Goal: Transaction & Acquisition: Book appointment/travel/reservation

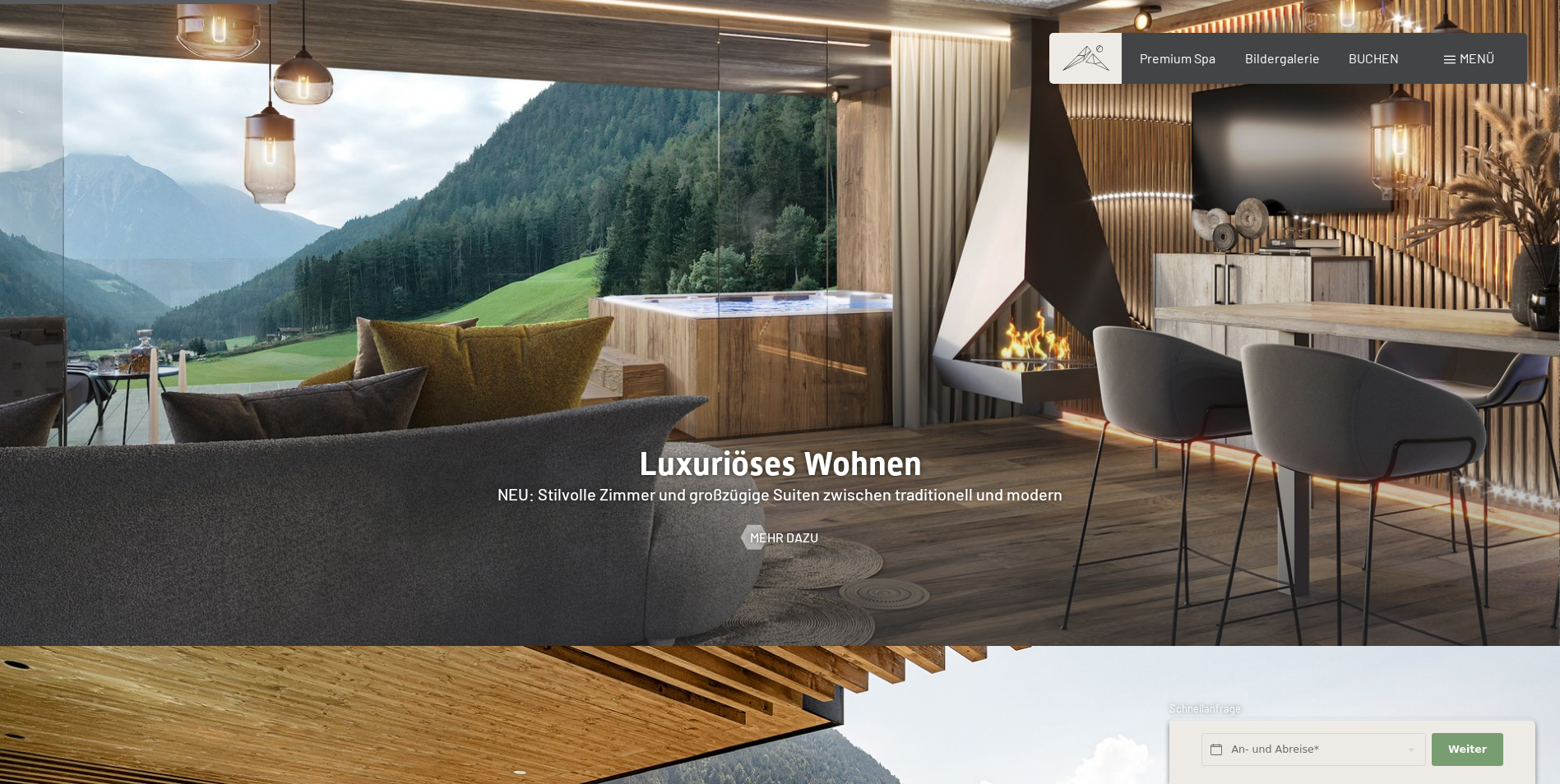
scroll to position [1507, 0]
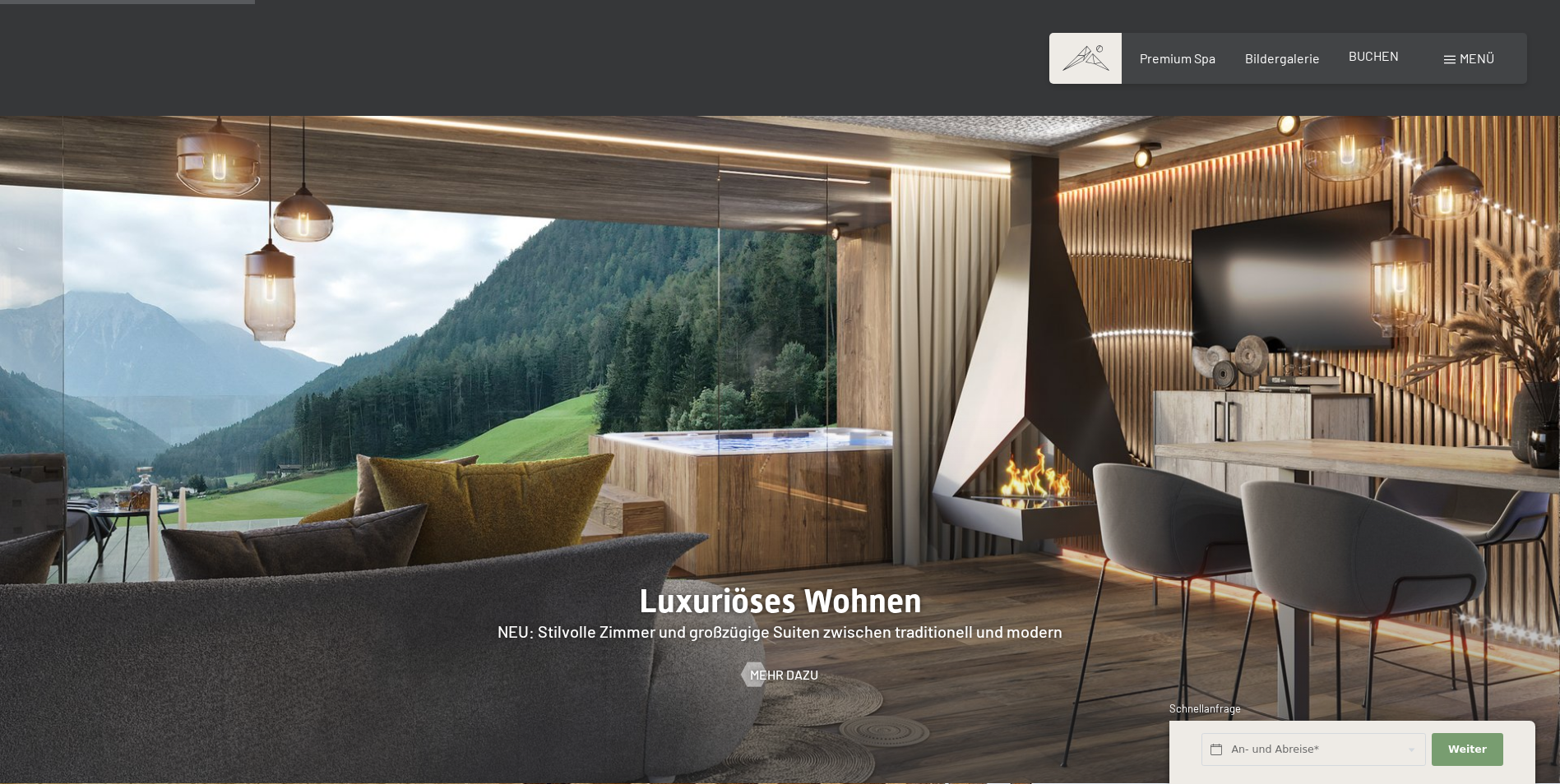
click at [1370, 55] on span "BUCHEN" at bounding box center [1375, 55] width 50 height 15
click at [1364, 59] on span "BUCHEN" at bounding box center [1375, 55] width 50 height 15
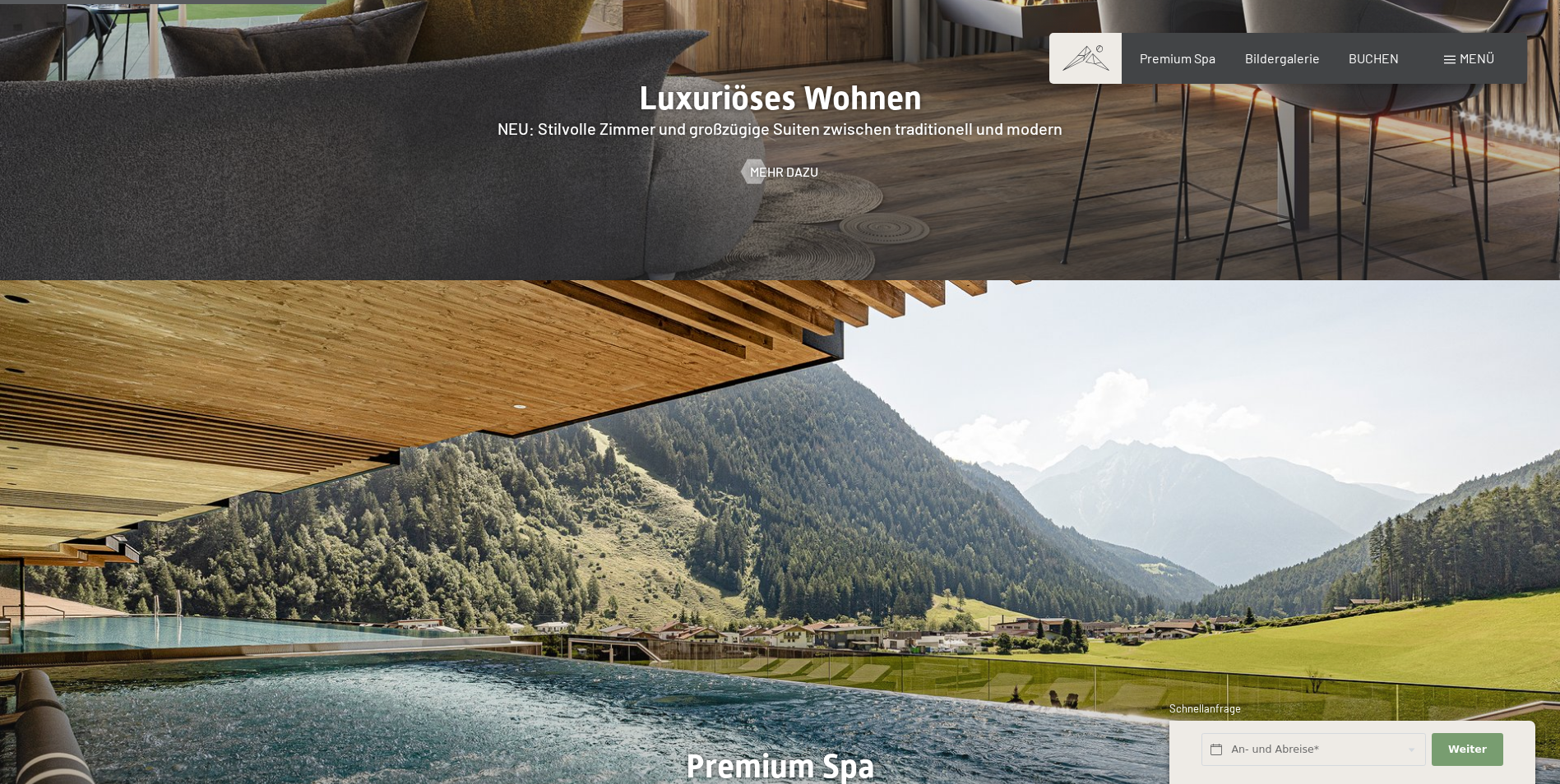
scroll to position [2330, 0]
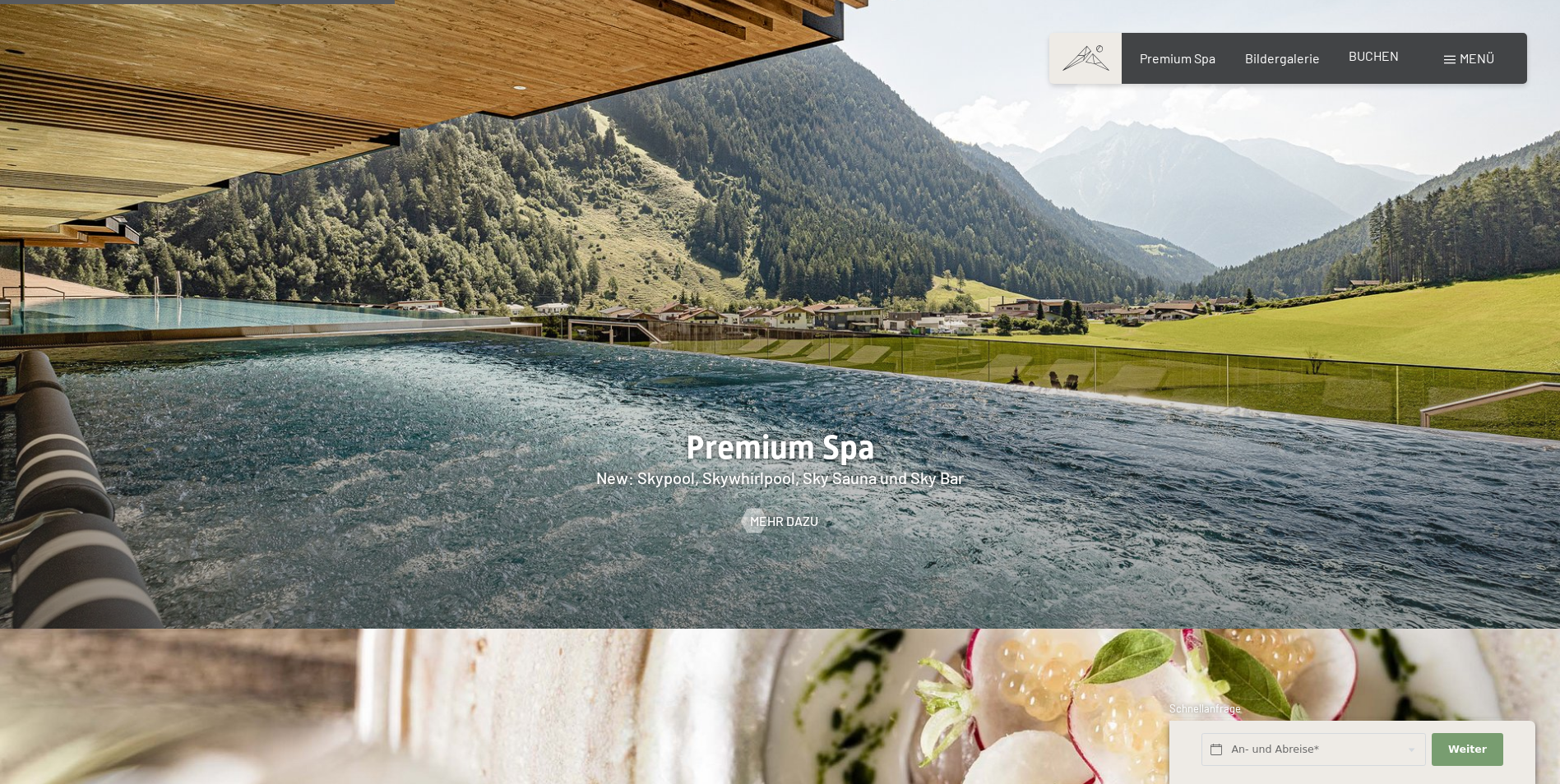
click at [1379, 58] on span "BUCHEN" at bounding box center [1375, 55] width 50 height 15
click at [1369, 57] on span "BUCHEN" at bounding box center [1375, 55] width 50 height 15
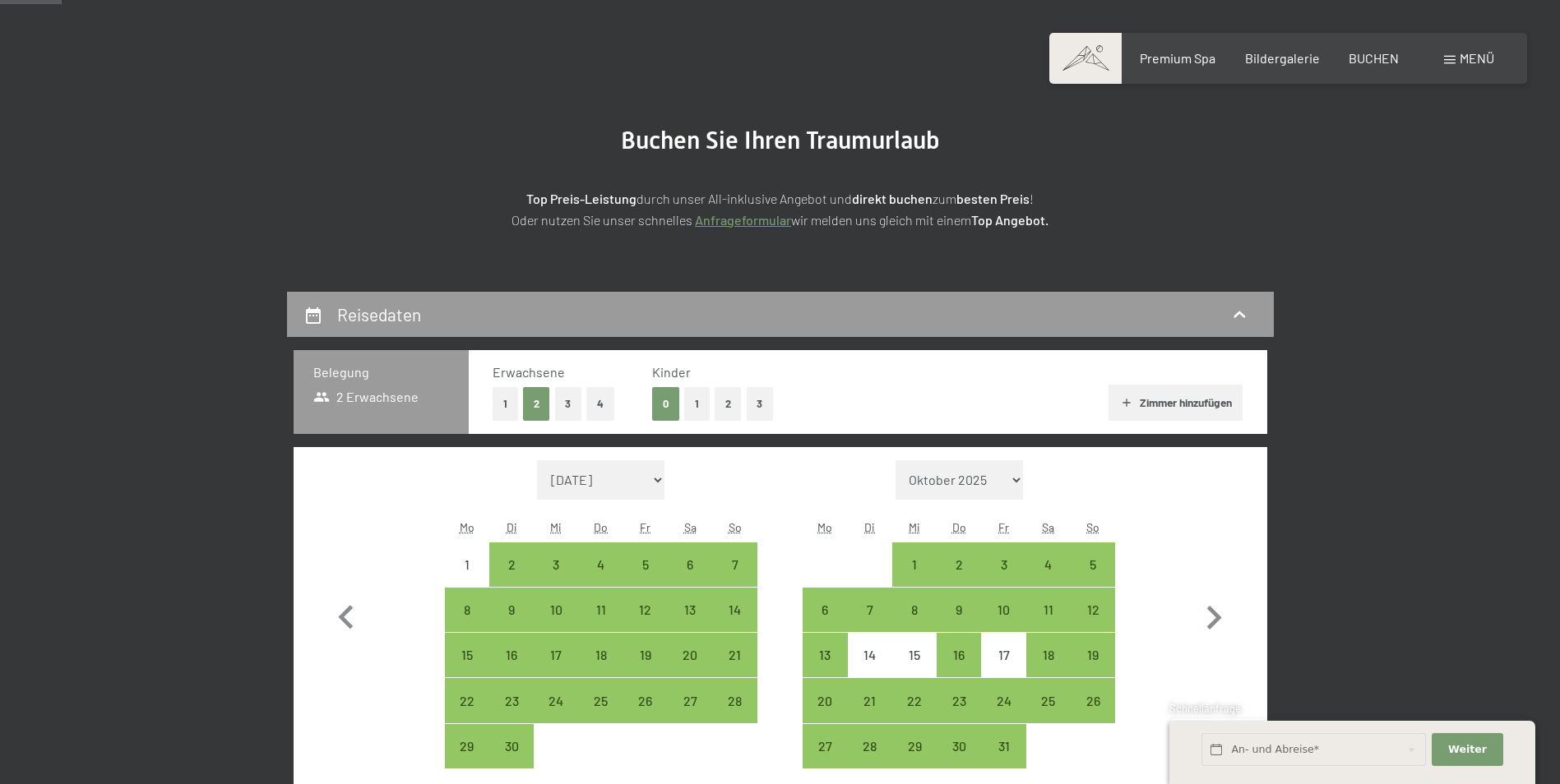
scroll to position [274, 0]
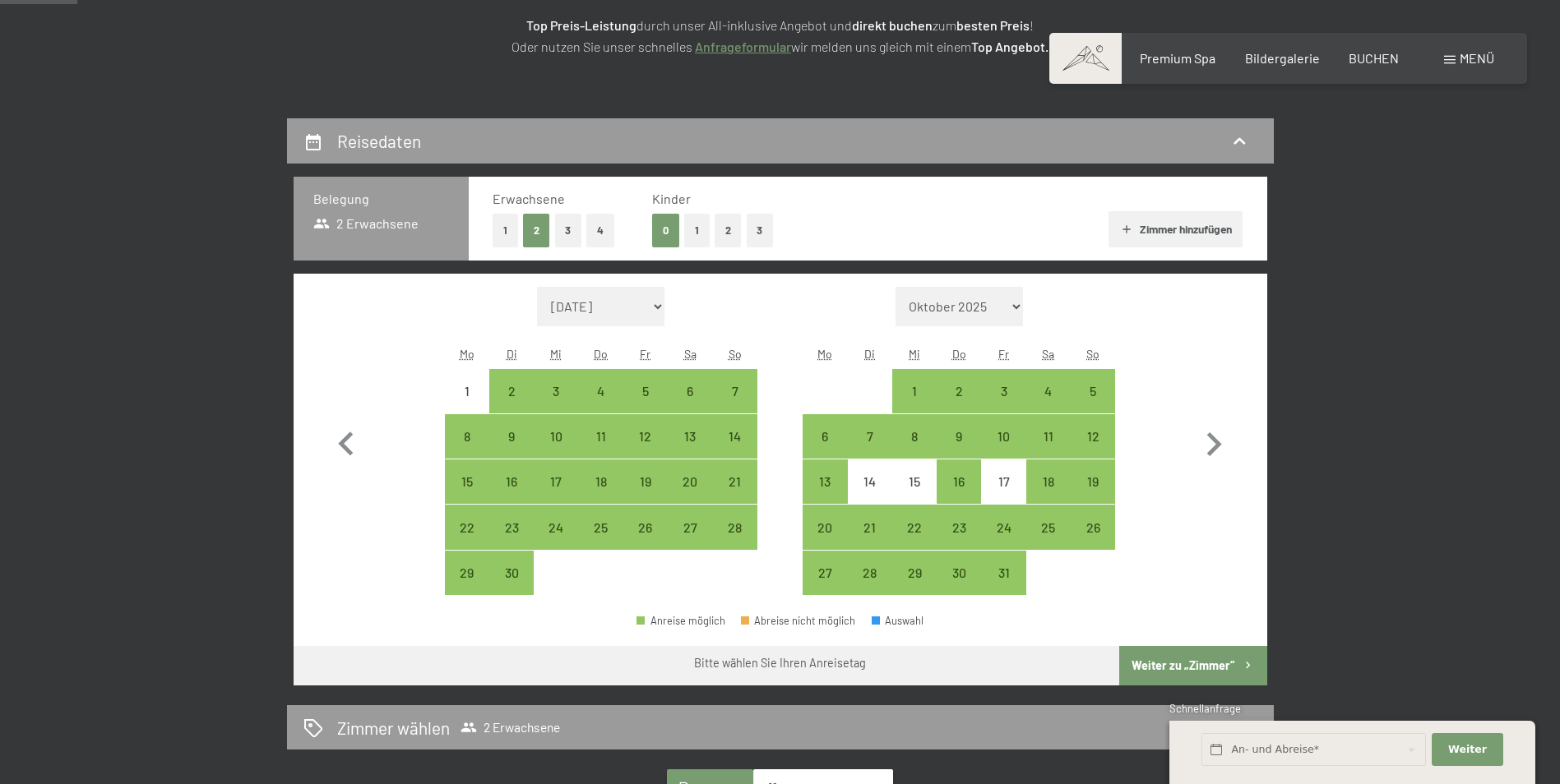
click at [729, 231] on button "2" at bounding box center [728, 230] width 27 height 34
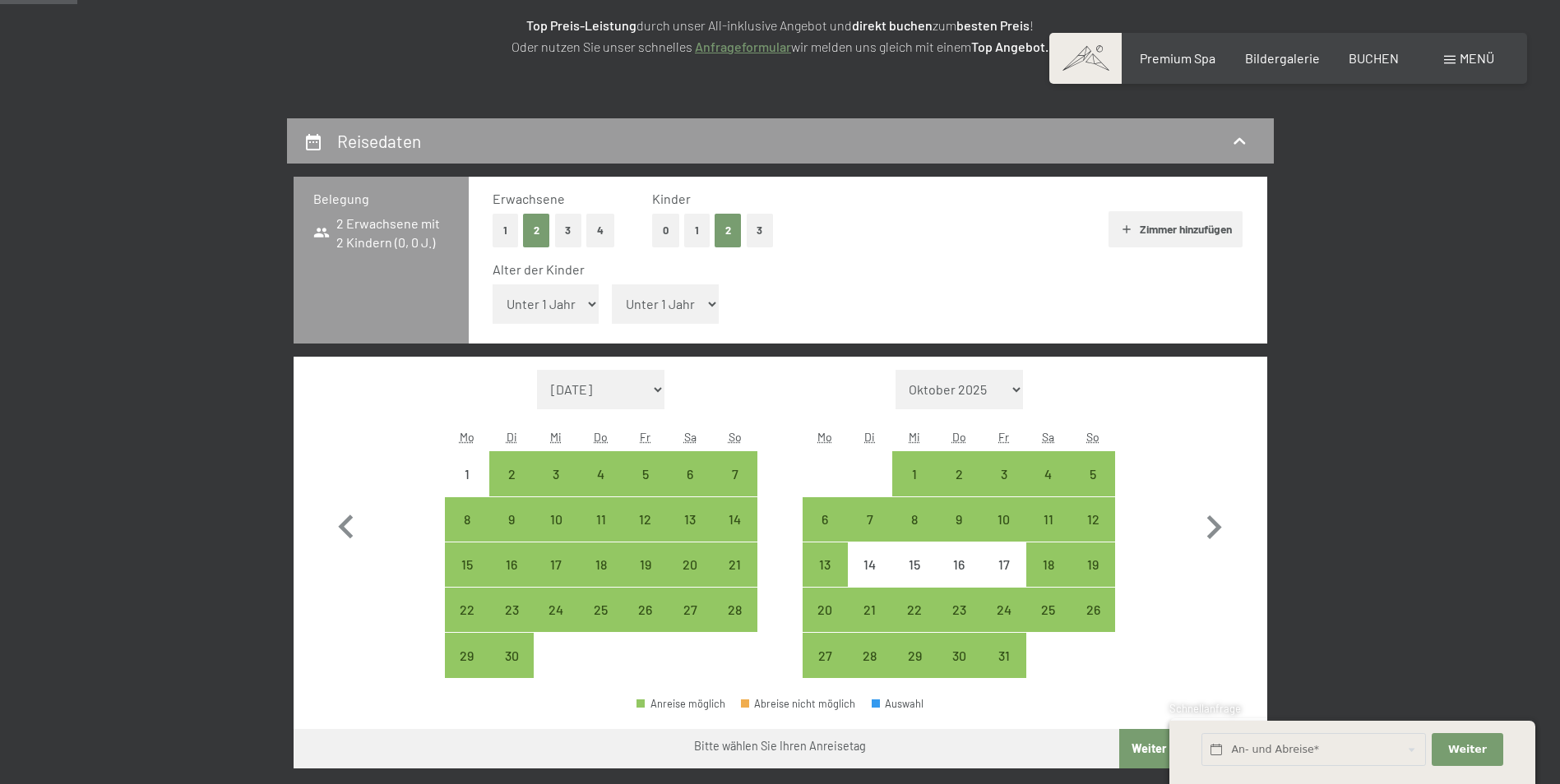
click at [570, 304] on select "Unter 1 Jahr 1 Jahr 2 Jahre 3 Jahre 4 Jahre 5 Jahre 6 Jahre 7 Jahre 8 Jahre 9 J…" at bounding box center [546, 304] width 107 height 40
select select "8"
click at [493, 285] on select "Unter 1 Jahr 1 Jahr 2 Jahre 3 Jahre 4 Jahre 5 Jahre 6 Jahre 7 Jahre 8 Jahre 9 J…" at bounding box center [546, 304] width 107 height 40
click at [654, 313] on select "Unter 1 Jahr 1 Jahr 2 Jahre 3 Jahre 4 Jahre 5 Jahre 6 Jahre 7 Jahre 8 Jahre 9 J…" at bounding box center [666, 304] width 107 height 40
select select "13"
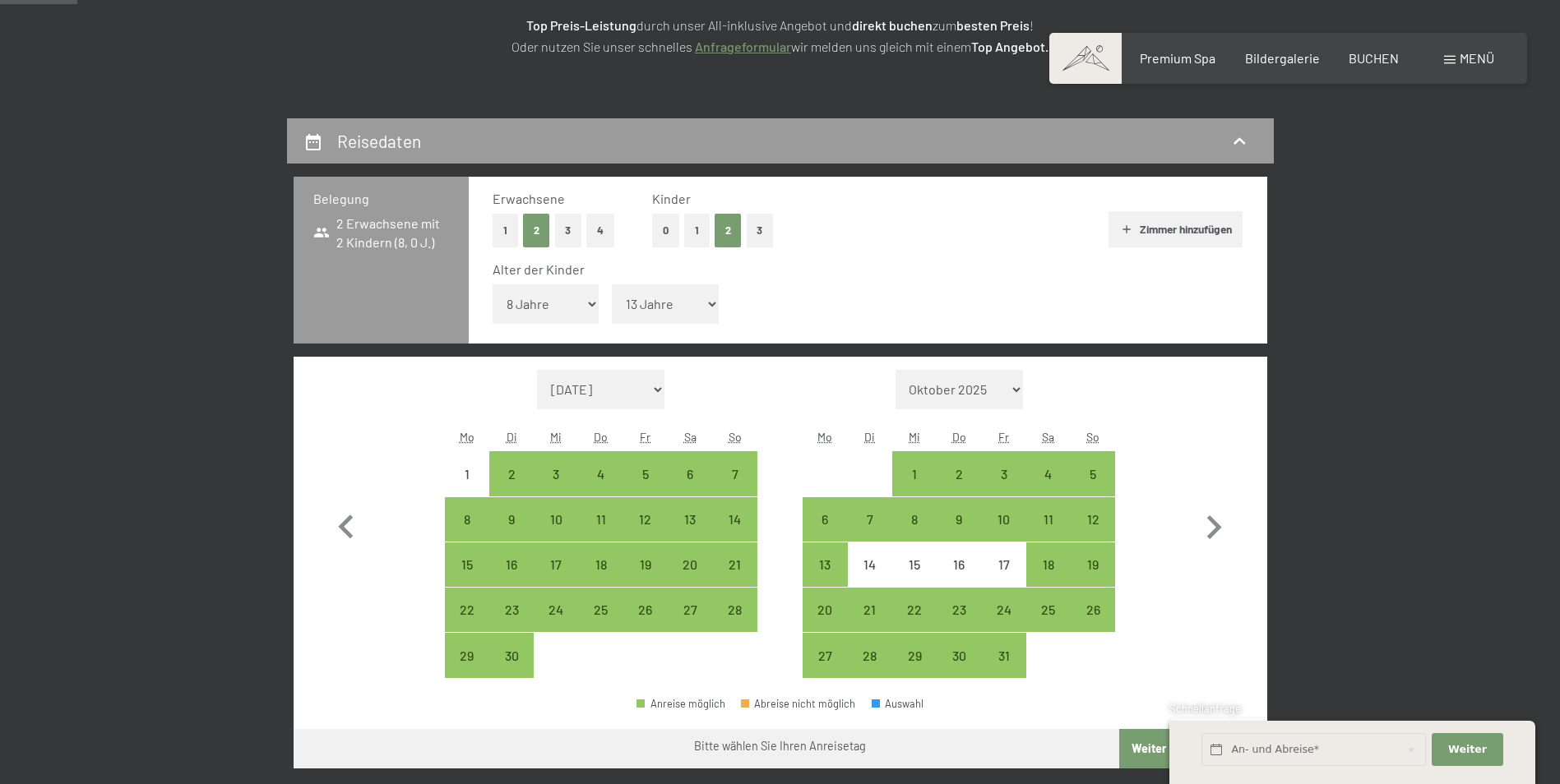
click at [612, 285] on select "Unter 1 Jahr 1 Jahr 2 Jahre 3 Jahre 4 Jahre 5 Jahre 6 Jahre 7 Jahre 8 Jahre 9 J…" at bounding box center [666, 304] width 107 height 40
click at [1043, 558] on div "18" at bounding box center [1048, 578] width 42 height 42
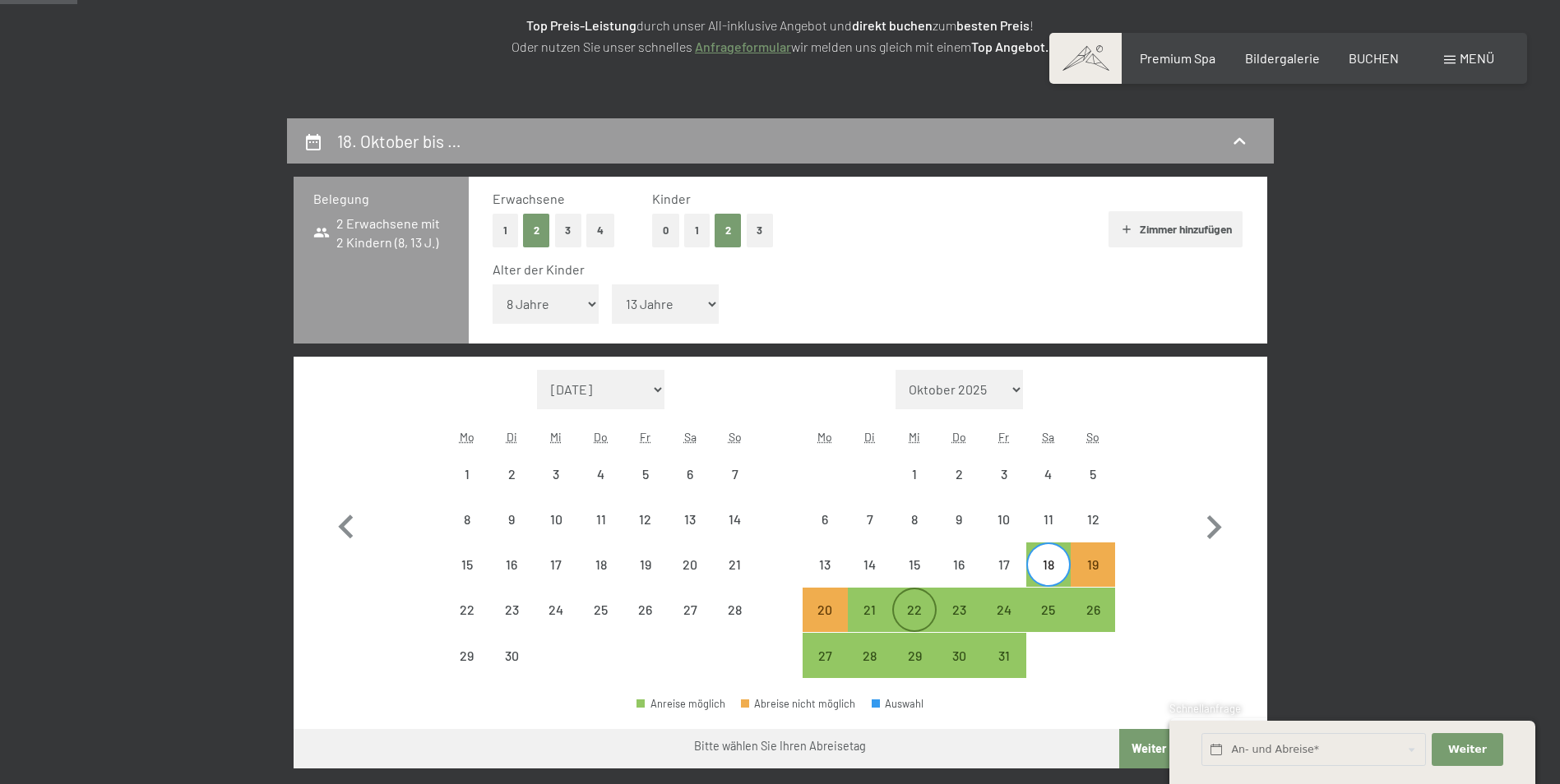
click at [912, 603] on div "22" at bounding box center [915, 624] width 42 height 42
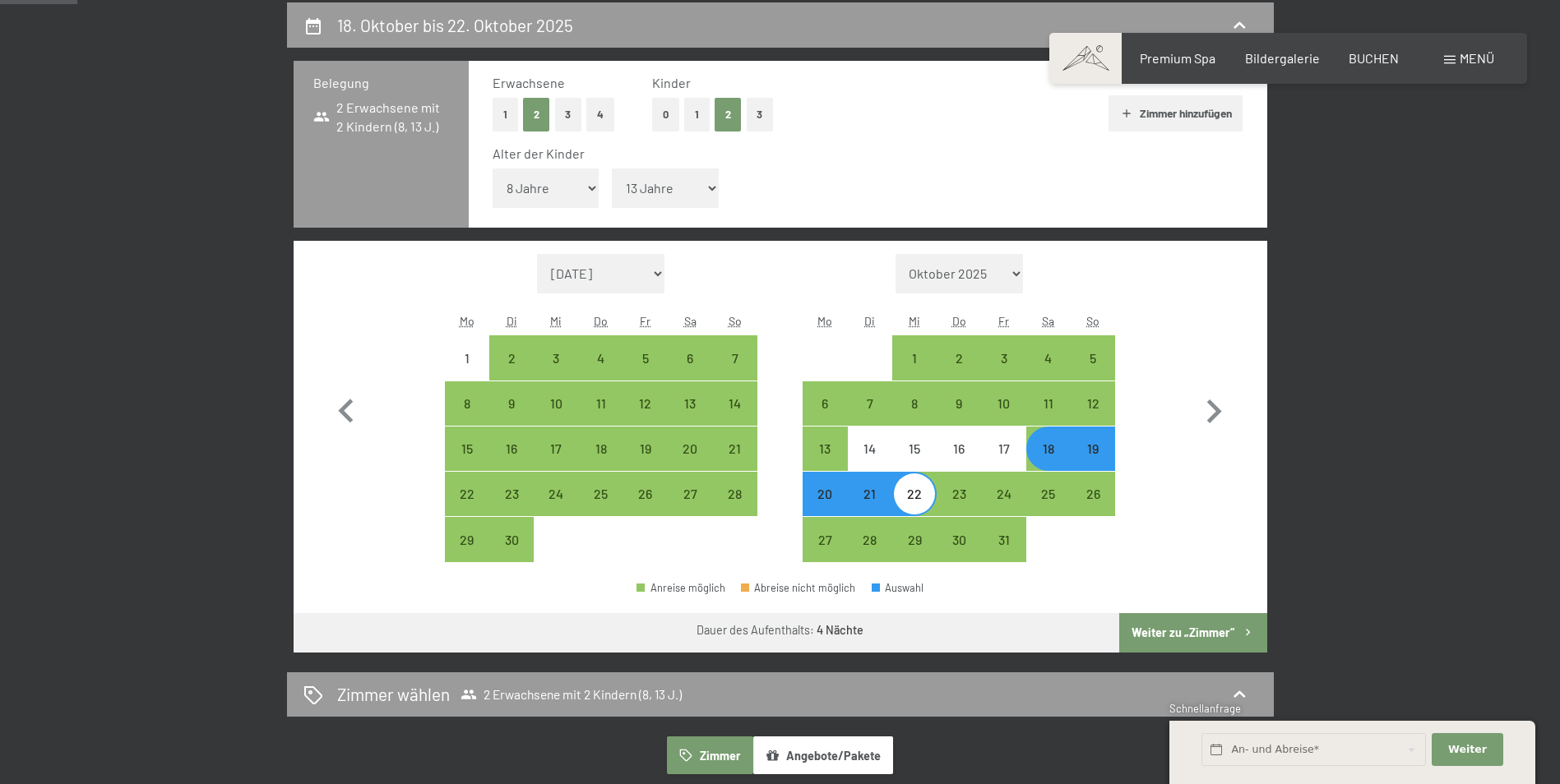
scroll to position [411, 0]
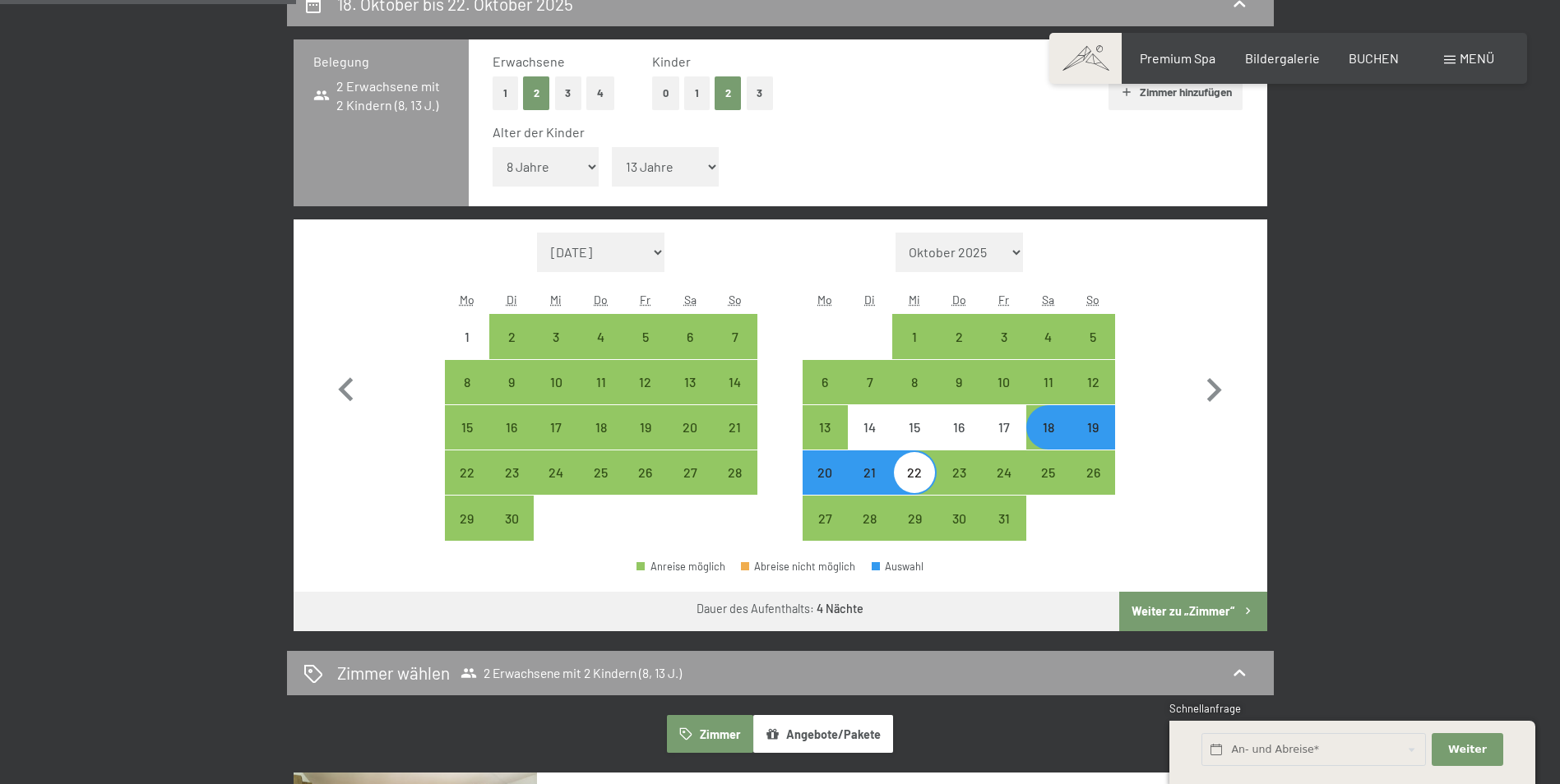
click at [1162, 606] on button "Weiter zu „Zimmer“" at bounding box center [1193, 611] width 147 height 40
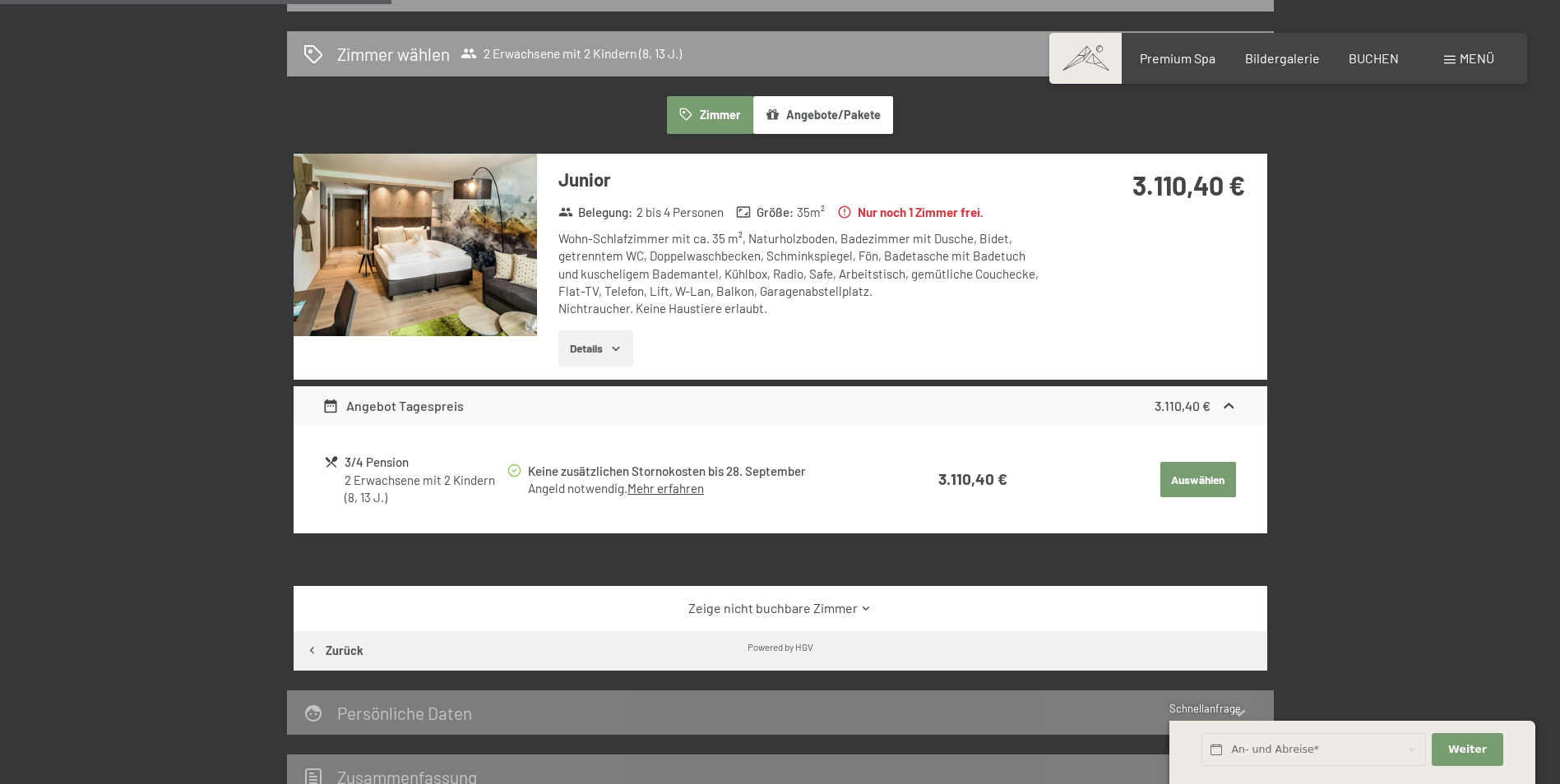
scroll to position [392, 0]
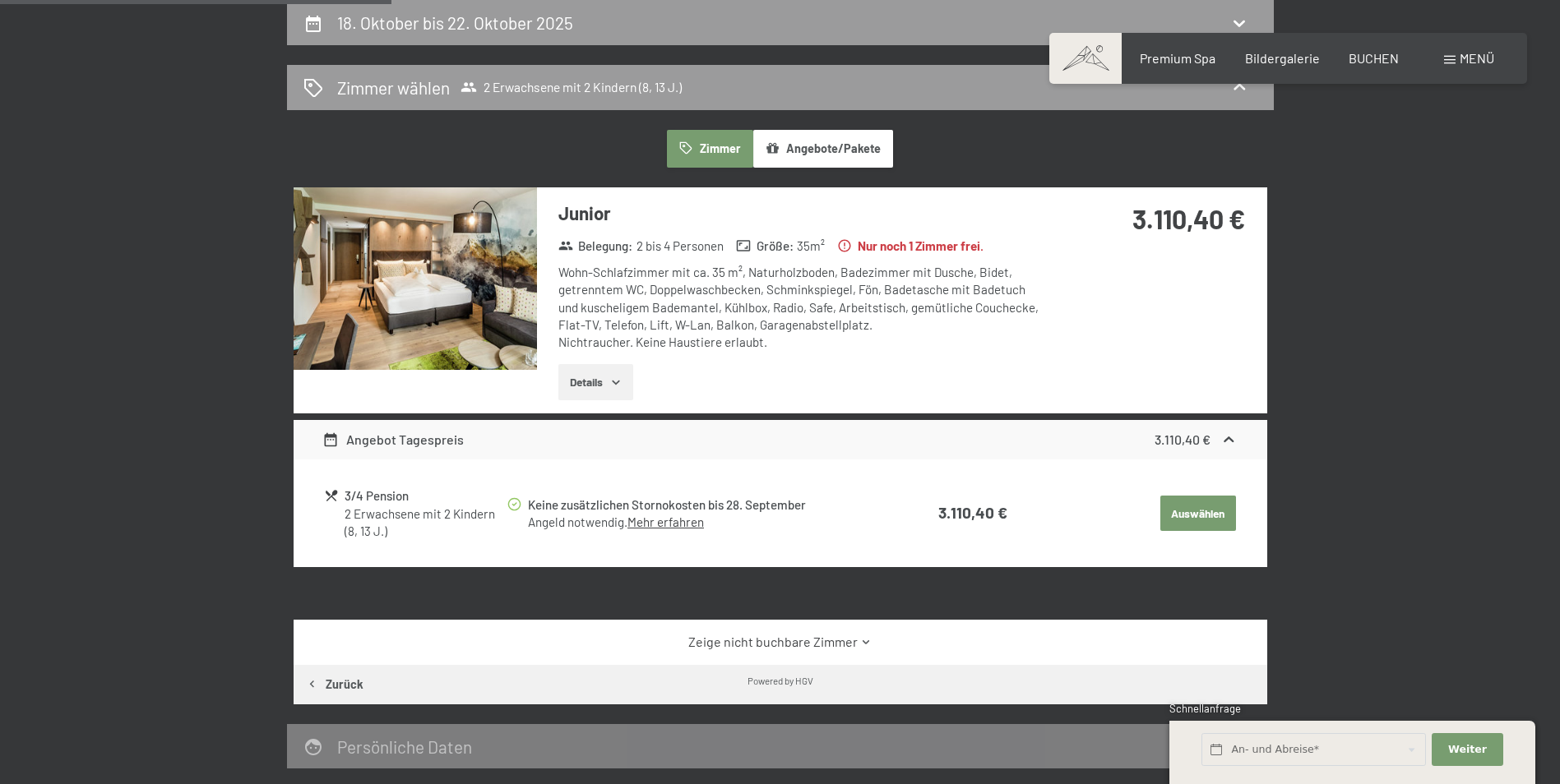
click at [451, 302] on img at bounding box center [415, 278] width 243 height 182
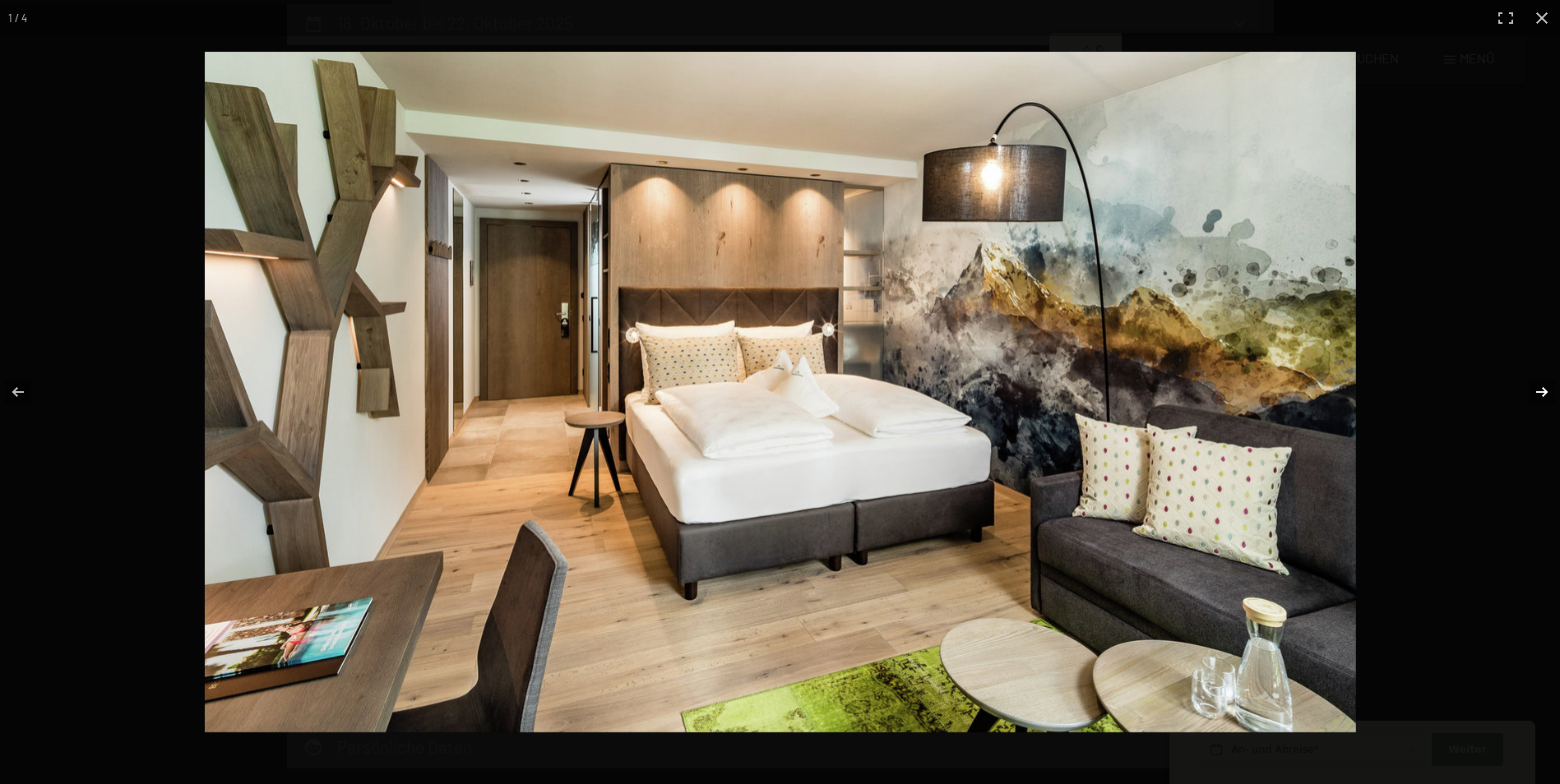
click at [1540, 393] on button "button" at bounding box center [1532, 392] width 58 height 82
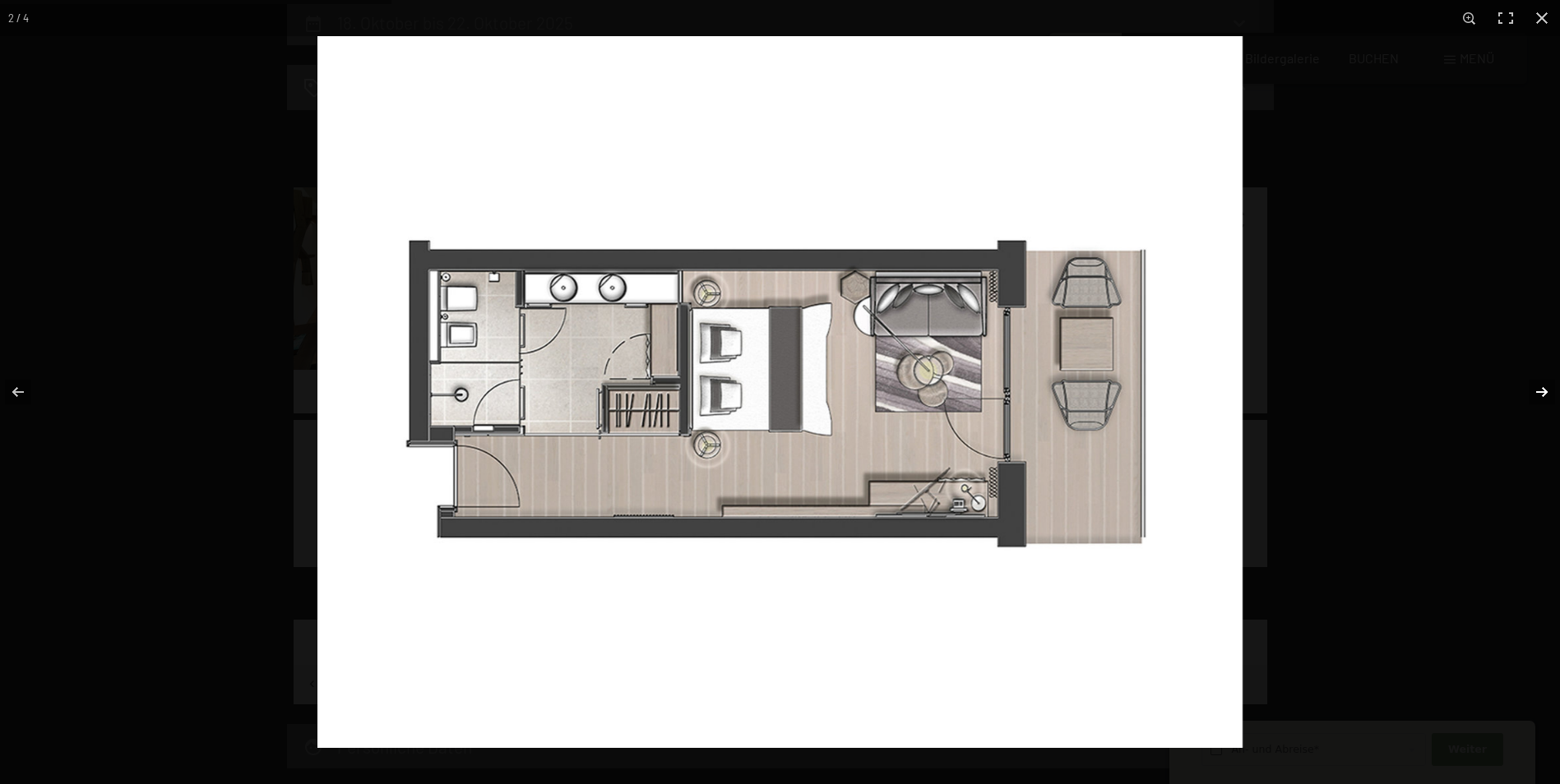
click at [1540, 393] on button "button" at bounding box center [1532, 392] width 58 height 82
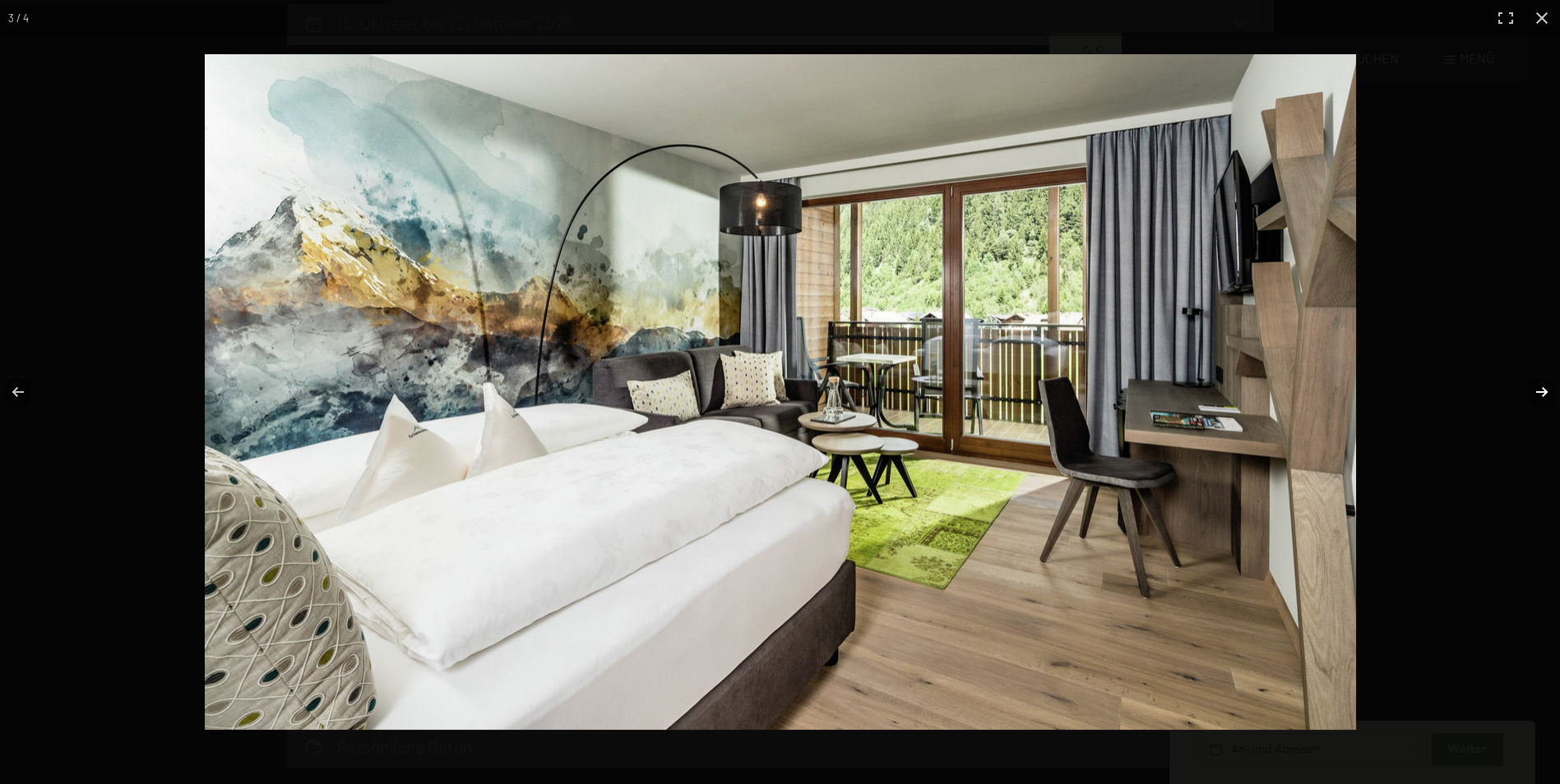
click at [1540, 393] on button "button" at bounding box center [1532, 392] width 58 height 82
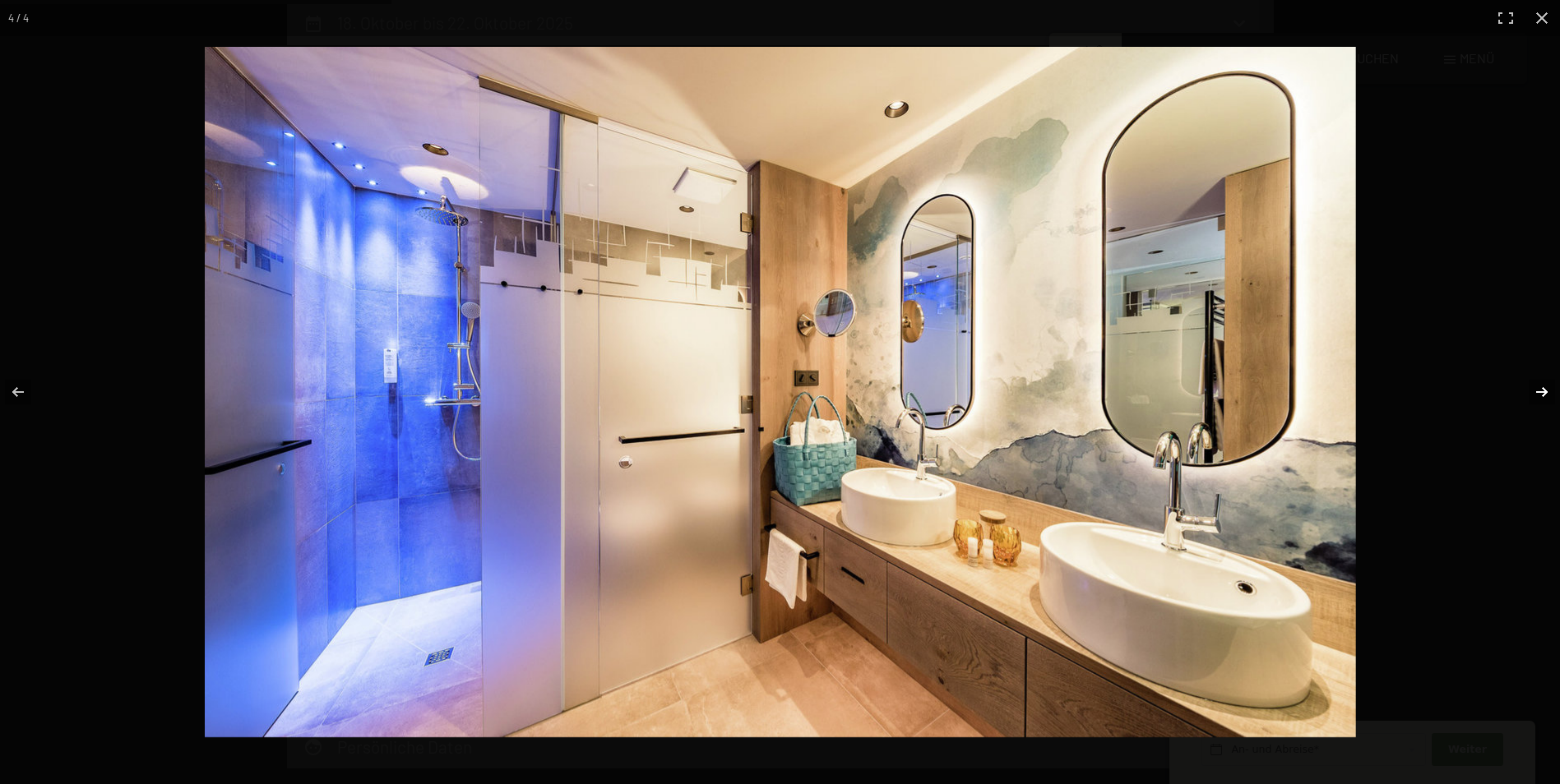
click at [1540, 393] on button "button" at bounding box center [1532, 392] width 58 height 82
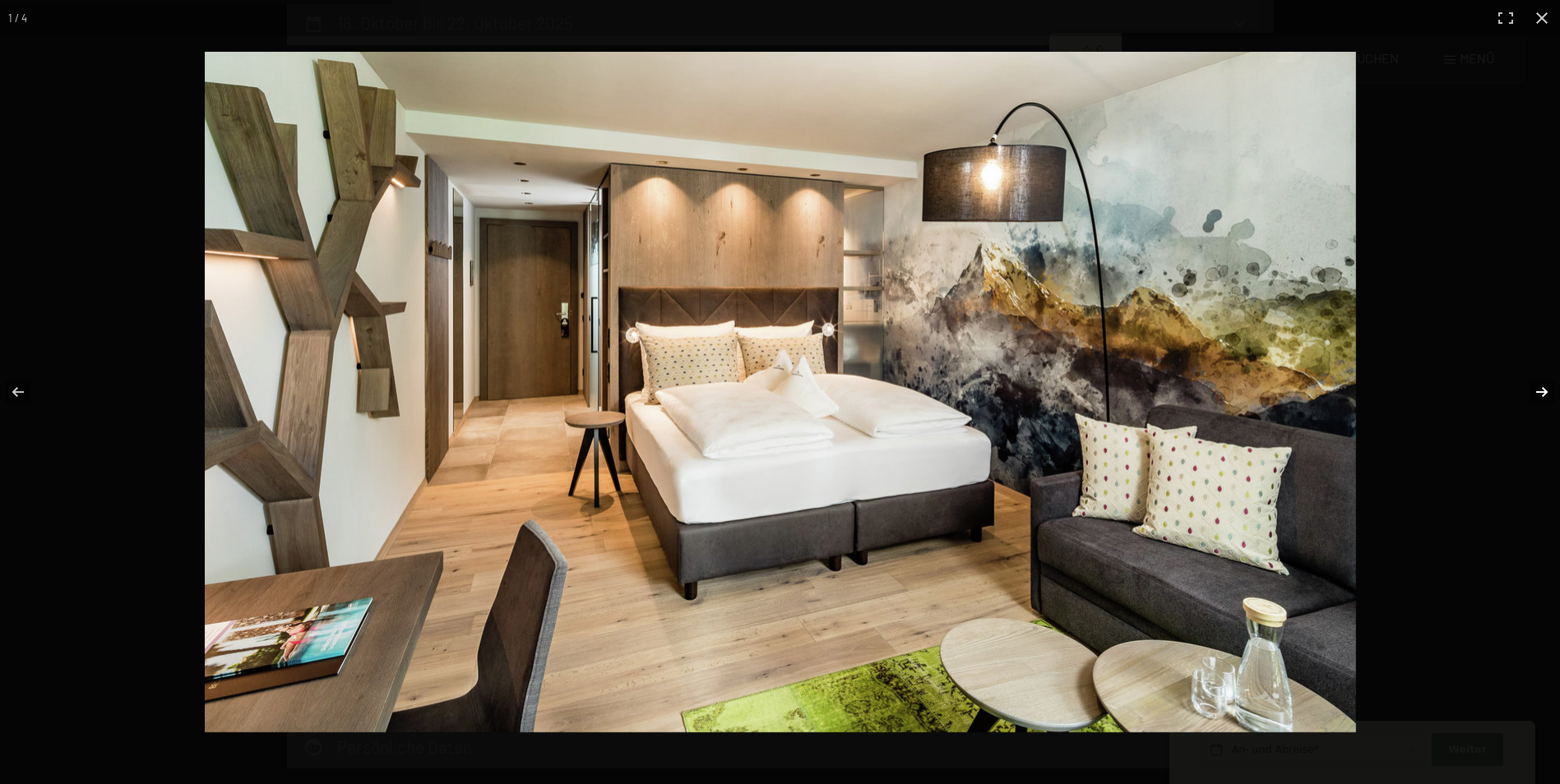
click at [1540, 393] on button "button" at bounding box center [1532, 392] width 58 height 82
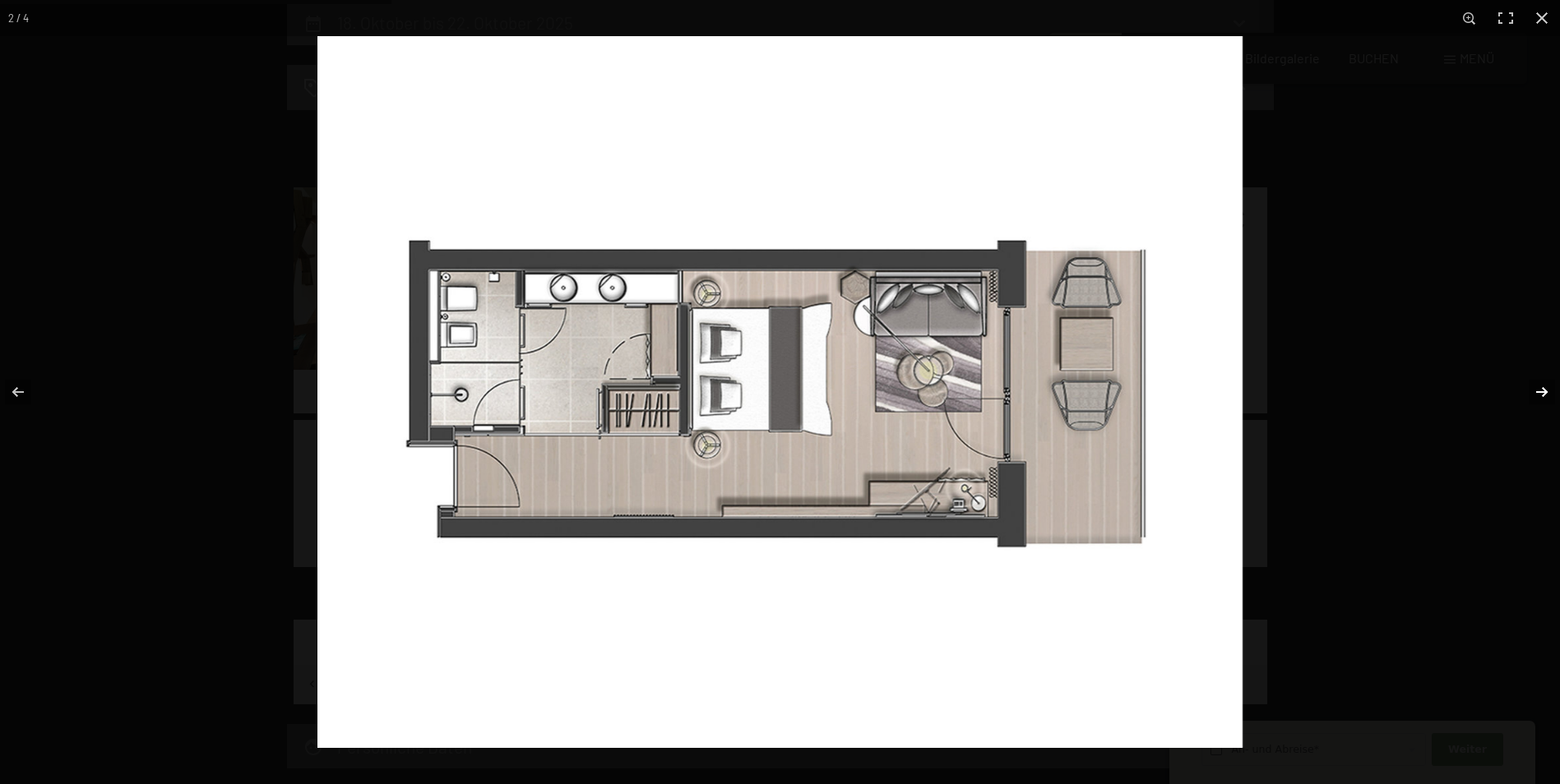
click at [1540, 393] on button "button" at bounding box center [1532, 392] width 58 height 82
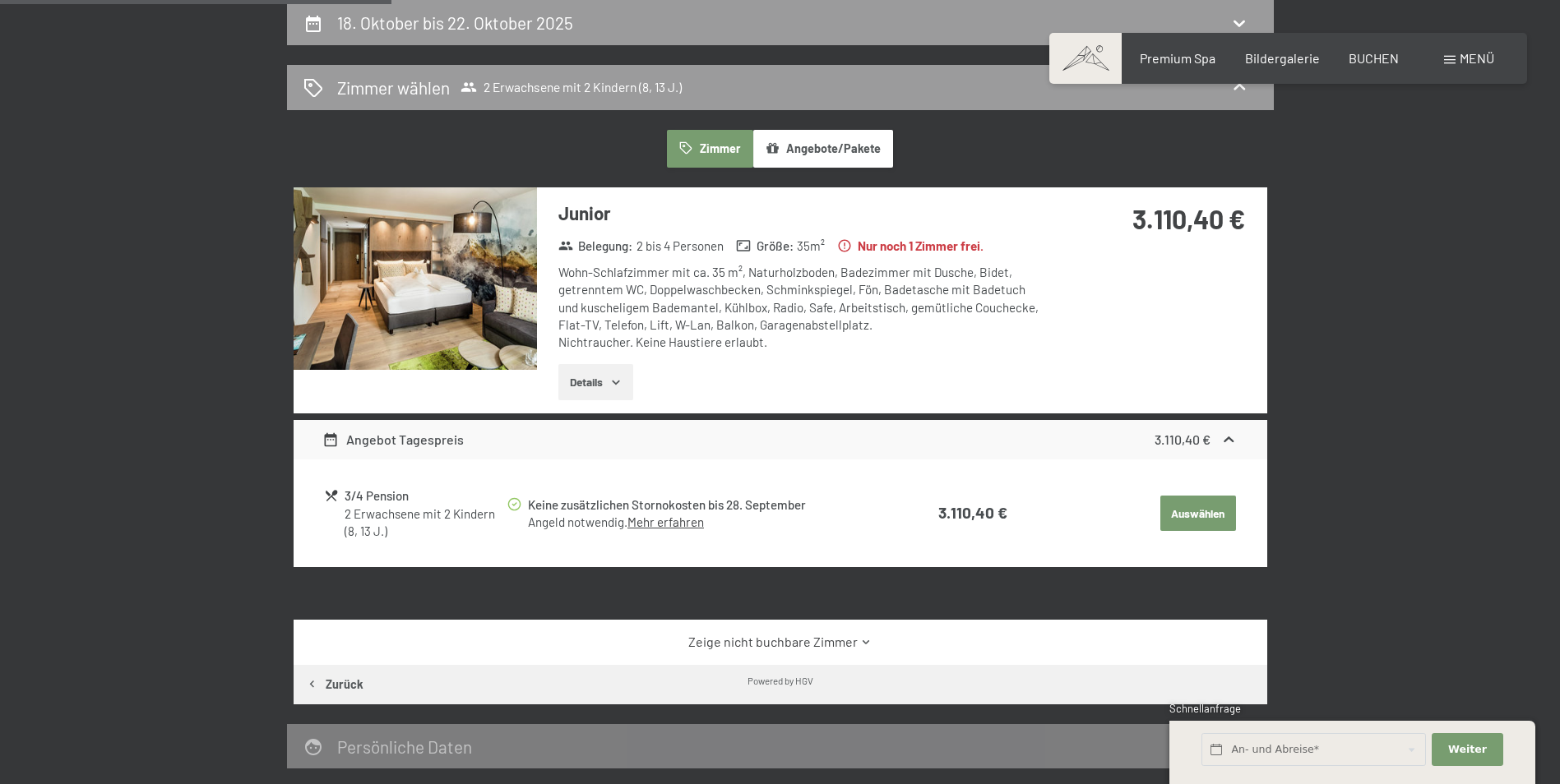
click at [0, 0] on button "button" at bounding box center [0, 0] width 0 height 0
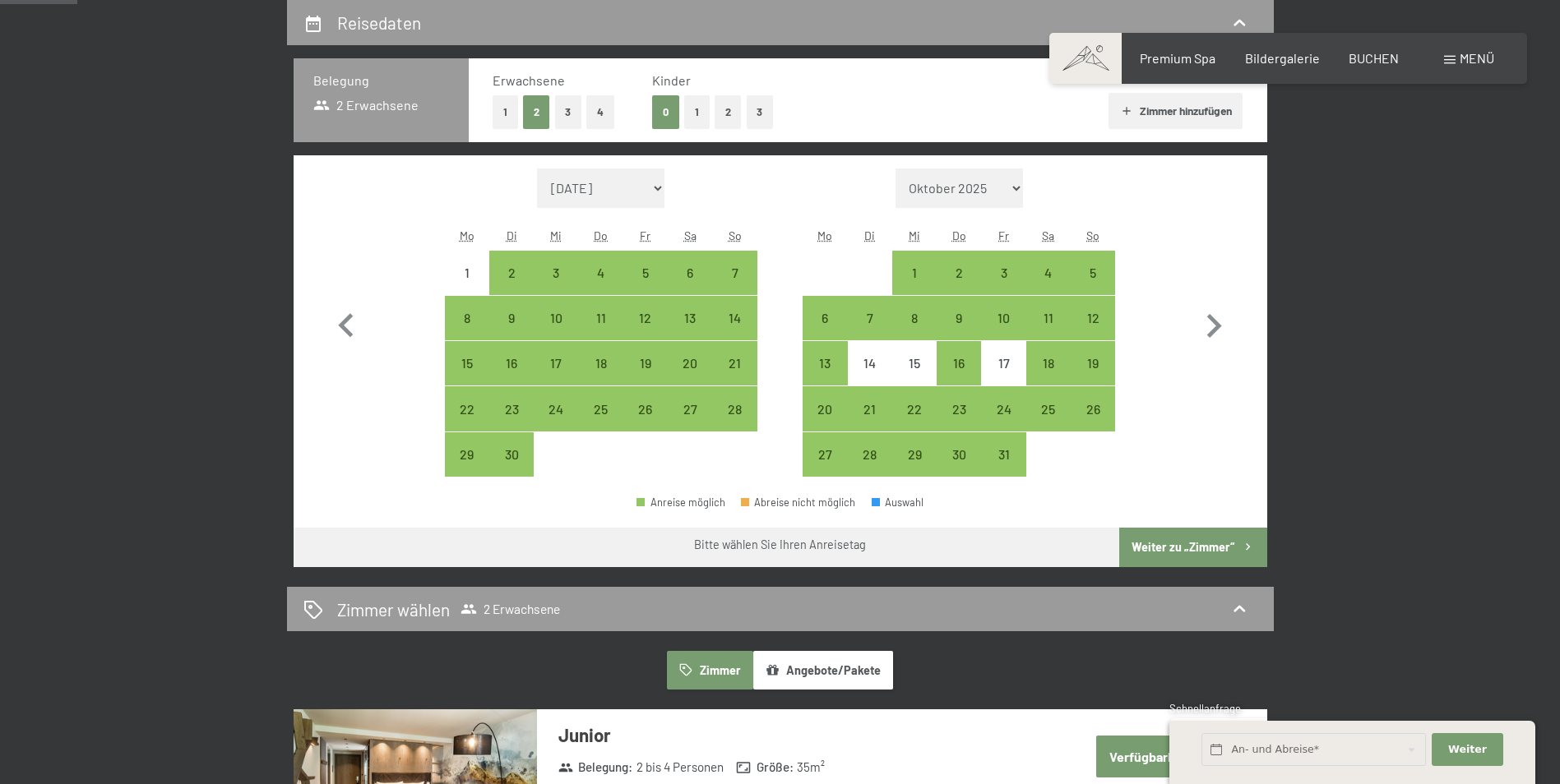
scroll to position [274, 0]
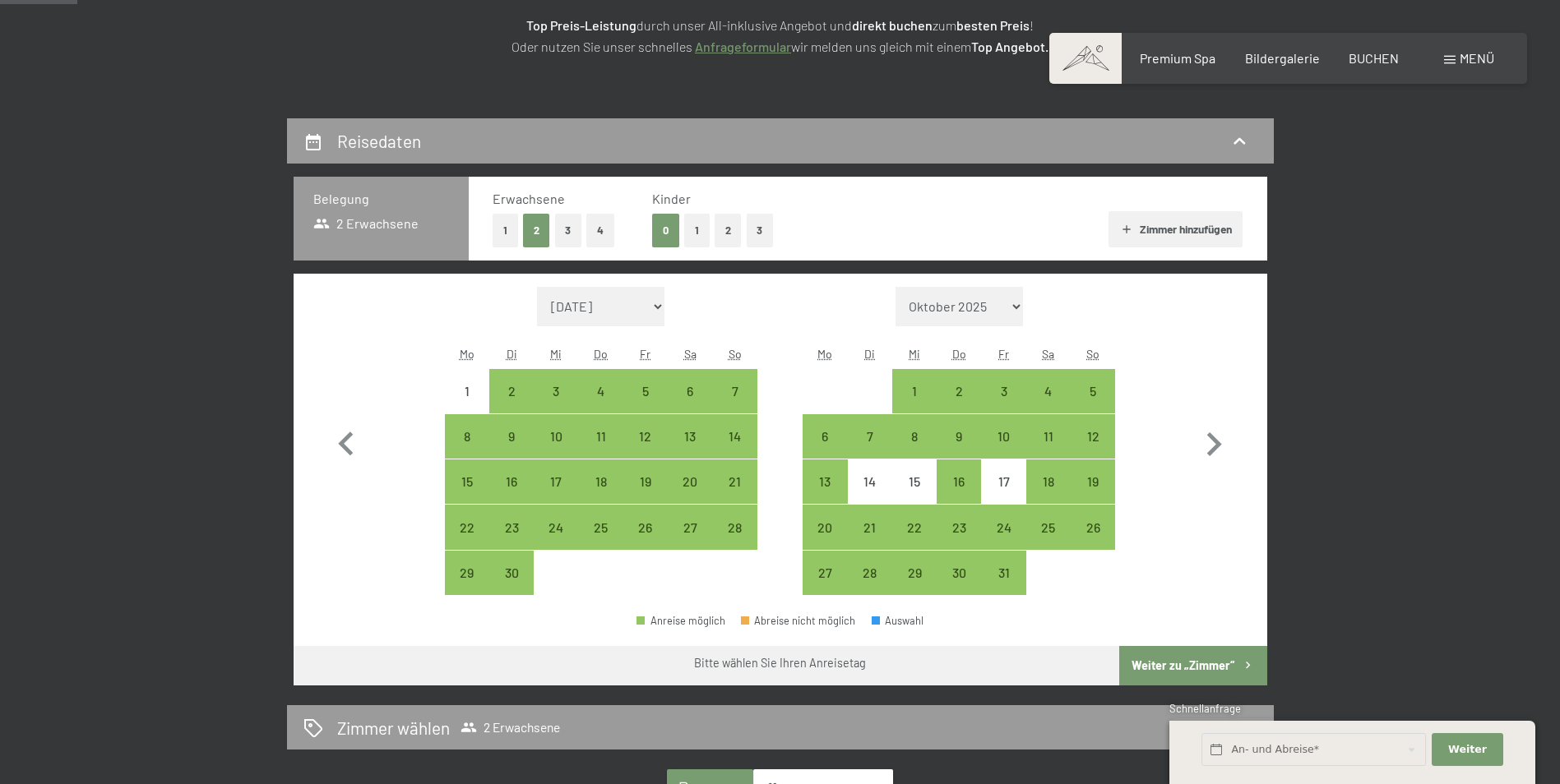
click at [738, 231] on button "2" at bounding box center [728, 230] width 27 height 34
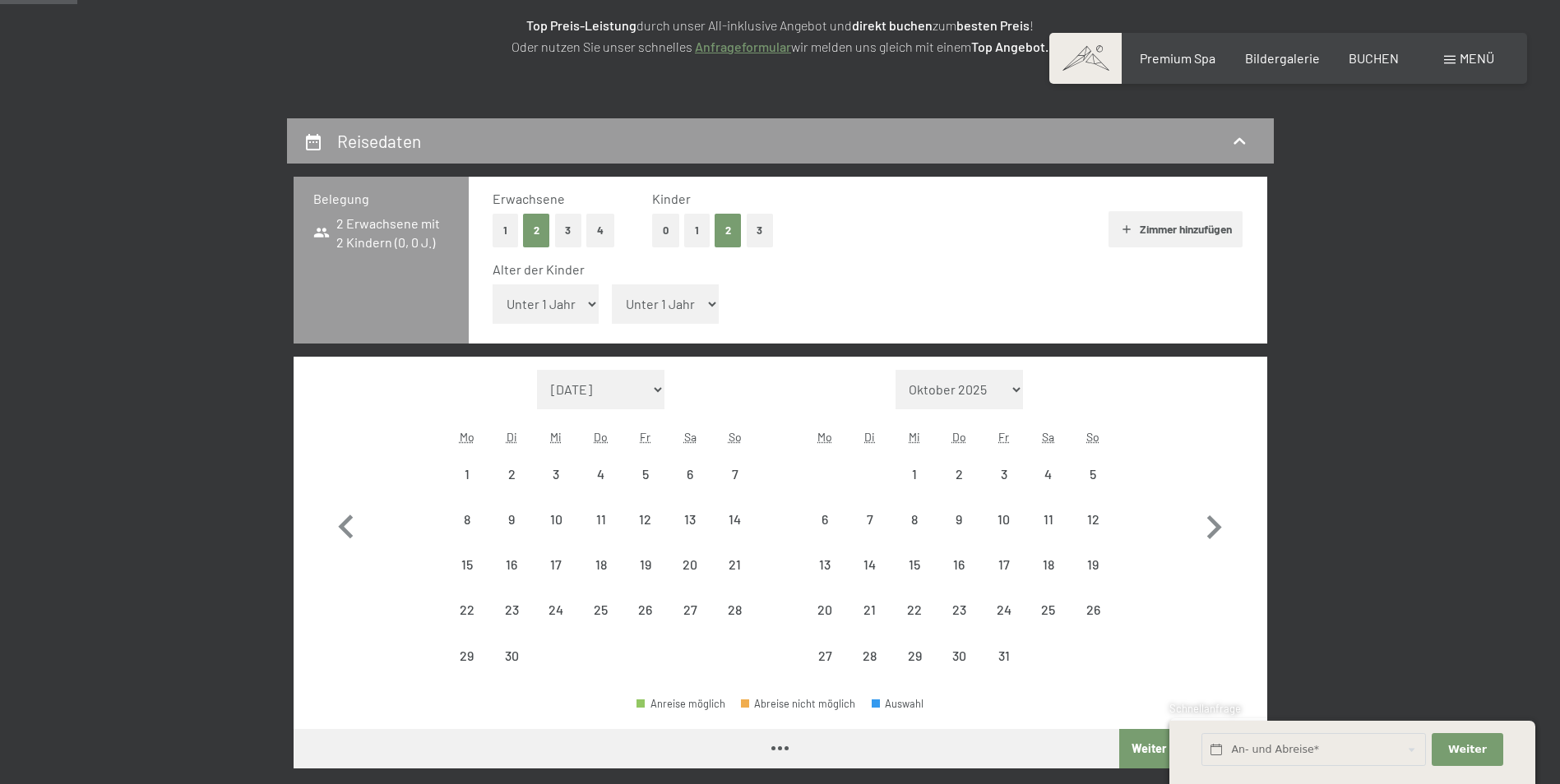
click at [580, 302] on select "Unter 1 Jahr 1 Jahr 2 Jahre 3 Jahre 4 Jahre 5 Jahre 6 Jahre 7 Jahre 8 Jahre 9 J…" at bounding box center [546, 304] width 107 height 40
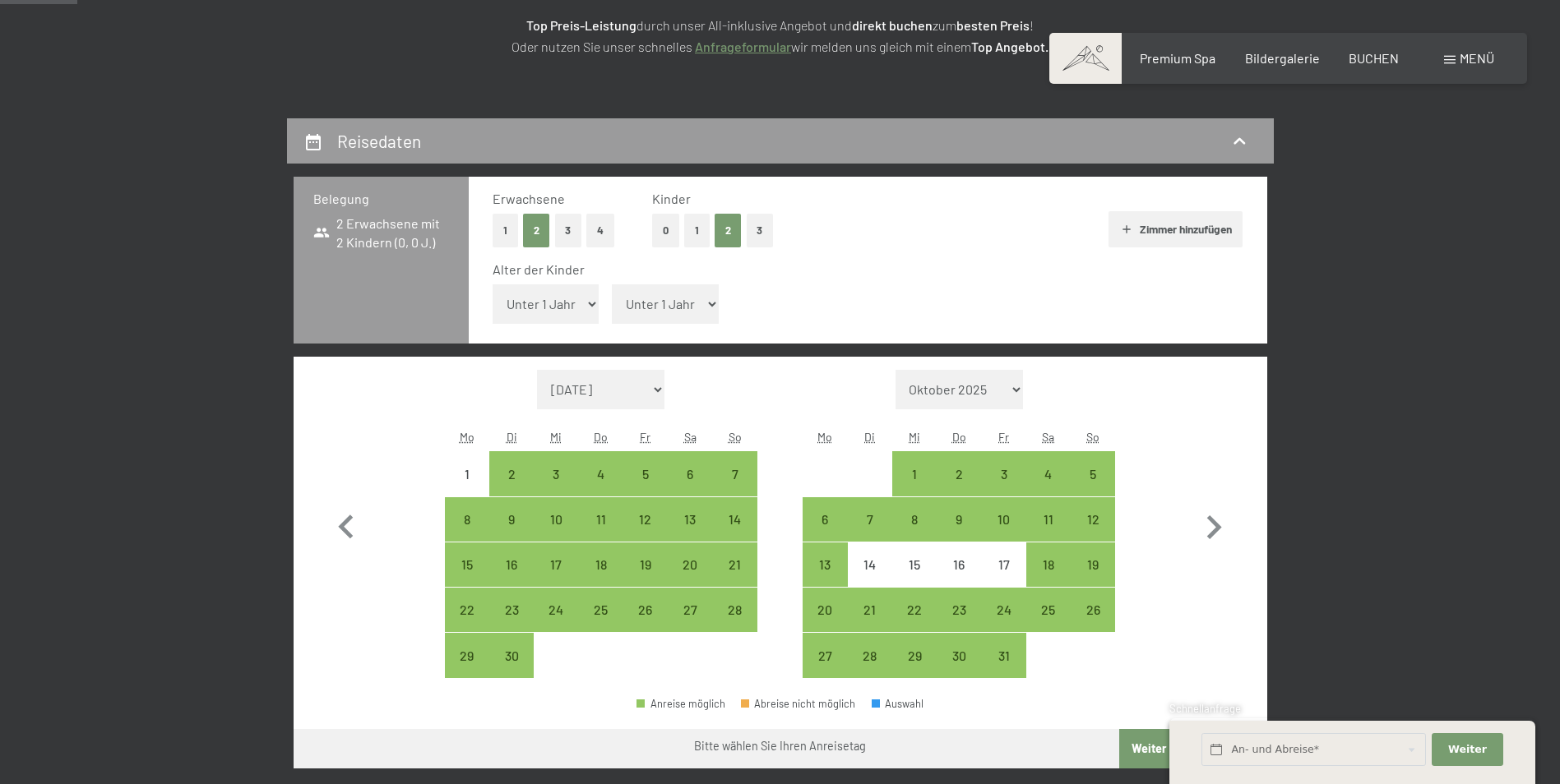
select select "8"
click at [493, 285] on select "Unter 1 Jahr 1 Jahr 2 Jahre 3 Jahre 4 Jahre 5 Jahre 6 Jahre 7 Jahre 8 Jahre 9 J…" at bounding box center [546, 304] width 107 height 40
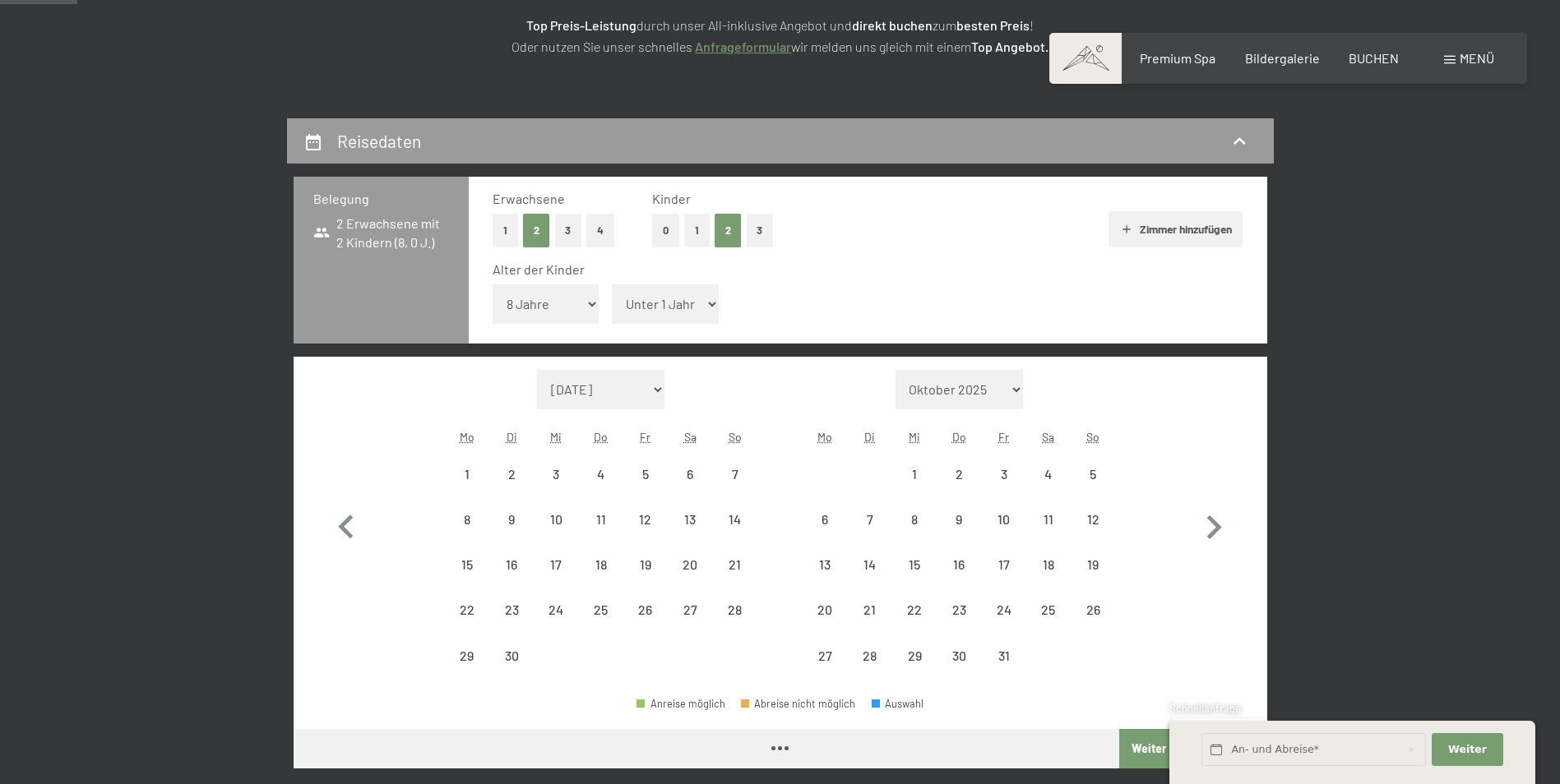
click at [689, 300] on select "Unter 1 Jahr 1 Jahr 2 Jahre 3 Jahre 4 Jahre 5 Jahre 6 Jahre 7 Jahre 8 Jahre 9 J…" at bounding box center [666, 304] width 107 height 40
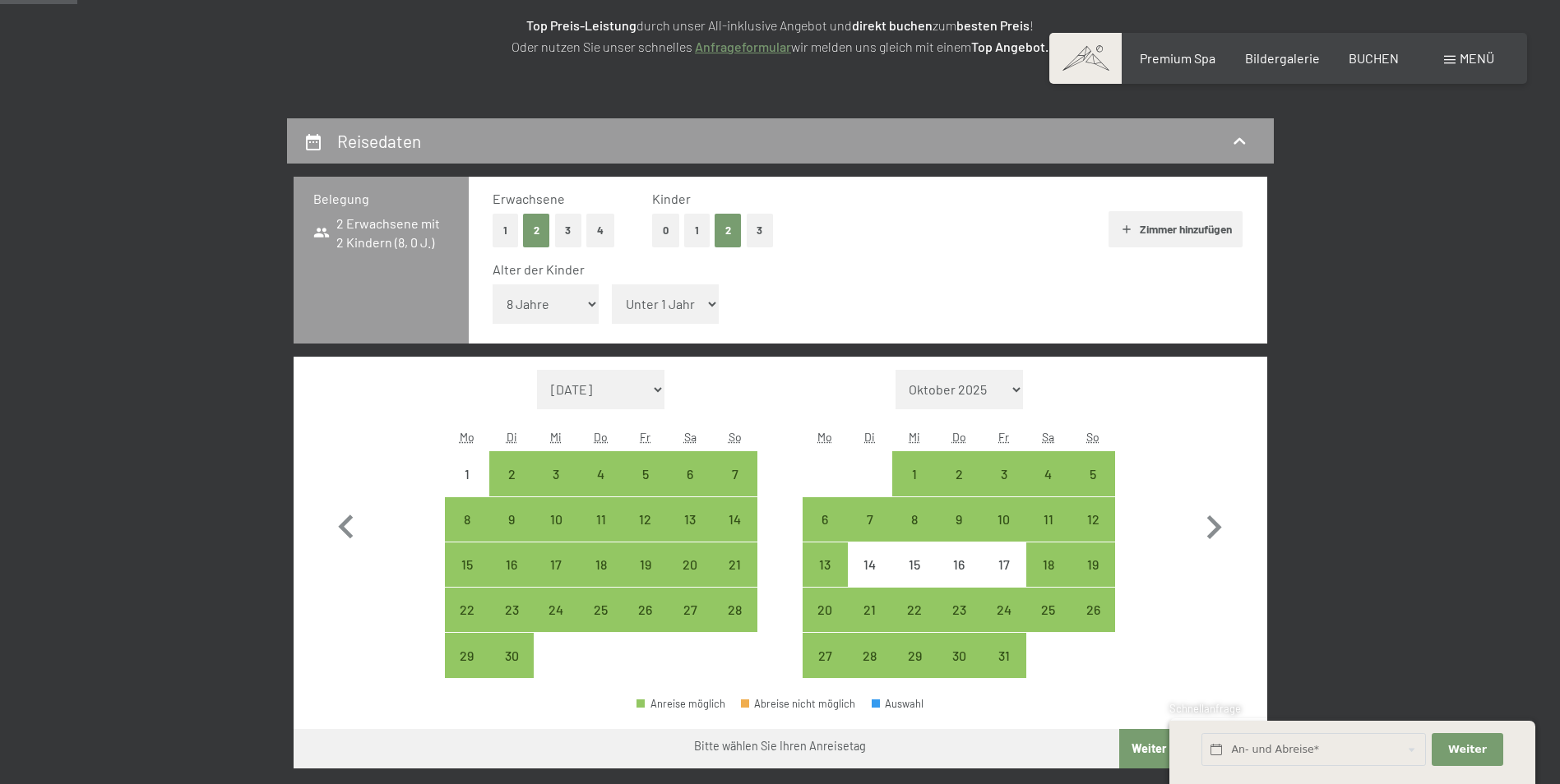
select select "13"
click at [612, 285] on select "Unter 1 Jahr 1 Jahr 2 Jahre 3 Jahre 4 Jahre 5 Jahre 6 Jahre 7 Jahre 8 Jahre 9 J…" at bounding box center [666, 304] width 107 height 40
click at [1051, 561] on div "18" at bounding box center [1048, 578] width 42 height 42
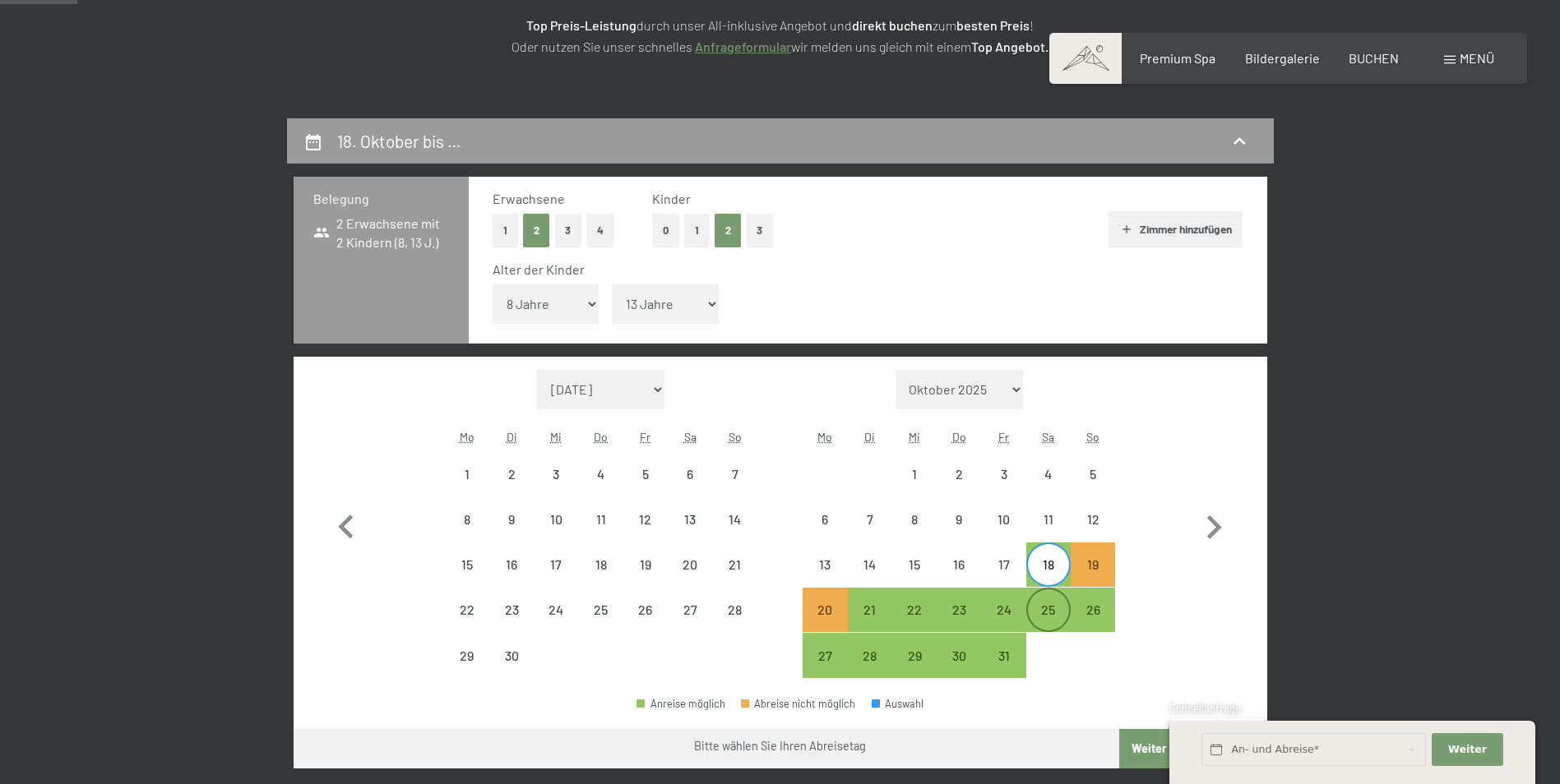
click at [1053, 606] on div "25" at bounding box center [1048, 624] width 42 height 42
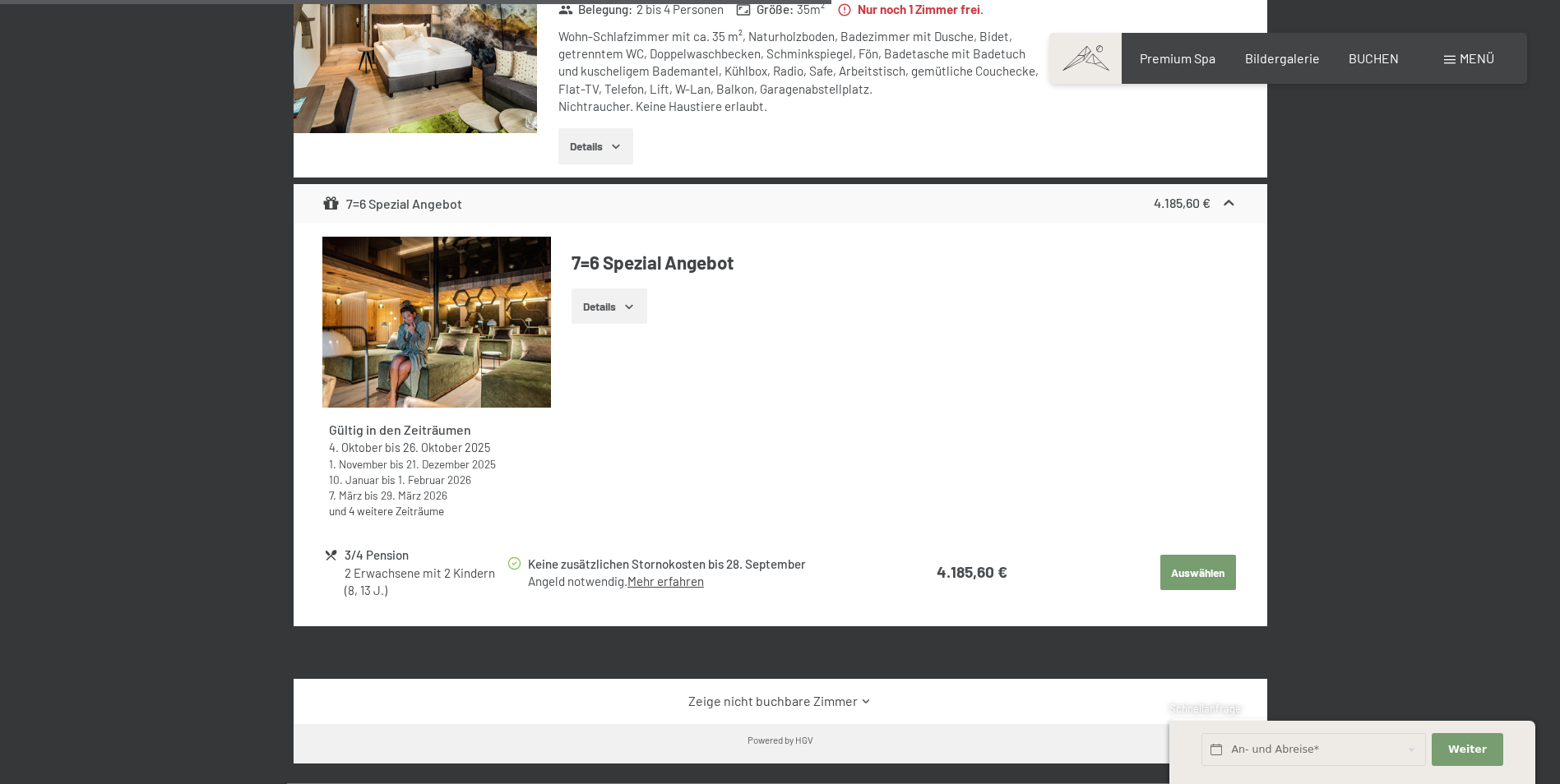
scroll to position [1371, 0]
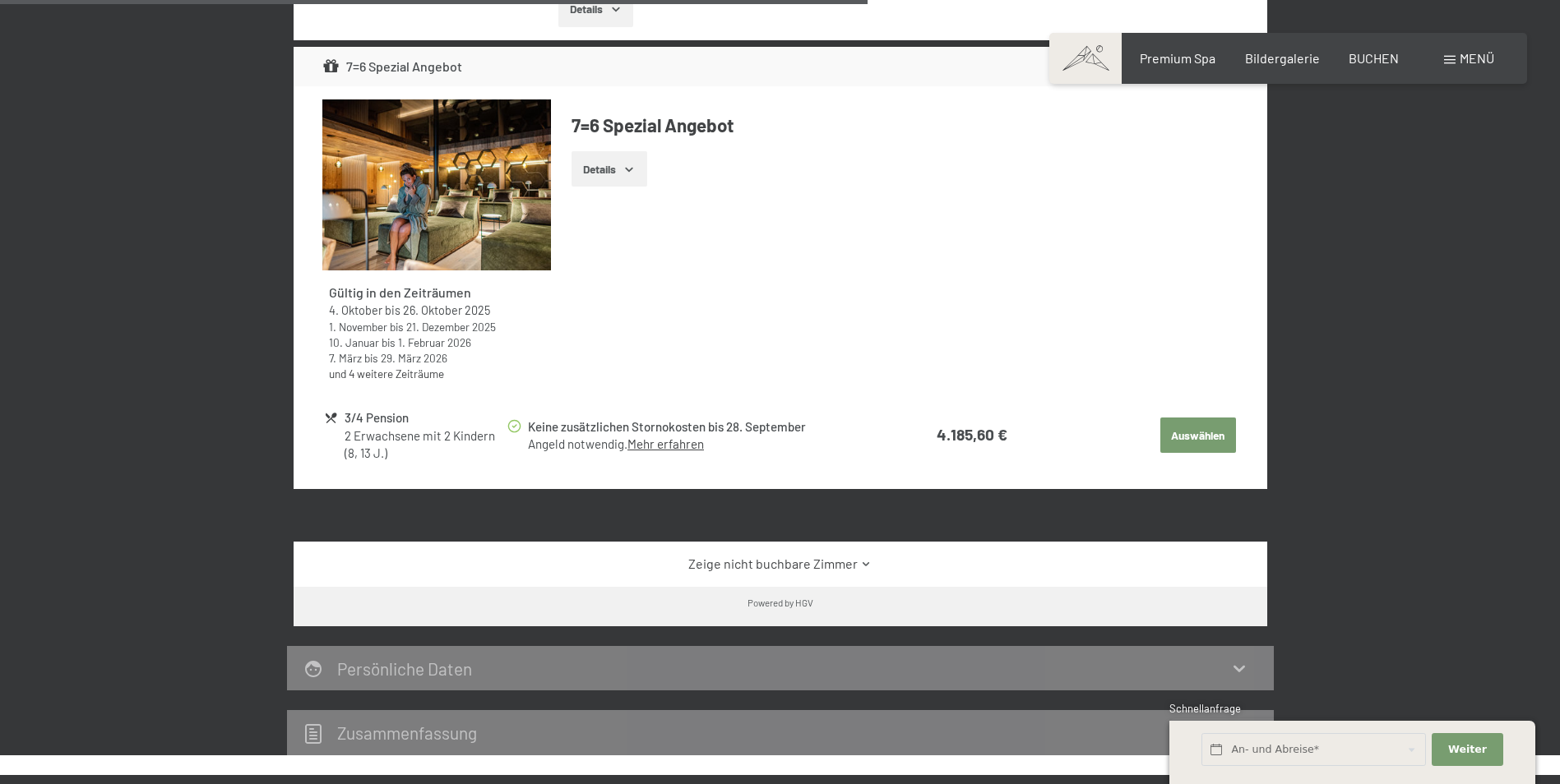
click at [663, 442] on span "Einwilligung Marketing*" at bounding box center [691, 439] width 136 height 16
click at [614, 442] on input "Einwilligung Marketing*" at bounding box center [606, 439] width 16 height 16
click at [663, 445] on span "Einwilligung Marketing*" at bounding box center [691, 439] width 136 height 16
click at [614, 445] on input "Einwilligung Marketing*" at bounding box center [606, 439] width 16 height 16
checkbox input "false"
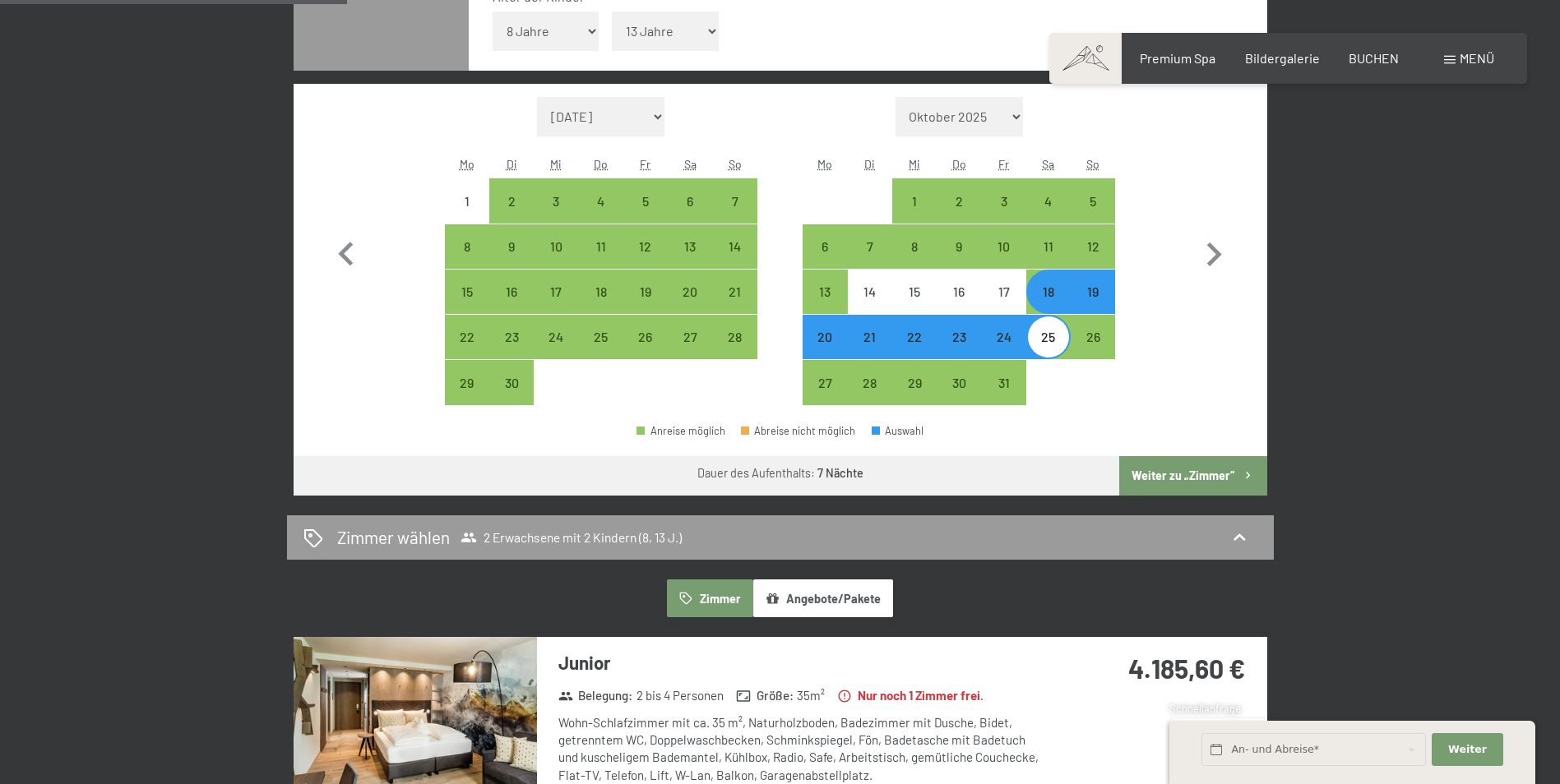
scroll to position [548, 0]
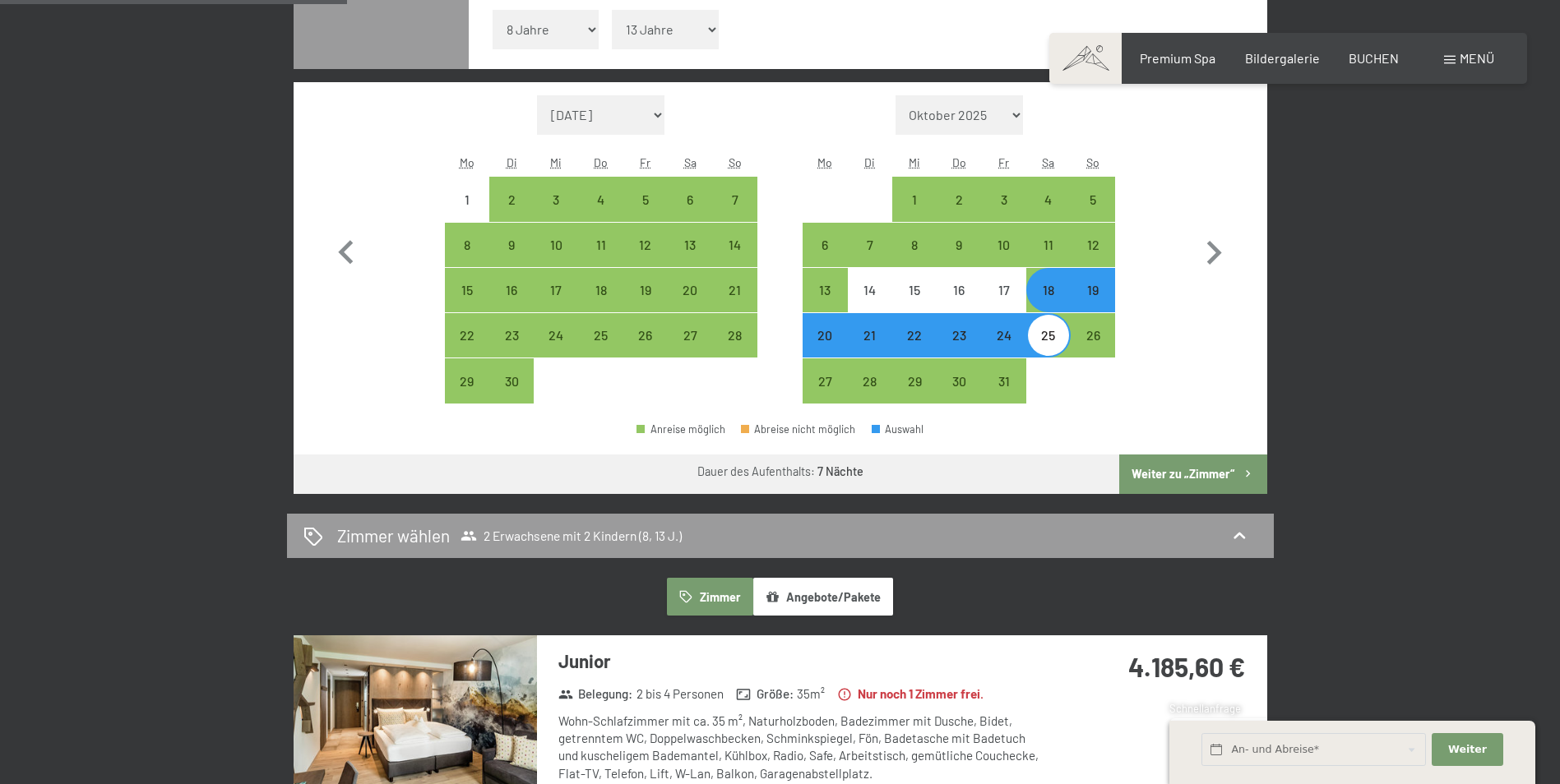
click at [920, 341] on div "22" at bounding box center [915, 350] width 42 height 42
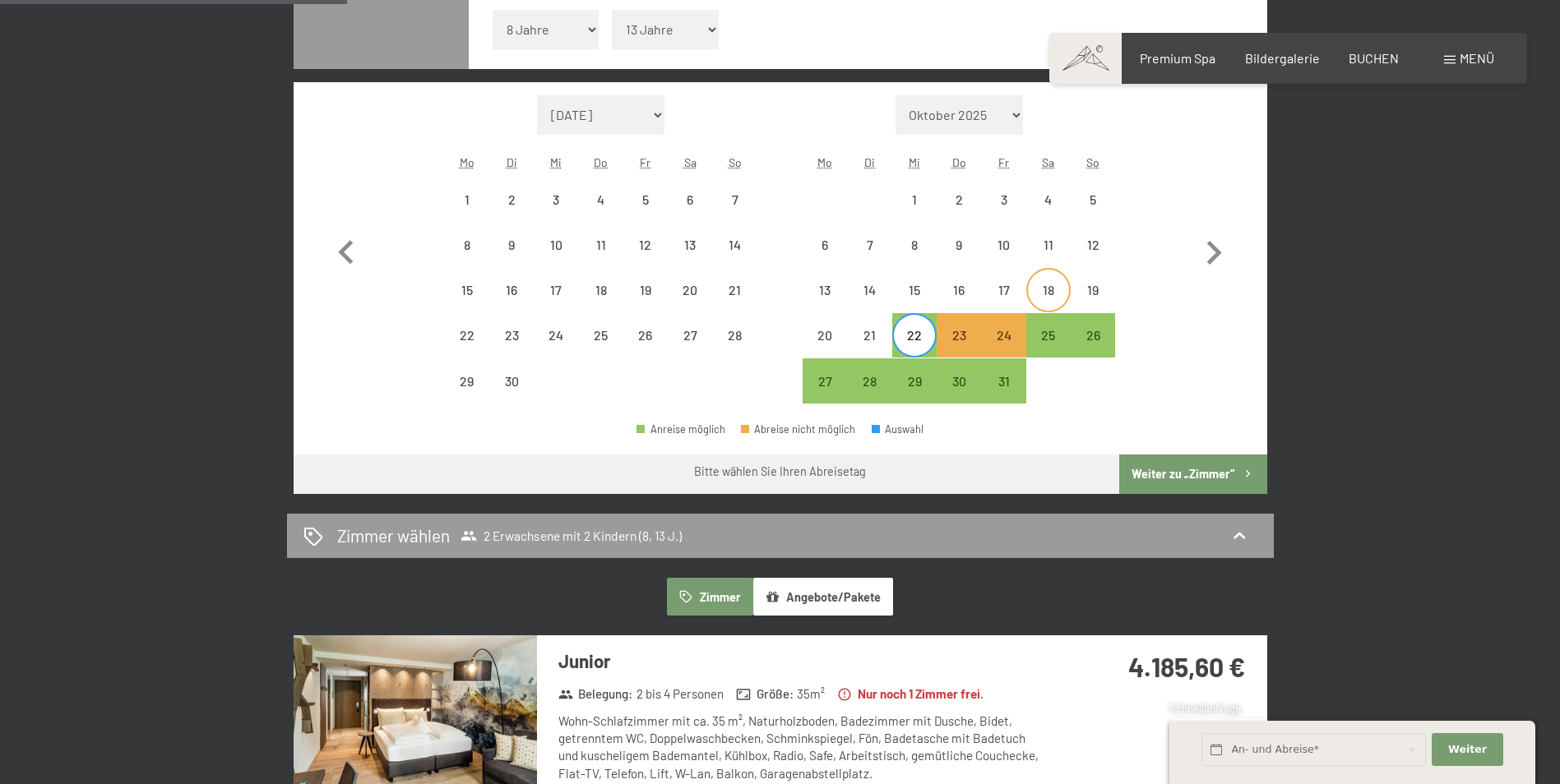
click at [1050, 287] on div "18" at bounding box center [1048, 304] width 42 height 42
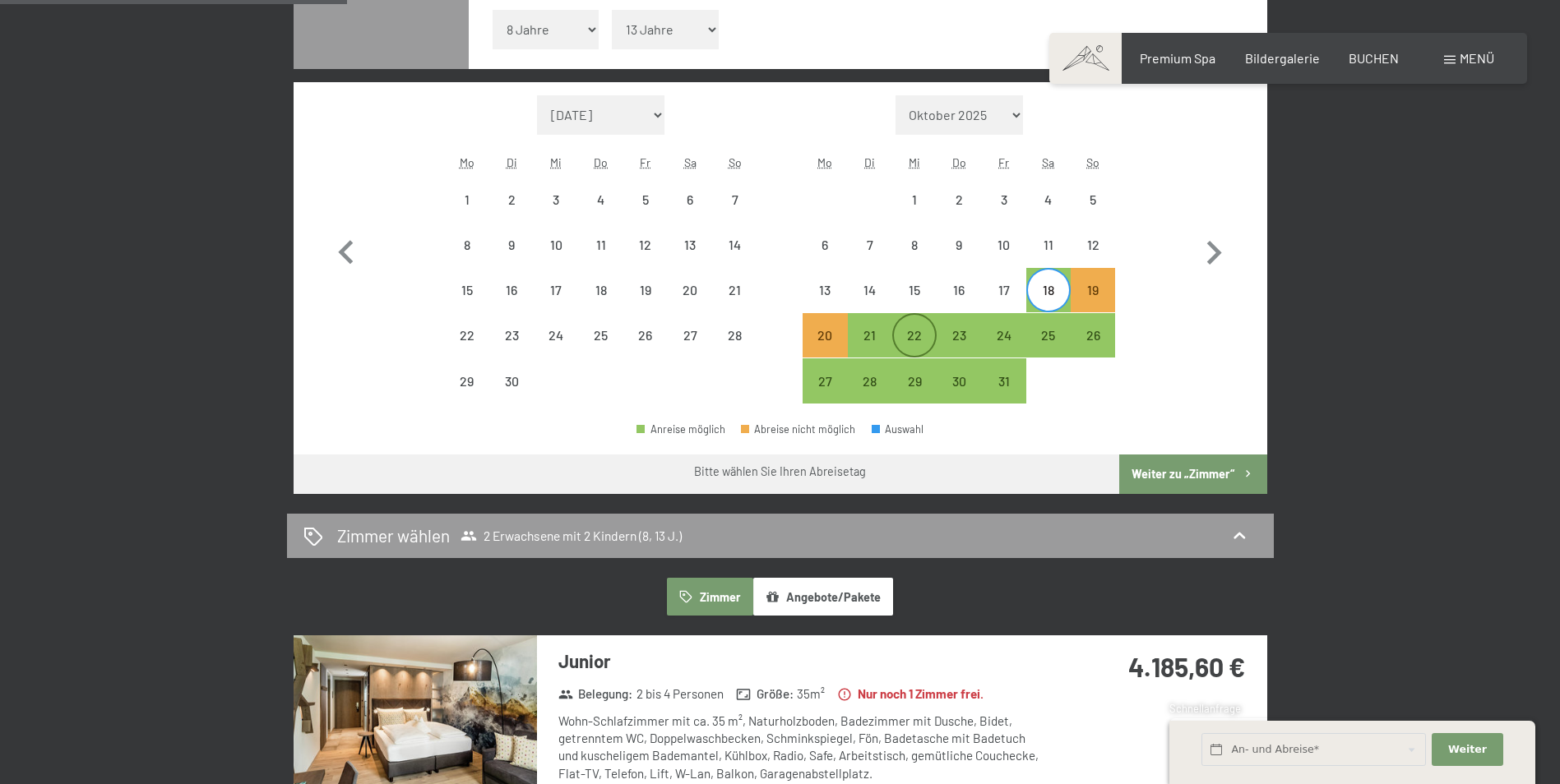
click at [914, 324] on div "22" at bounding box center [915, 335] width 42 height 42
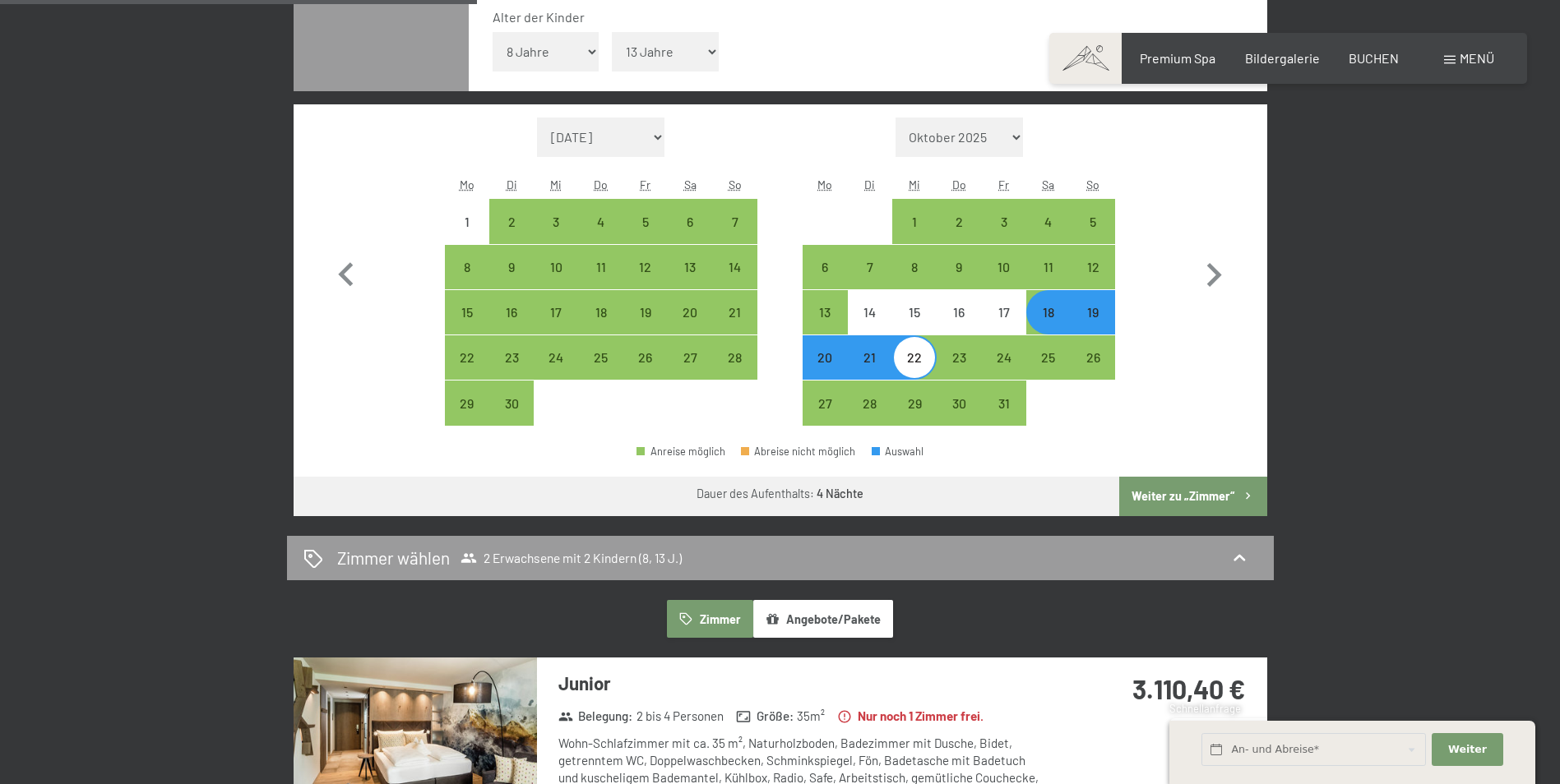
scroll to position [411, 0]
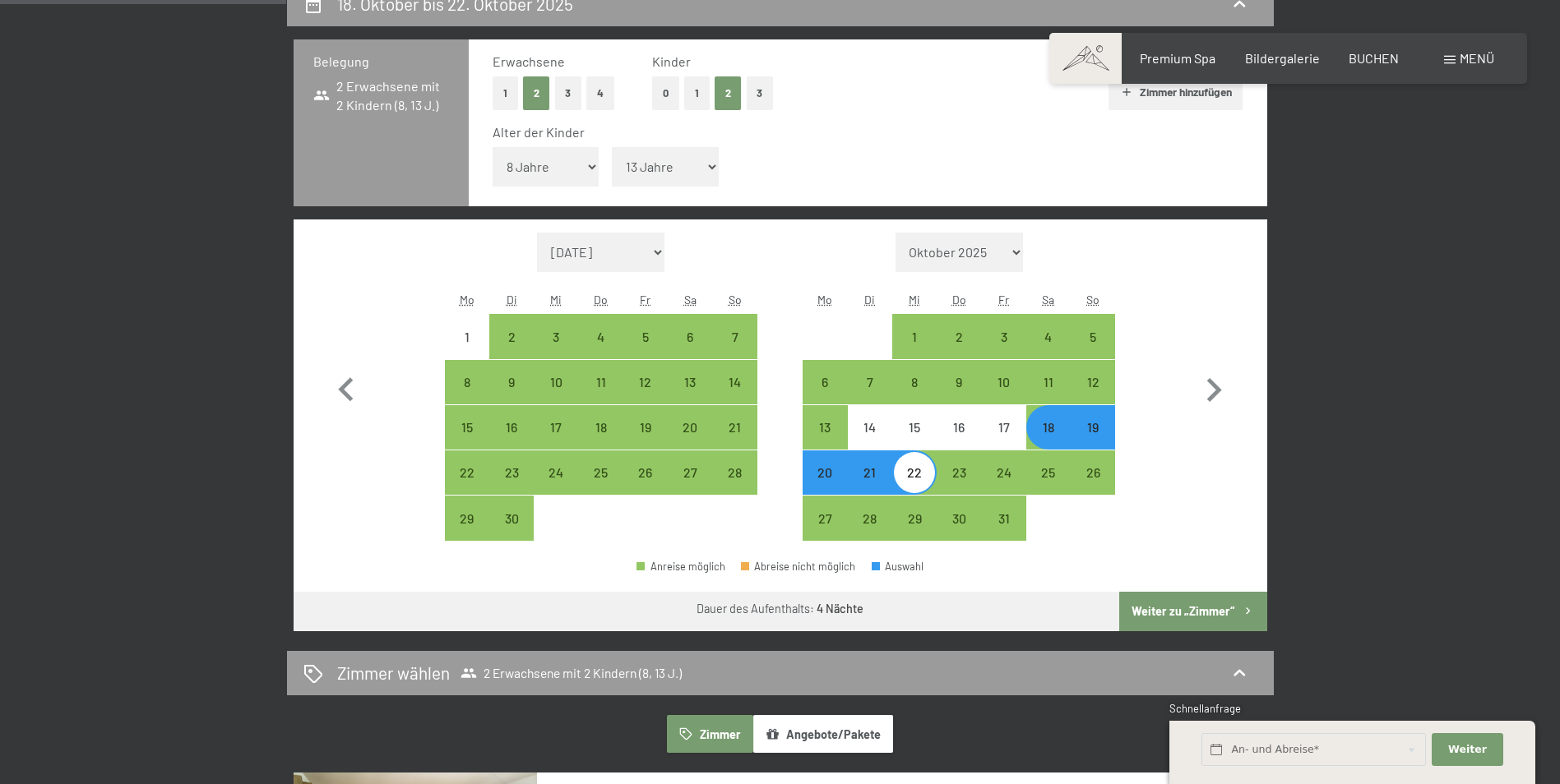
click at [505, 85] on button "1" at bounding box center [505, 93] width 25 height 34
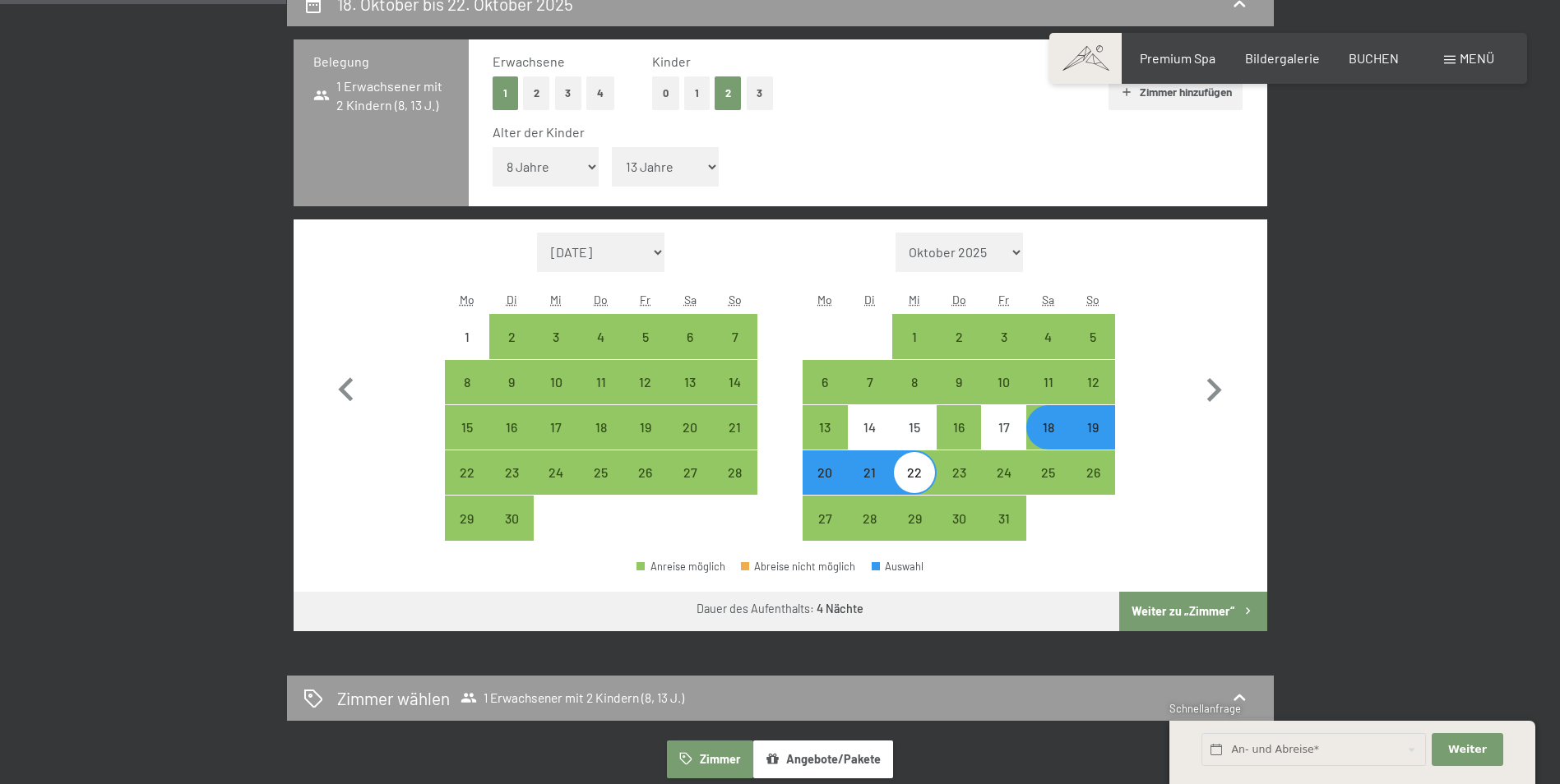
click at [1174, 611] on button "Weiter zu „Zimmer“" at bounding box center [1193, 611] width 147 height 40
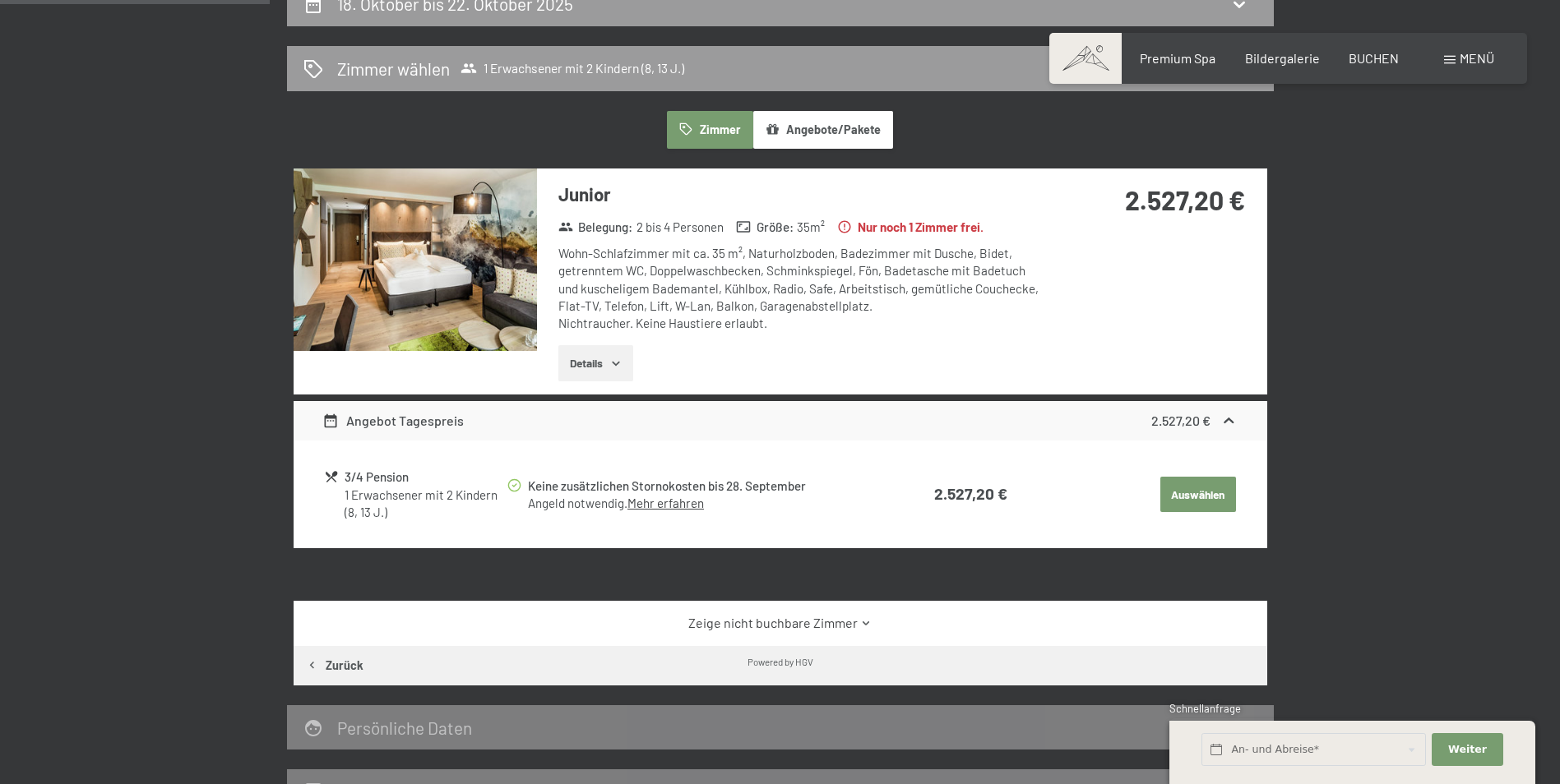
scroll to position [392, 0]
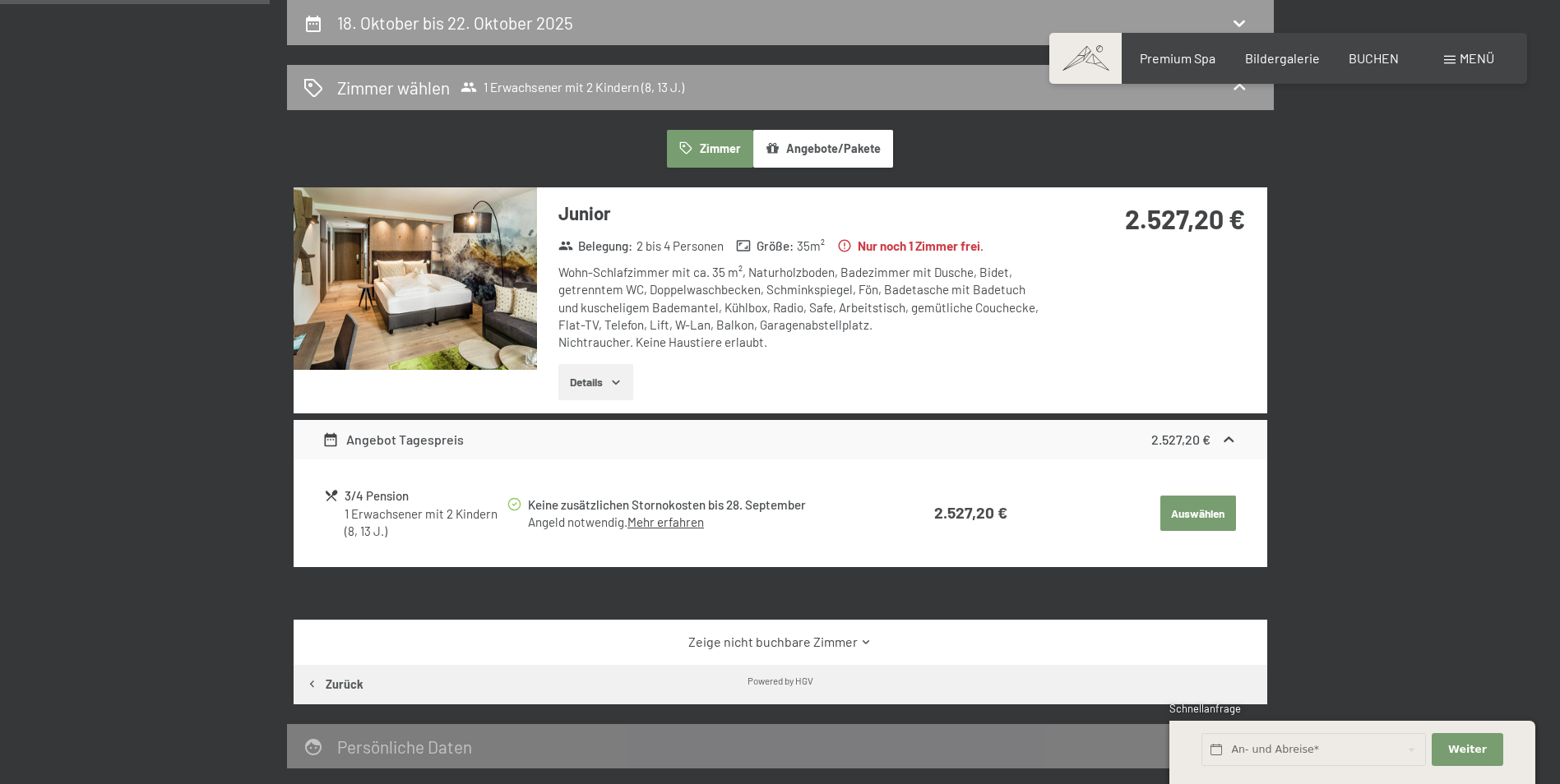
click at [618, 385] on icon "button" at bounding box center [616, 382] width 8 height 4
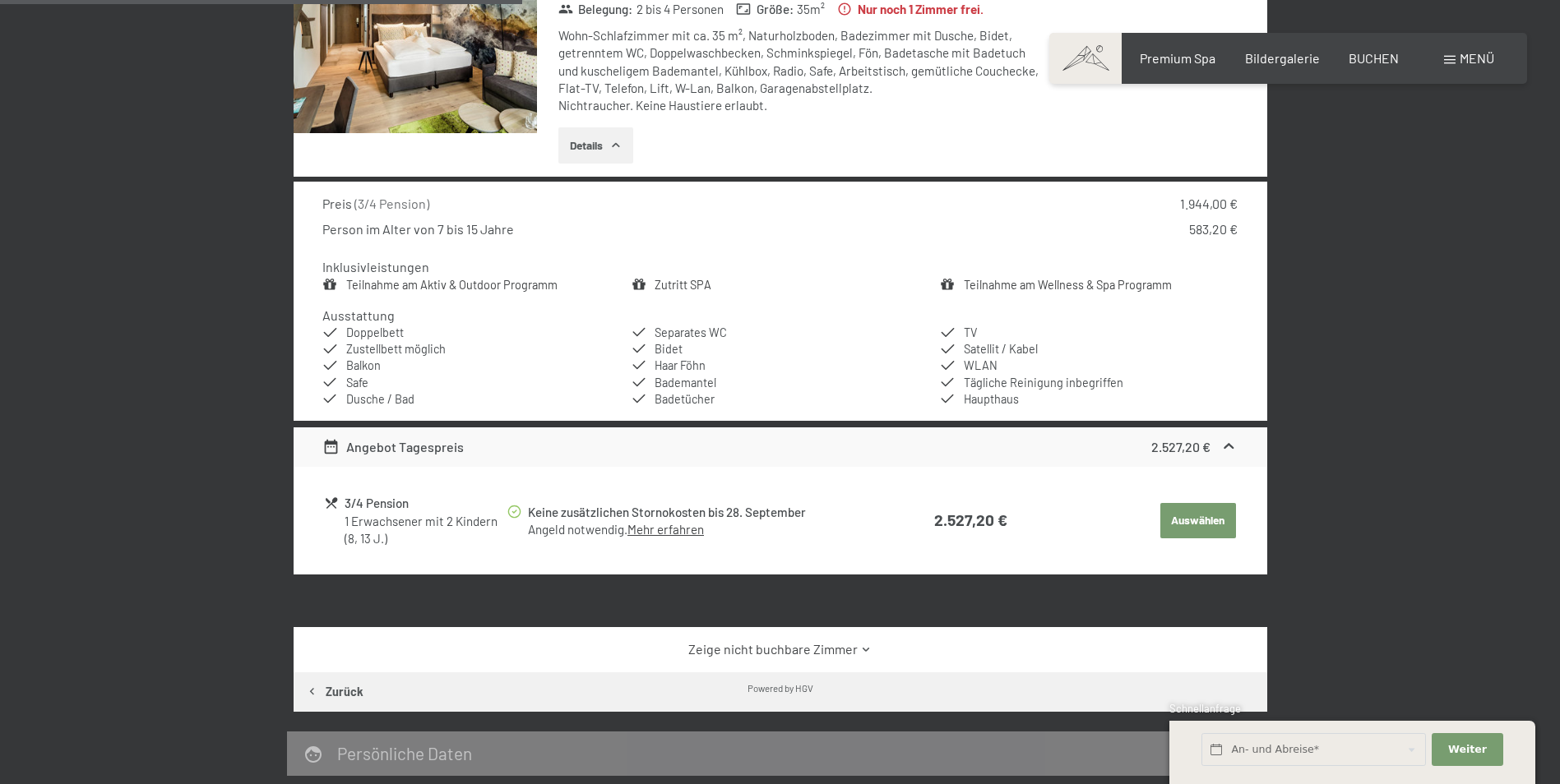
scroll to position [666, 0]
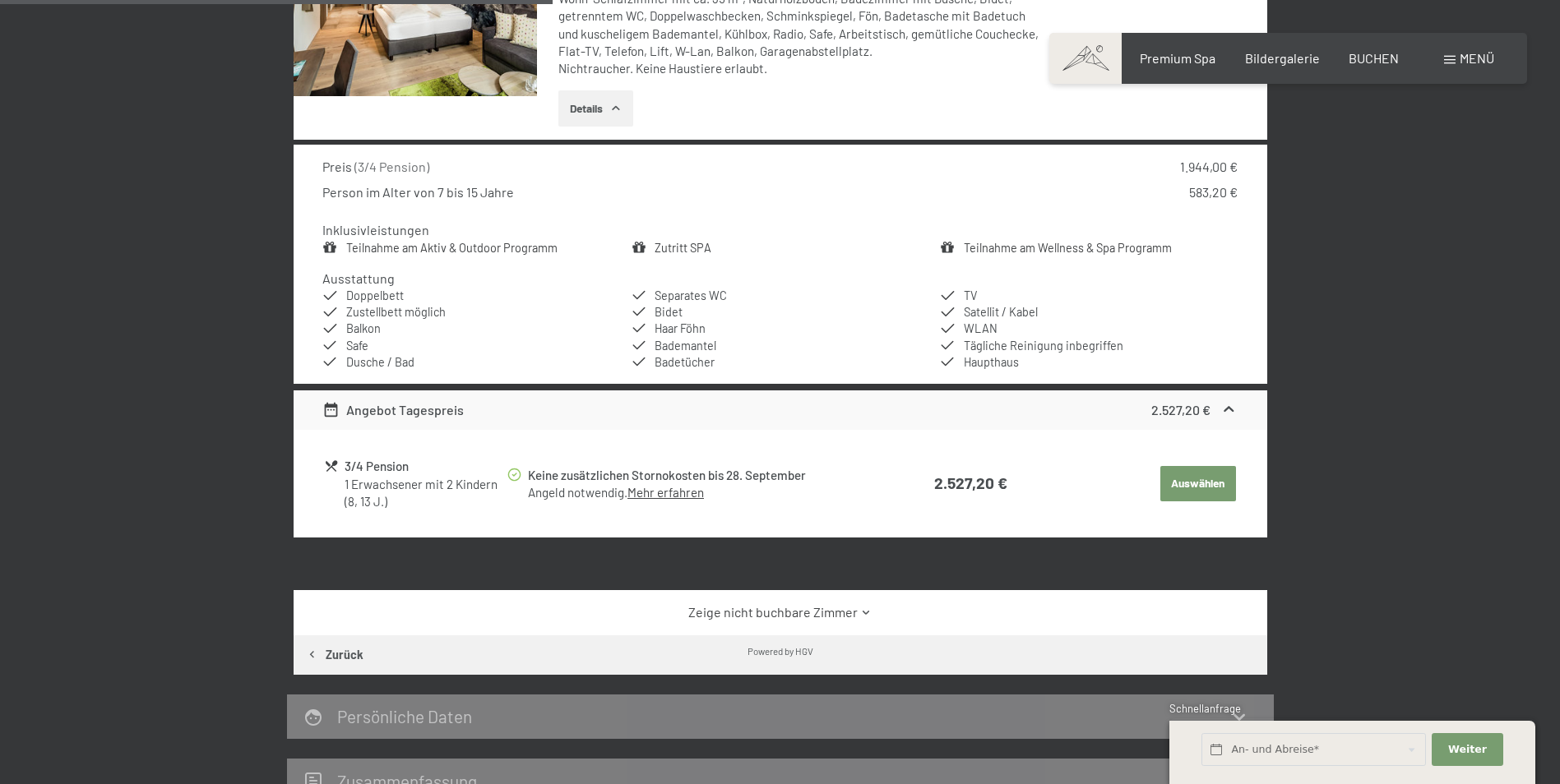
click at [666, 491] on link "Mehr erfahren" at bounding box center [666, 491] width 76 height 14
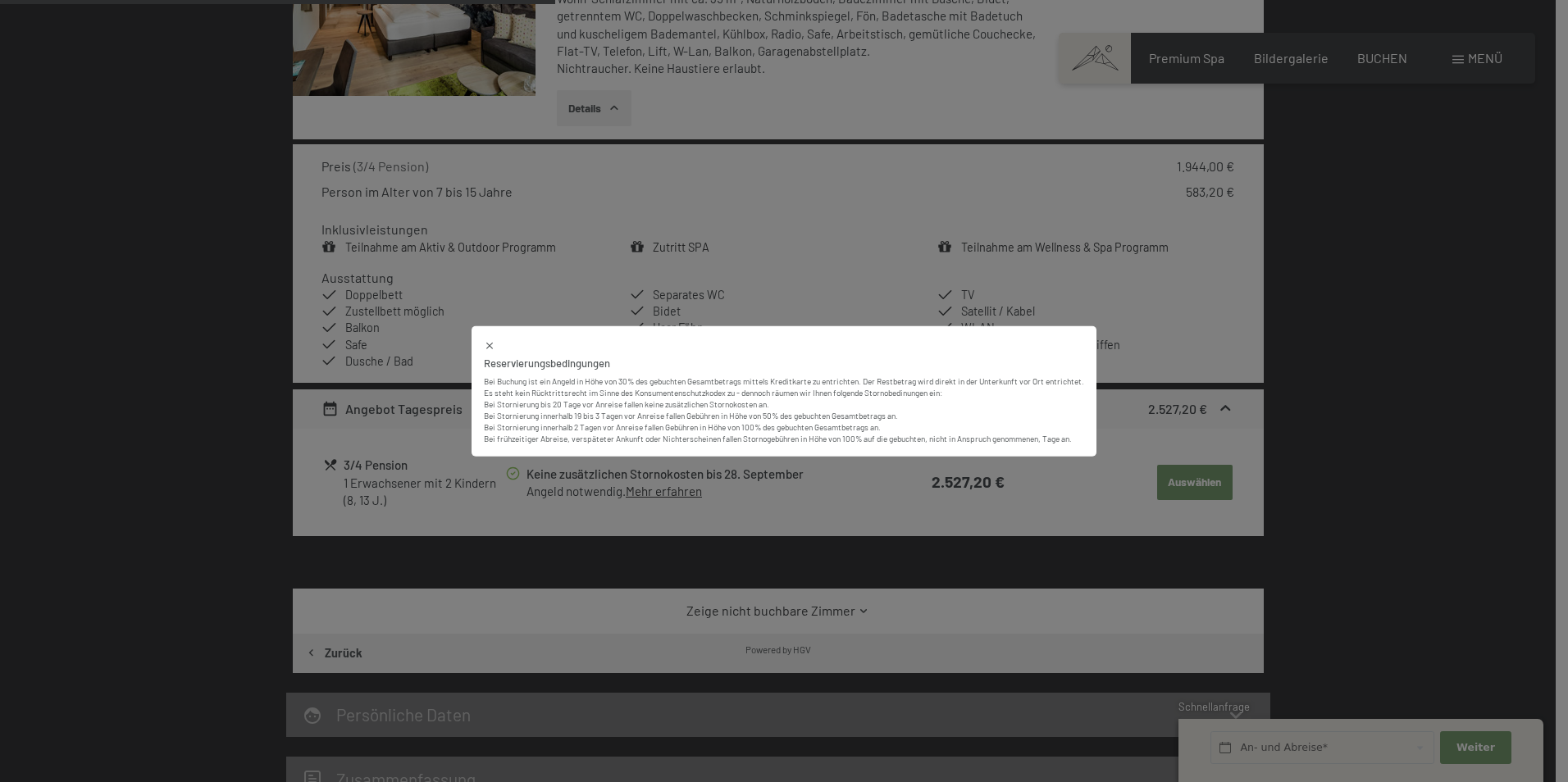
click at [485, 343] on icon at bounding box center [489, 346] width 12 height 12
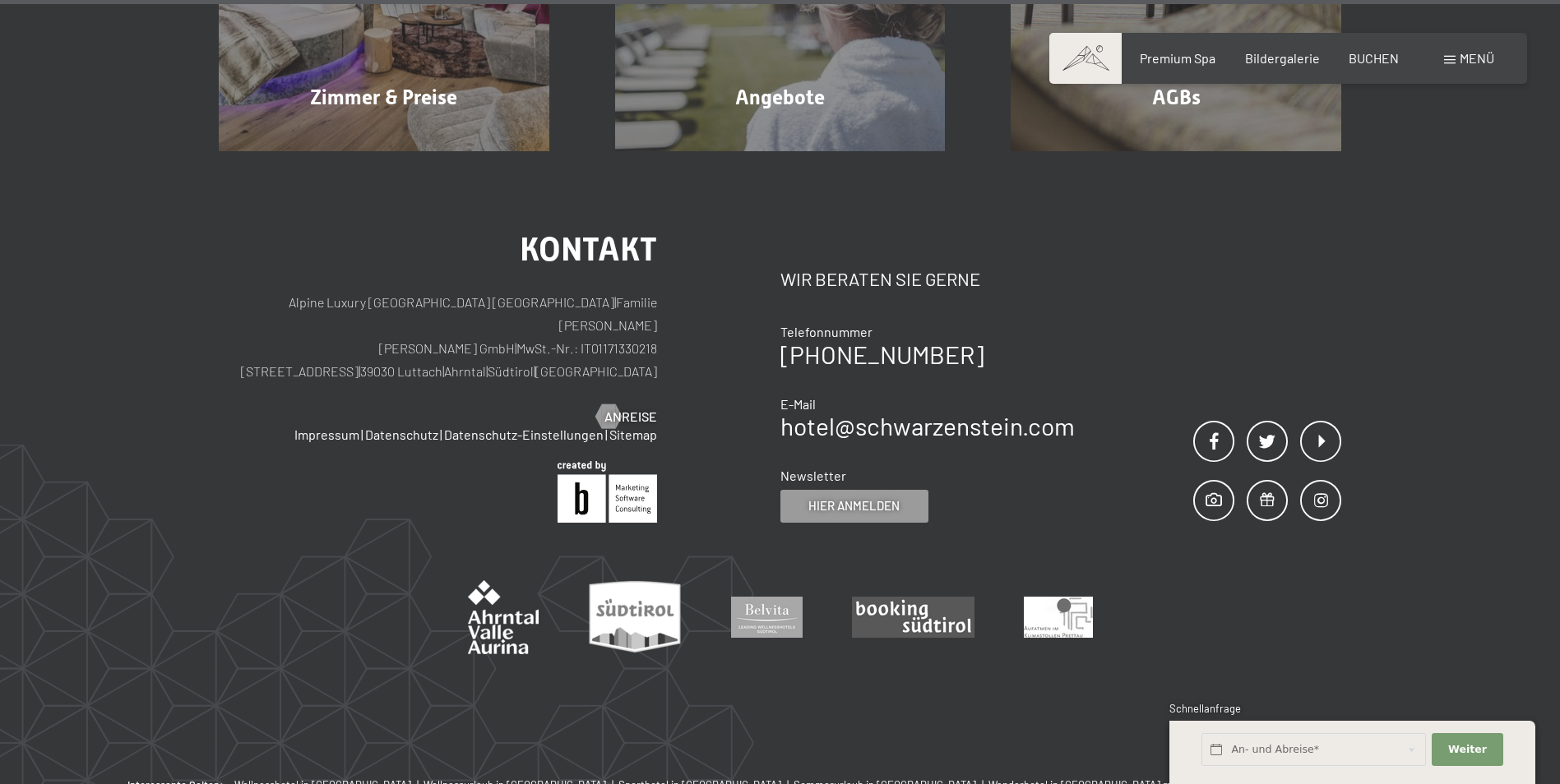
scroll to position [1881, 0]
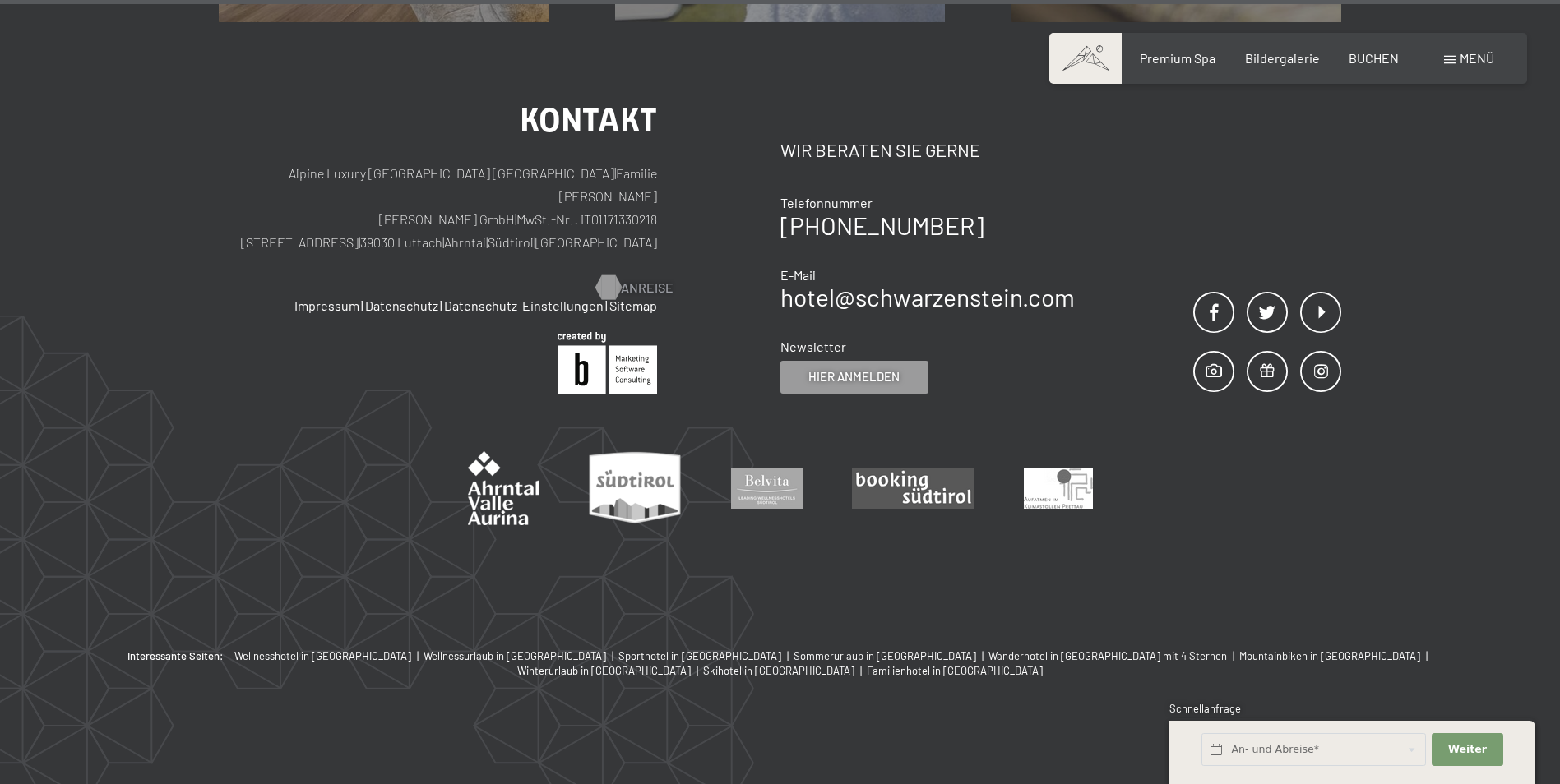
click at [639, 279] on span "Anreise" at bounding box center [647, 288] width 53 height 18
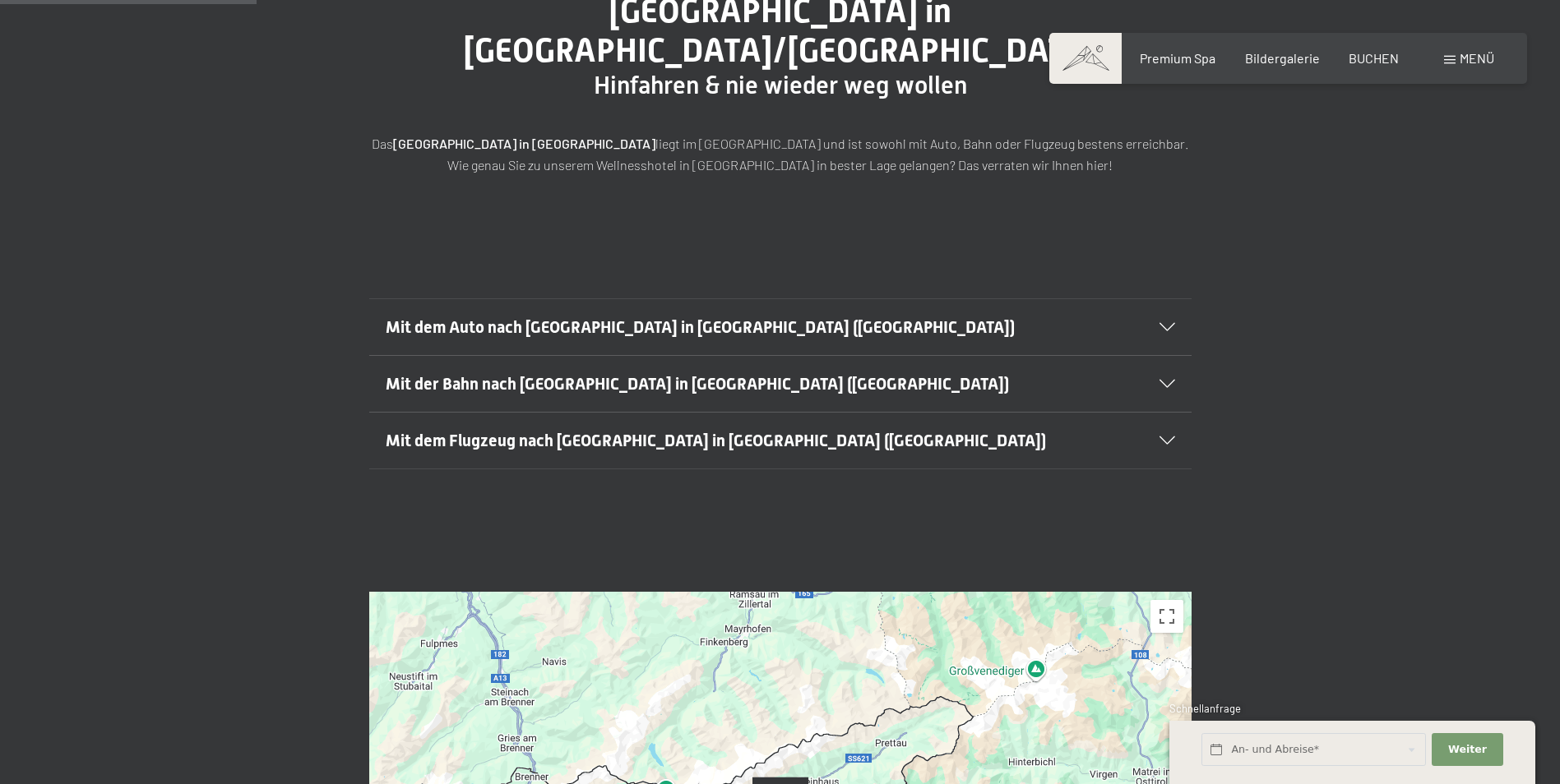
click at [578, 431] on span "Mit dem Flugzeug nach Luttach in Südtirol (Italien)" at bounding box center [716, 440] width 661 height 19
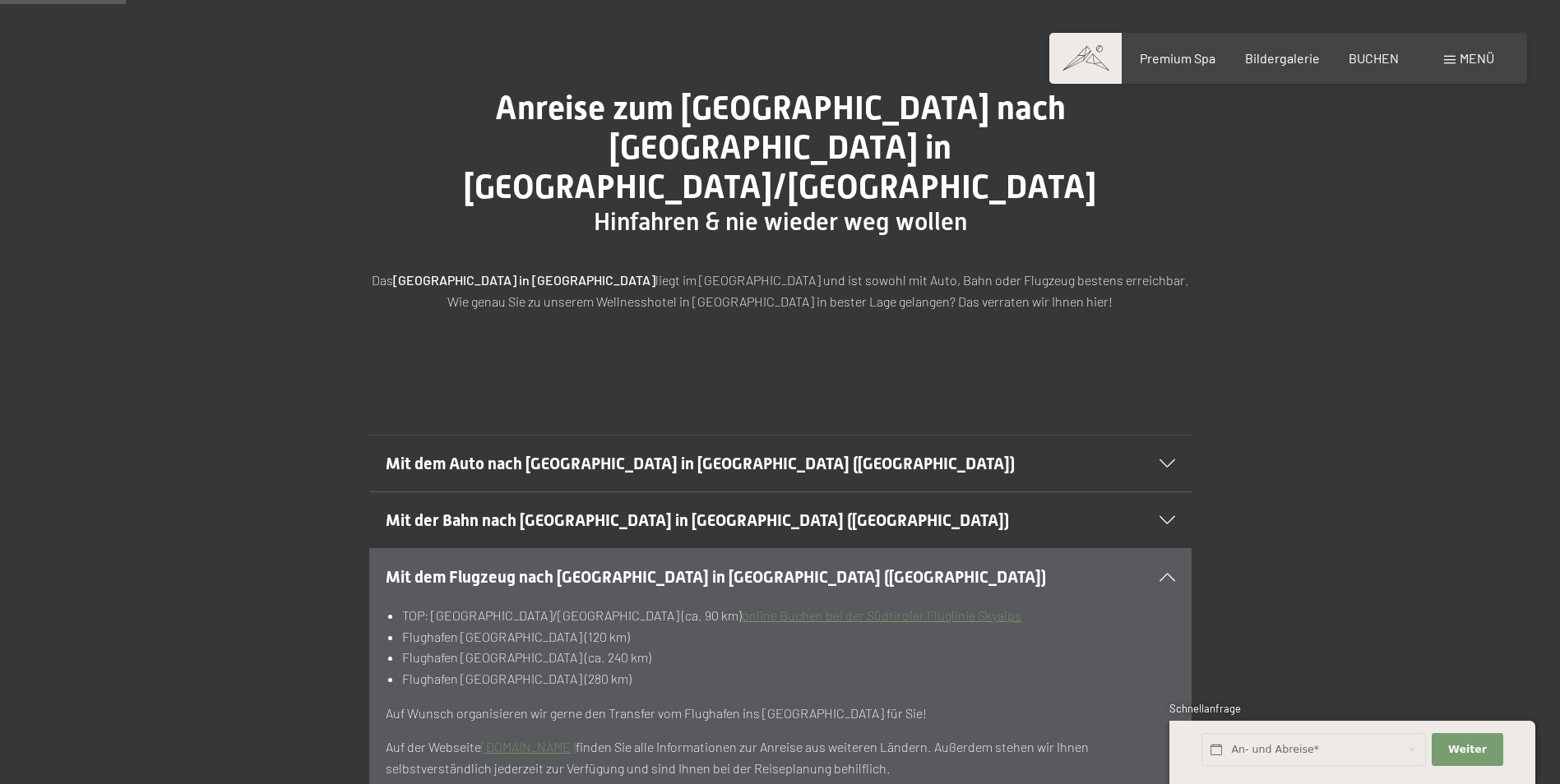
scroll to position [411, 0]
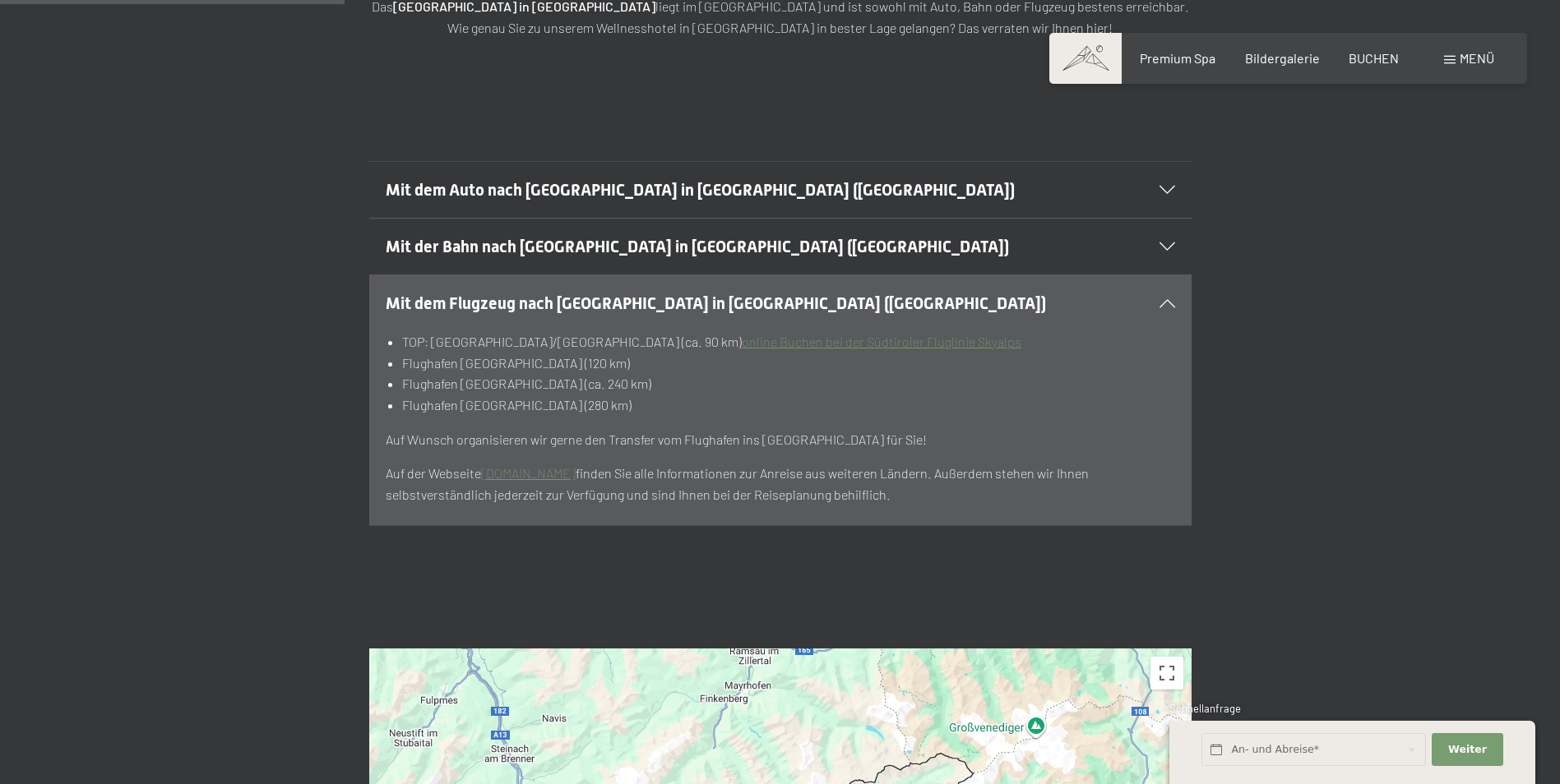
click at [520, 237] on span "Mit der Bahn nach Luttach in Südtirol (Italien)" at bounding box center [696, 246] width 623 height 19
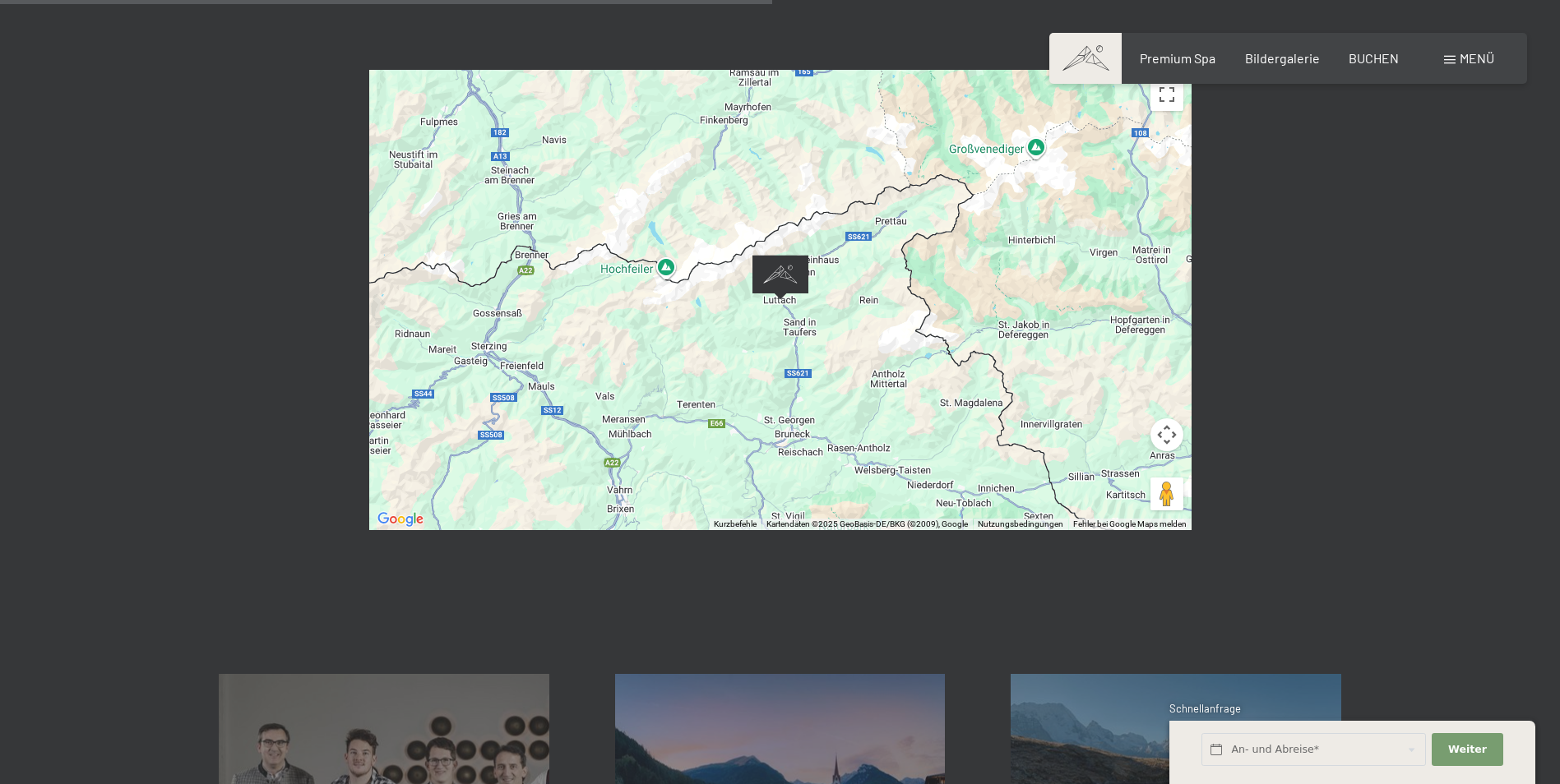
scroll to position [1096, 0]
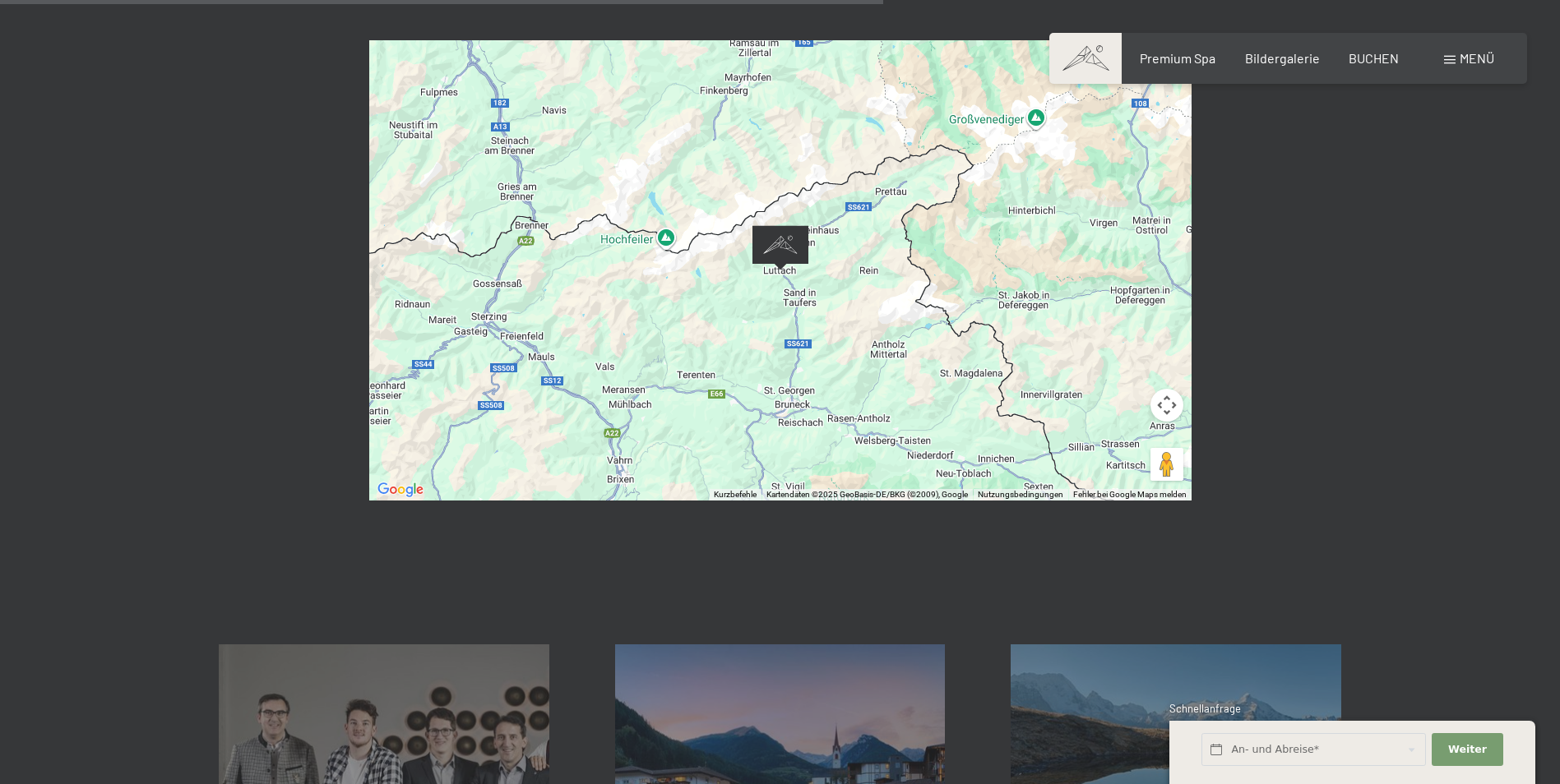
drag, startPoint x: 856, startPoint y: 244, endPoint x: 741, endPoint y: 286, distance: 122.4
click at [741, 286] on div at bounding box center [780, 270] width 823 height 461
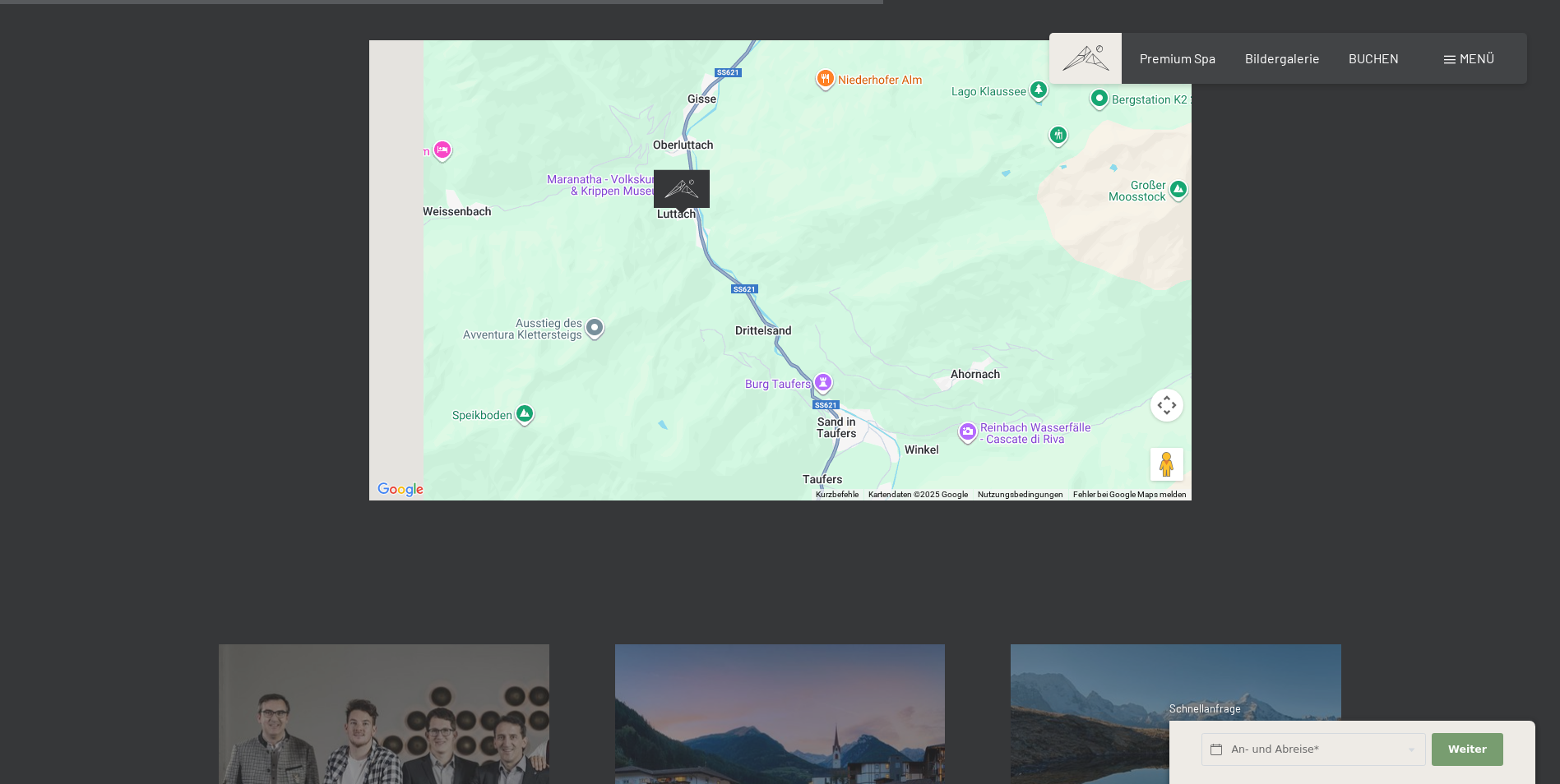
drag, startPoint x: 742, startPoint y: 162, endPoint x: 917, endPoint y: 285, distance: 213.9
click at [922, 285] on div at bounding box center [780, 270] width 823 height 461
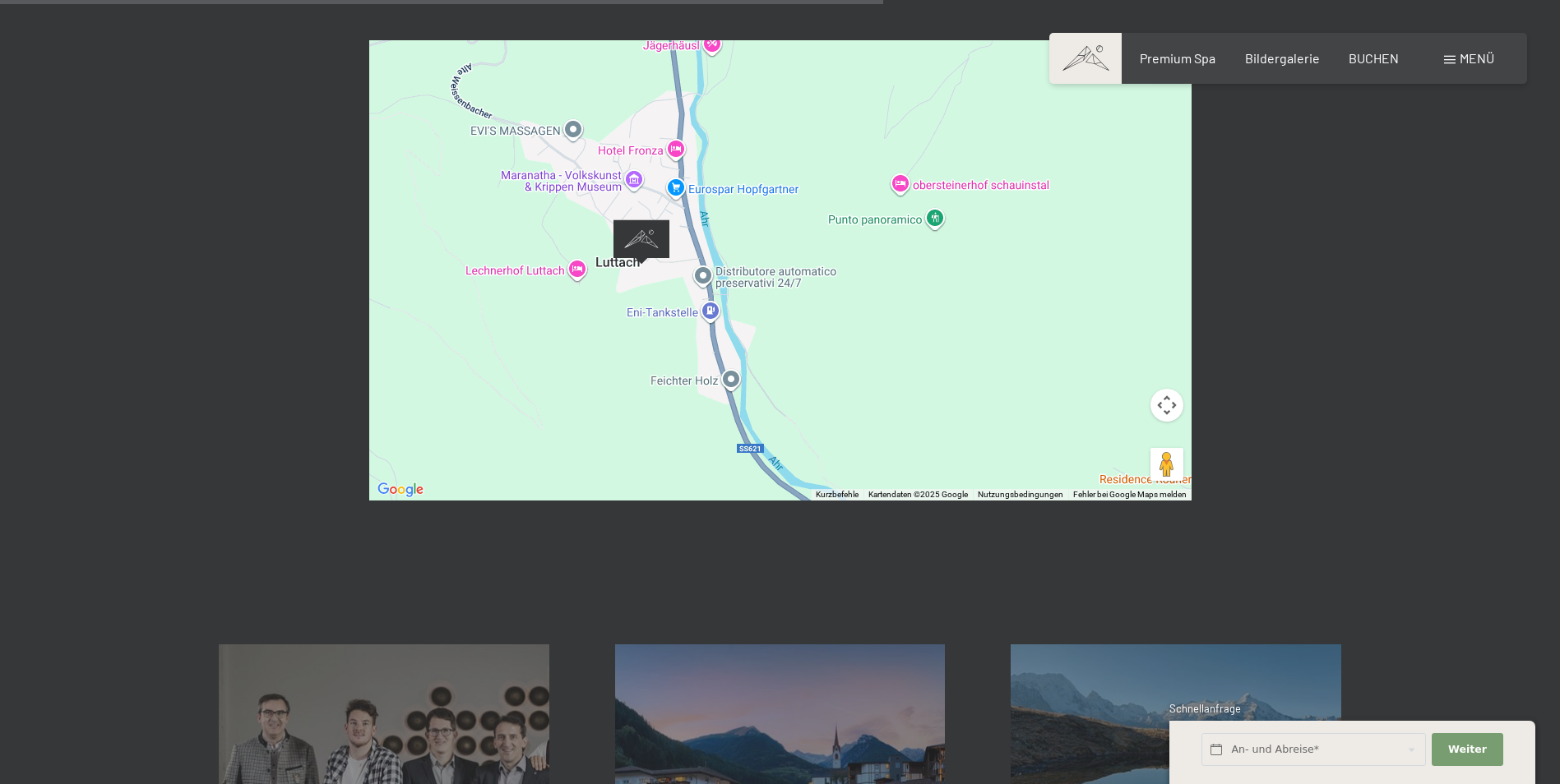
drag, startPoint x: 695, startPoint y: 169, endPoint x: 812, endPoint y: 292, distance: 169.8
click at [812, 292] on div at bounding box center [780, 270] width 823 height 461
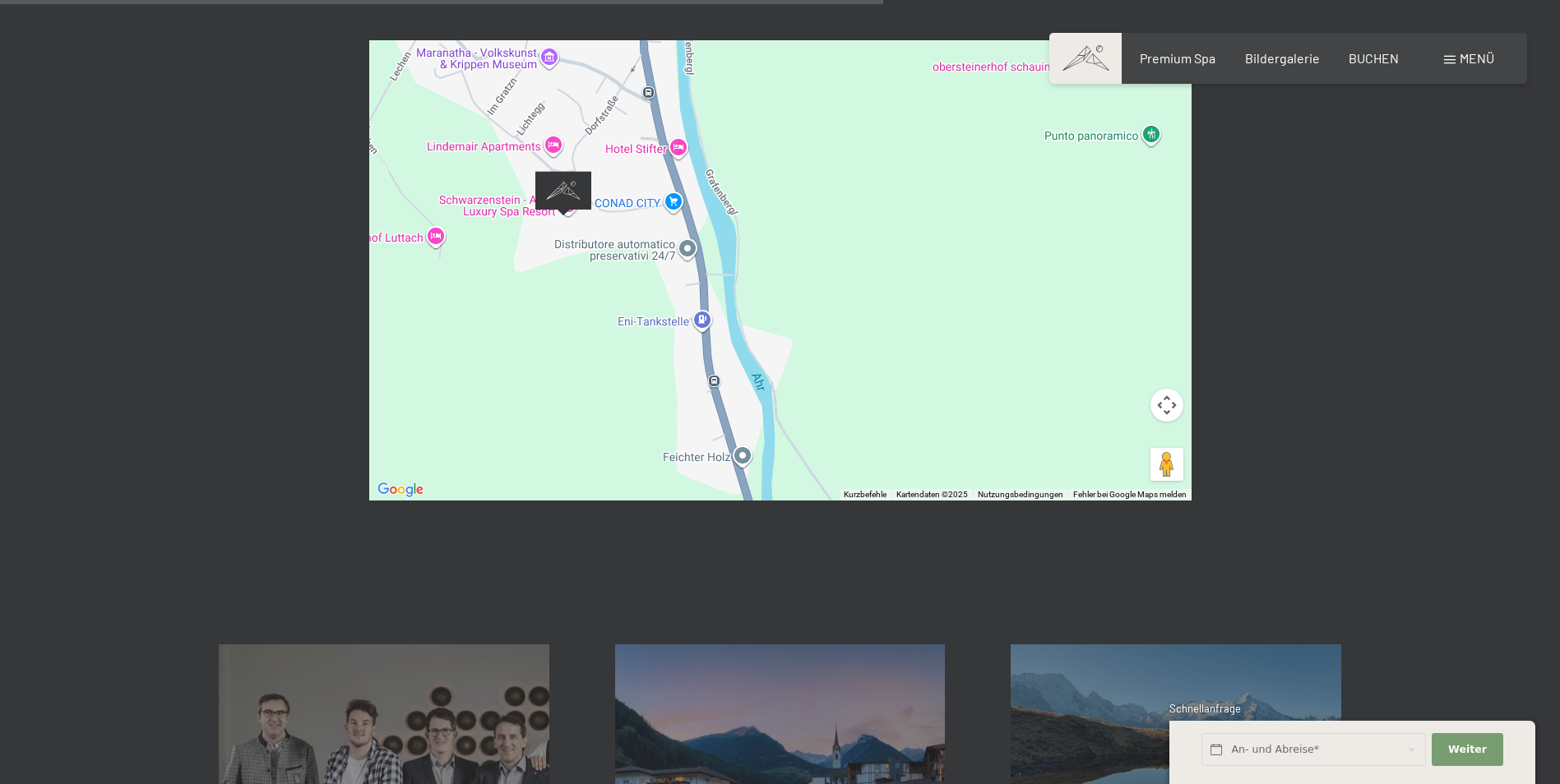
drag, startPoint x: 759, startPoint y: 231, endPoint x: 851, endPoint y: 253, distance: 94.6
click at [851, 252] on div at bounding box center [780, 270] width 823 height 461
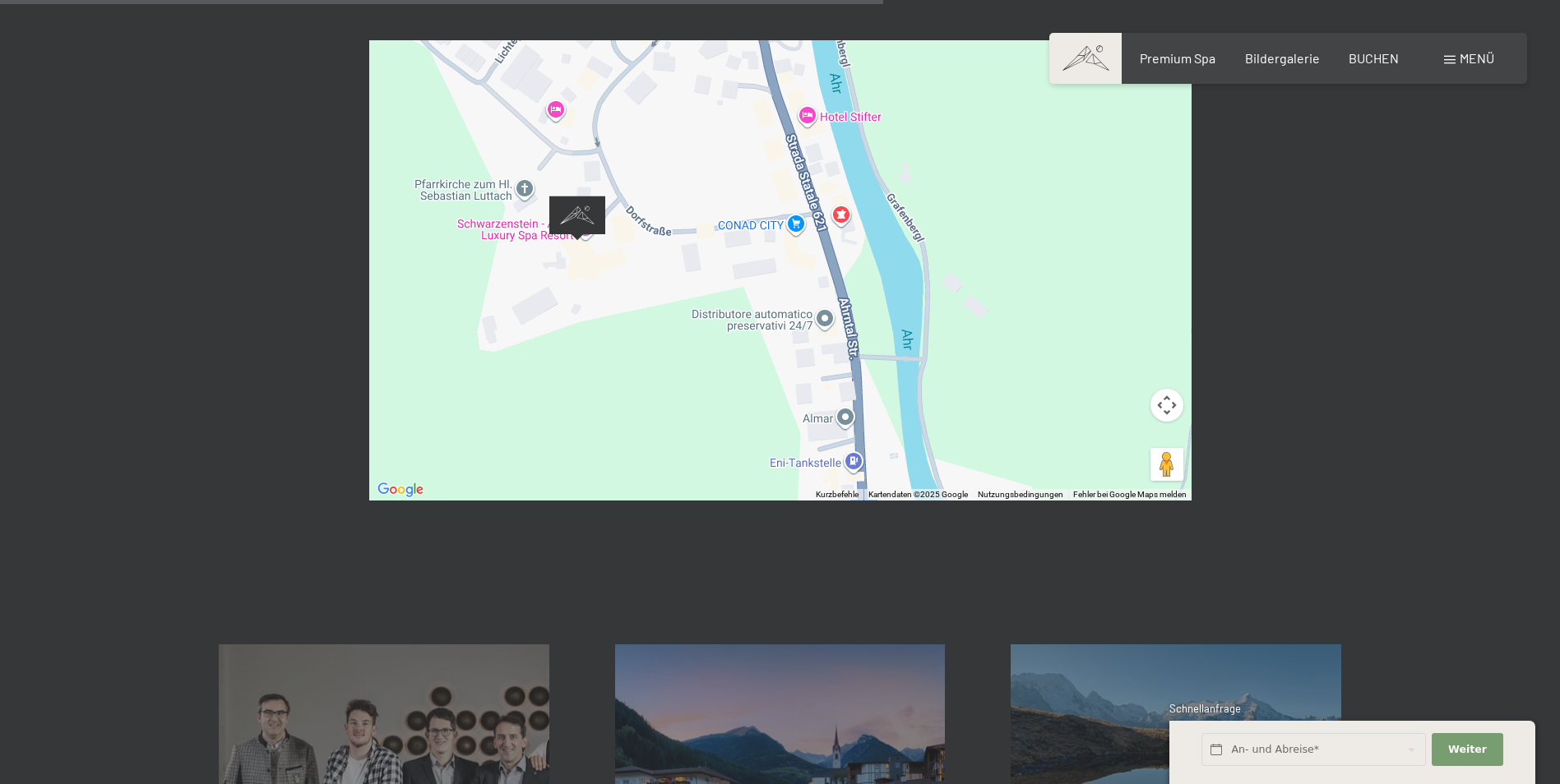
drag, startPoint x: 690, startPoint y: 143, endPoint x: 979, endPoint y: 235, distance: 303.3
click at [979, 235] on div at bounding box center [780, 270] width 823 height 461
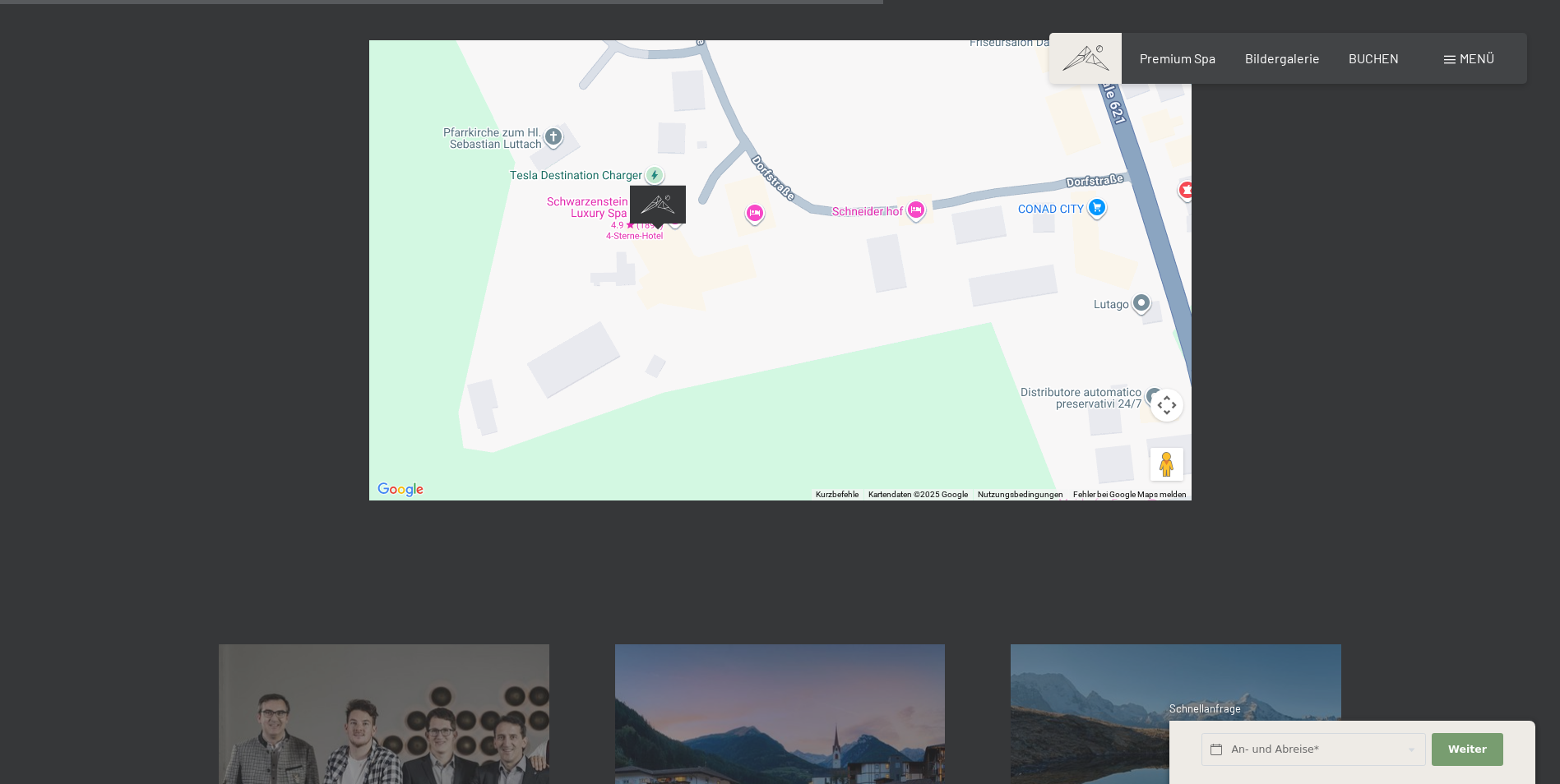
drag, startPoint x: 704, startPoint y: 169, endPoint x: 698, endPoint y: 258, distance: 89.2
click at [698, 257] on div at bounding box center [780, 270] width 823 height 461
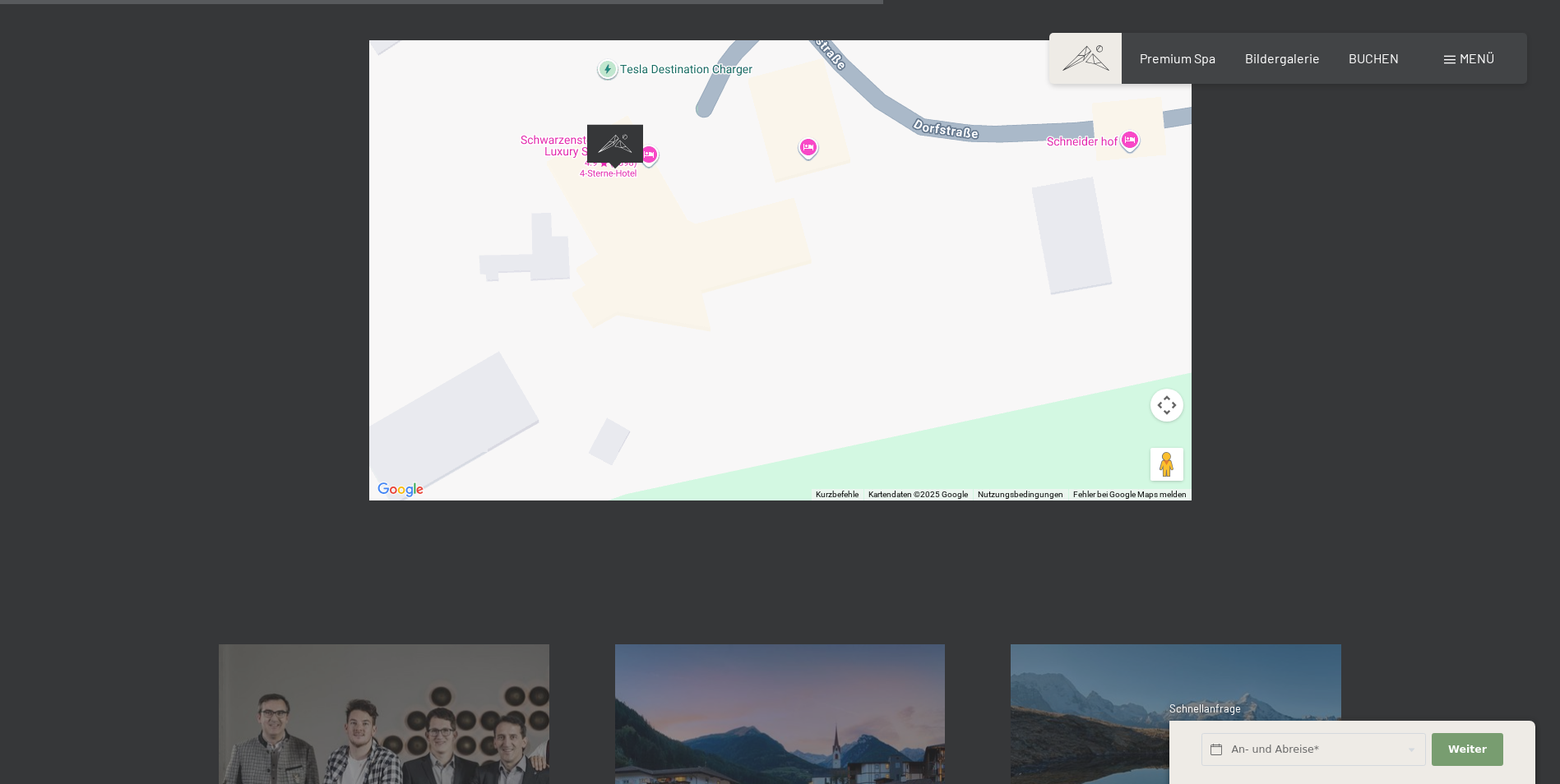
drag, startPoint x: 696, startPoint y: 228, endPoint x: 697, endPoint y: 341, distance: 113.0
click at [697, 338] on div at bounding box center [780, 270] width 823 height 461
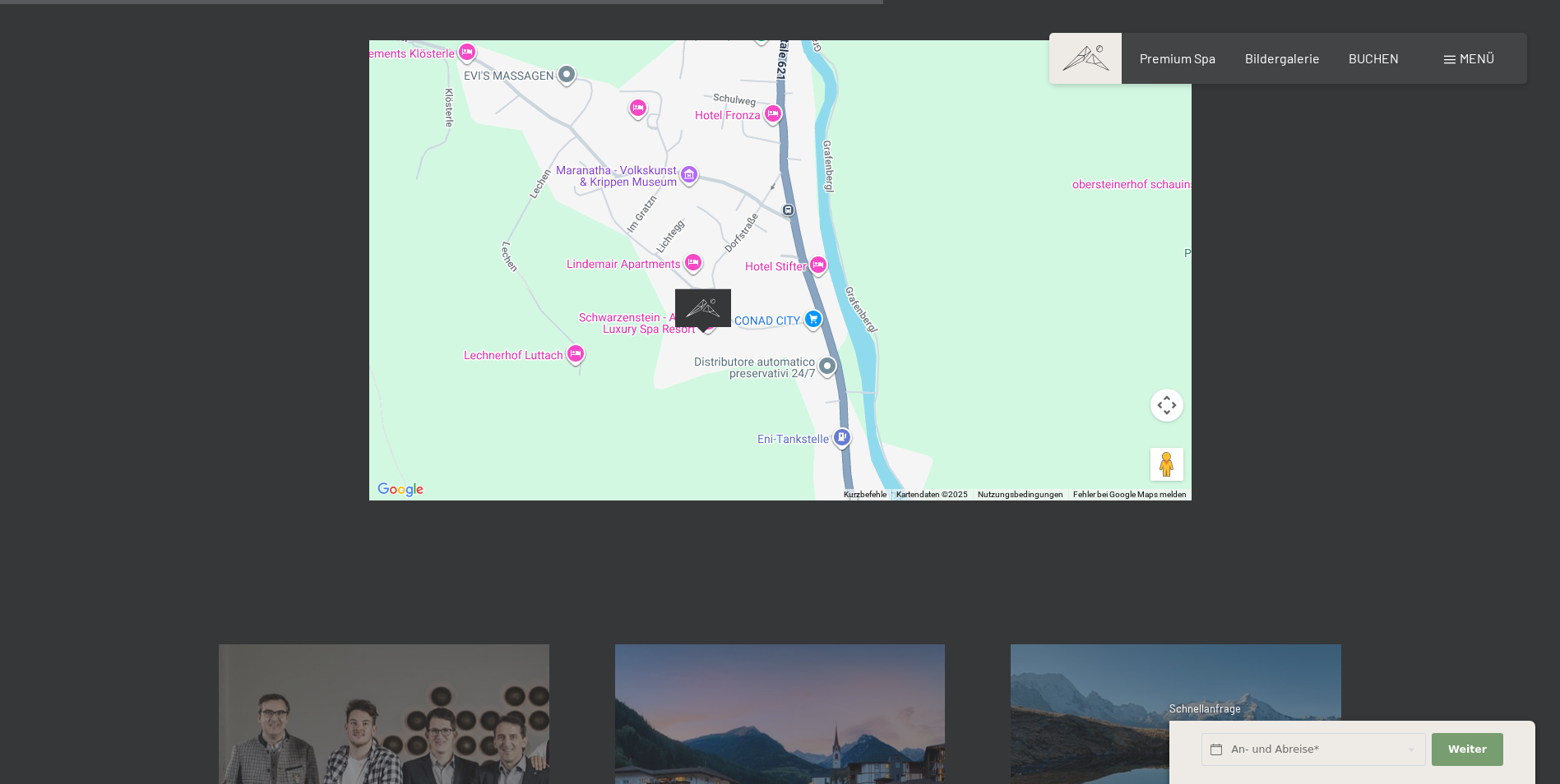
click at [148, 345] on div "← Nach links → Nach rechts ↑ Nach oben ↓ Nach unten + Heranzoomen - Herauszoome…" at bounding box center [780, 270] width 1560 height 584
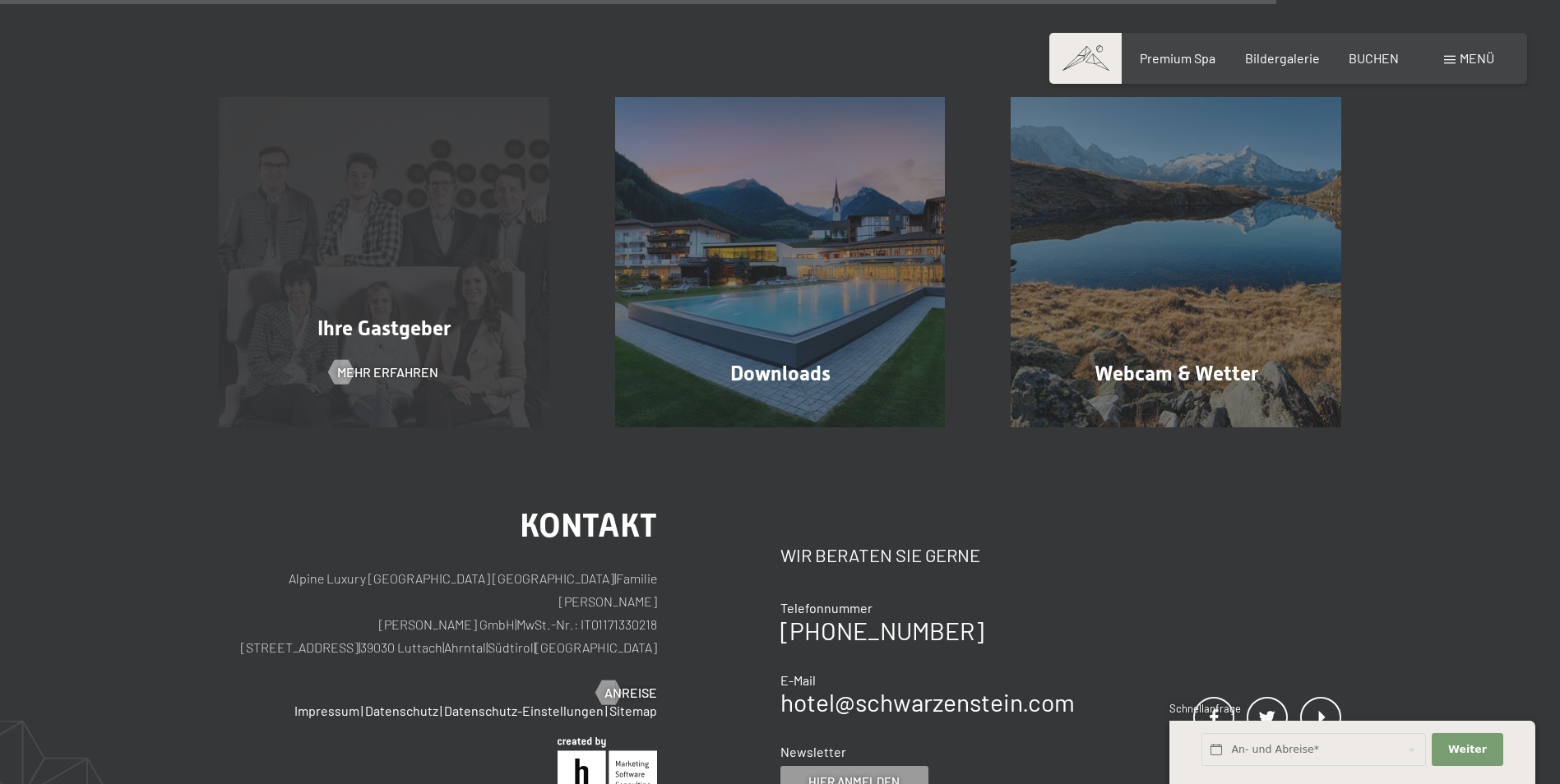
scroll to position [1644, 0]
click at [414, 316] on span "Ihre Gastgeber" at bounding box center [384, 327] width 133 height 24
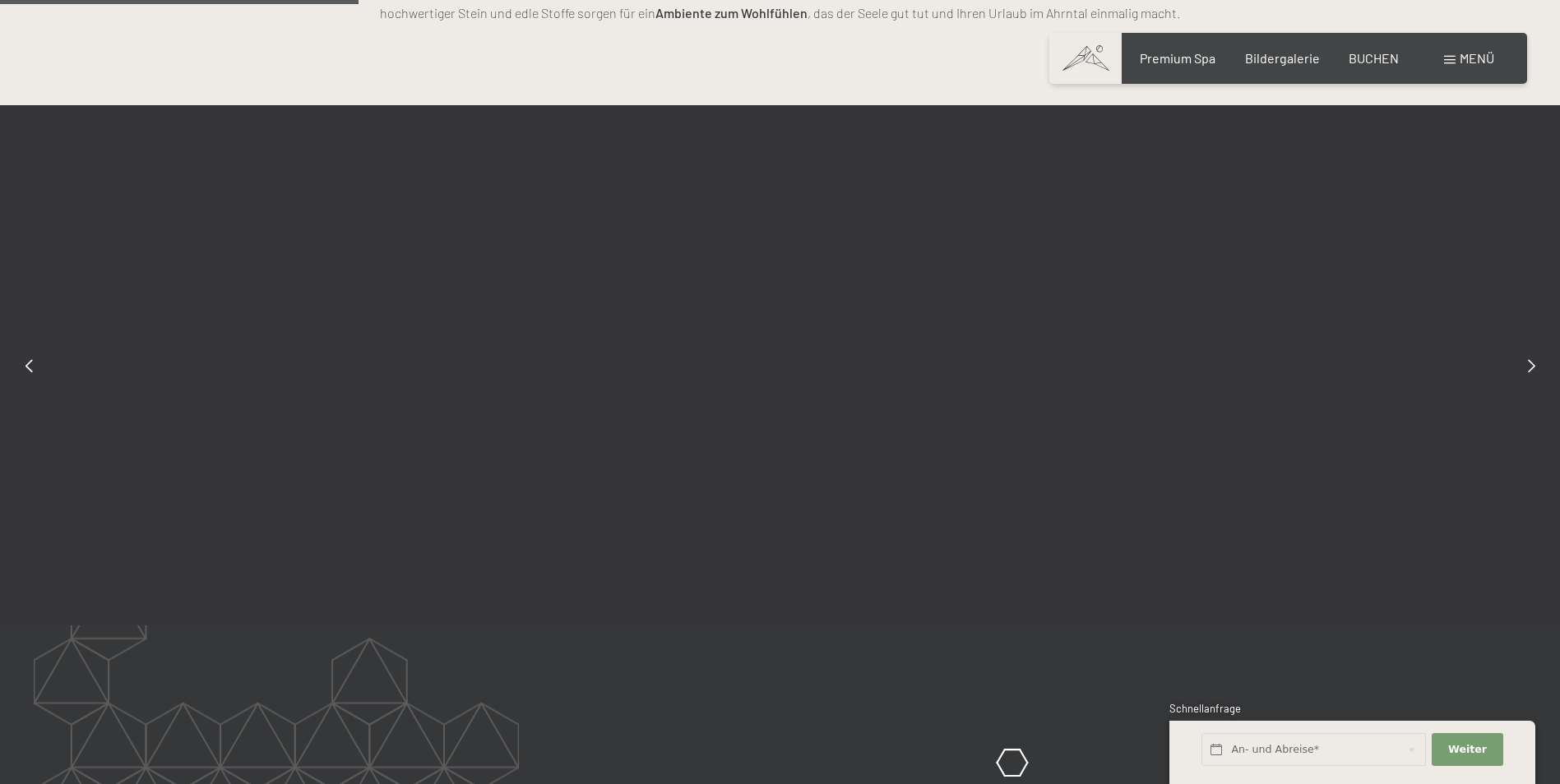
scroll to position [1371, 0]
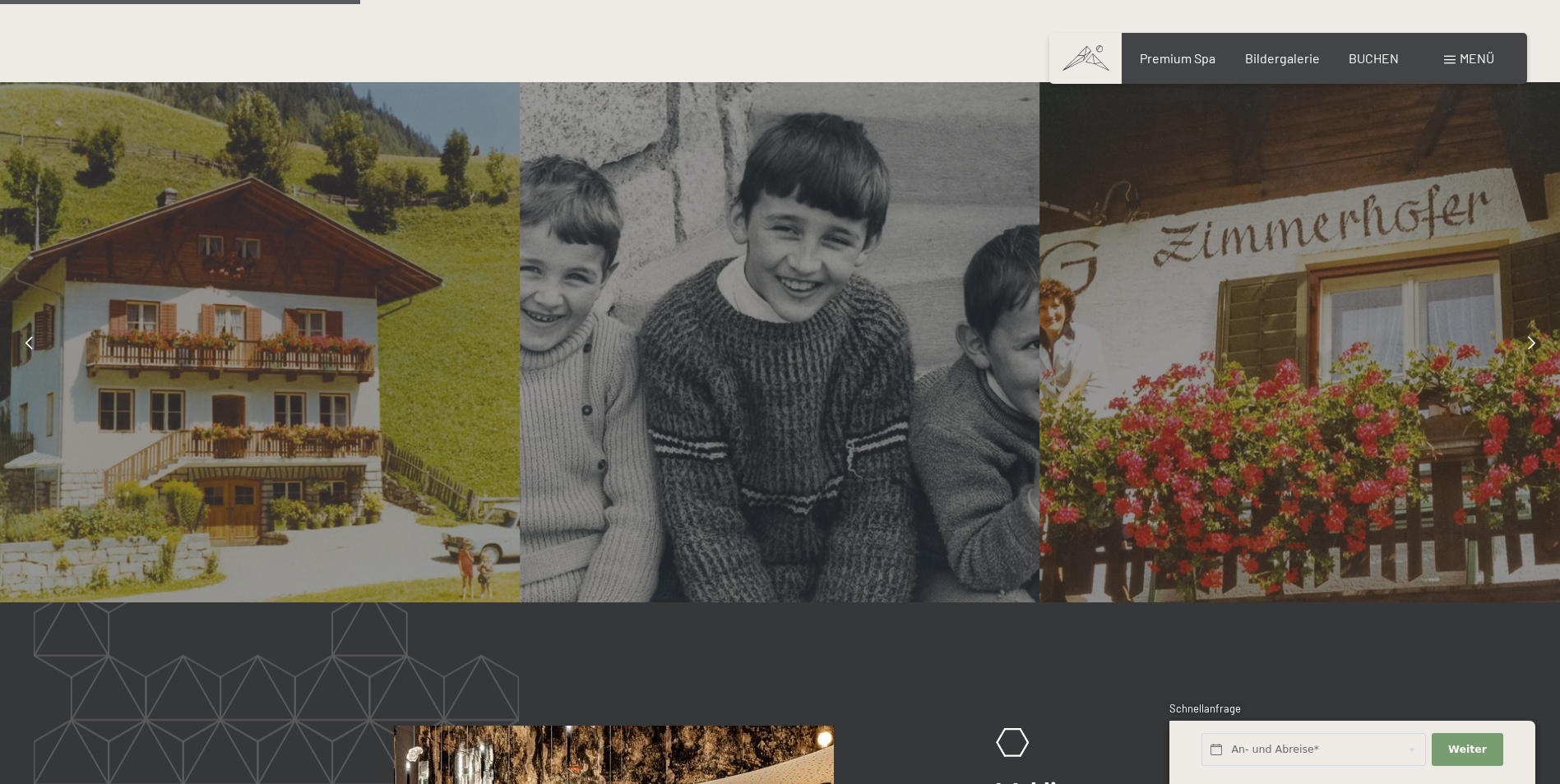
click at [1532, 341] on icon at bounding box center [1532, 343] width 8 height 14
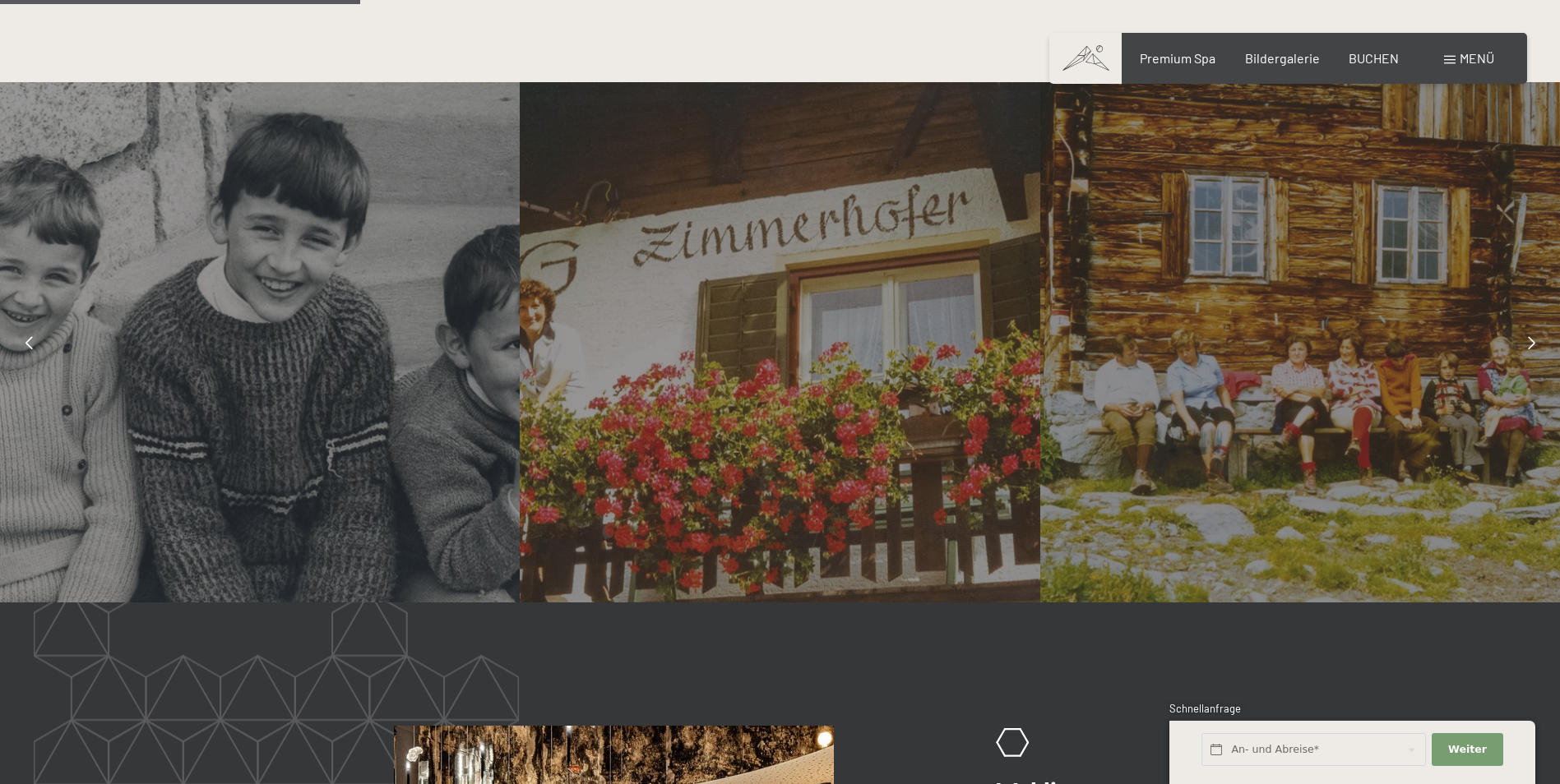
click at [1532, 341] on icon at bounding box center [1532, 343] width 8 height 14
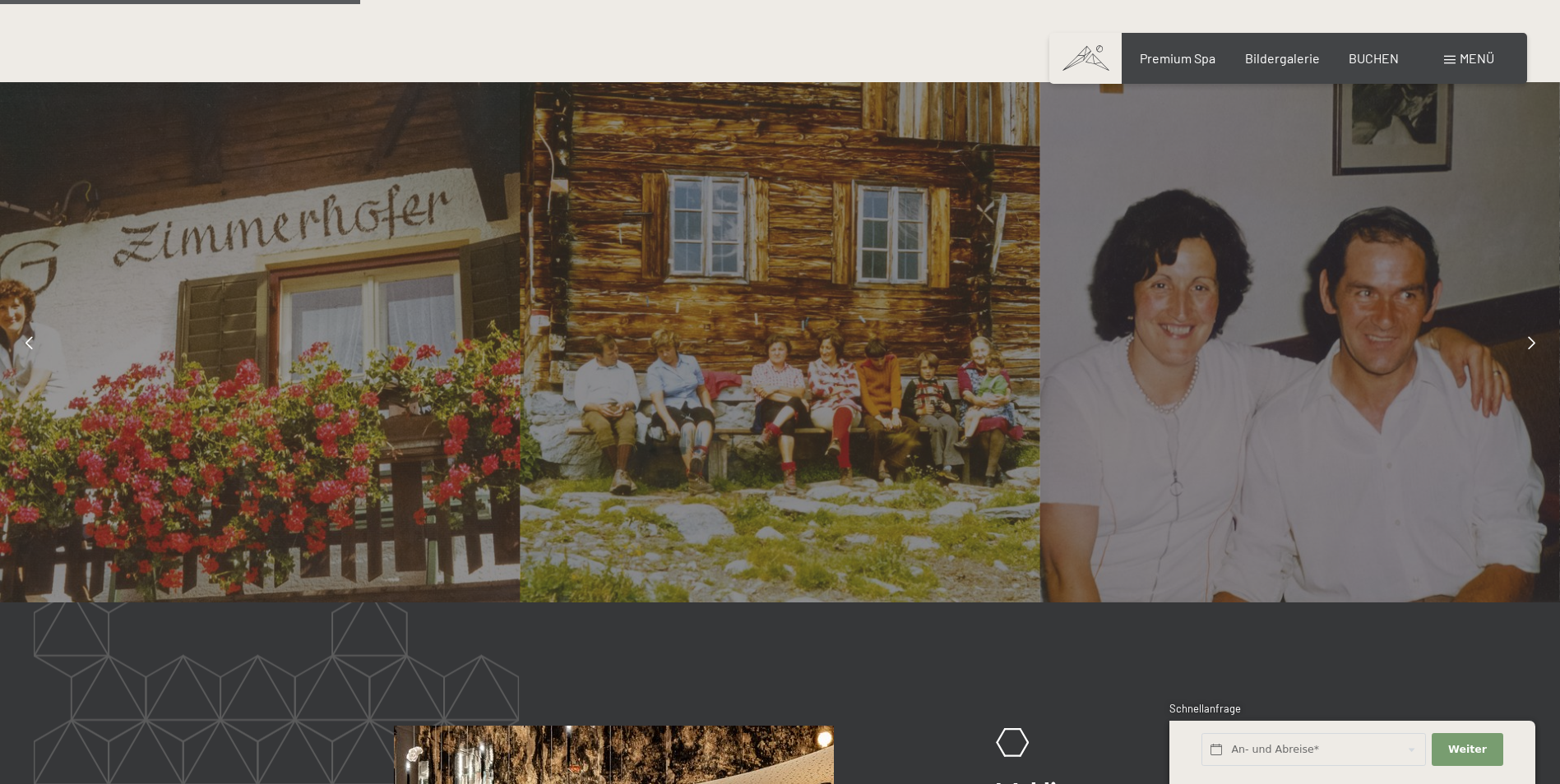
click at [1532, 341] on icon at bounding box center [1532, 343] width 8 height 14
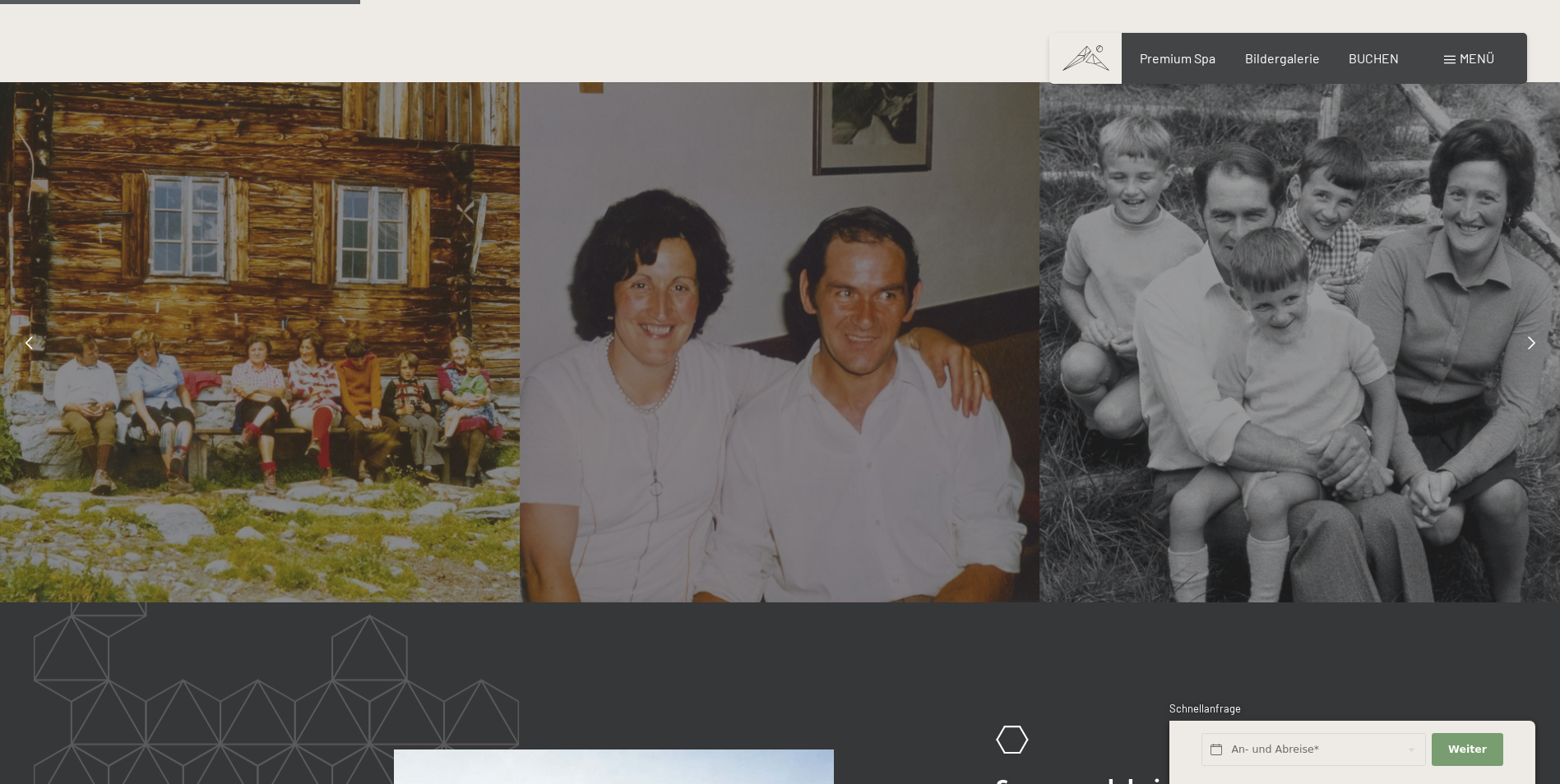
click at [1532, 341] on icon at bounding box center [1532, 343] width 8 height 14
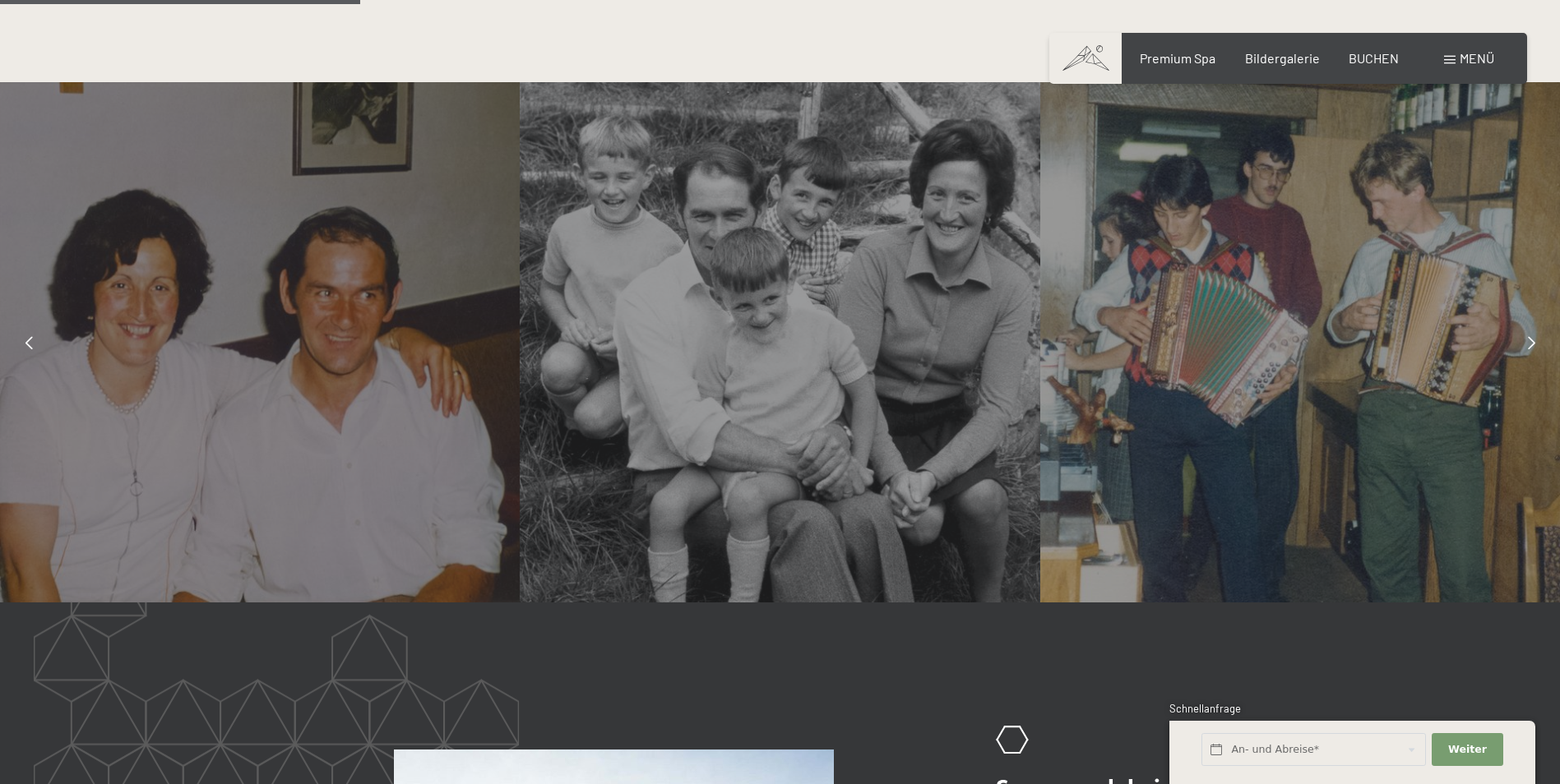
click at [1532, 341] on icon at bounding box center [1532, 343] width 8 height 14
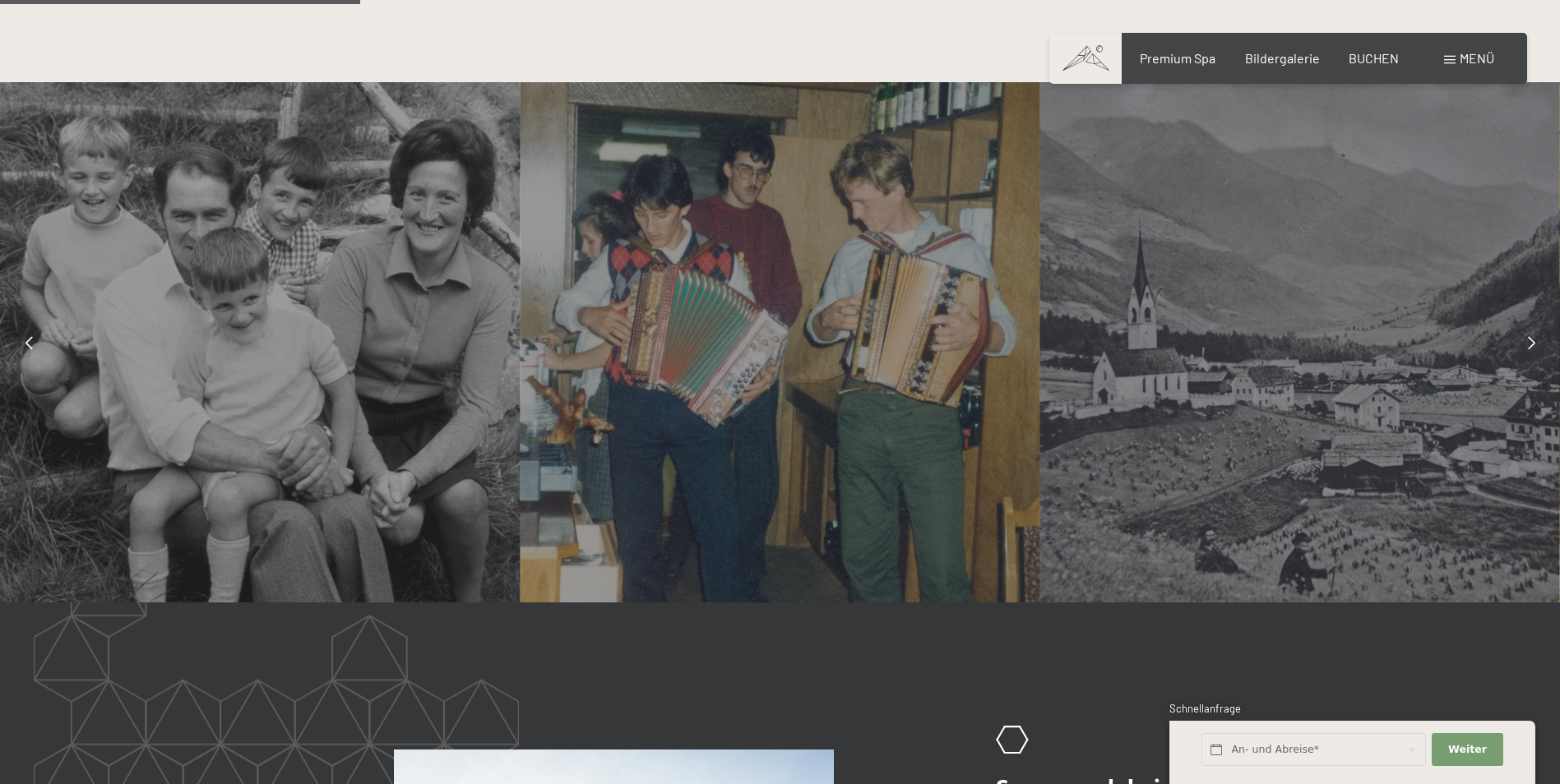
click at [1532, 341] on icon at bounding box center [1532, 343] width 8 height 14
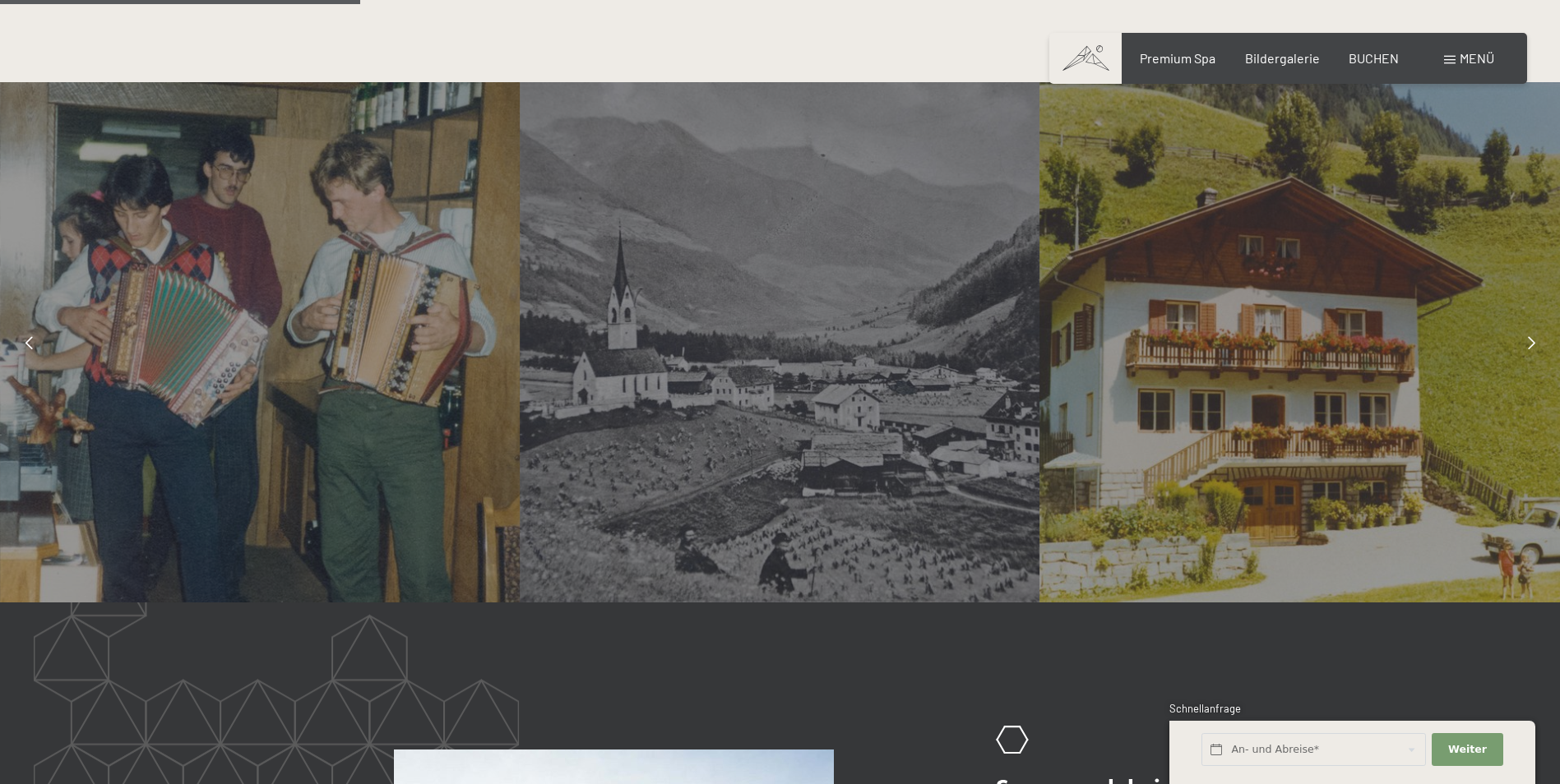
click at [1532, 341] on icon at bounding box center [1532, 343] width 8 height 14
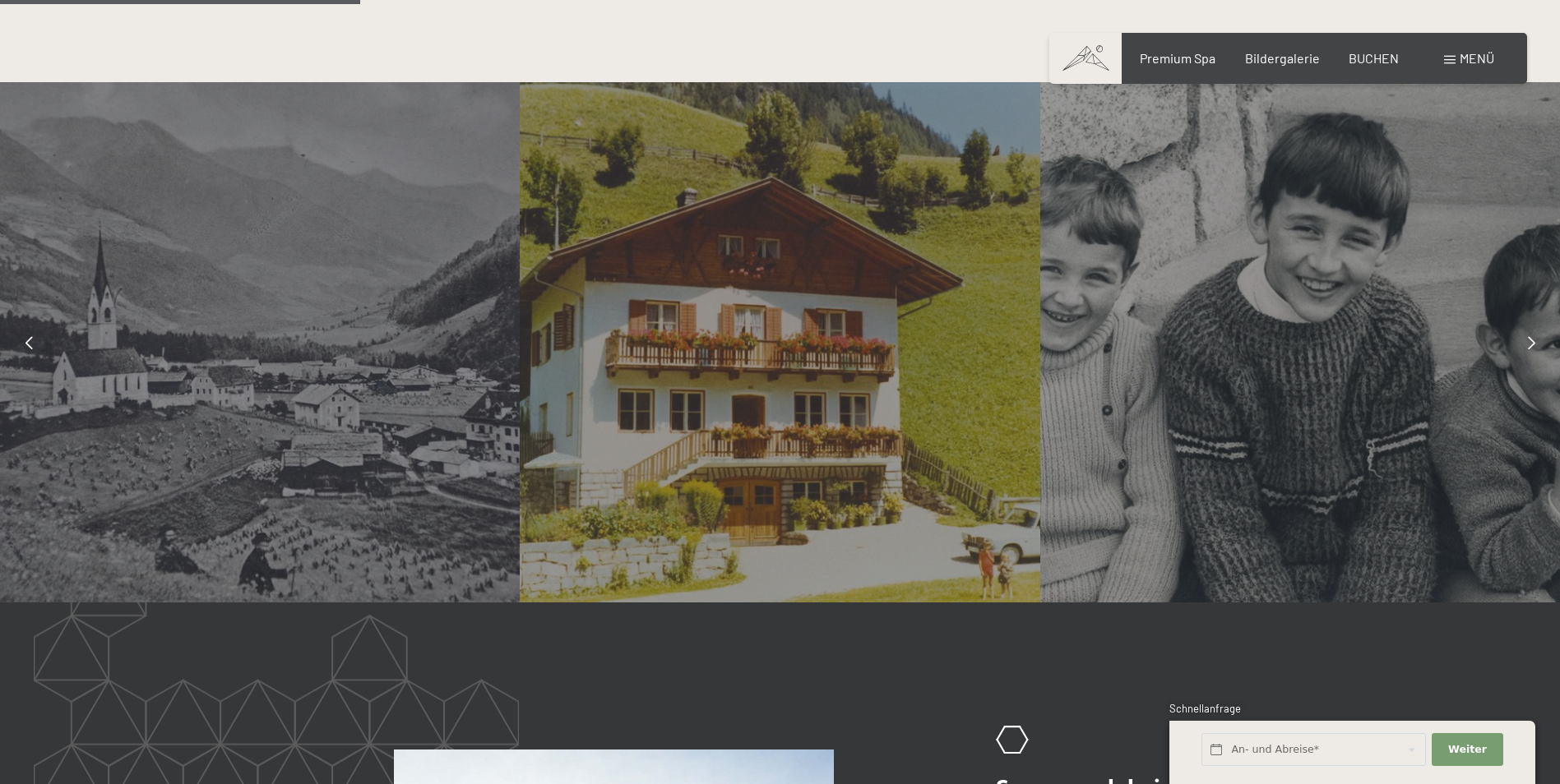
click at [1532, 341] on icon at bounding box center [1532, 343] width 8 height 14
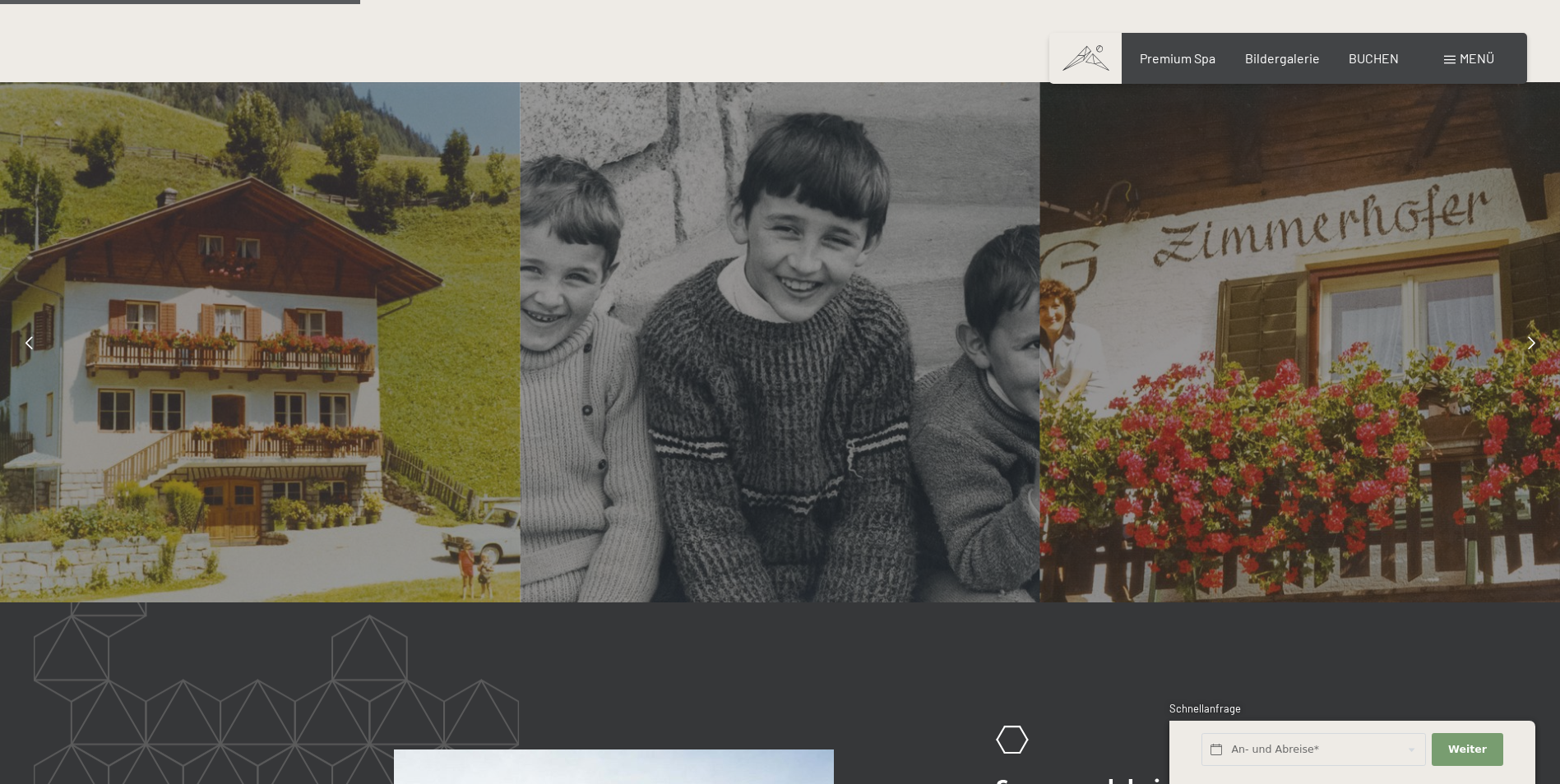
click at [1532, 341] on icon at bounding box center [1532, 343] width 8 height 14
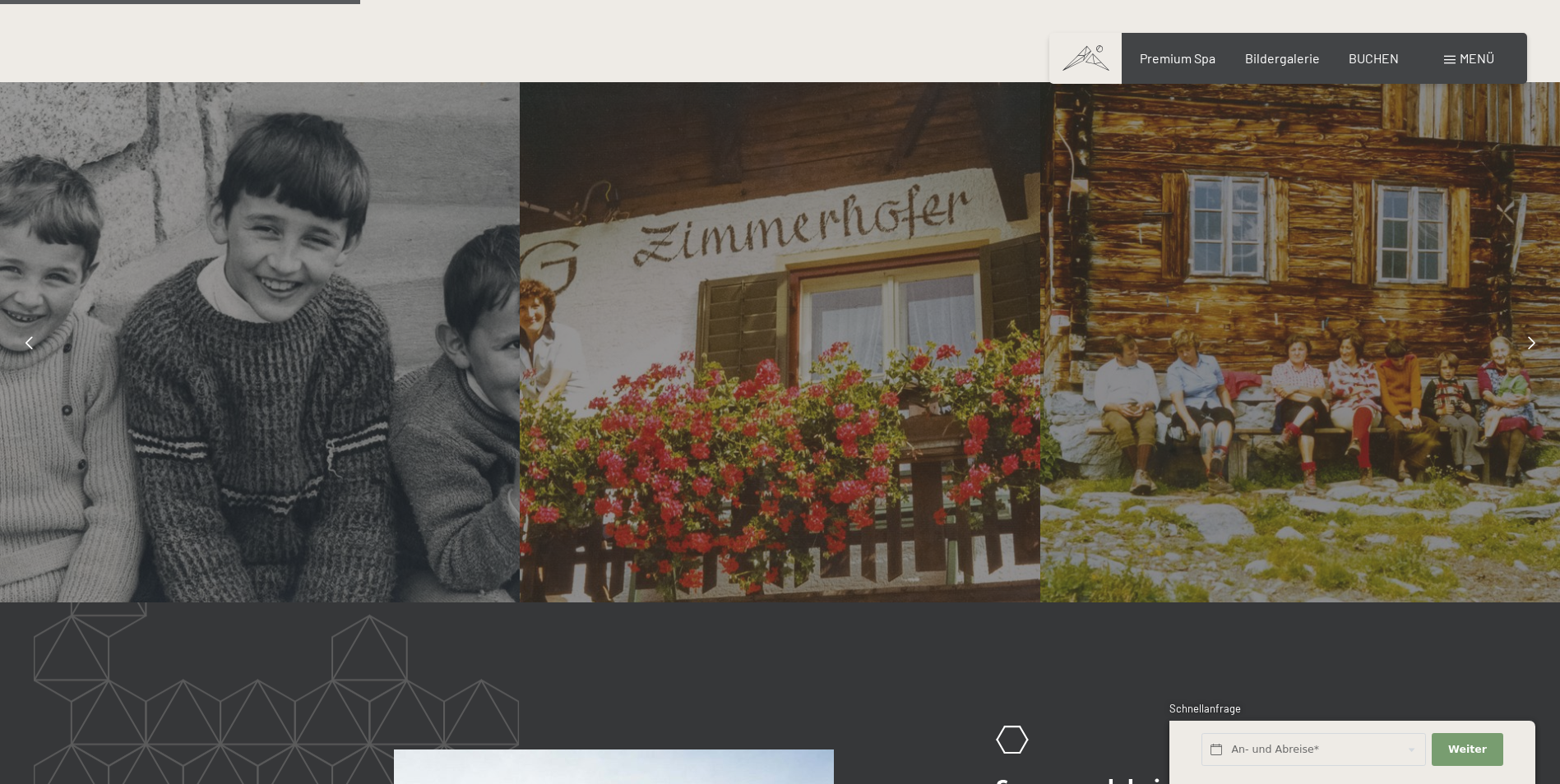
click at [1532, 341] on icon at bounding box center [1532, 343] width 8 height 14
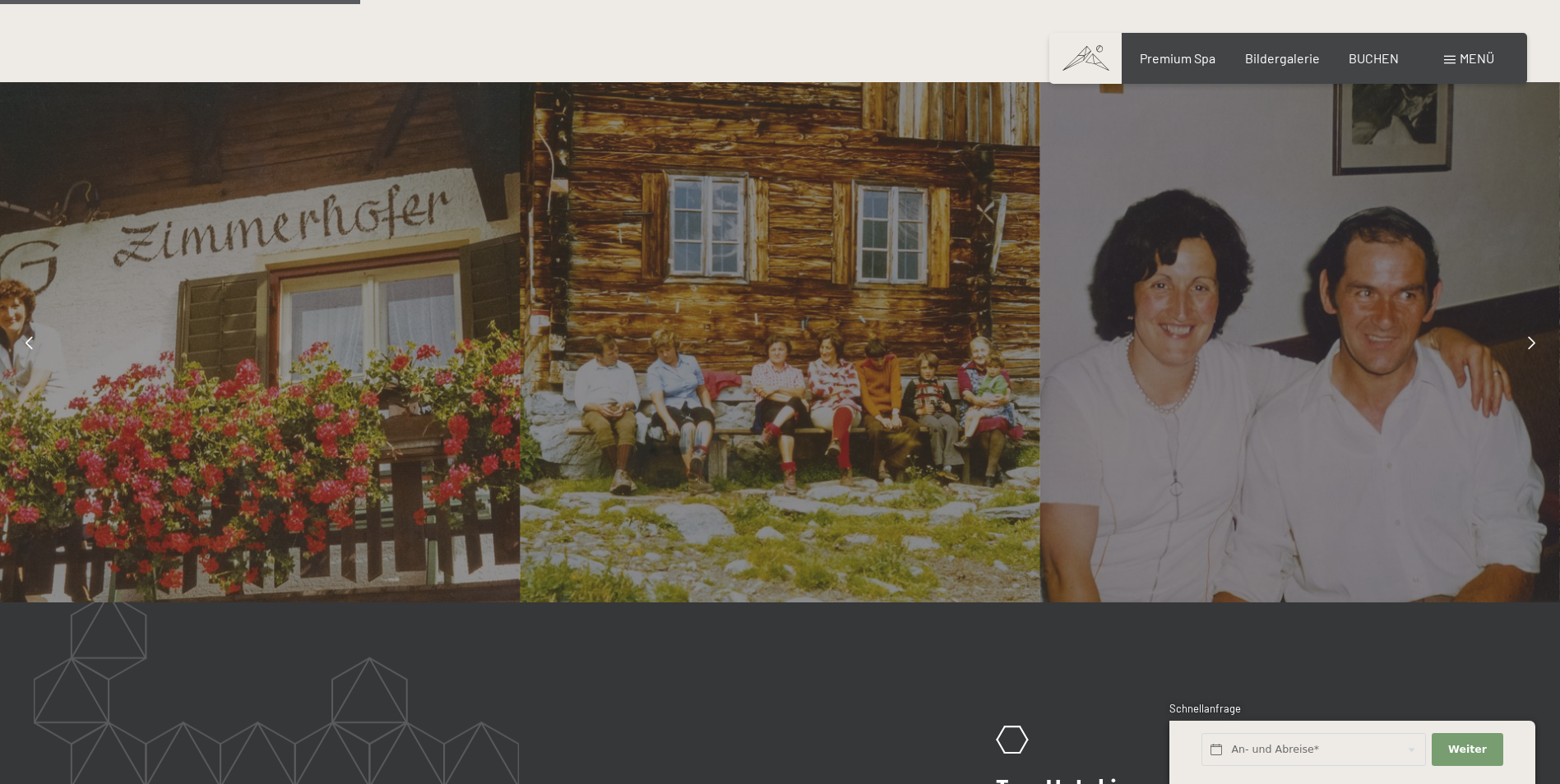
click at [1532, 341] on icon at bounding box center [1532, 343] width 8 height 14
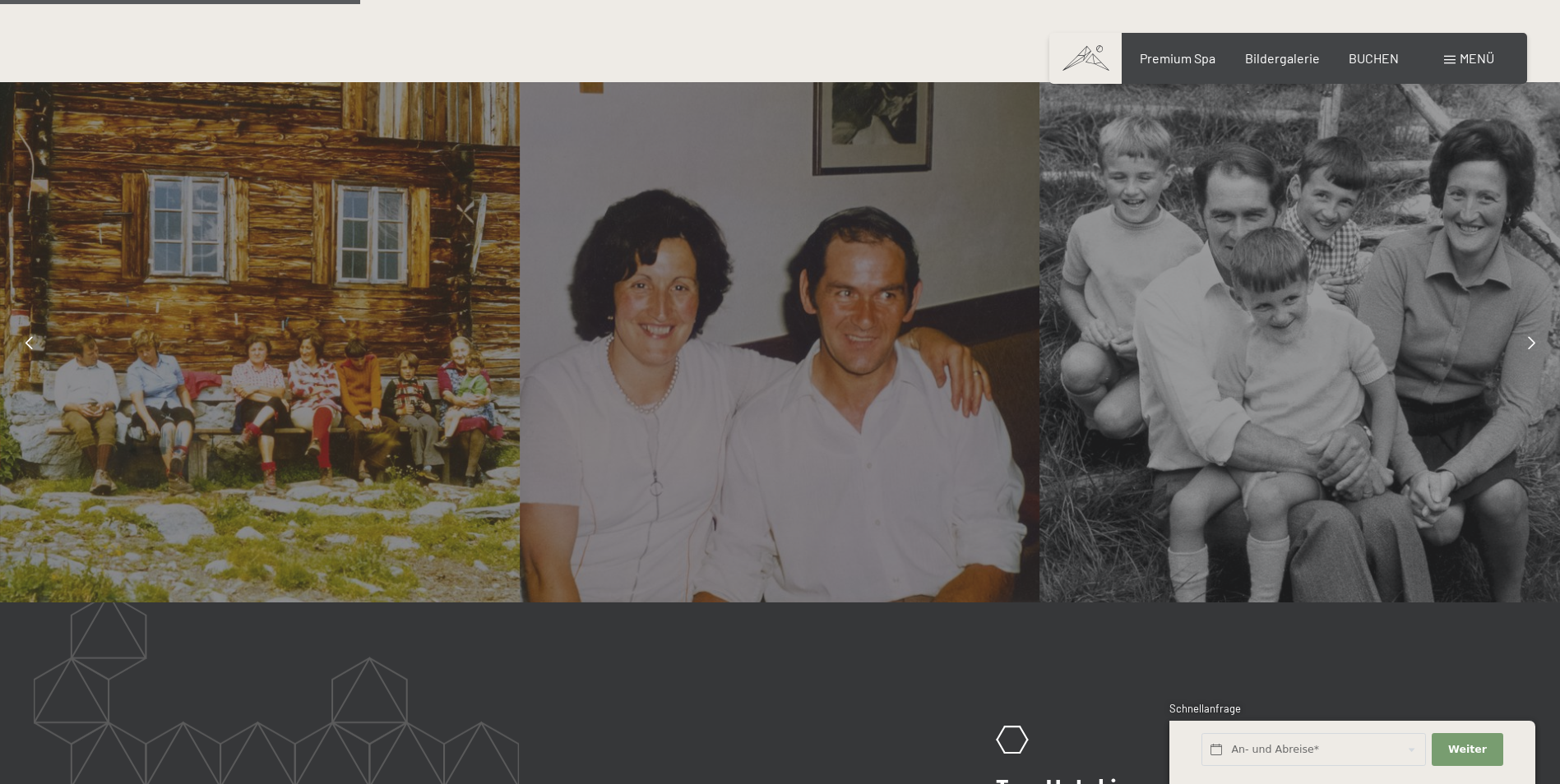
click at [1532, 341] on icon at bounding box center [1532, 343] width 8 height 14
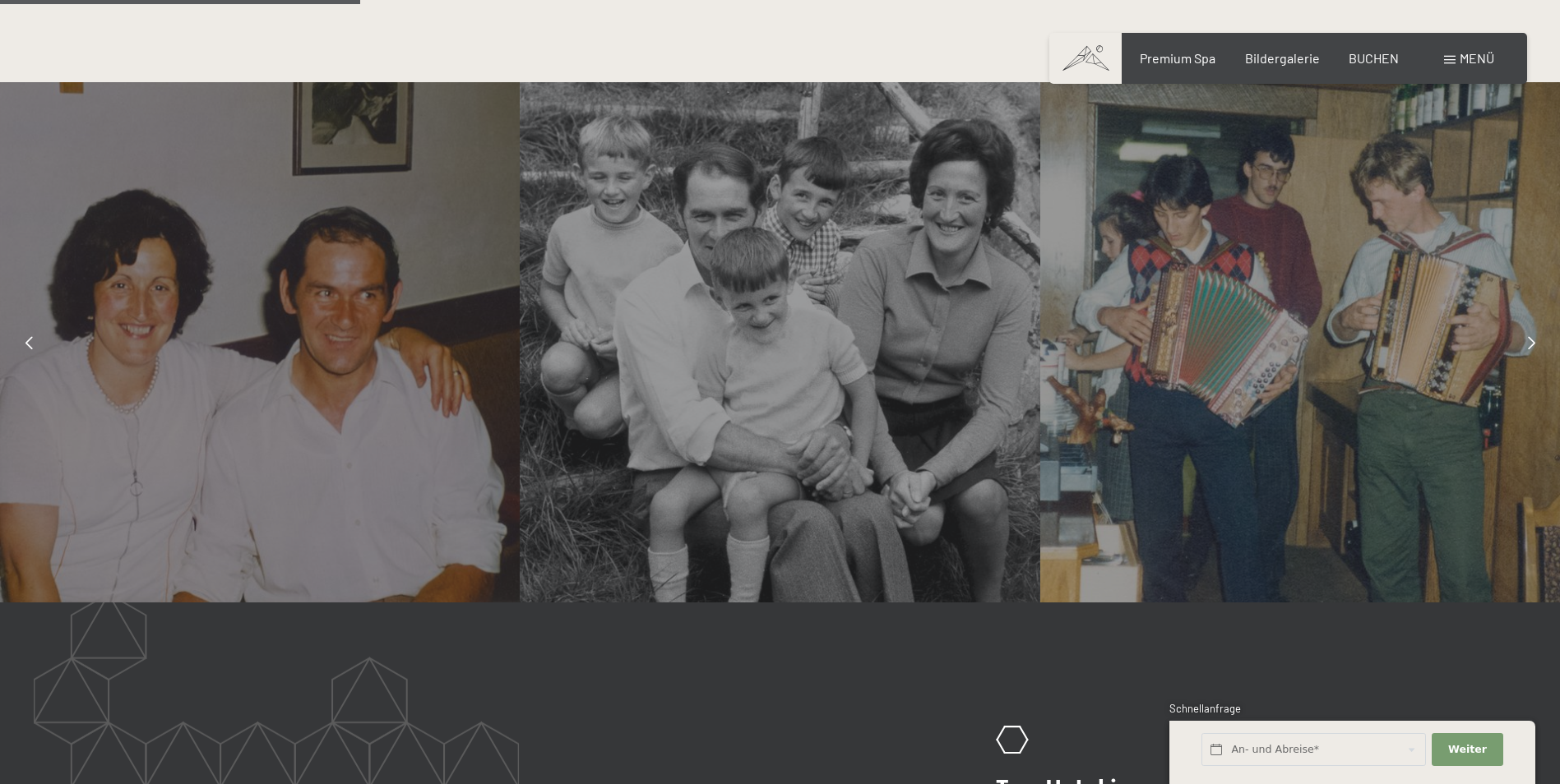
click at [1532, 341] on icon at bounding box center [1532, 343] width 8 height 14
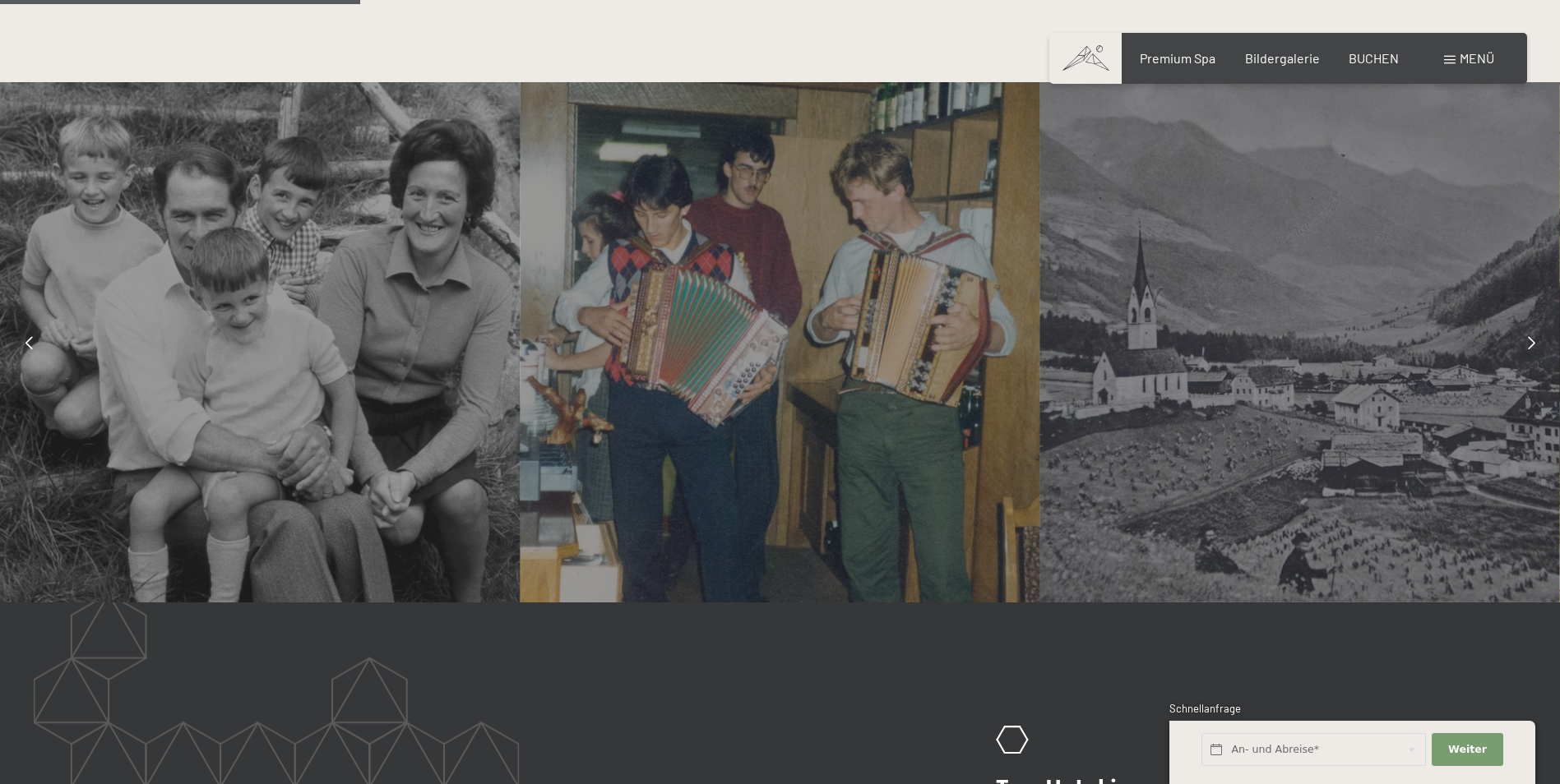
click at [1532, 341] on icon at bounding box center [1532, 343] width 8 height 14
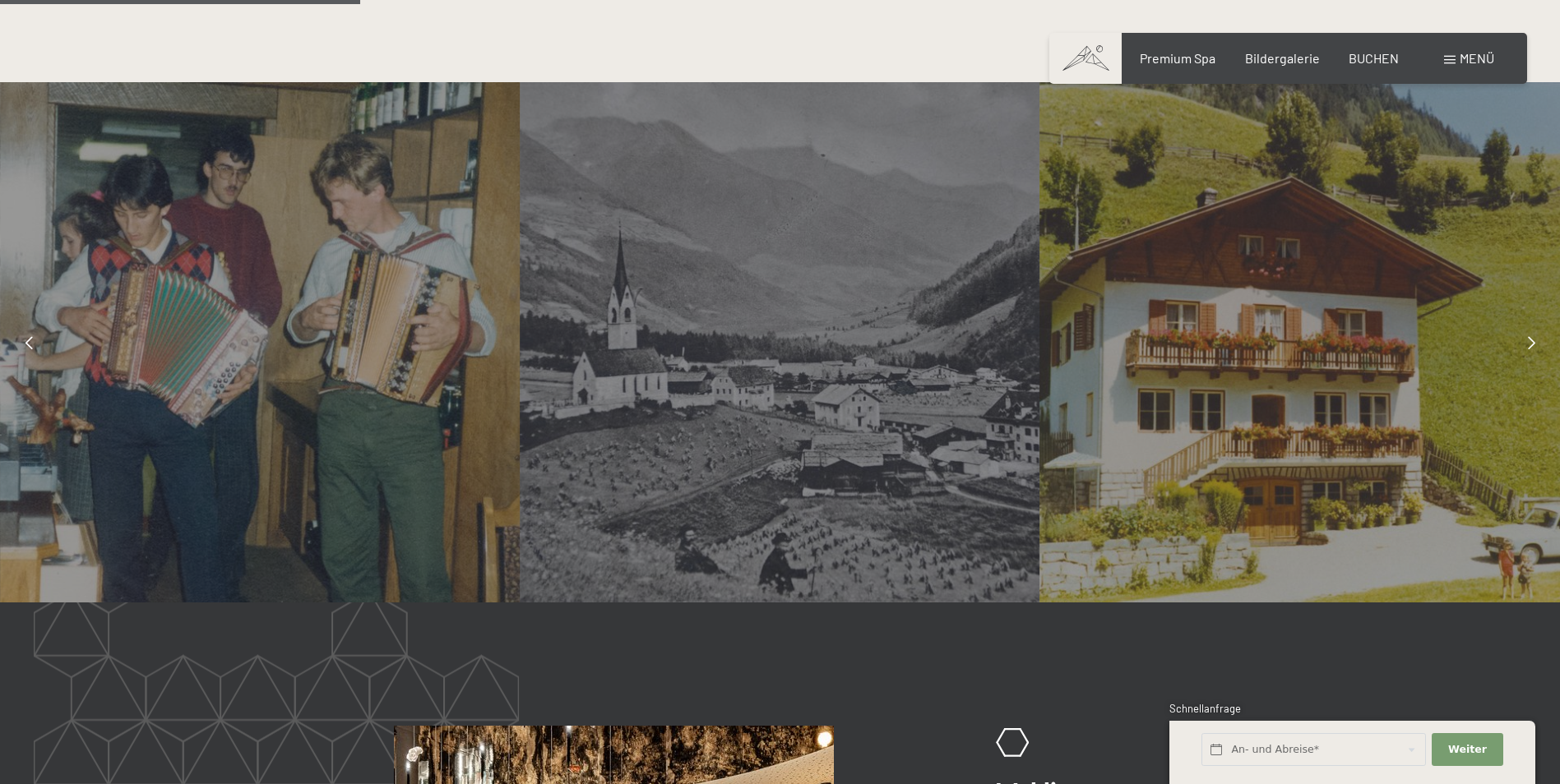
click at [1532, 341] on icon at bounding box center [1532, 343] width 8 height 14
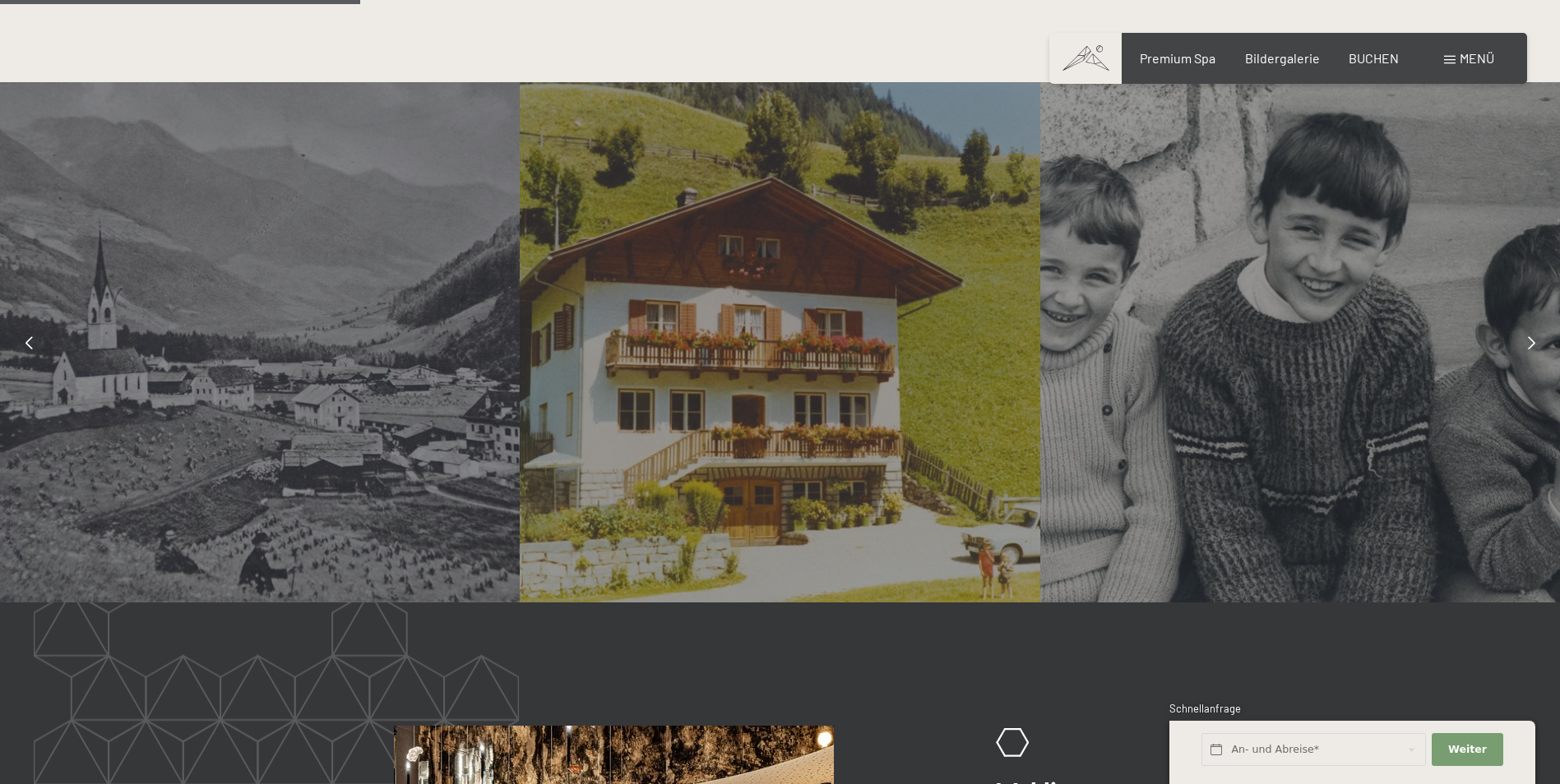
click at [1532, 341] on icon at bounding box center [1532, 343] width 8 height 14
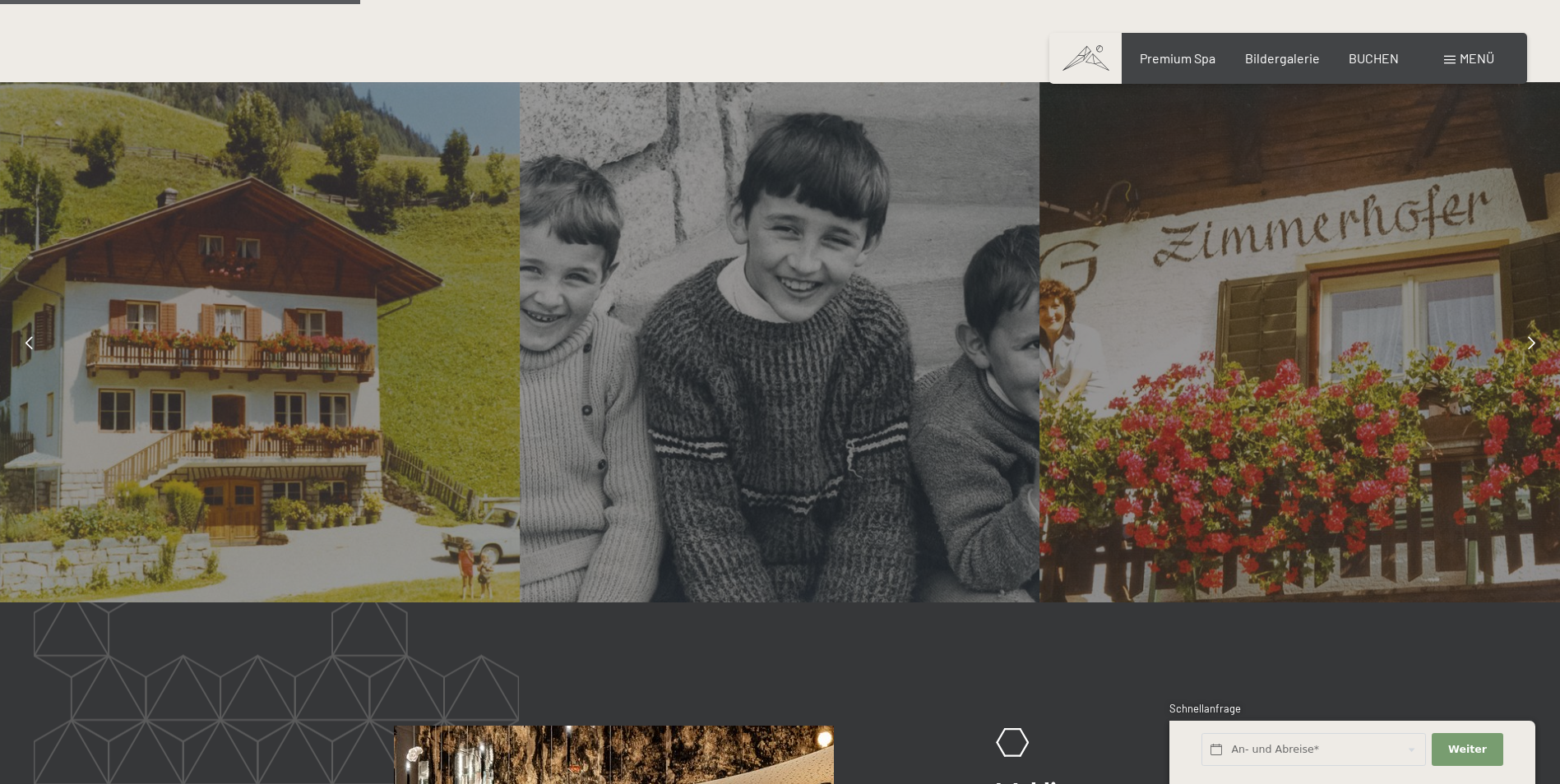
click at [1532, 341] on icon at bounding box center [1532, 343] width 8 height 14
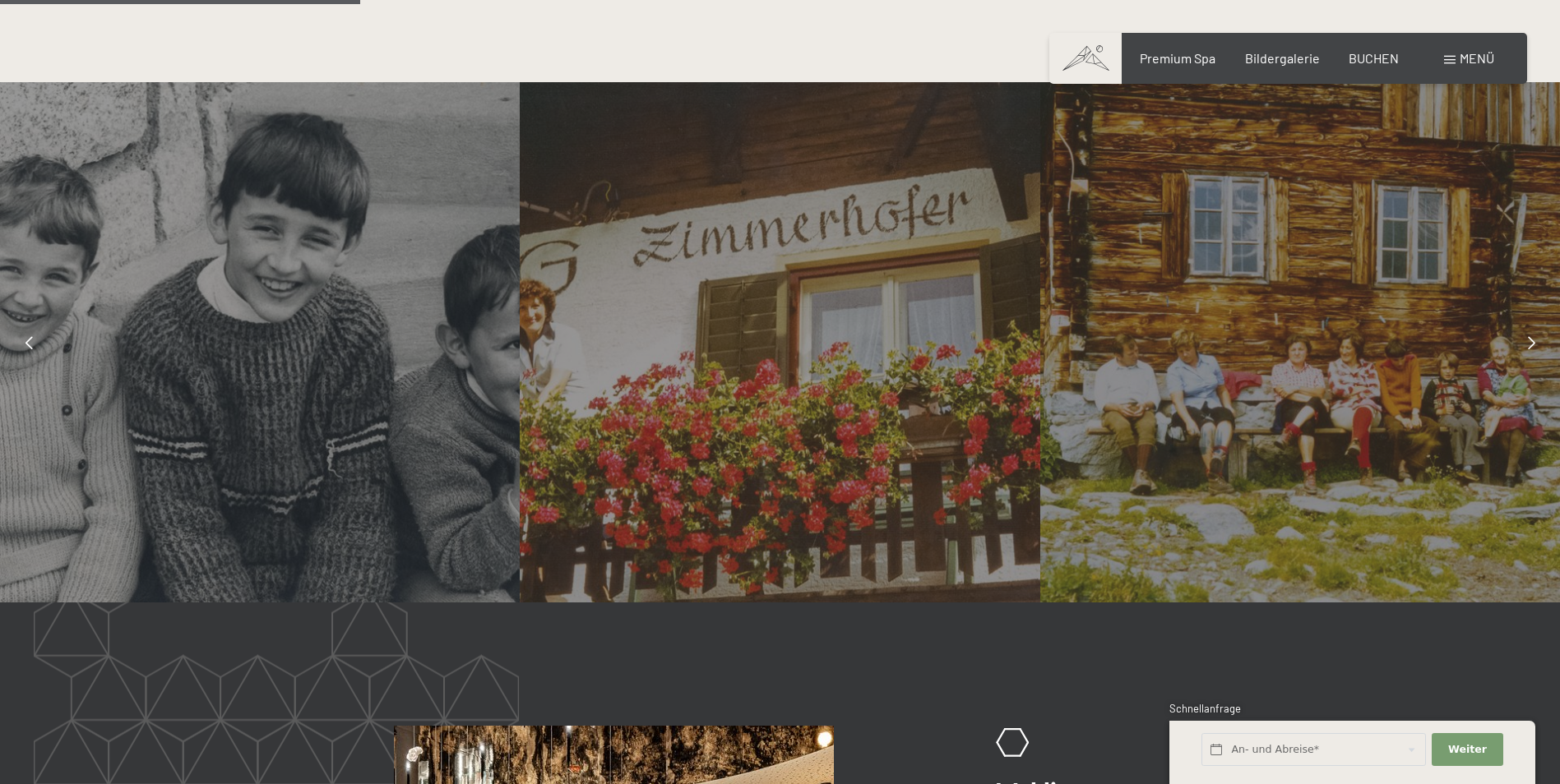
click at [1532, 341] on icon at bounding box center [1532, 343] width 8 height 14
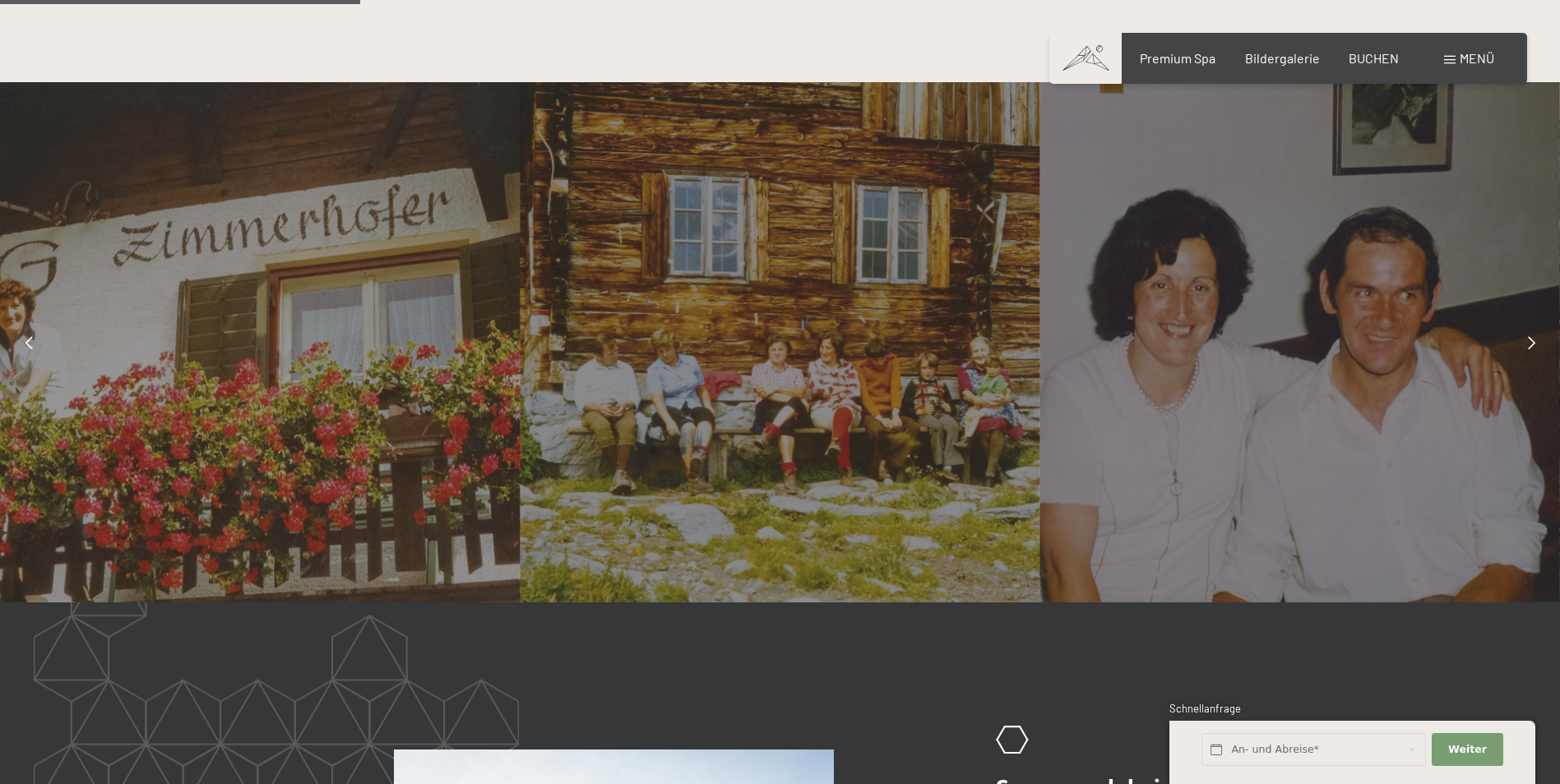
click at [1532, 341] on icon at bounding box center [1532, 343] width 8 height 14
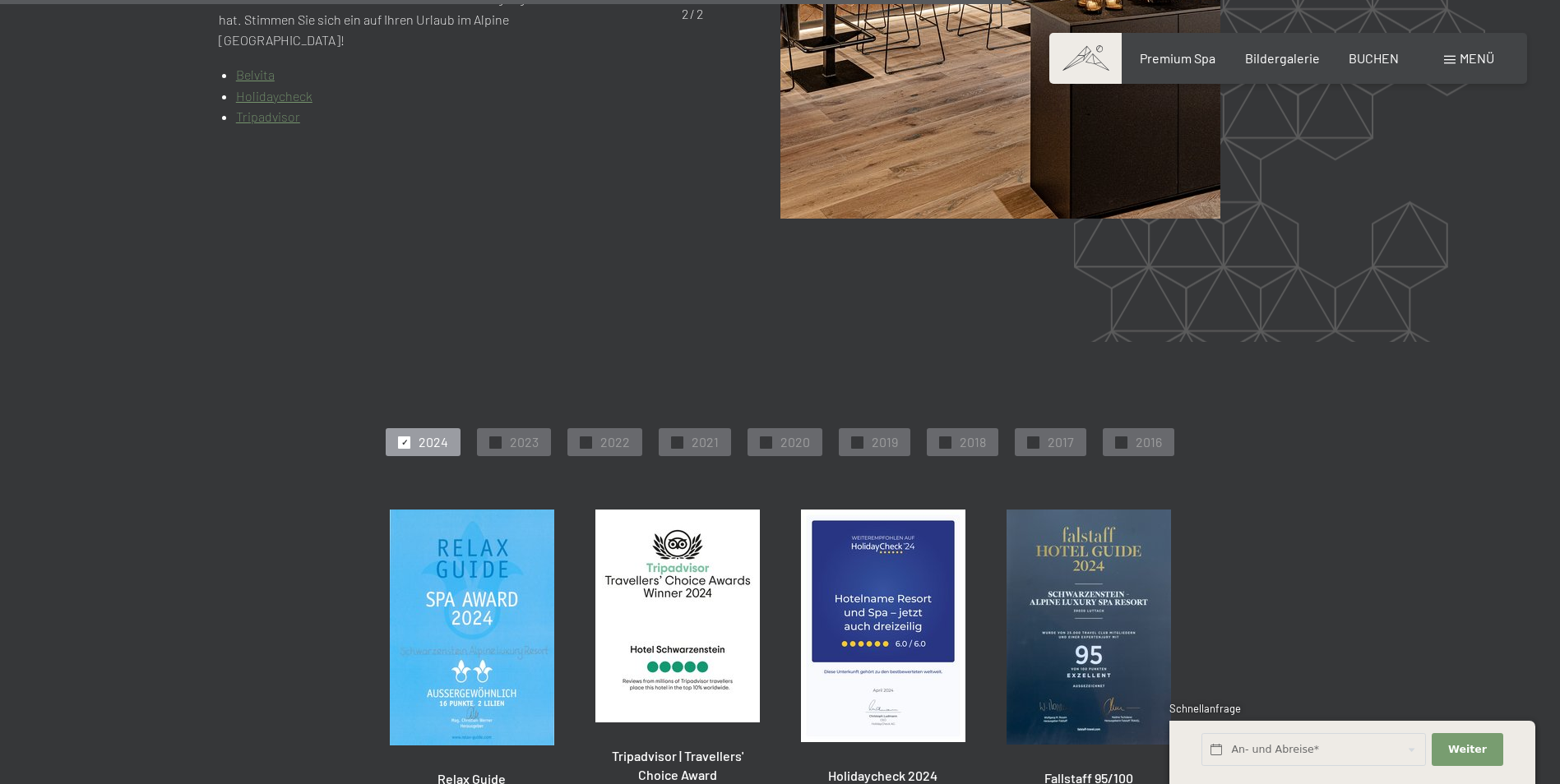
scroll to position [3974, 0]
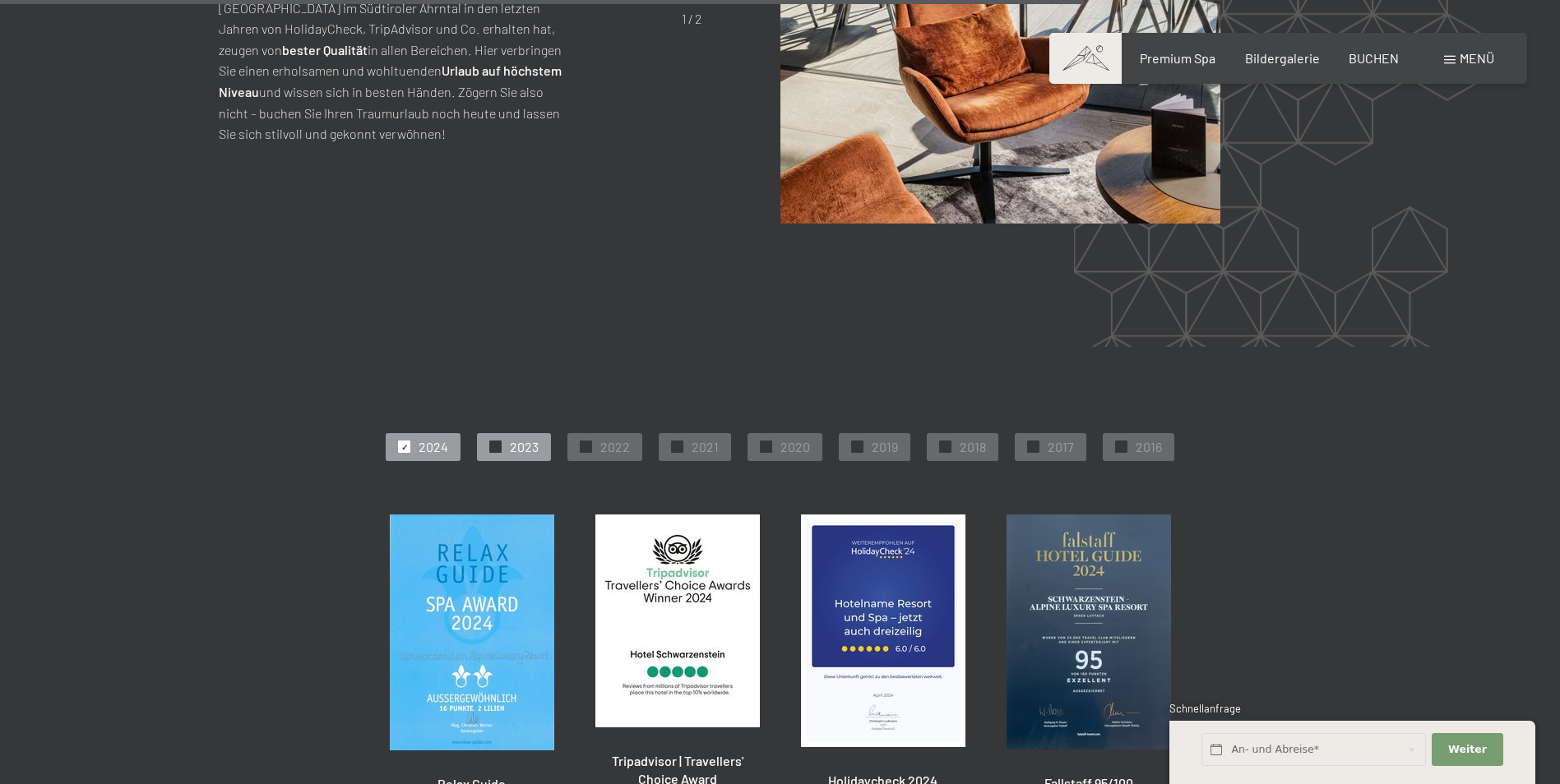
click at [505, 434] on div "✓ 2023" at bounding box center [514, 447] width 74 height 28
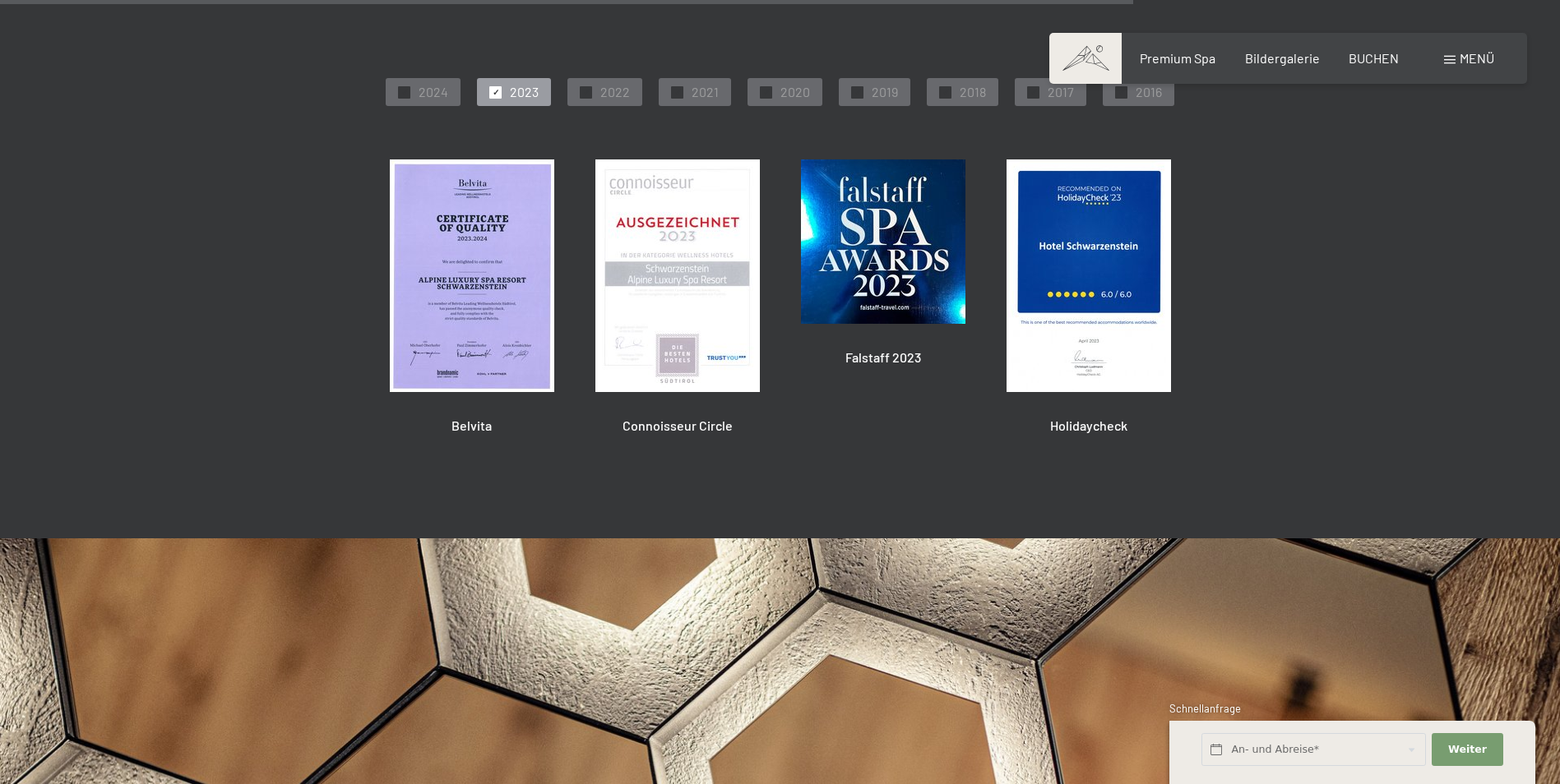
scroll to position [4154, 0]
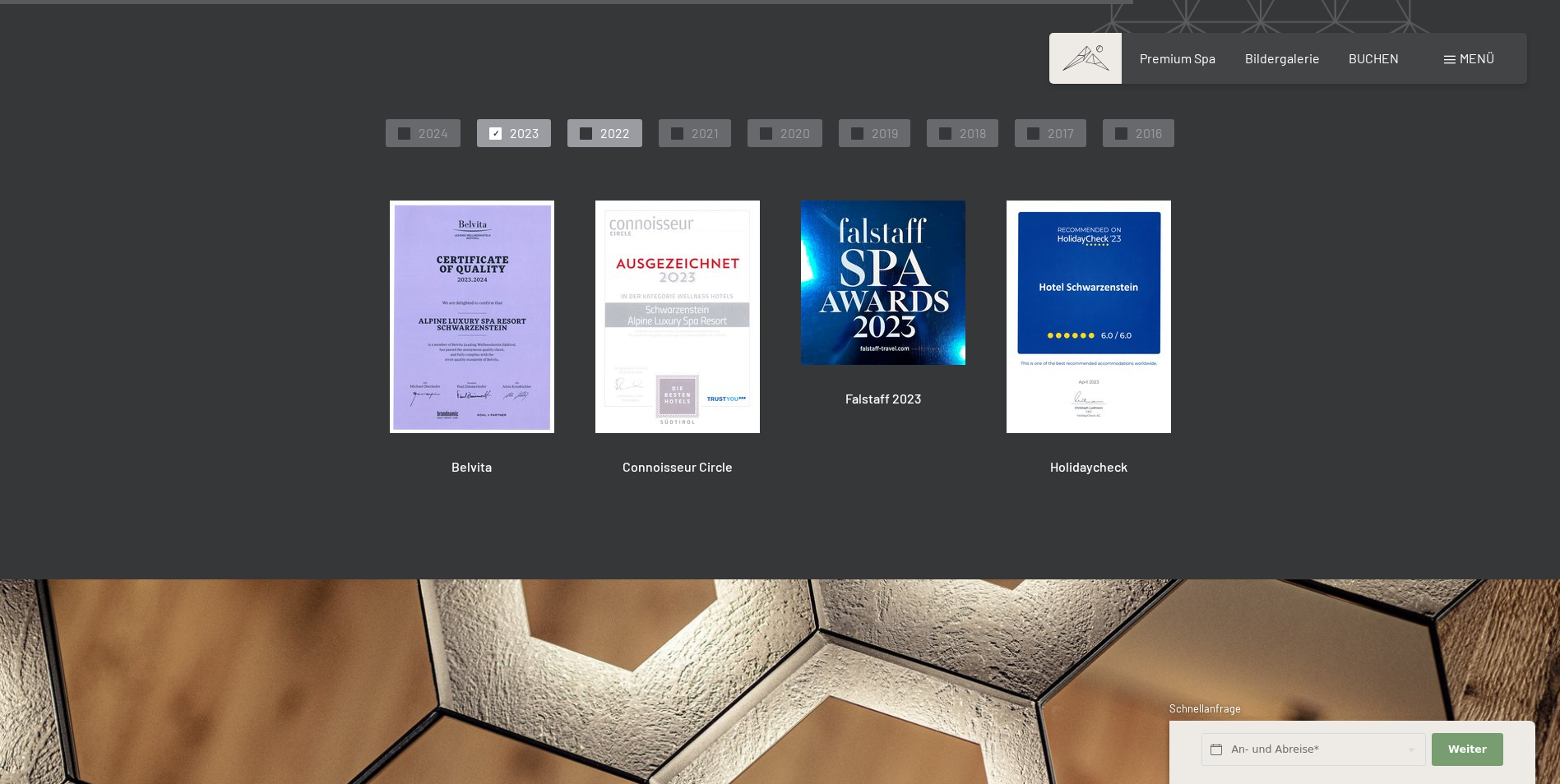
click at [592, 130] on div at bounding box center [585, 133] width 13 height 13
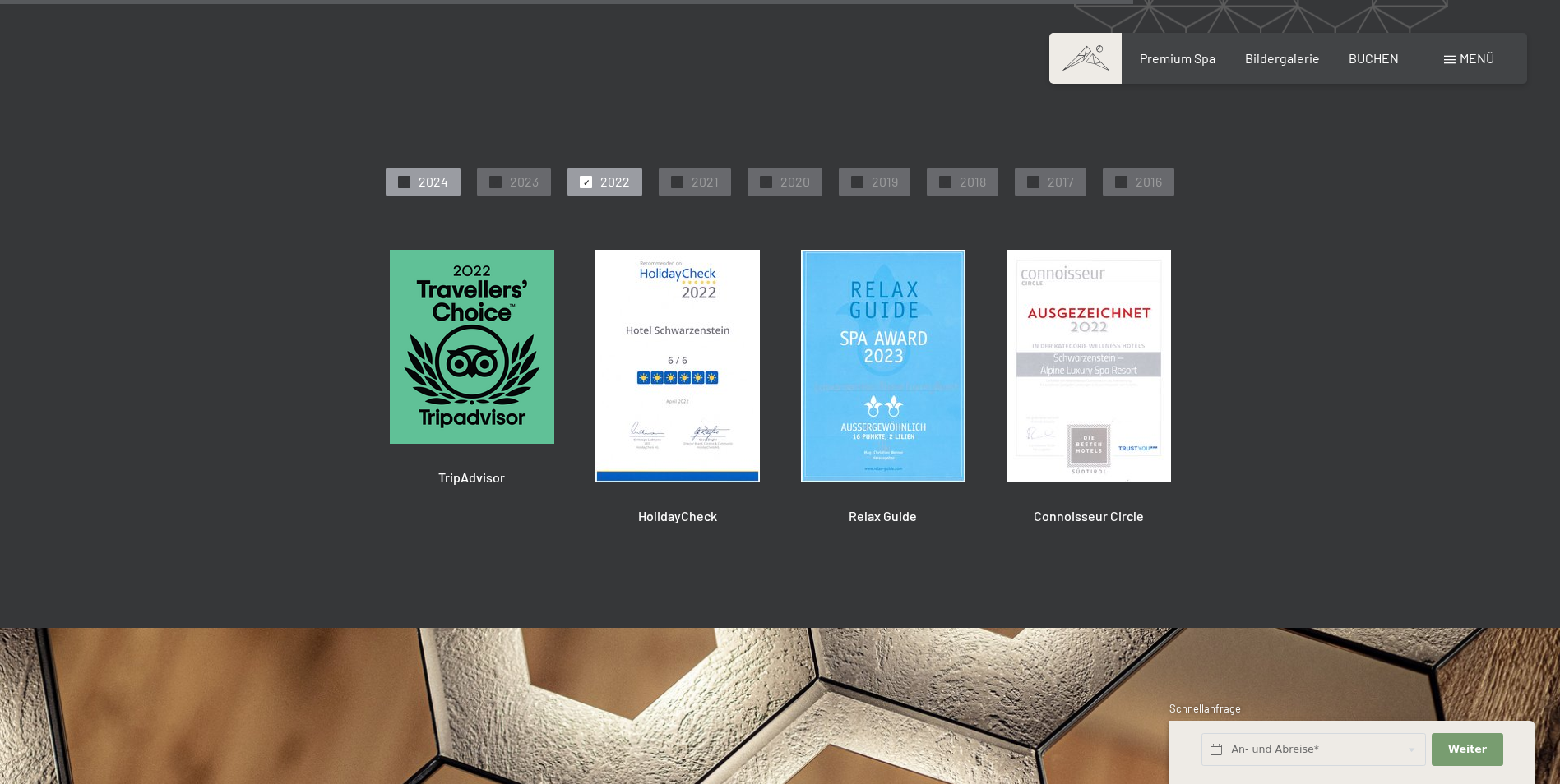
click at [405, 177] on span "✓" at bounding box center [405, 182] width 7 height 12
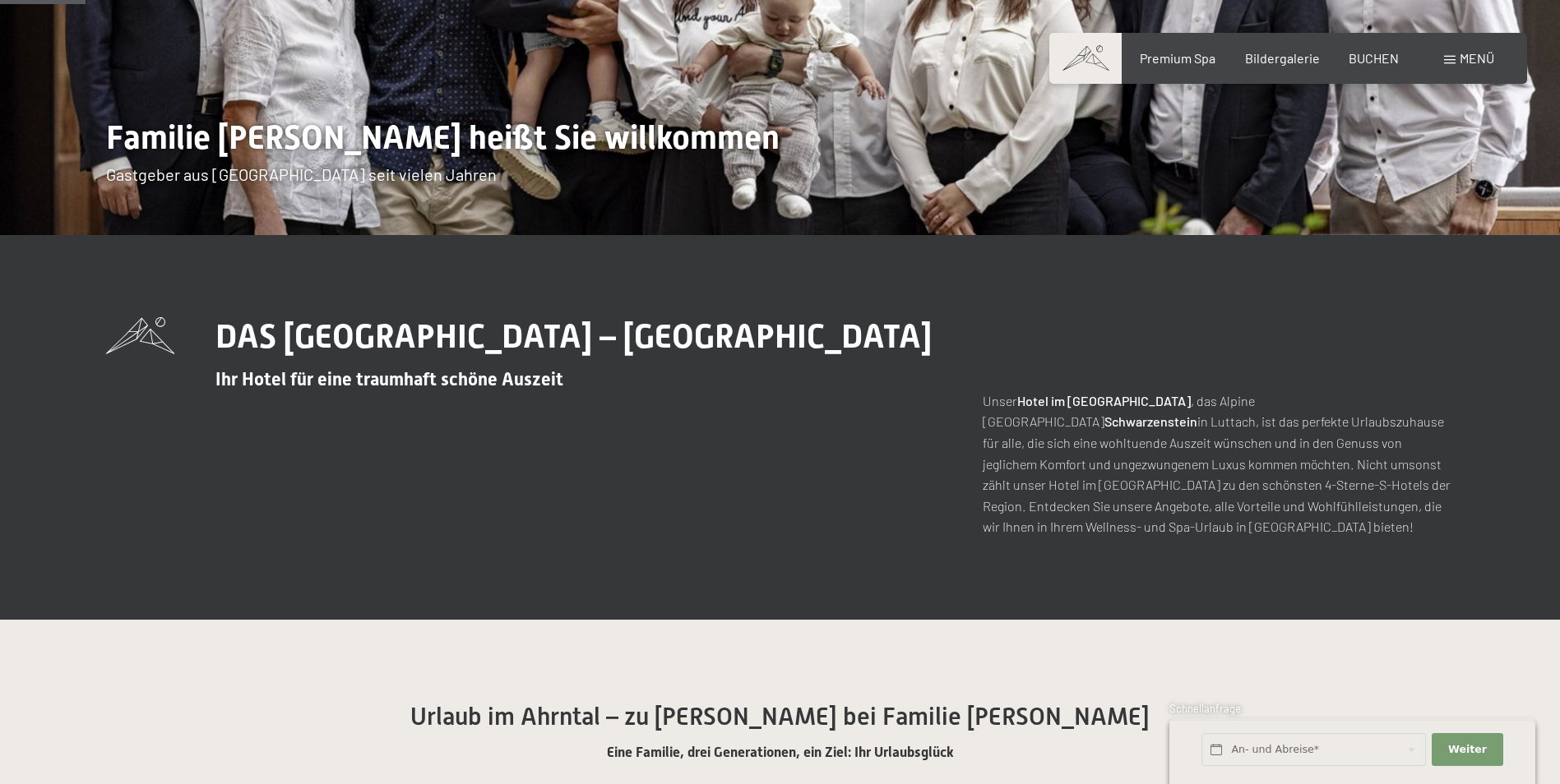
scroll to position [0, 0]
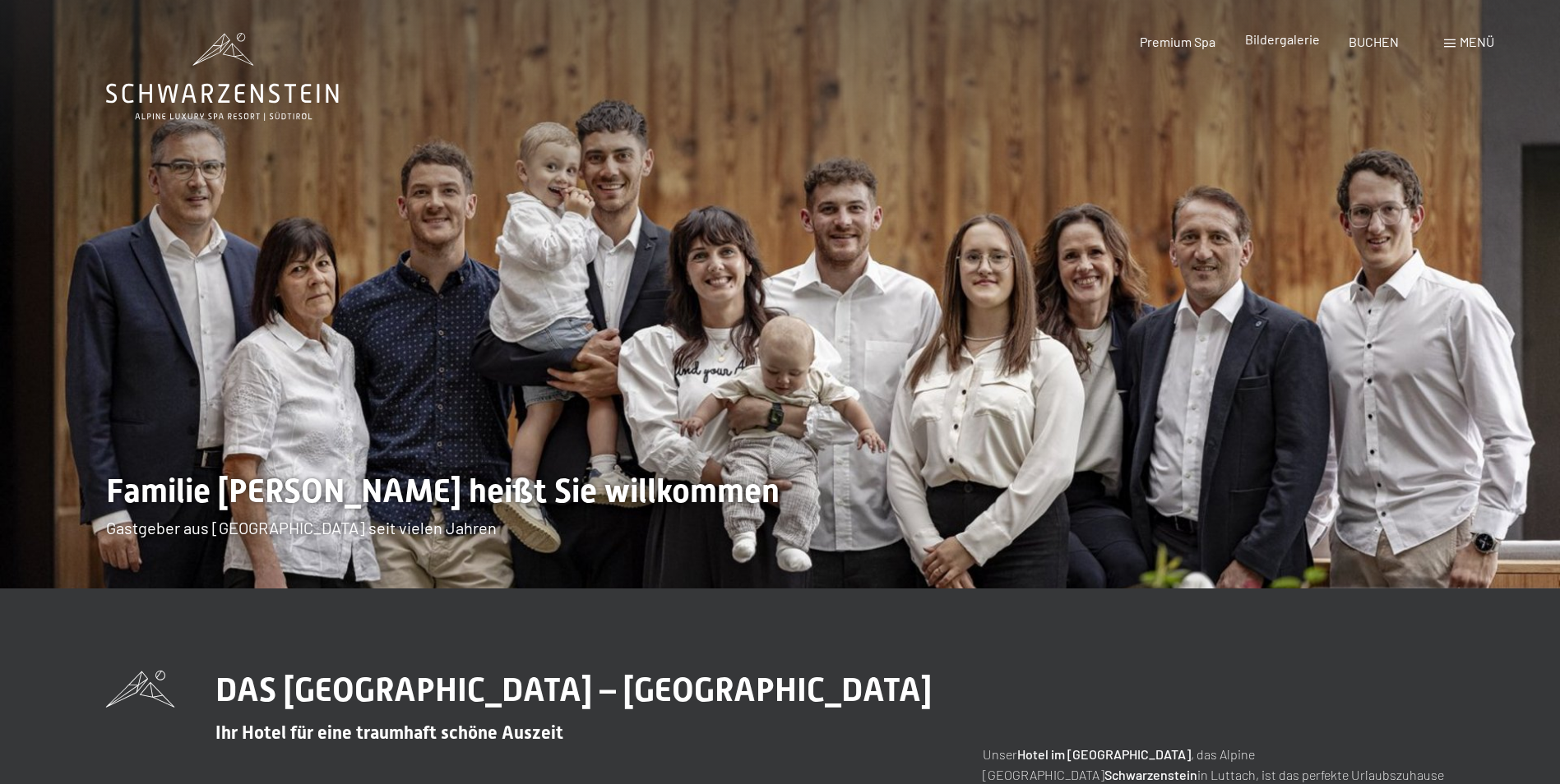
click at [1274, 38] on span "Bildergalerie" at bounding box center [1282, 39] width 74 height 15
click at [242, 98] on icon at bounding box center [222, 76] width 233 height 88
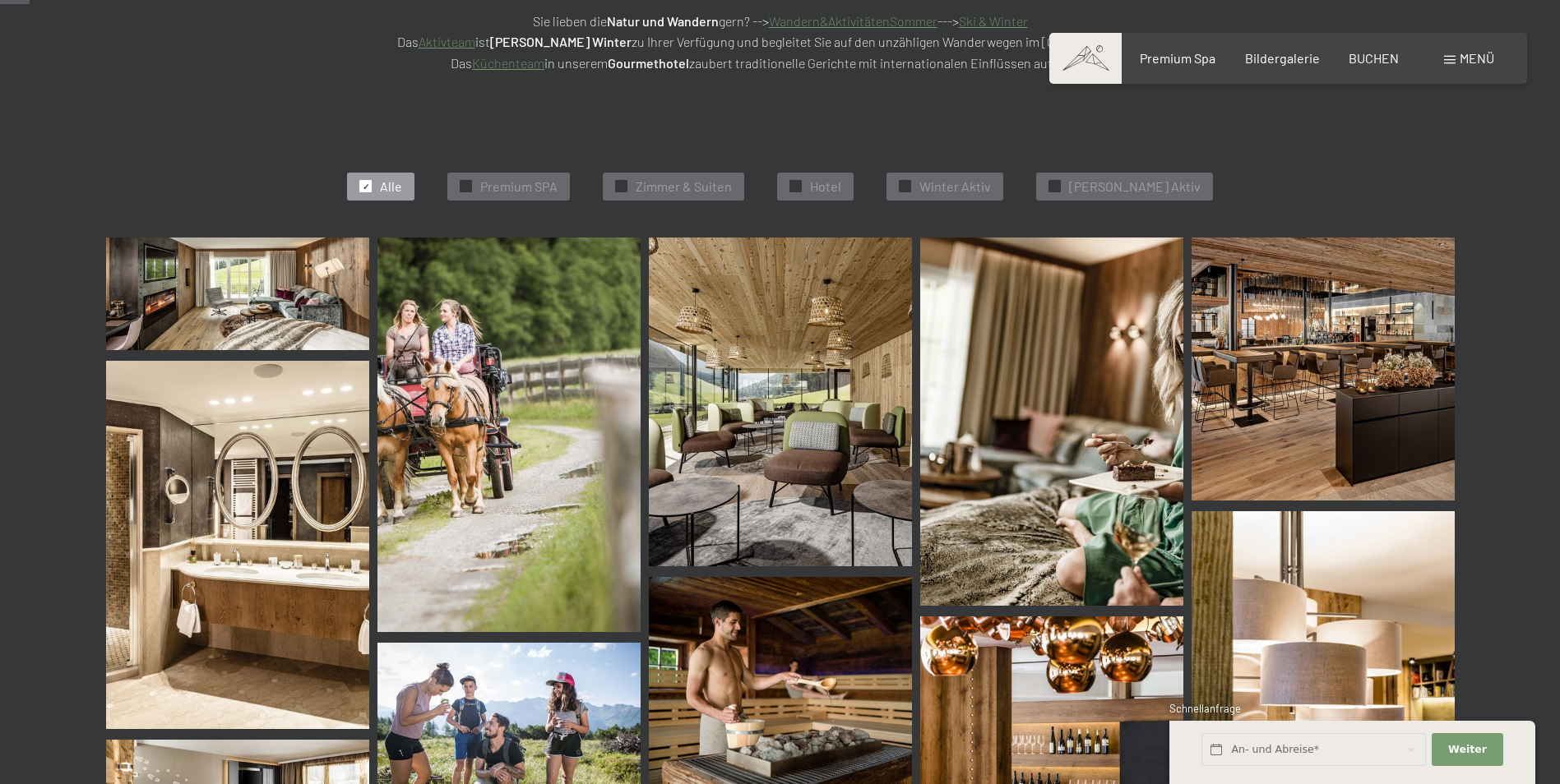
scroll to position [411, 0]
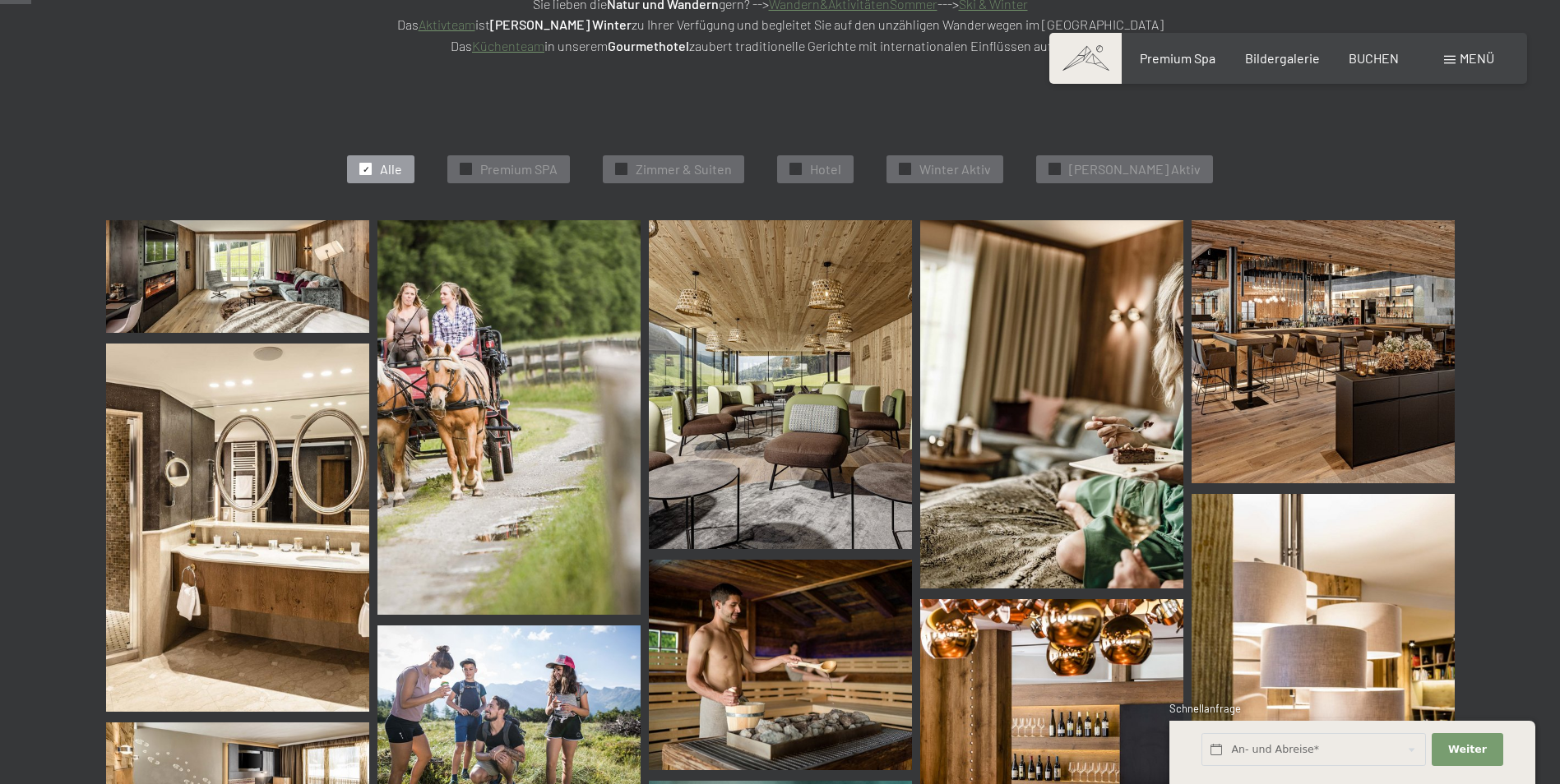
click at [800, 369] on img at bounding box center [780, 384] width 264 height 329
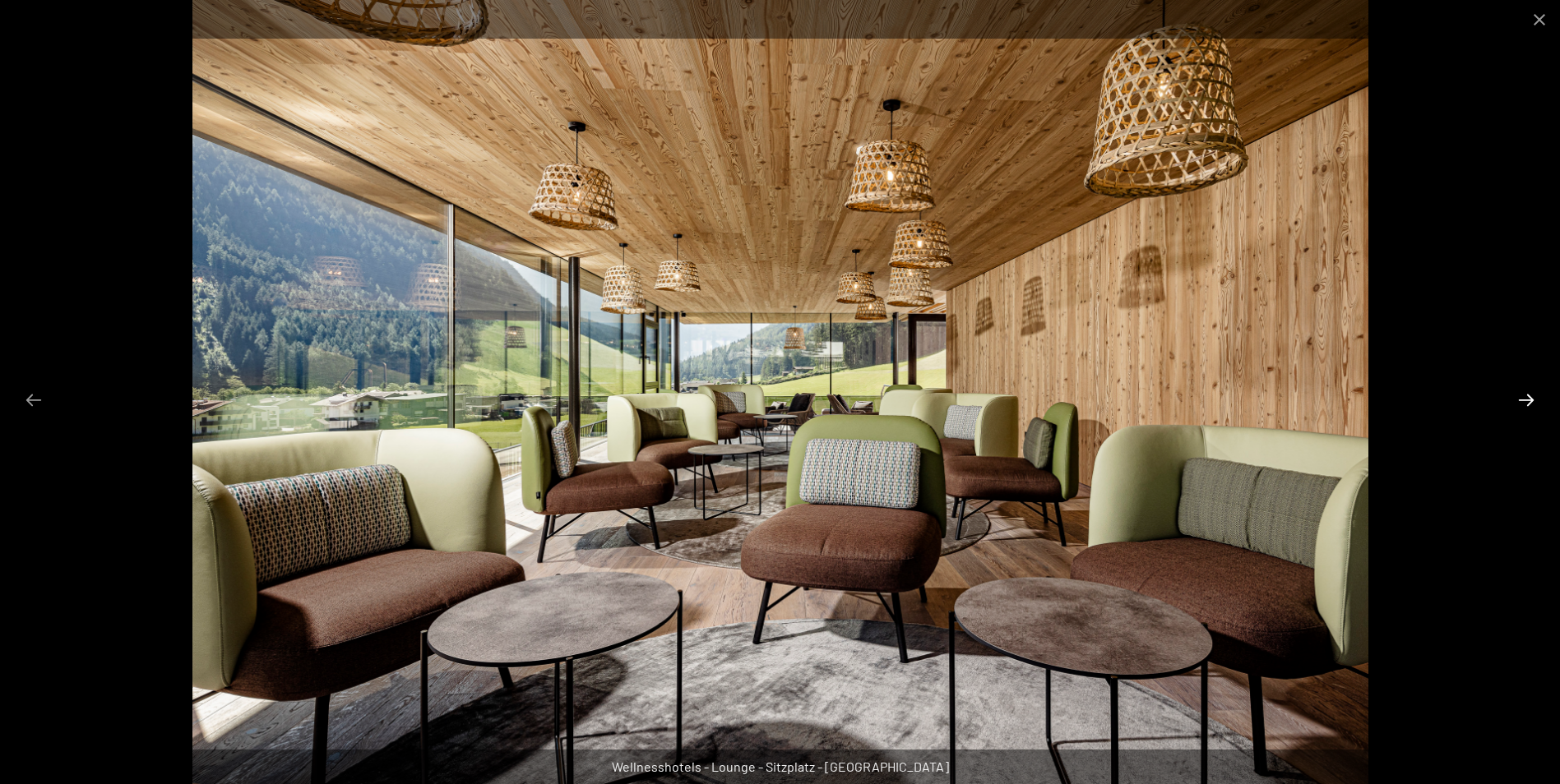
click at [1521, 400] on button "Next slide" at bounding box center [1527, 400] width 35 height 32
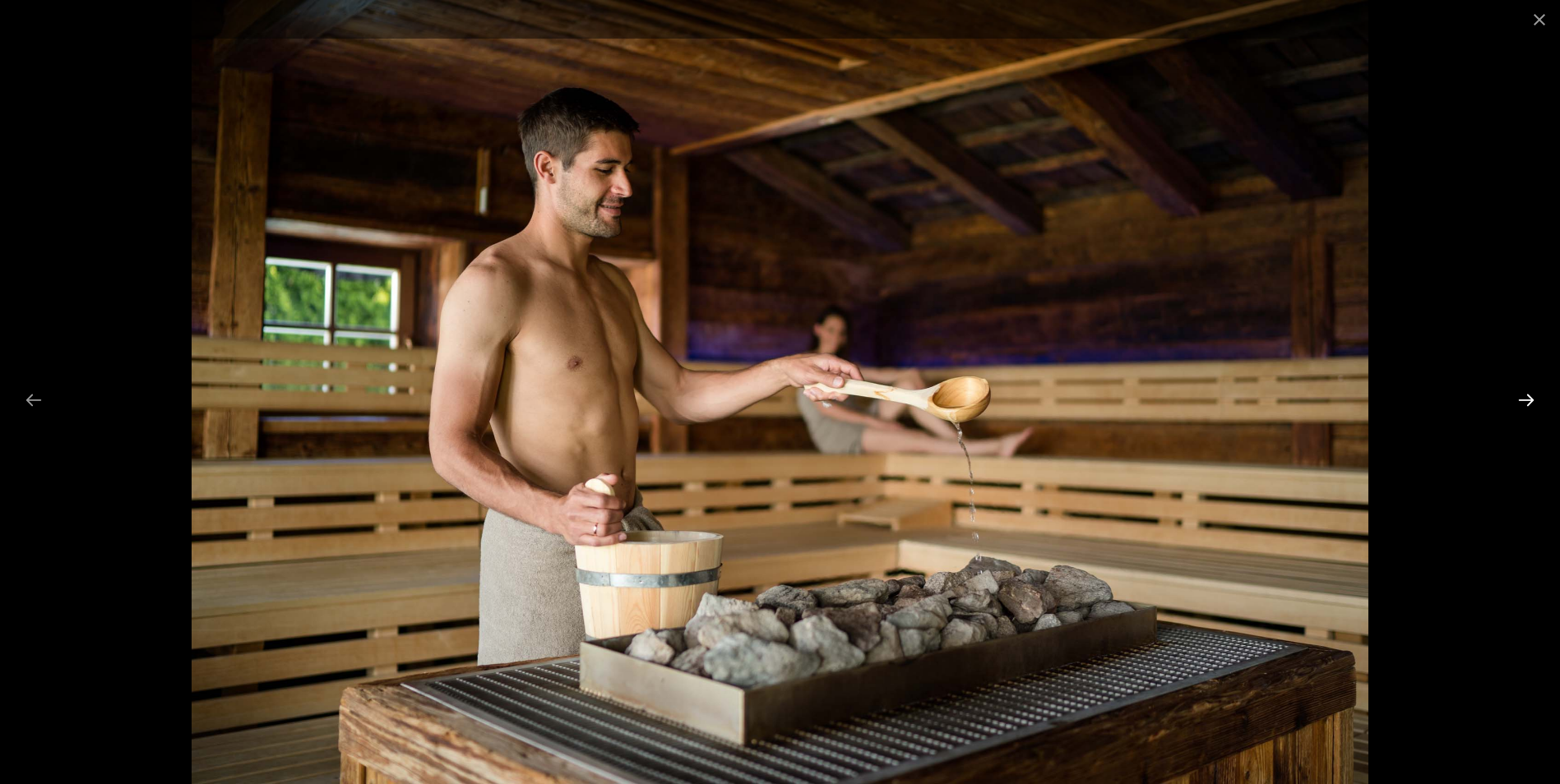
click at [1521, 400] on button "Next slide" at bounding box center [1527, 400] width 35 height 32
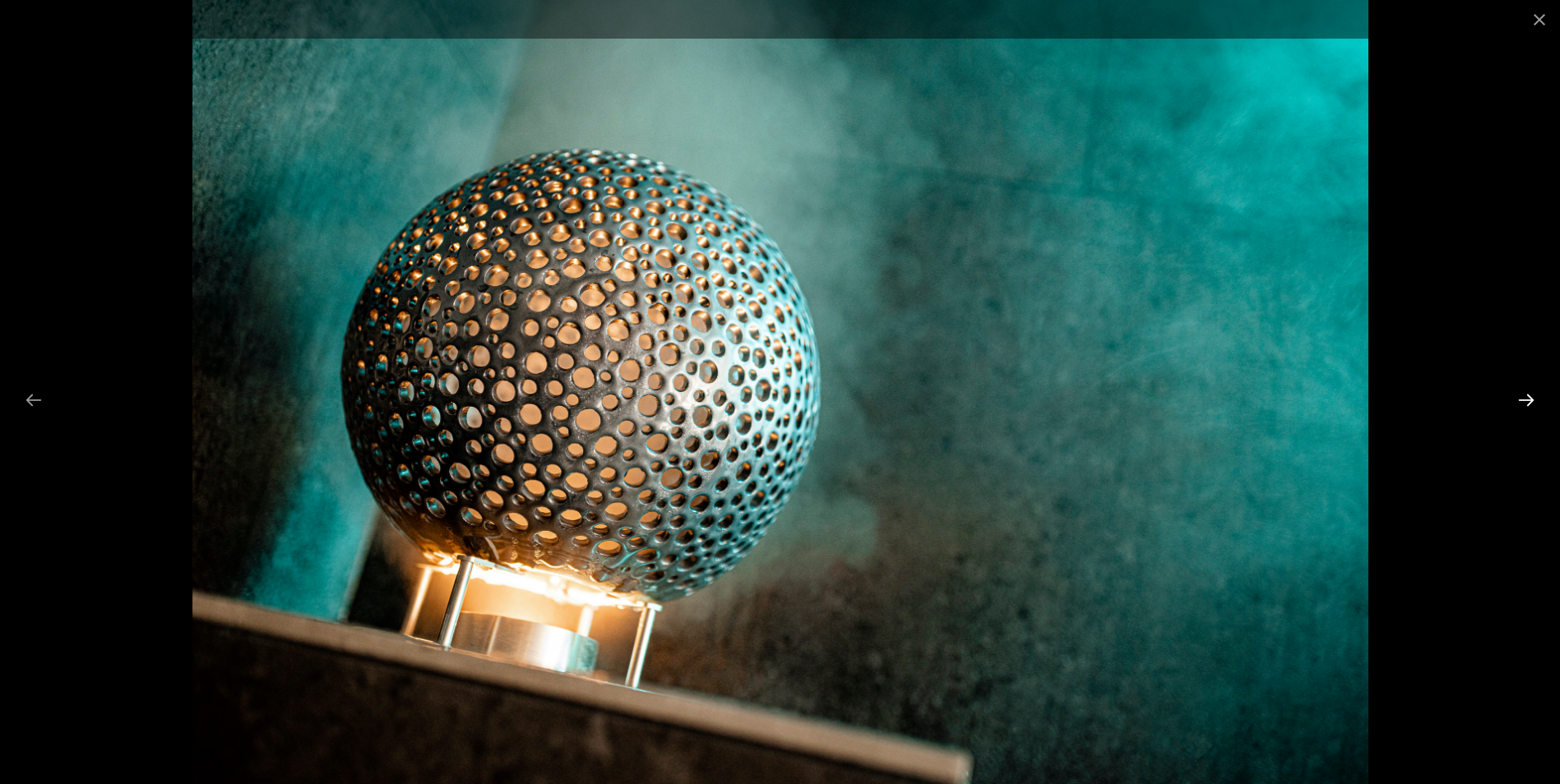
click at [1521, 400] on button "Next slide" at bounding box center [1527, 400] width 35 height 32
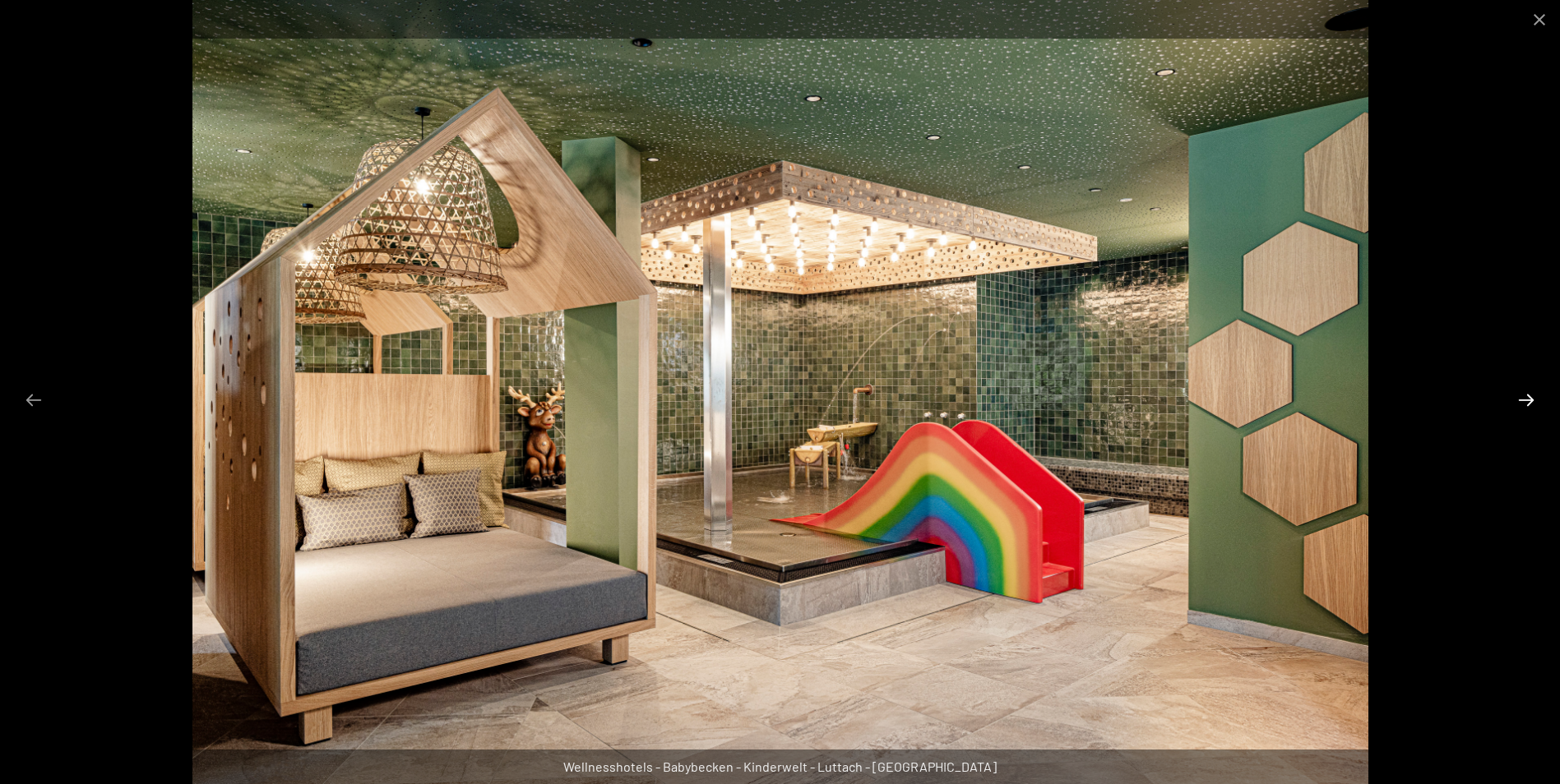
click at [1524, 399] on button "Next slide" at bounding box center [1527, 400] width 35 height 32
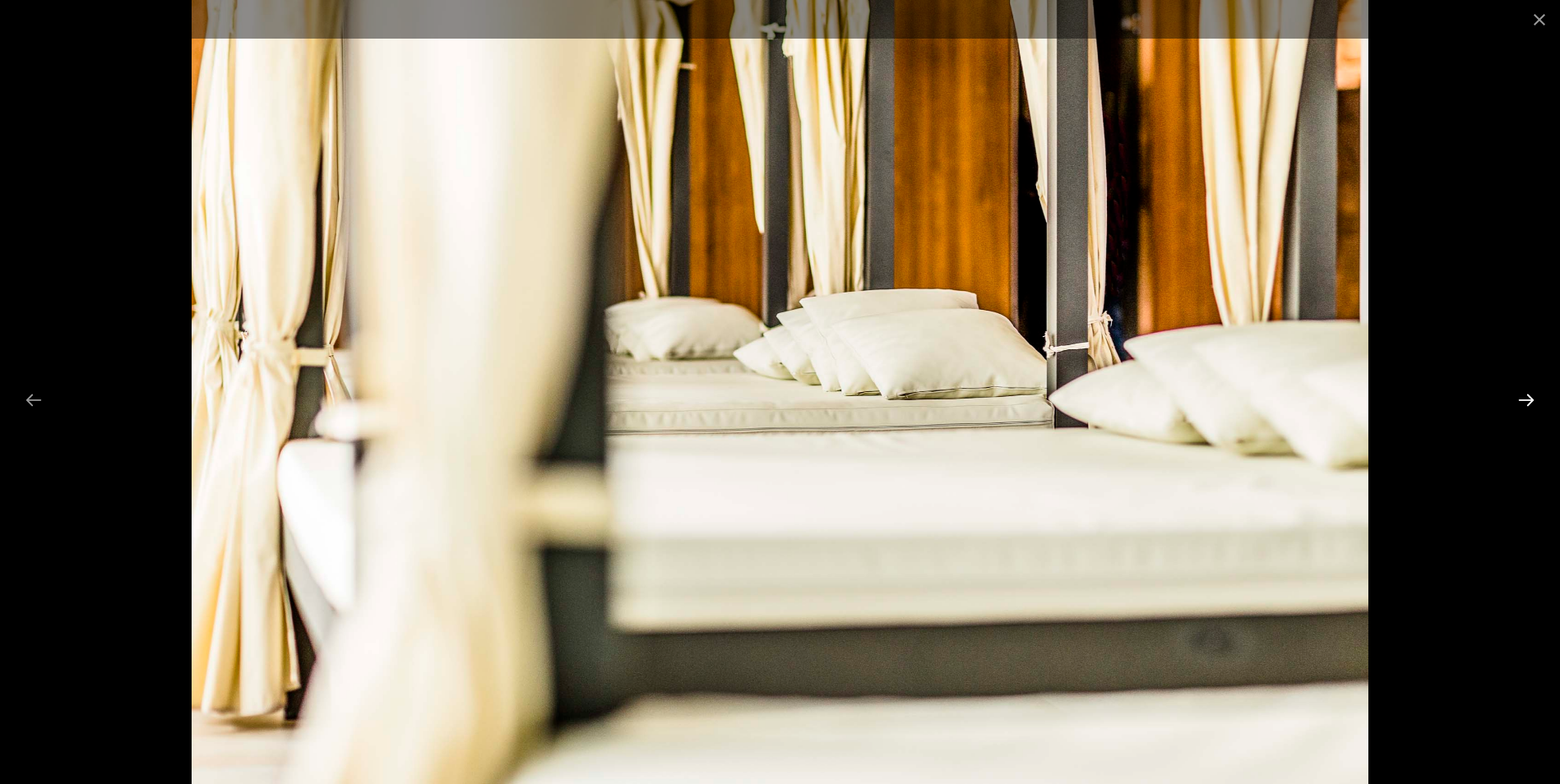
click at [1524, 398] on button "Next slide" at bounding box center [1527, 400] width 35 height 32
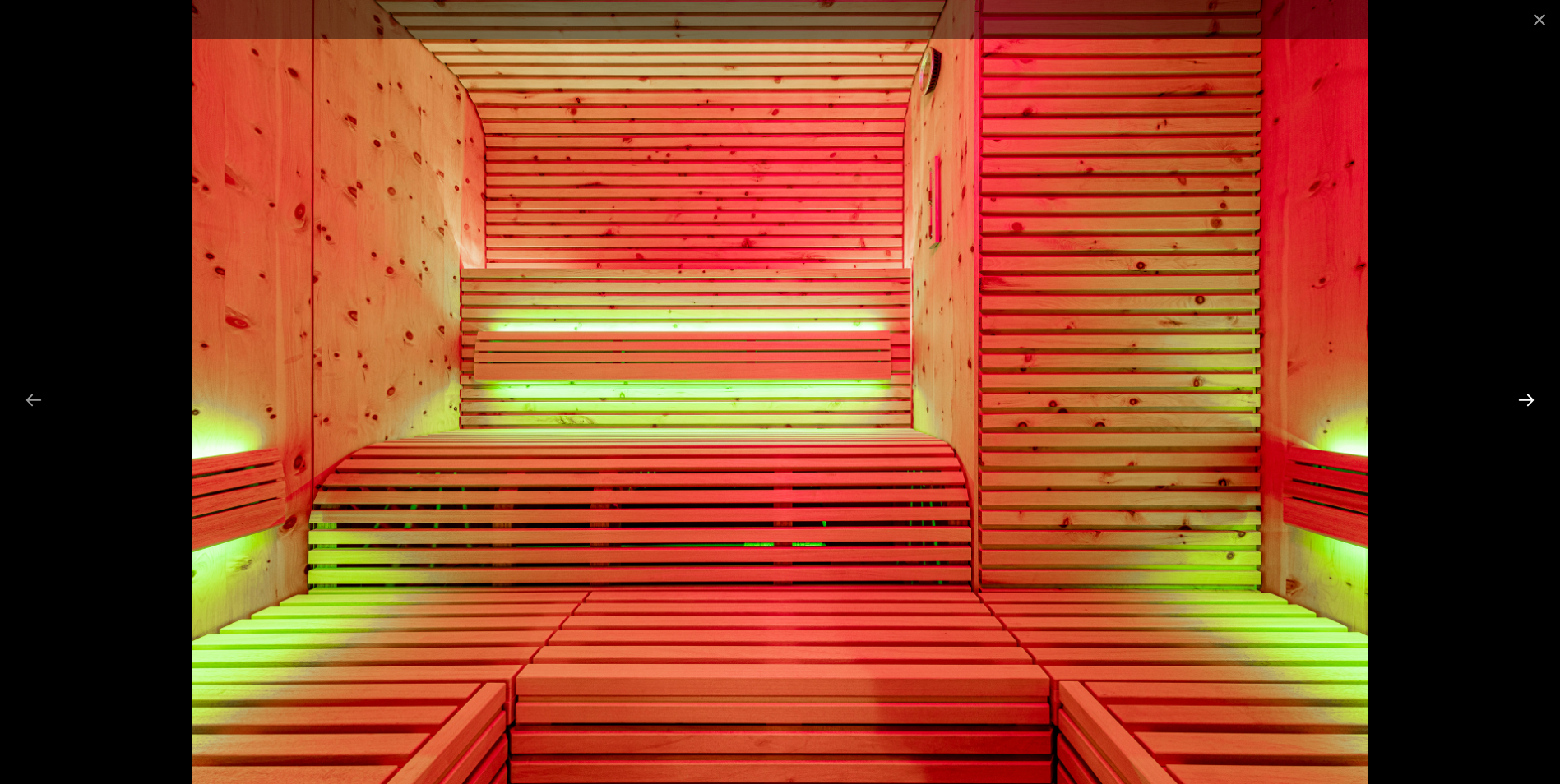
click at [1524, 398] on button "Next slide" at bounding box center [1527, 400] width 35 height 32
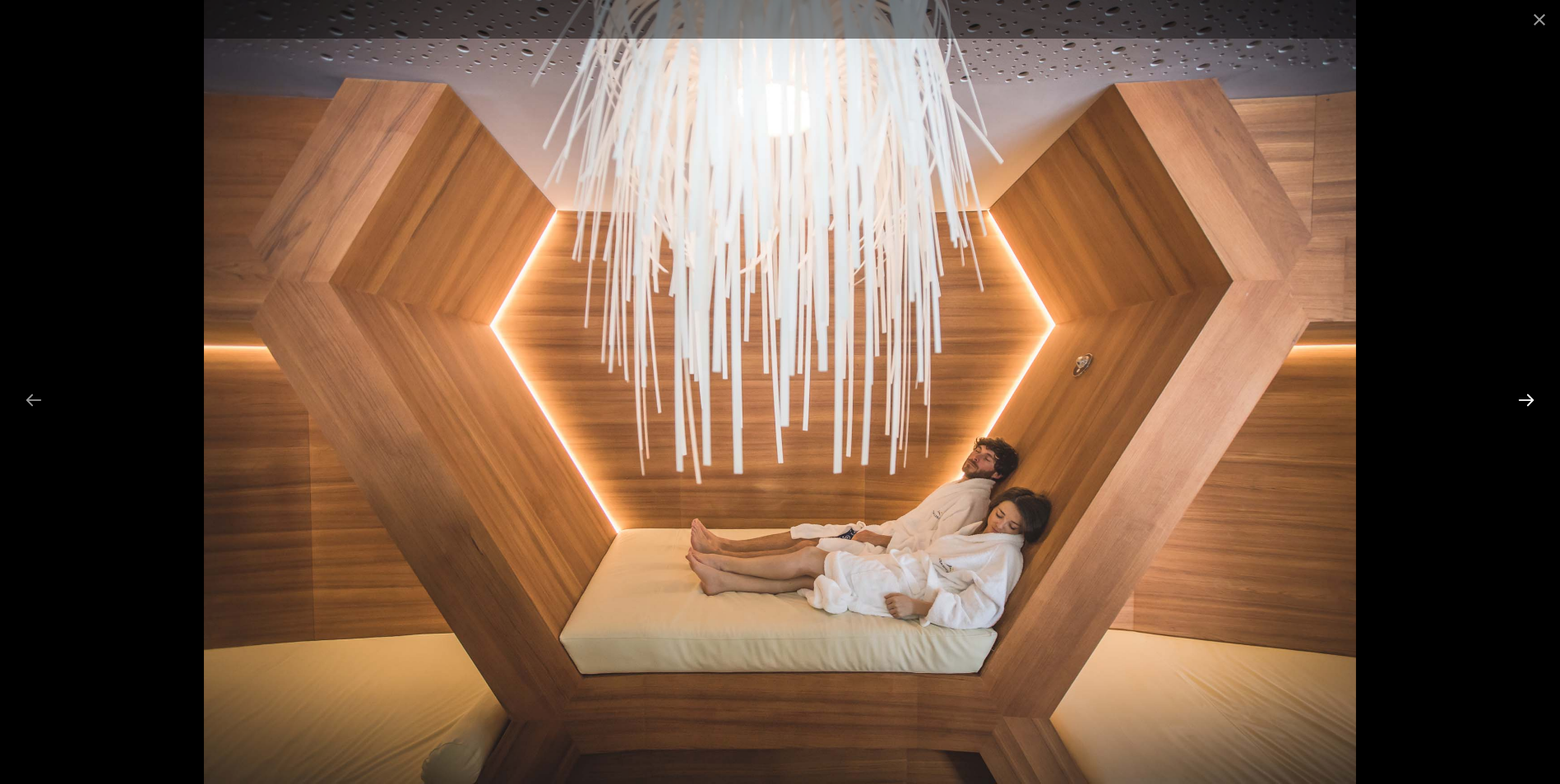
click at [1524, 398] on button "Next slide" at bounding box center [1527, 400] width 35 height 32
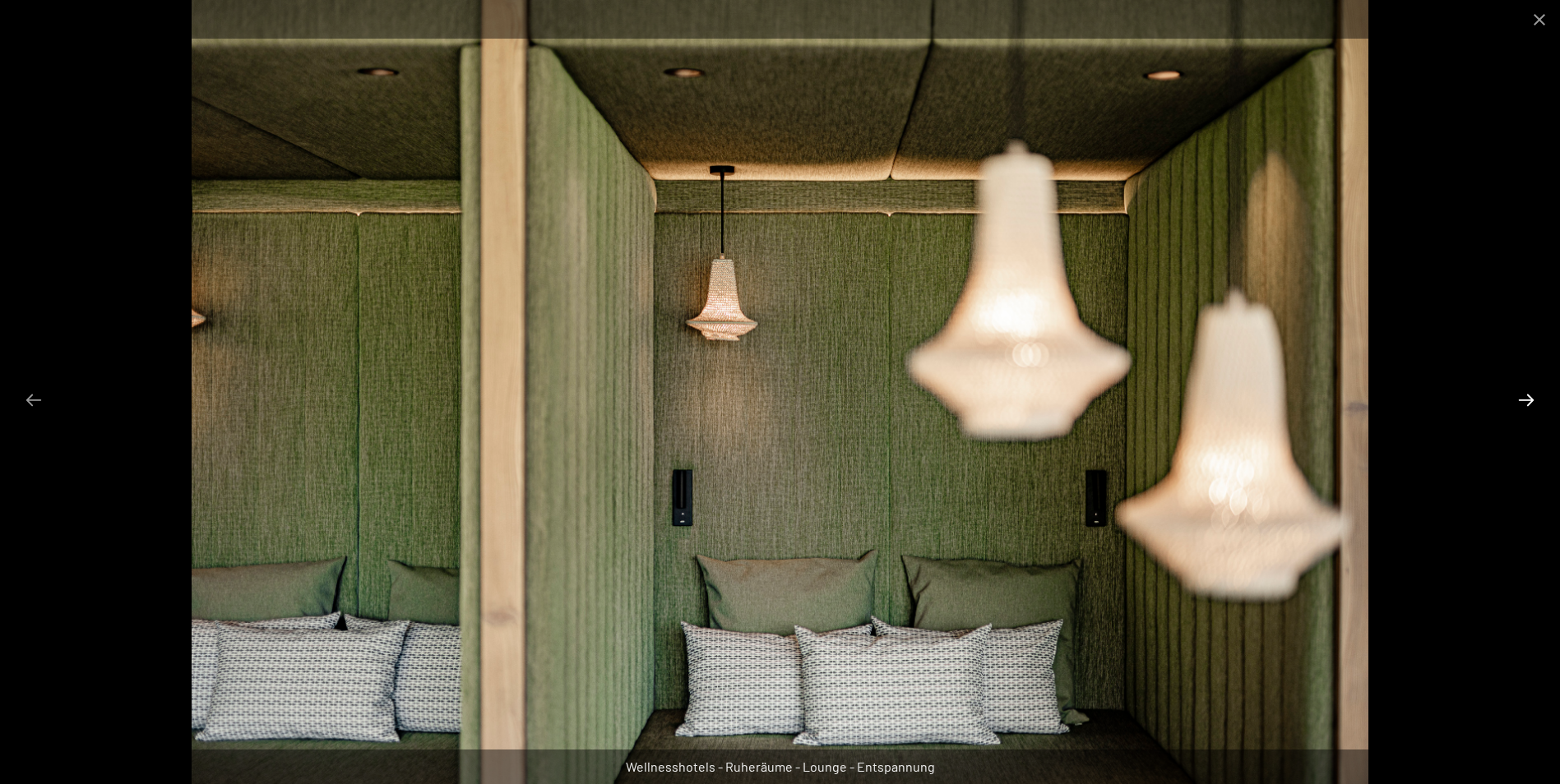
click at [1524, 398] on button "Next slide" at bounding box center [1527, 400] width 35 height 32
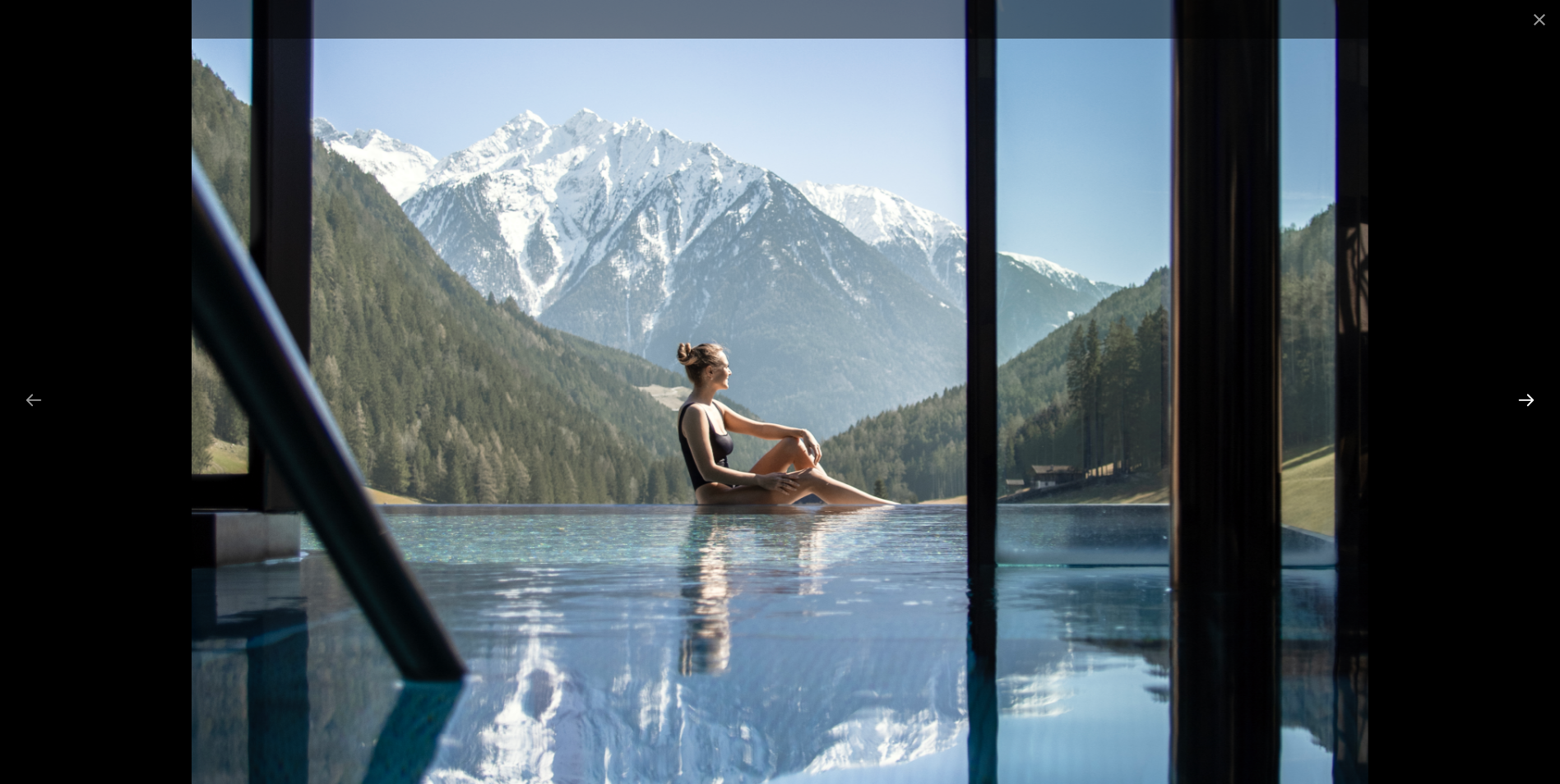
click at [1524, 402] on button "Next slide" at bounding box center [1527, 400] width 35 height 32
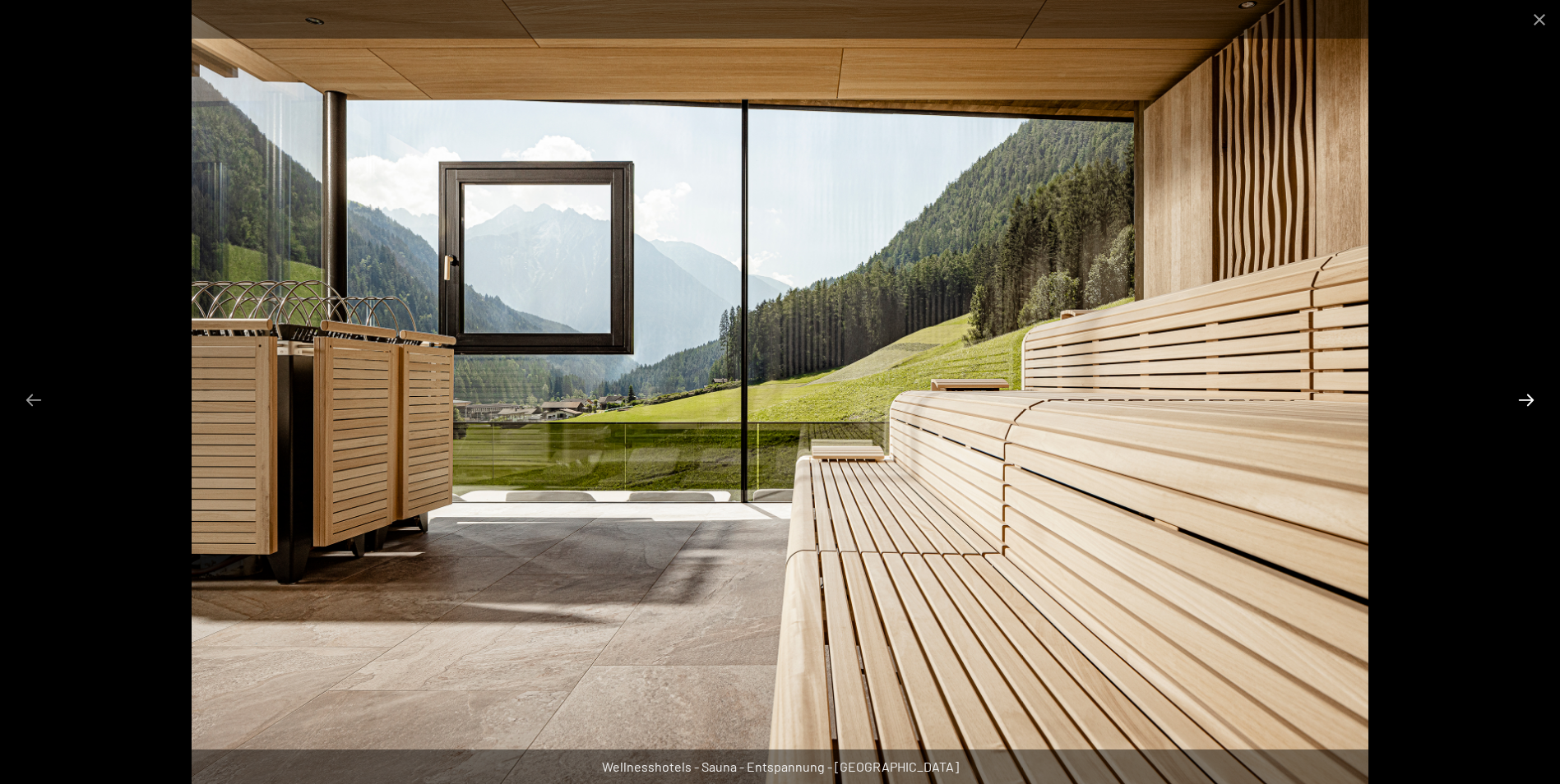
click at [1524, 402] on button "Next slide" at bounding box center [1527, 400] width 35 height 32
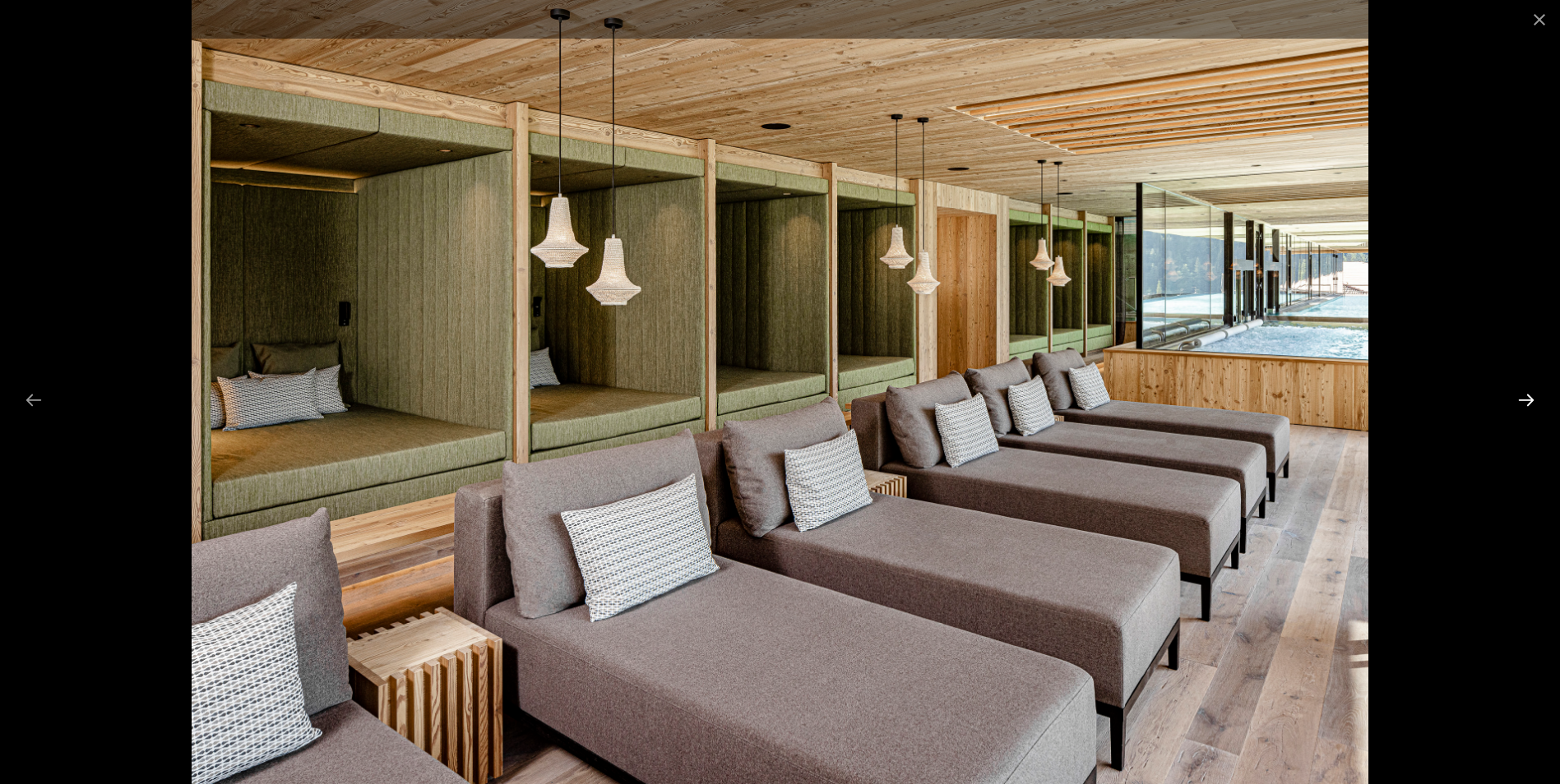
click at [1524, 402] on button "Next slide" at bounding box center [1527, 400] width 35 height 32
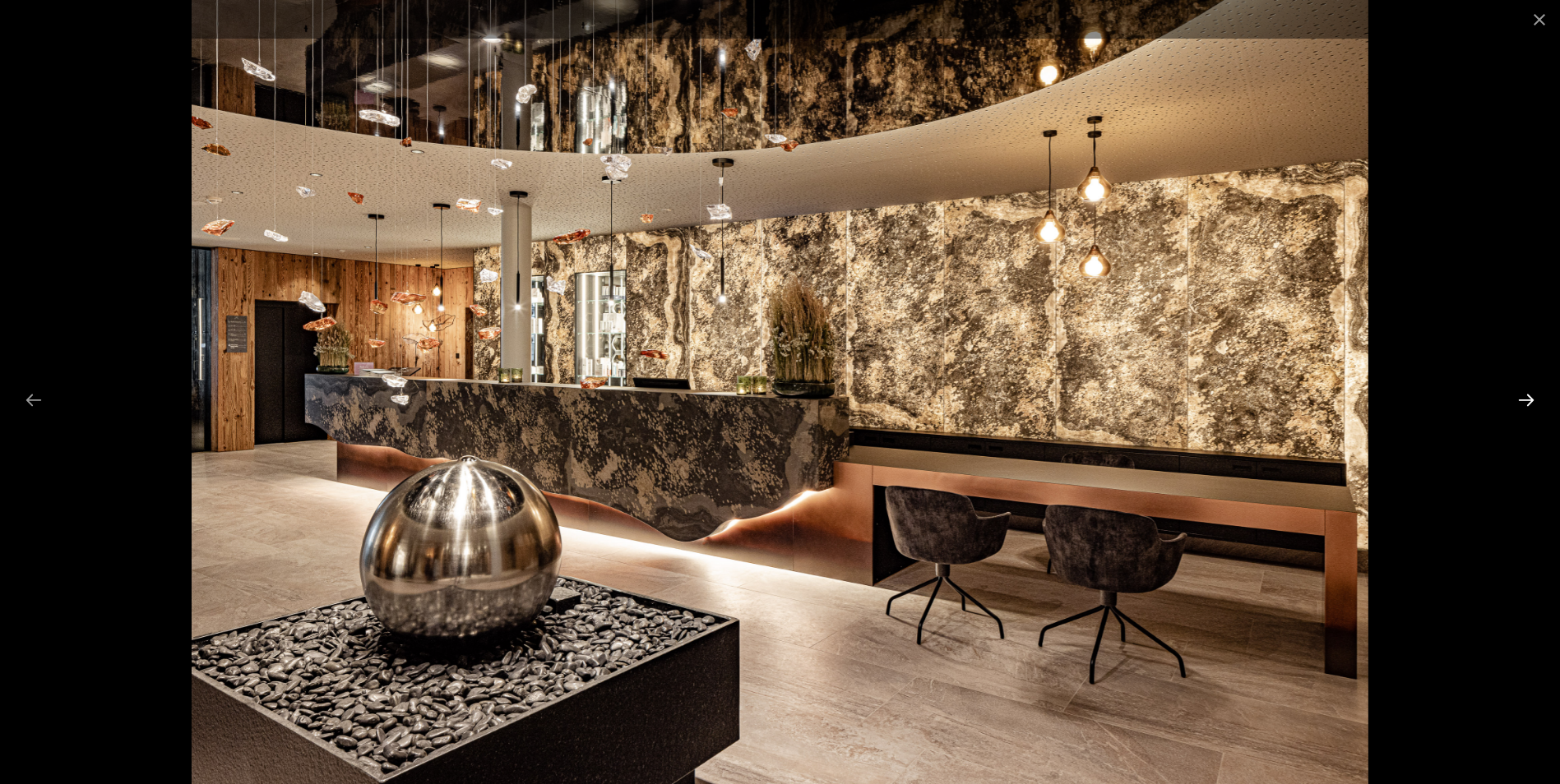
click at [1524, 402] on button "Next slide" at bounding box center [1527, 400] width 35 height 32
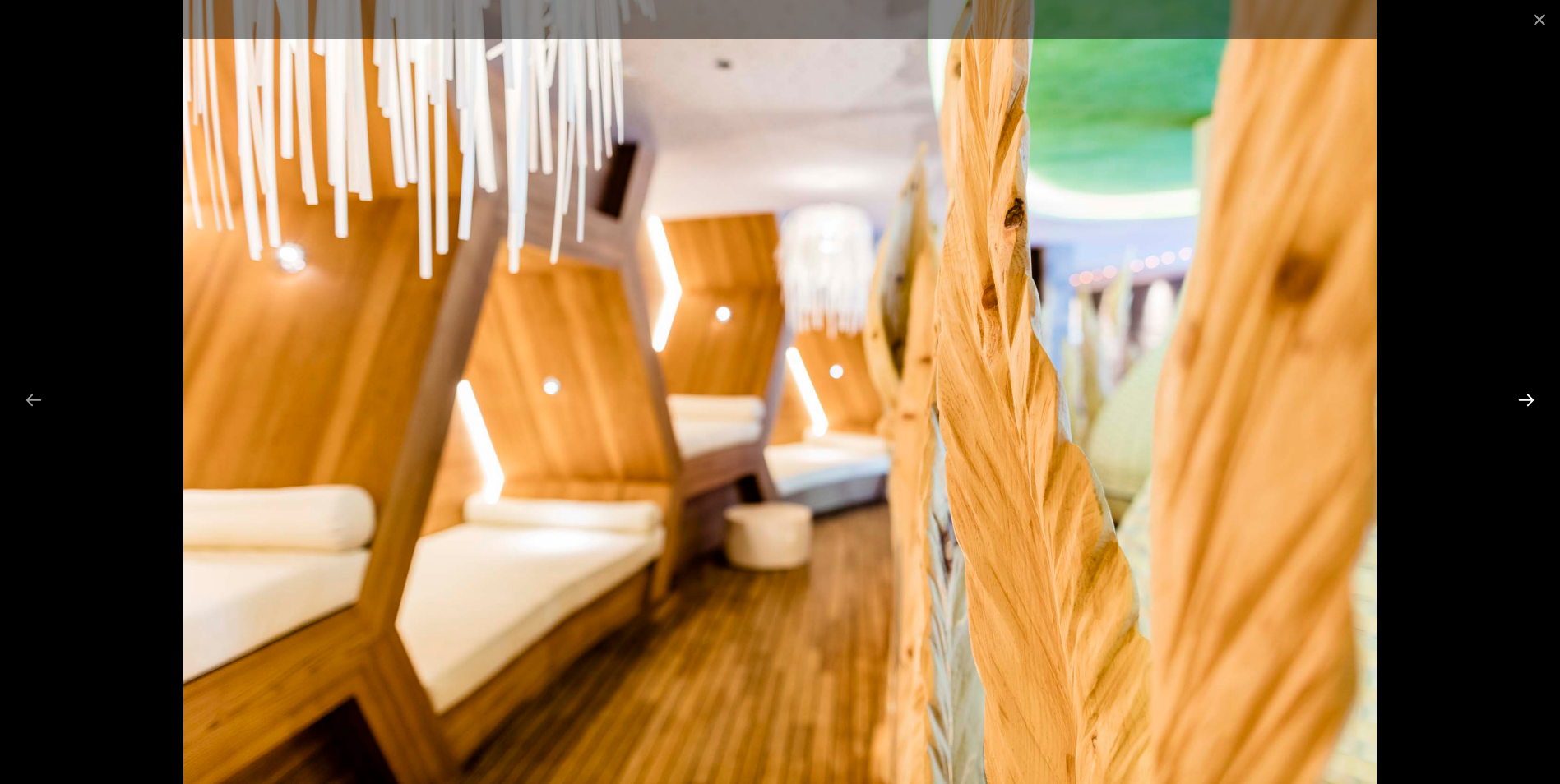
click at [1524, 402] on button "Next slide" at bounding box center [1527, 400] width 35 height 32
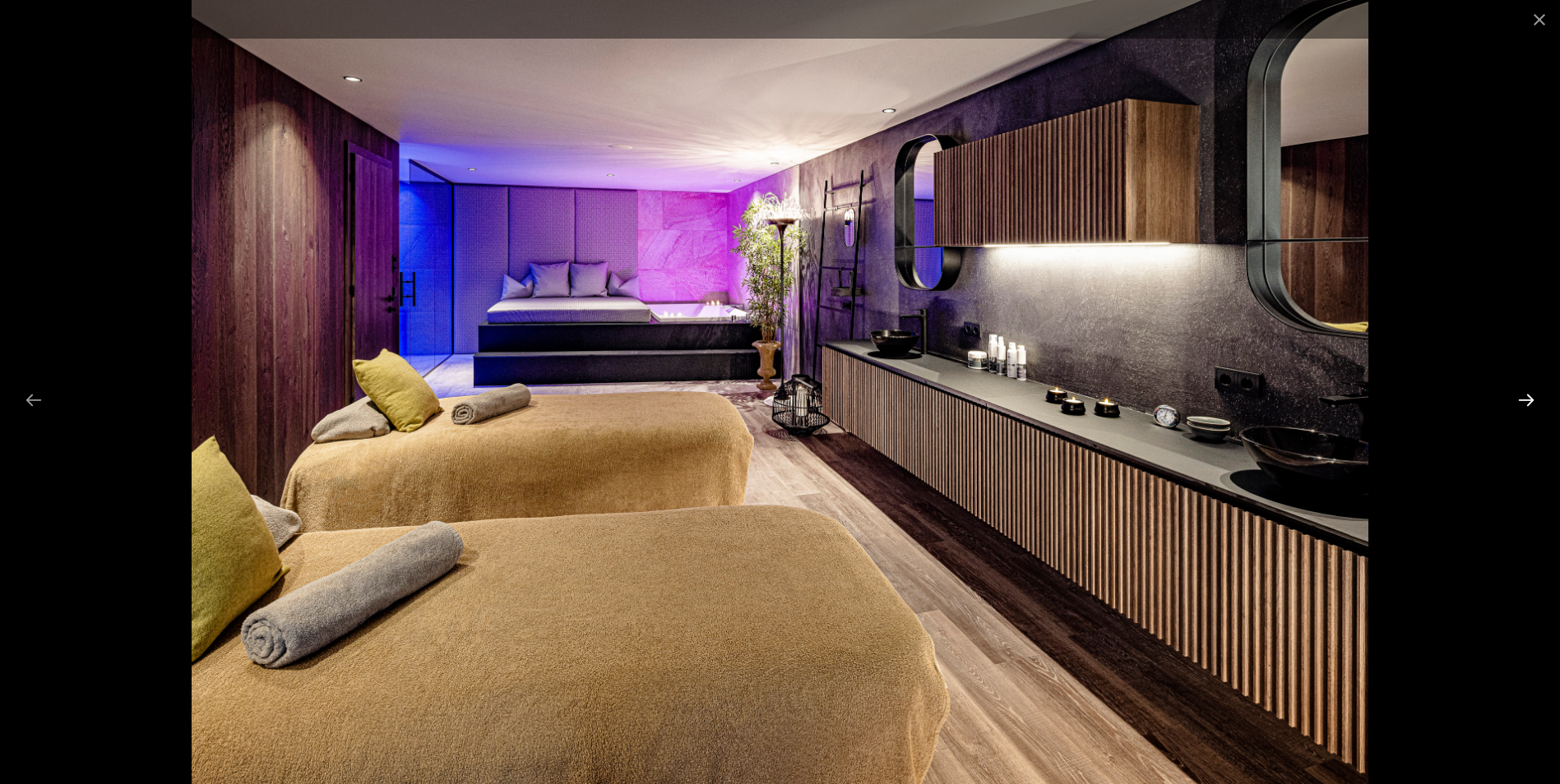
click at [1524, 402] on button "Next slide" at bounding box center [1527, 400] width 35 height 32
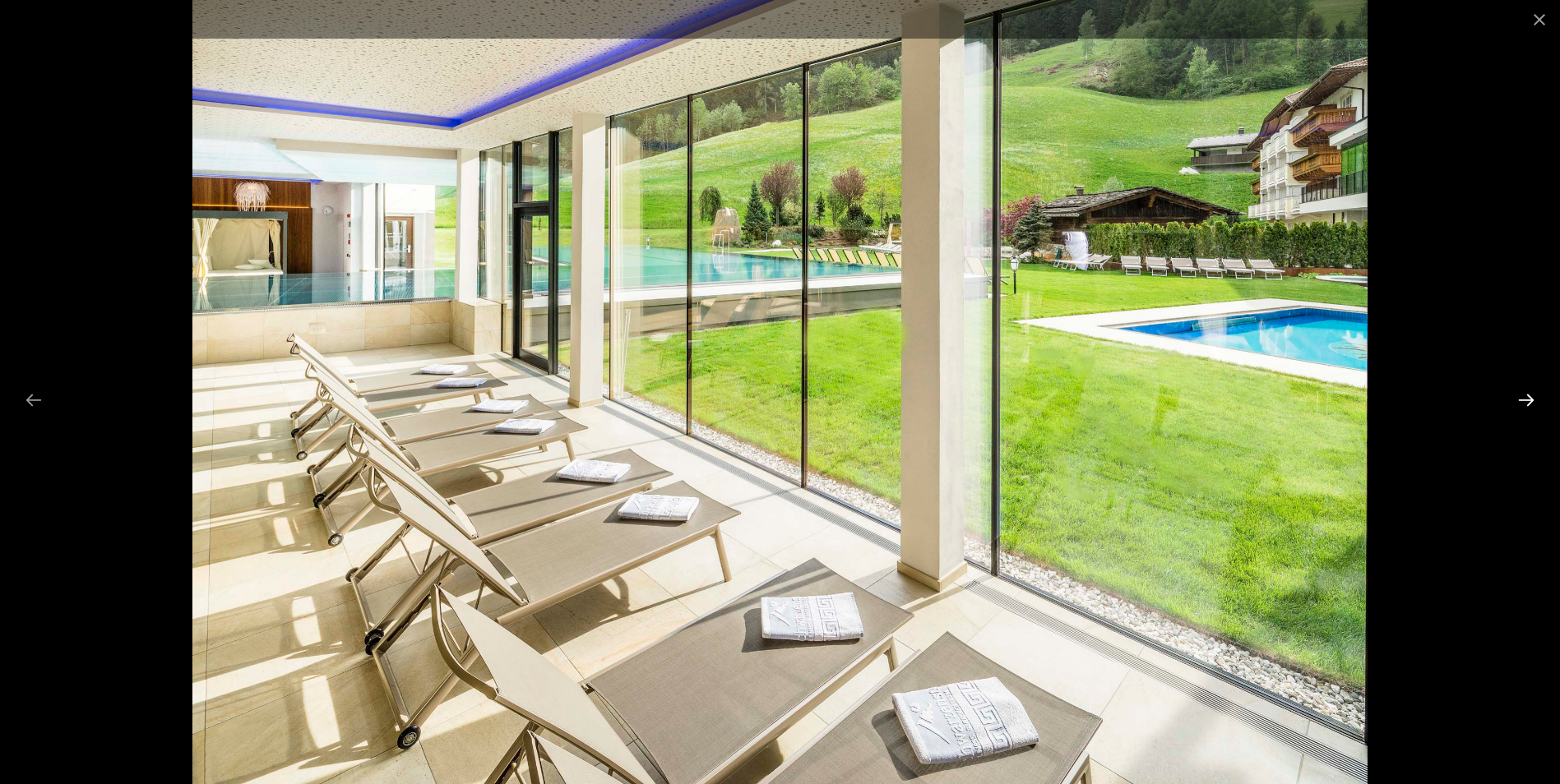
click at [1524, 402] on button "Next slide" at bounding box center [1527, 400] width 35 height 32
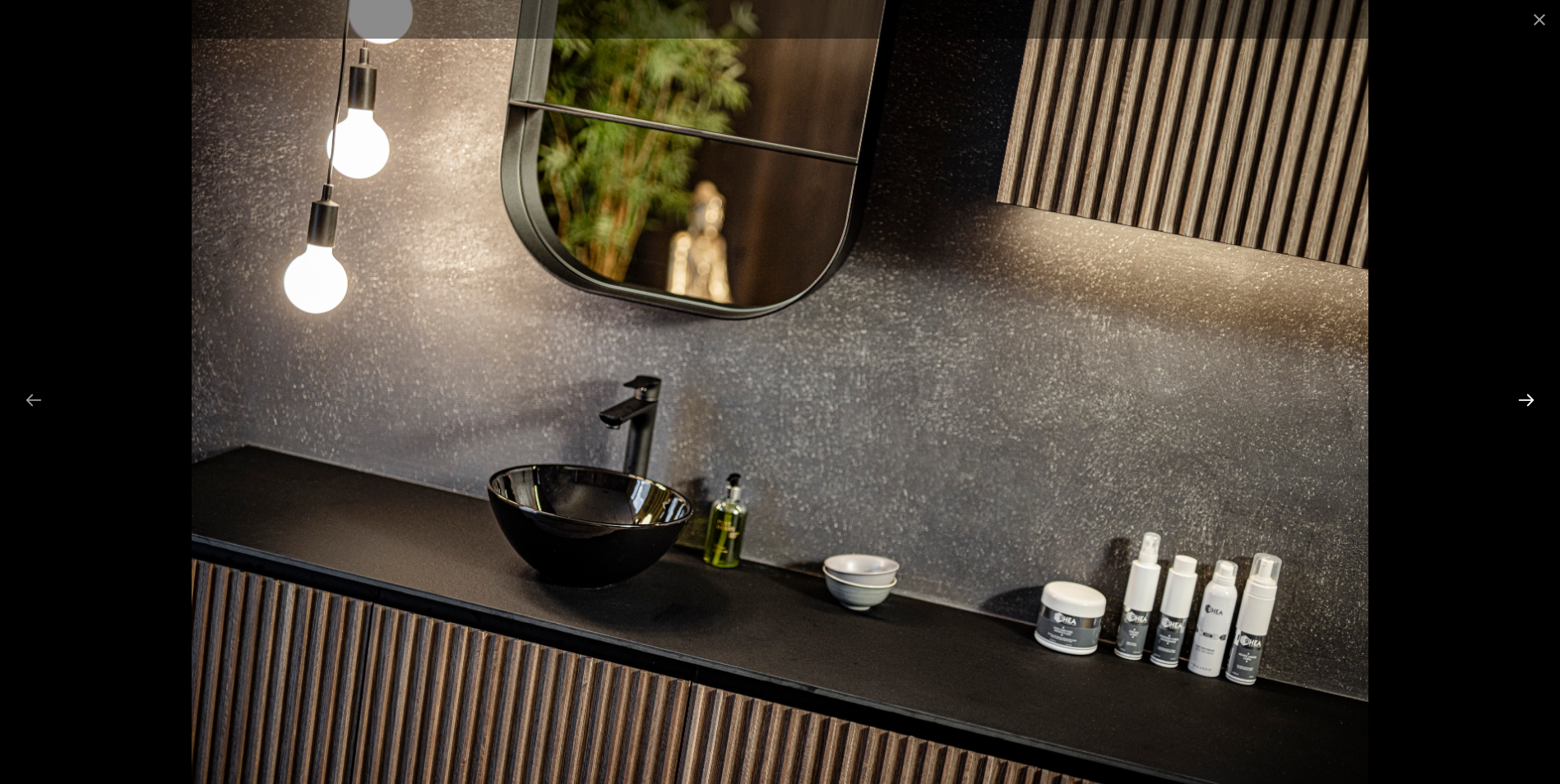
click at [1524, 402] on button "Next slide" at bounding box center [1527, 400] width 35 height 32
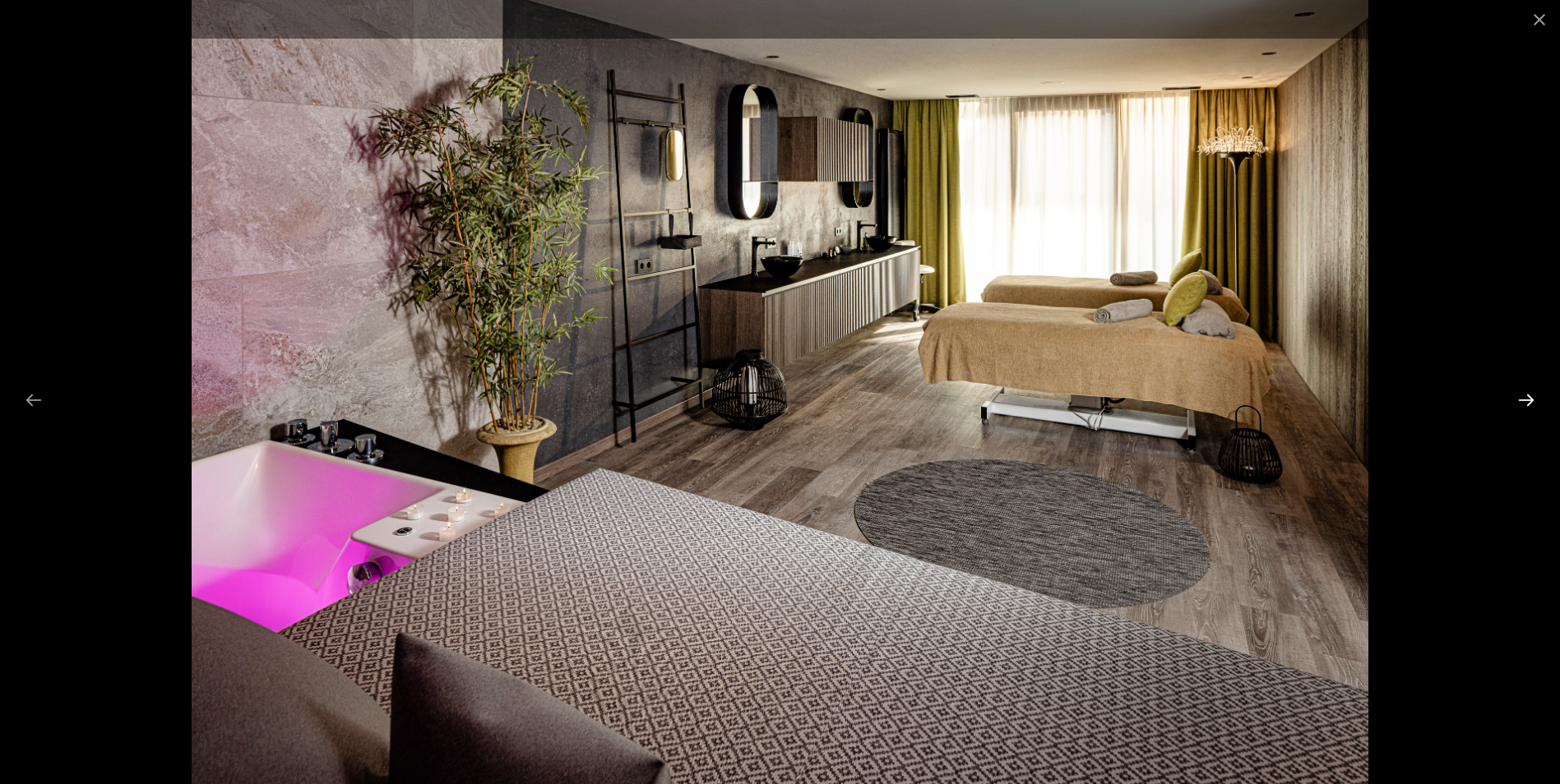
click at [1524, 402] on button "Next slide" at bounding box center [1527, 400] width 35 height 32
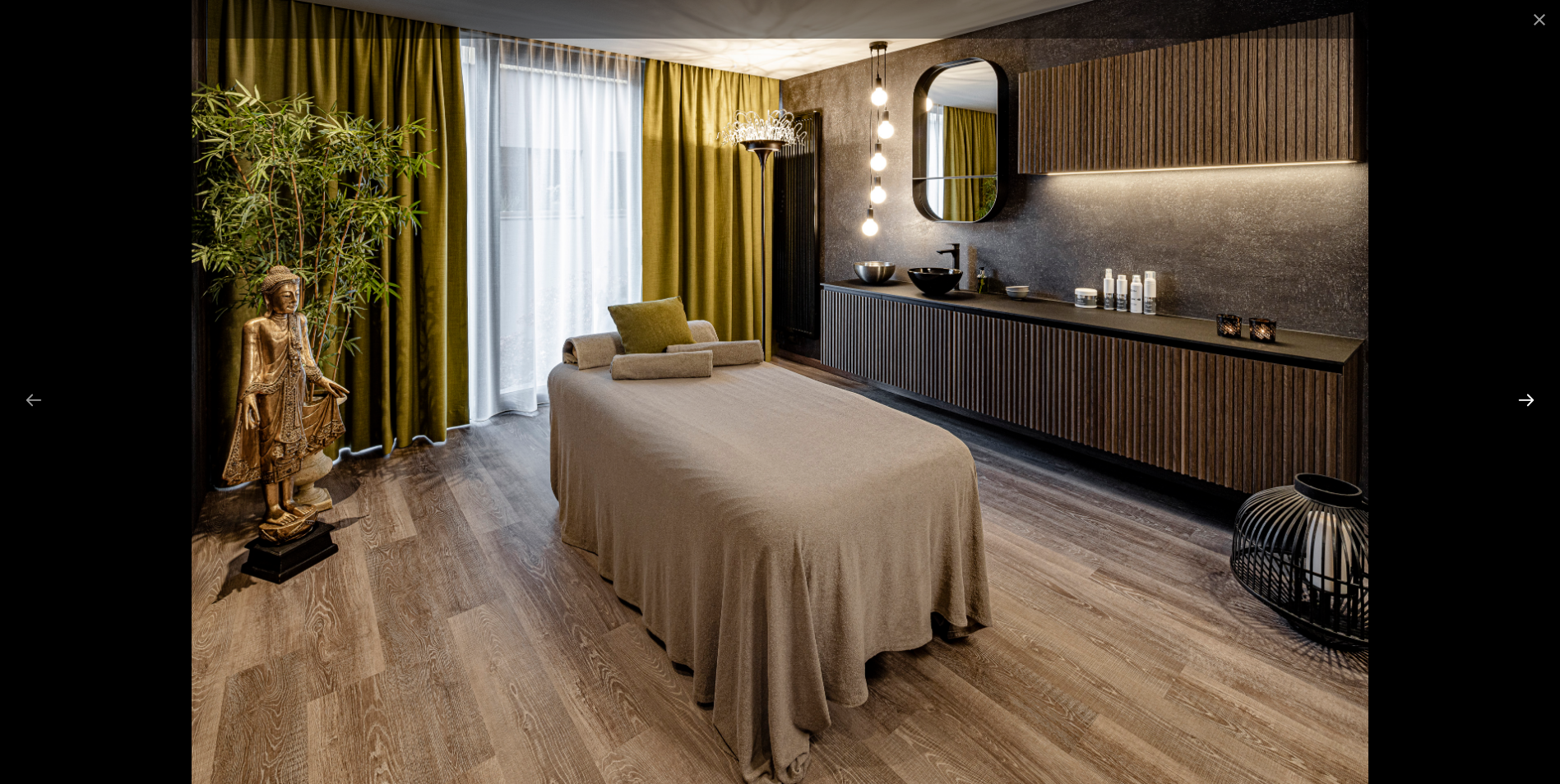
click at [1524, 402] on button "Next slide" at bounding box center [1527, 400] width 35 height 32
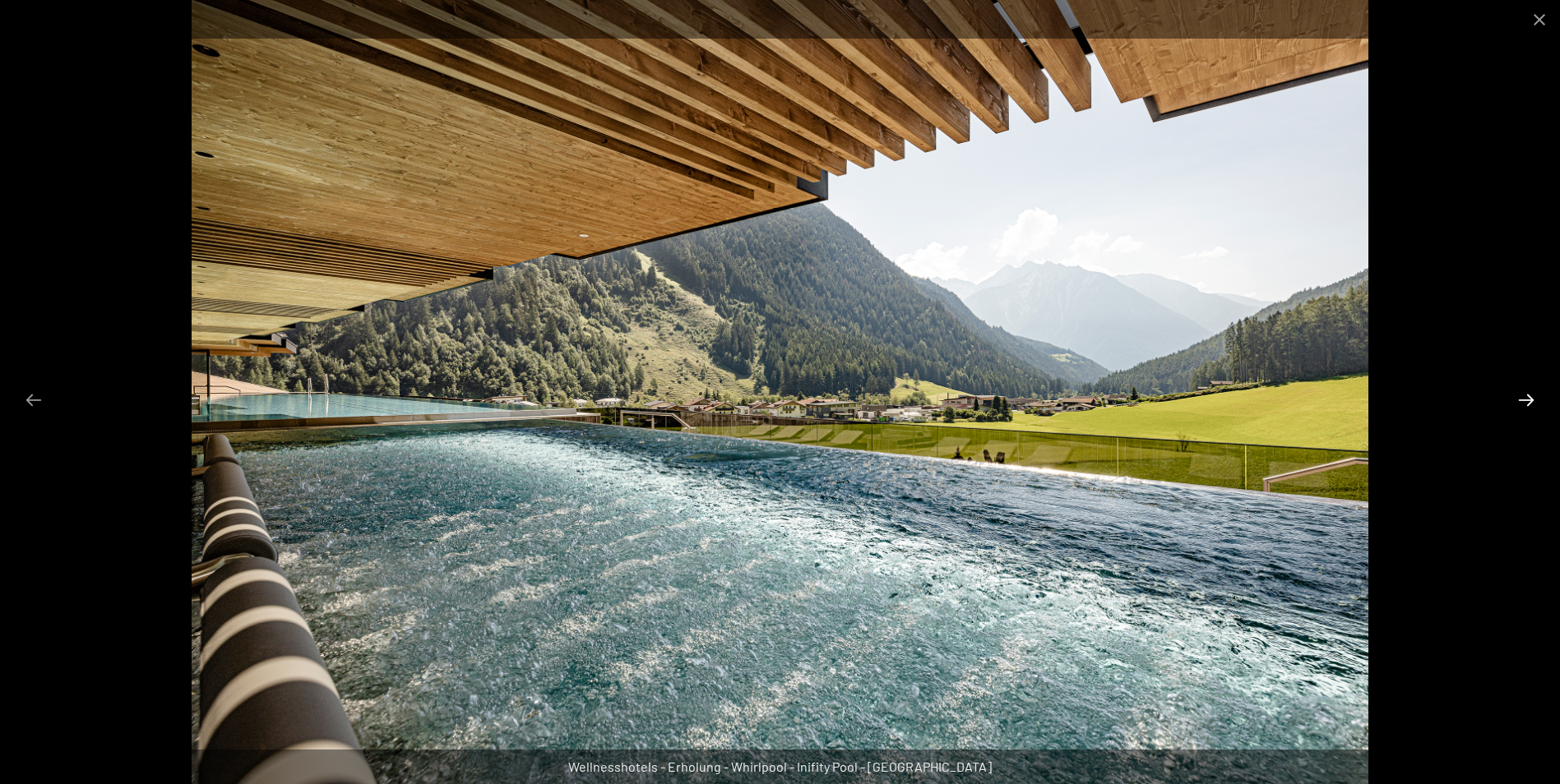
click at [1524, 402] on button "Next slide" at bounding box center [1527, 400] width 35 height 32
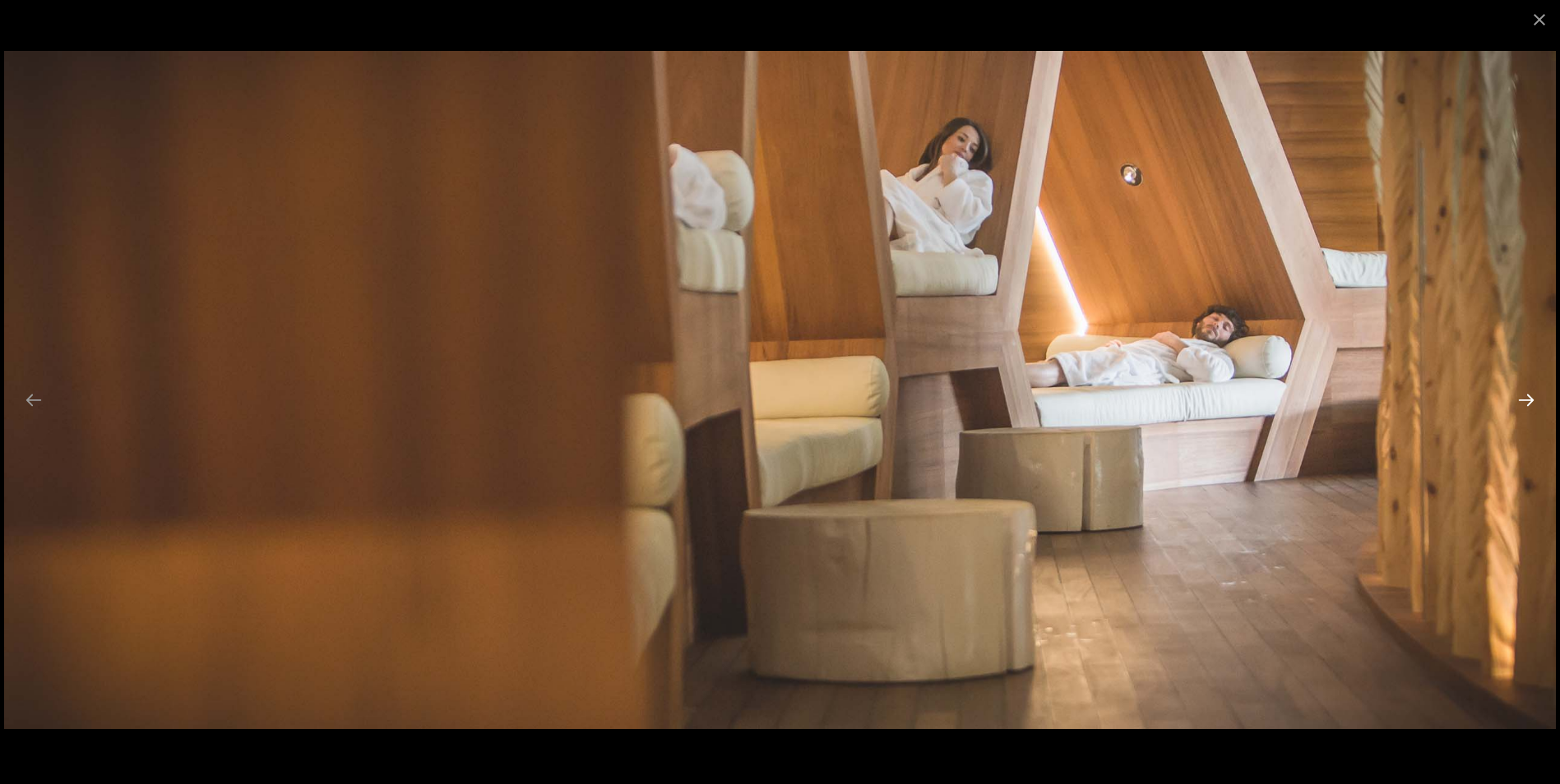
click at [1526, 400] on button "Next slide" at bounding box center [1527, 400] width 35 height 32
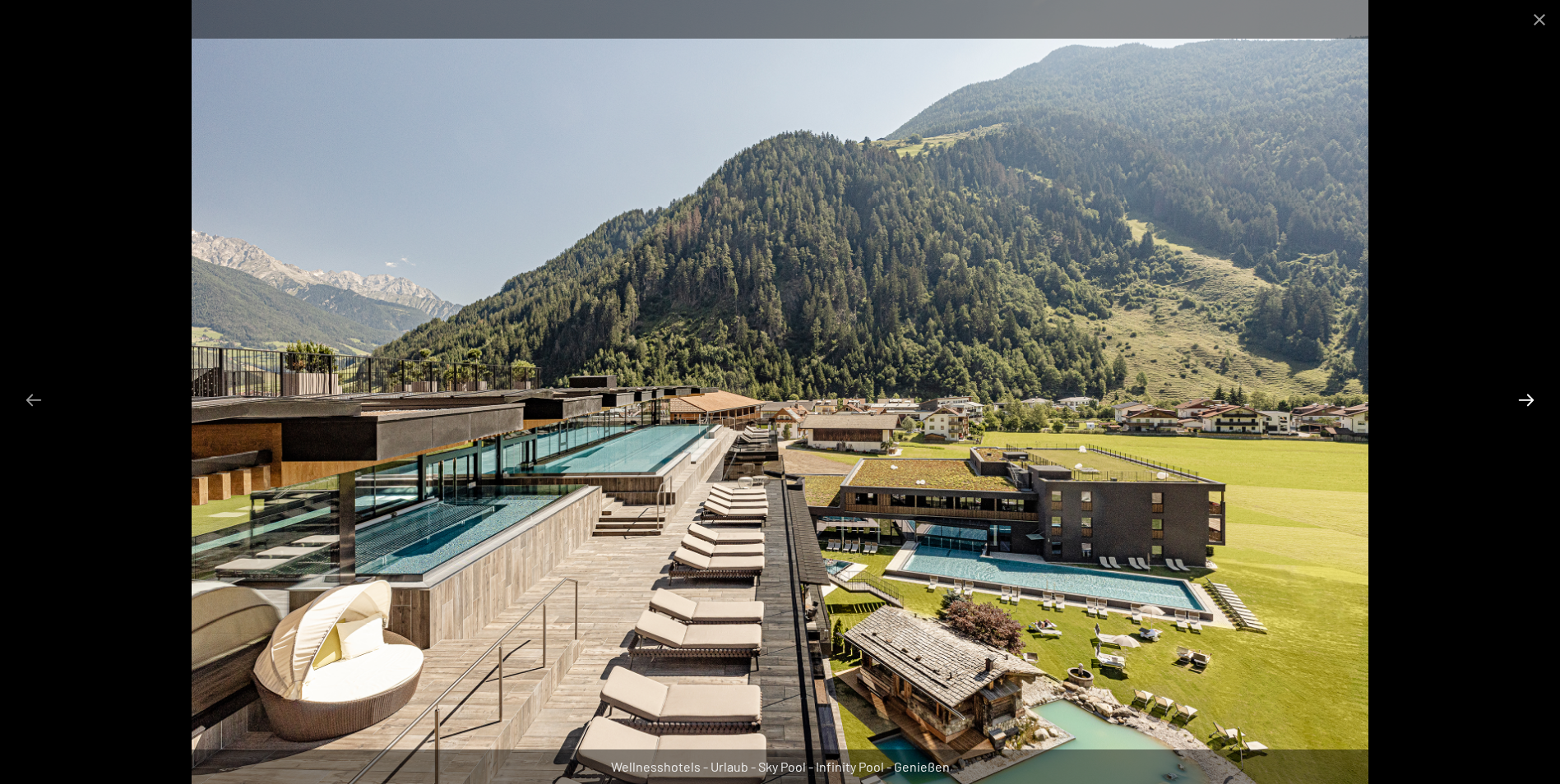
click at [1526, 400] on button "Next slide" at bounding box center [1527, 400] width 35 height 32
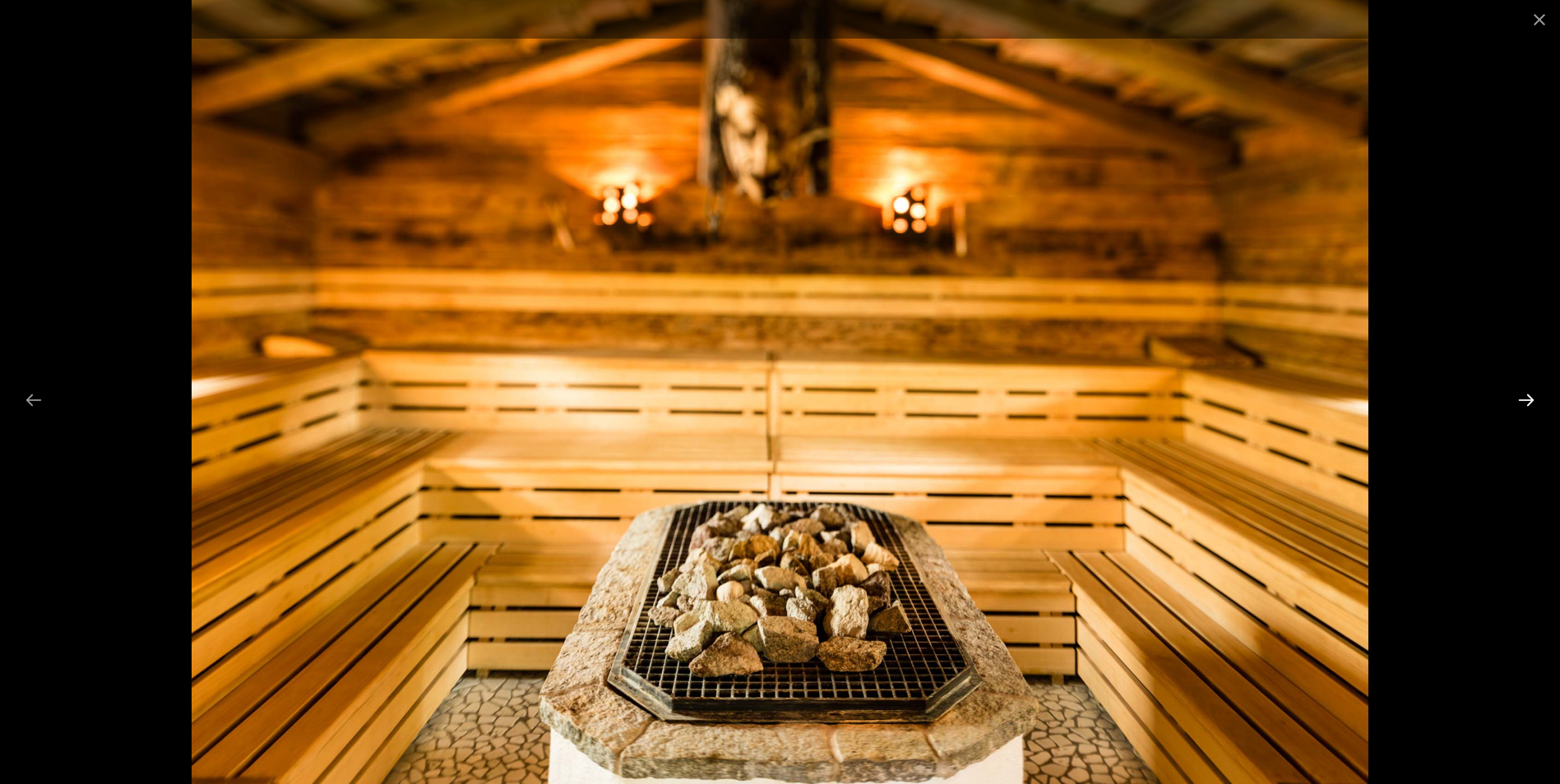
click at [1526, 400] on button "Next slide" at bounding box center [1527, 400] width 35 height 32
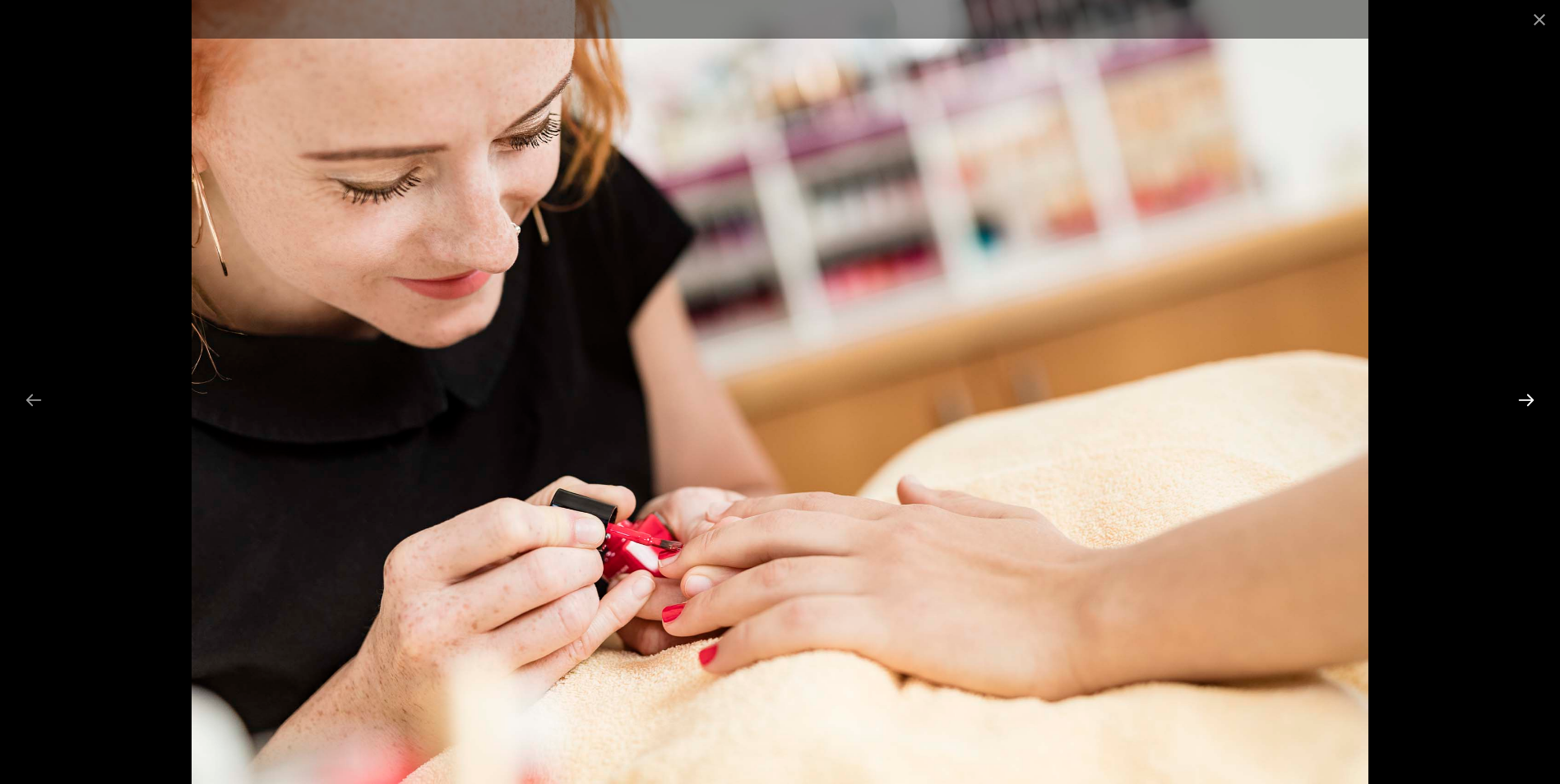
click at [1526, 400] on button "Next slide" at bounding box center [1527, 400] width 35 height 32
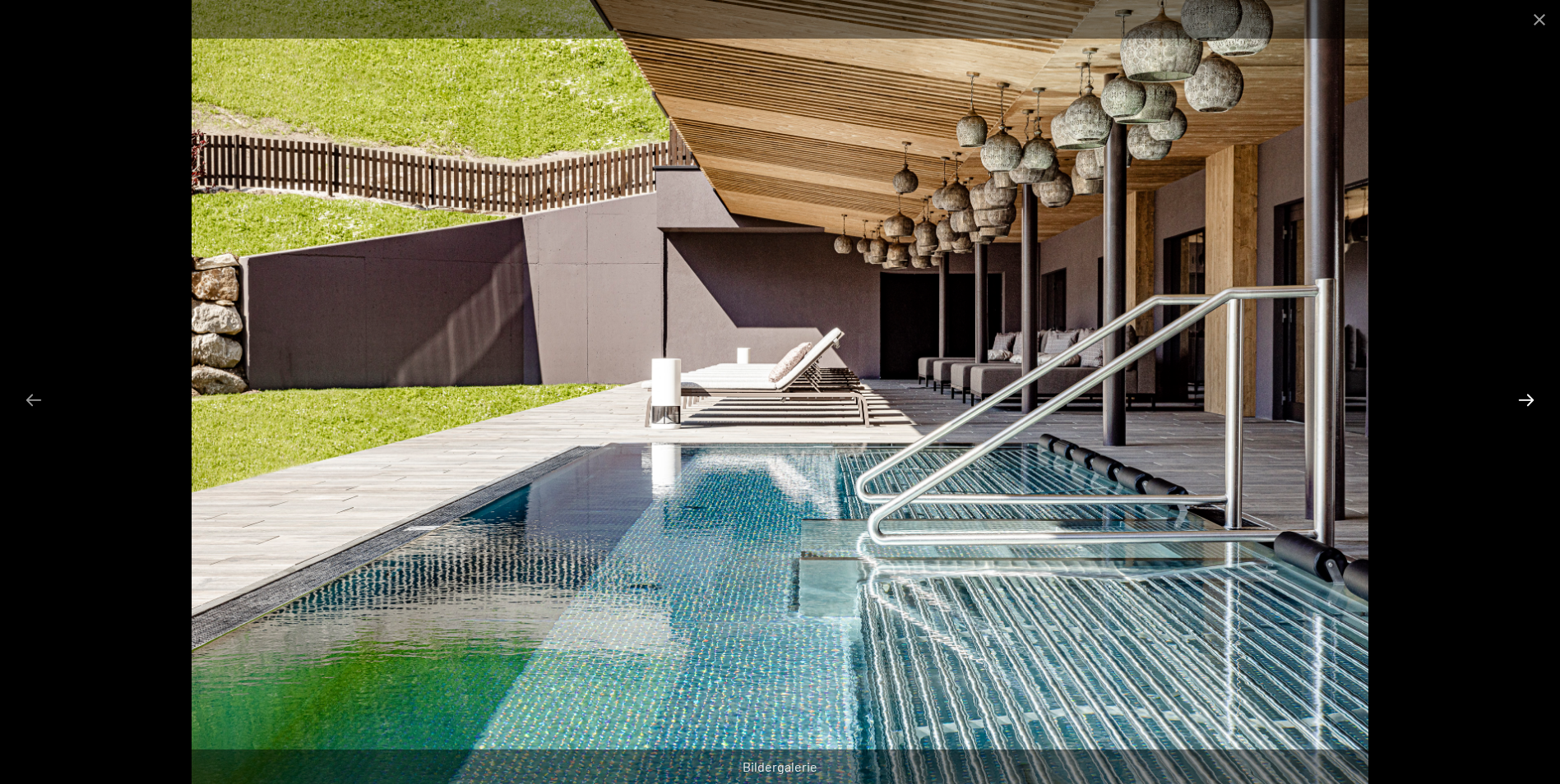
click at [1526, 400] on button "Next slide" at bounding box center [1527, 400] width 35 height 32
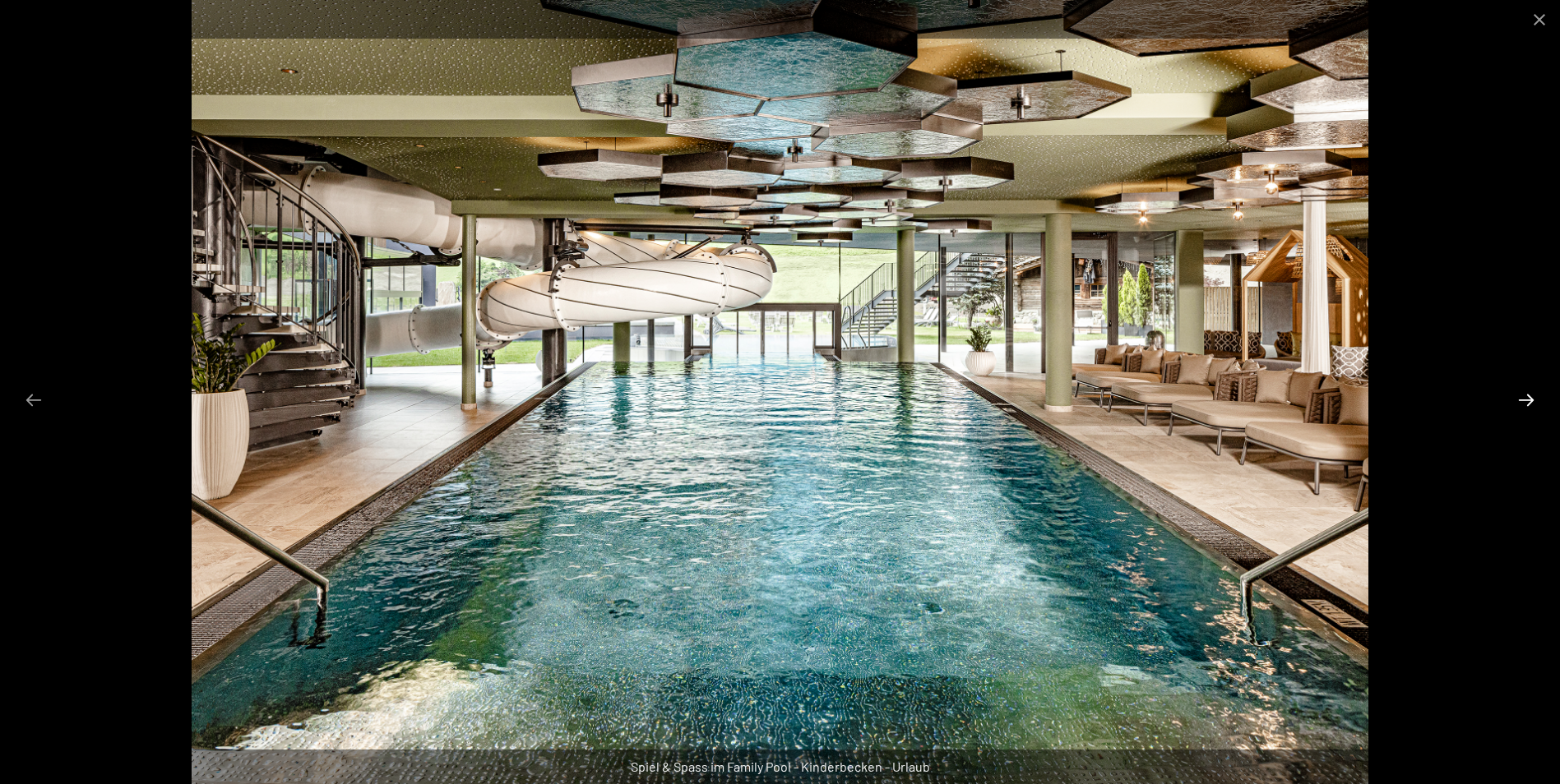
click at [1525, 399] on button "Next slide" at bounding box center [1527, 400] width 35 height 32
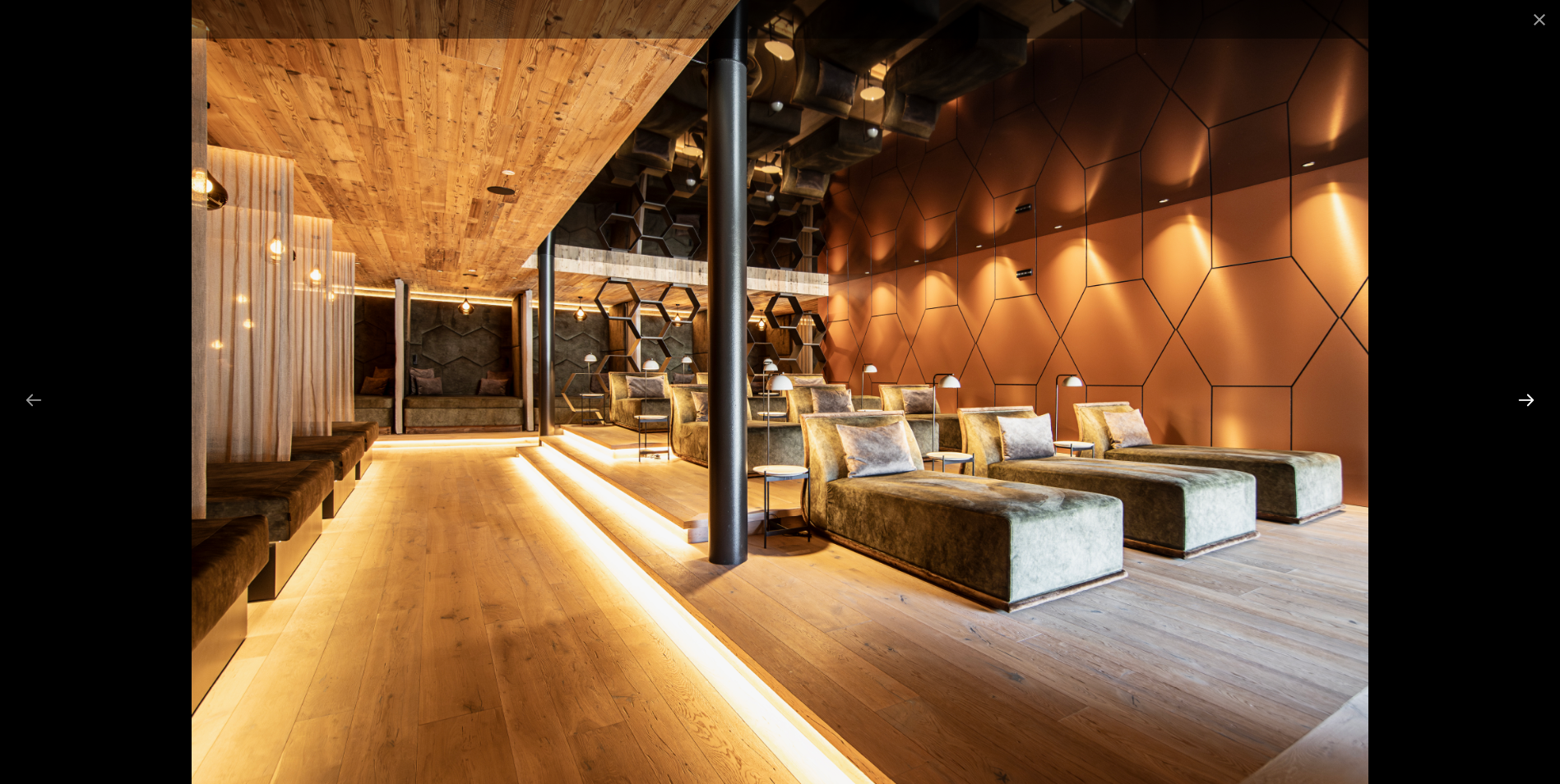
click at [1525, 399] on button "Next slide" at bounding box center [1527, 400] width 35 height 32
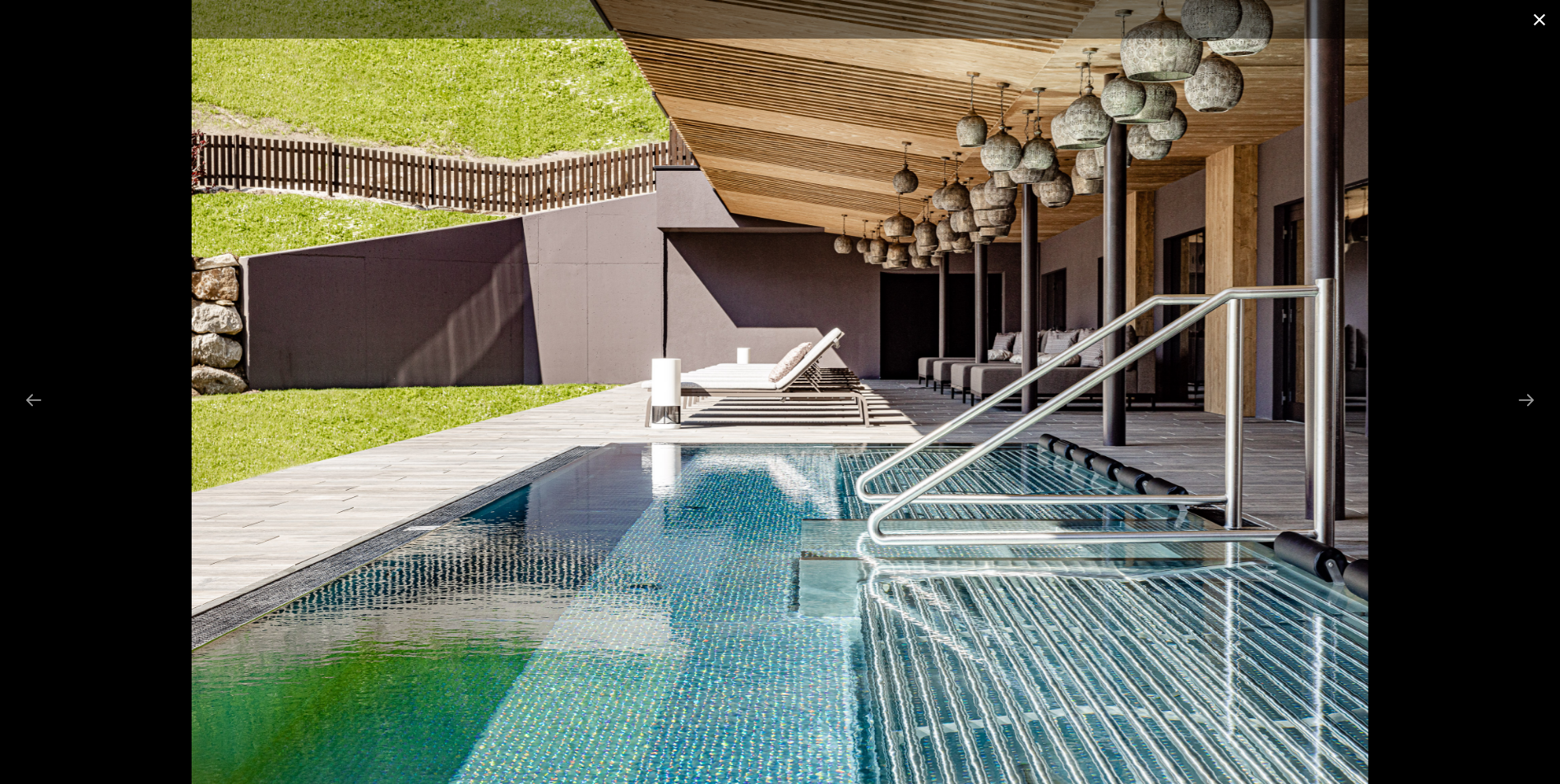
click at [1538, 18] on button "Close gallery" at bounding box center [1540, 19] width 42 height 39
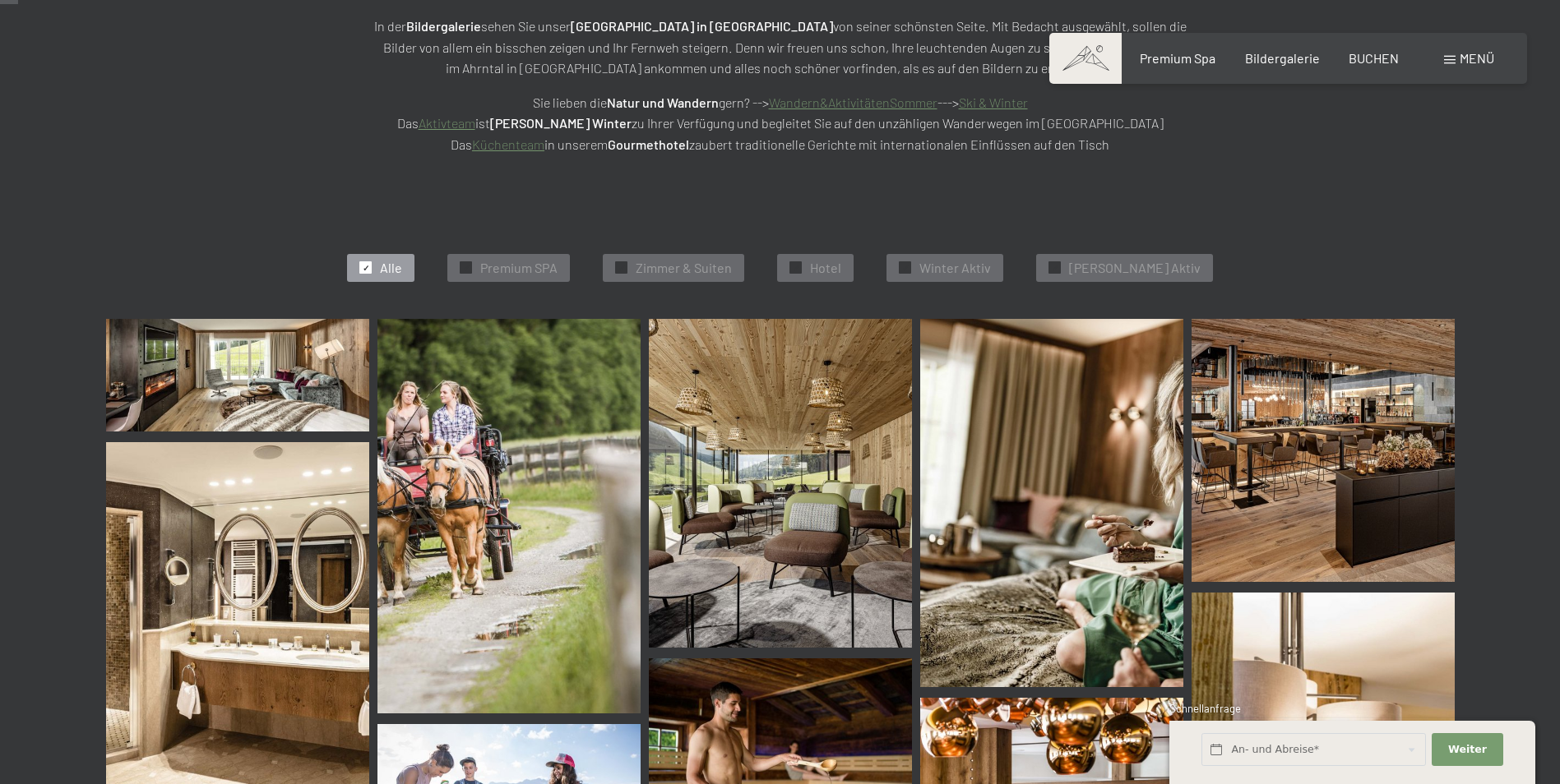
scroll to position [137, 0]
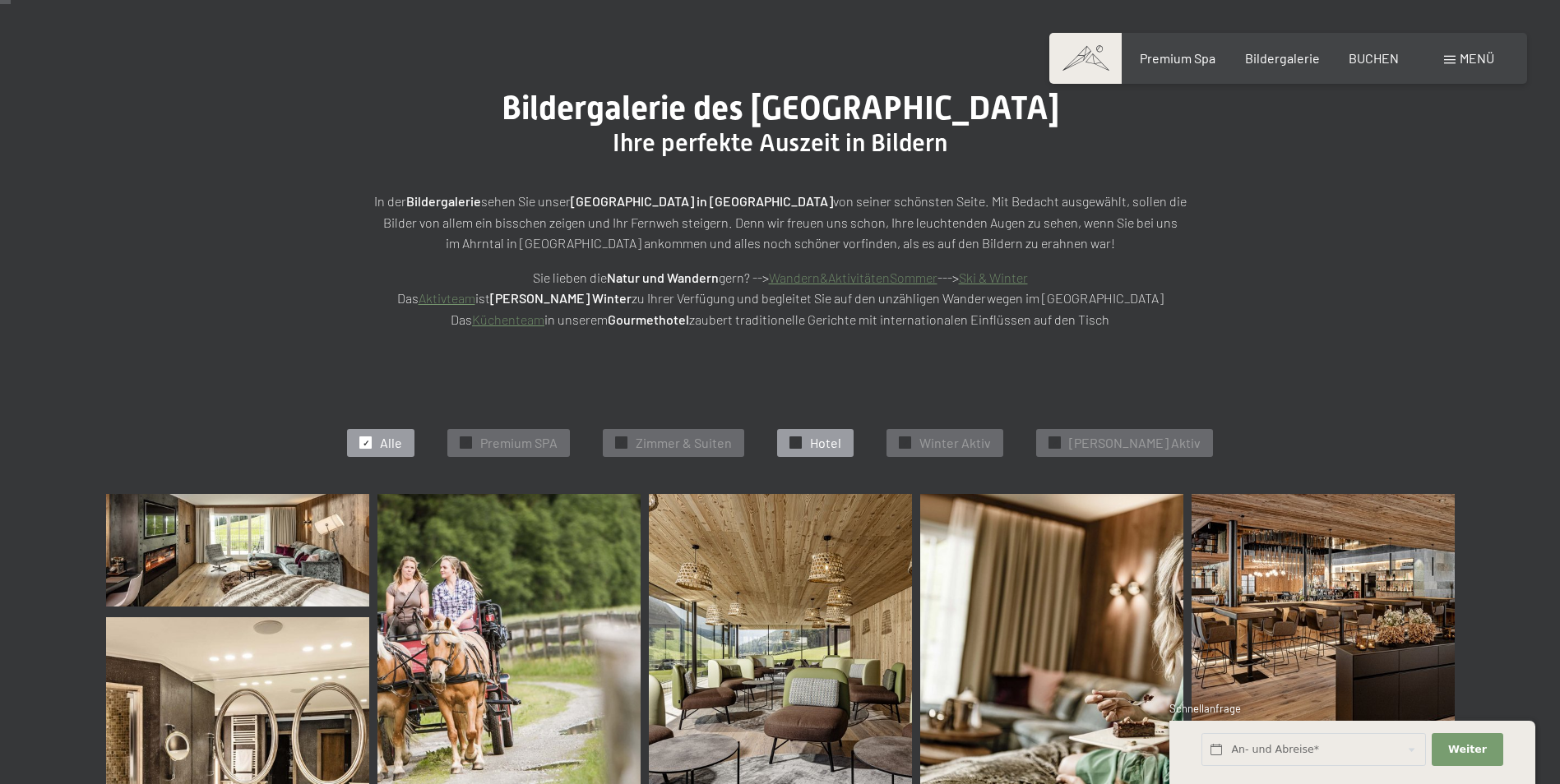
click at [800, 443] on span "✓" at bounding box center [796, 443] width 7 height 12
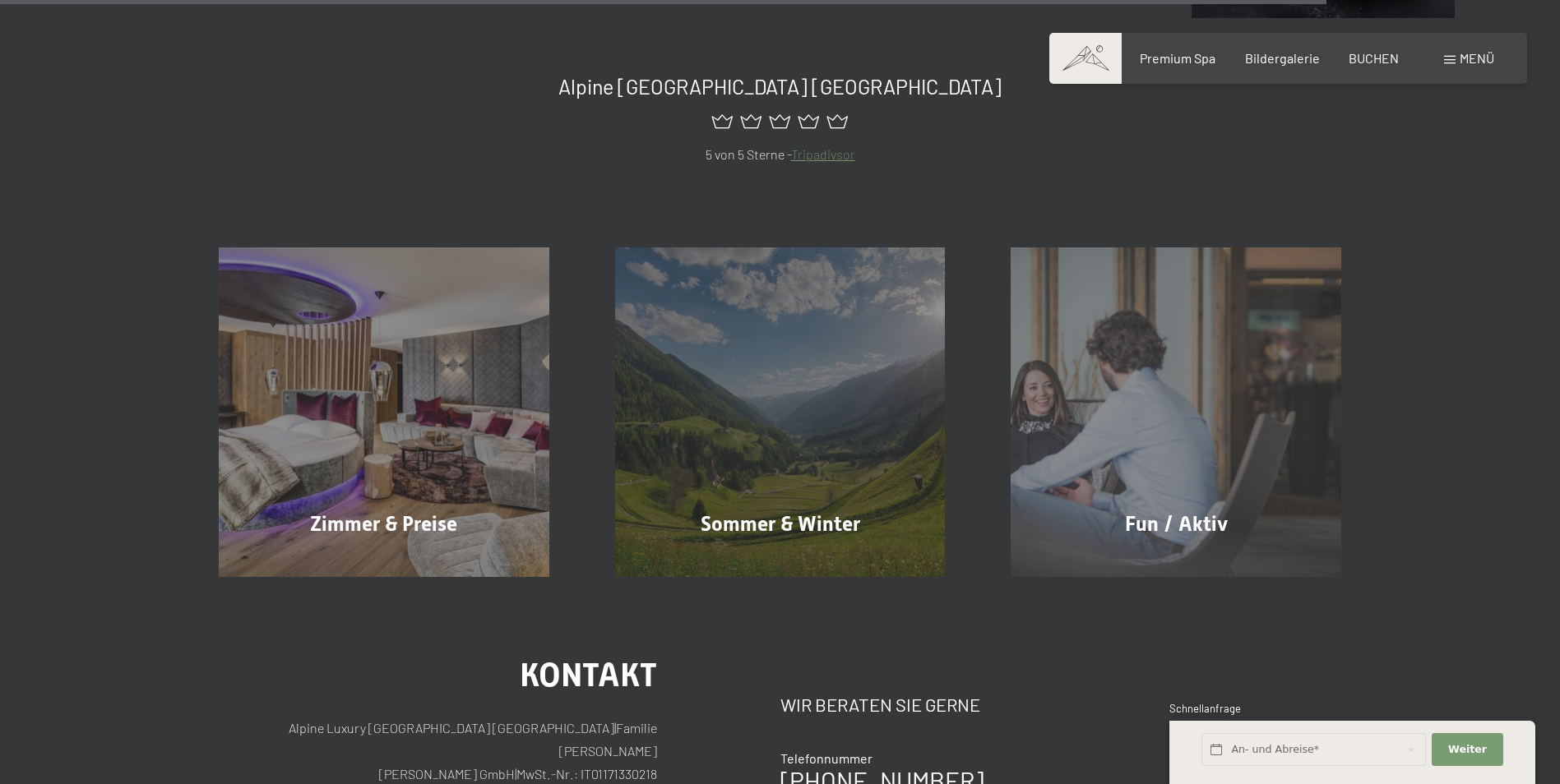
scroll to position [3155, 0]
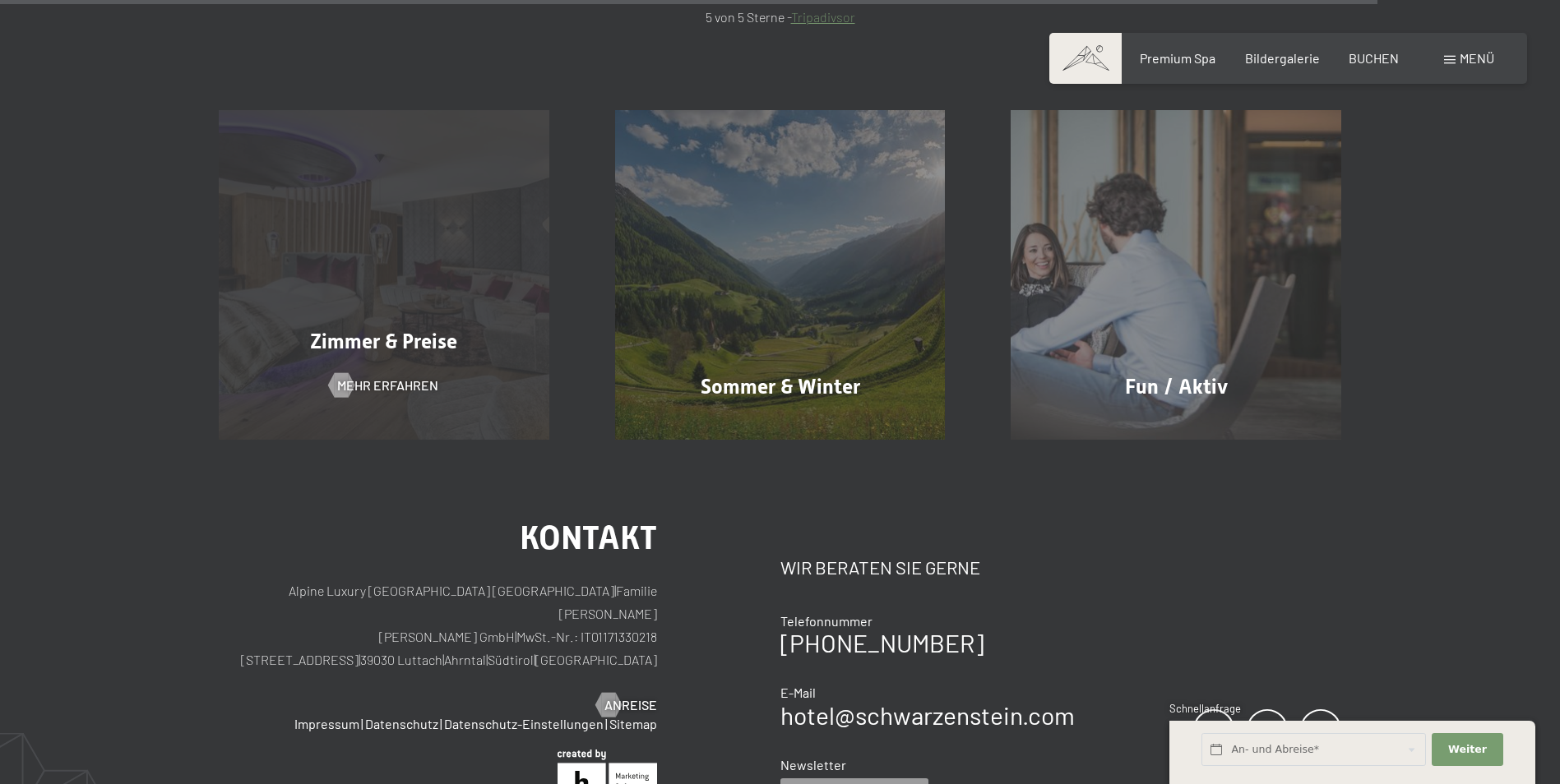
click at [375, 275] on div "Zimmer & Preise Mehr erfahren" at bounding box center [383, 275] width 396 height 330
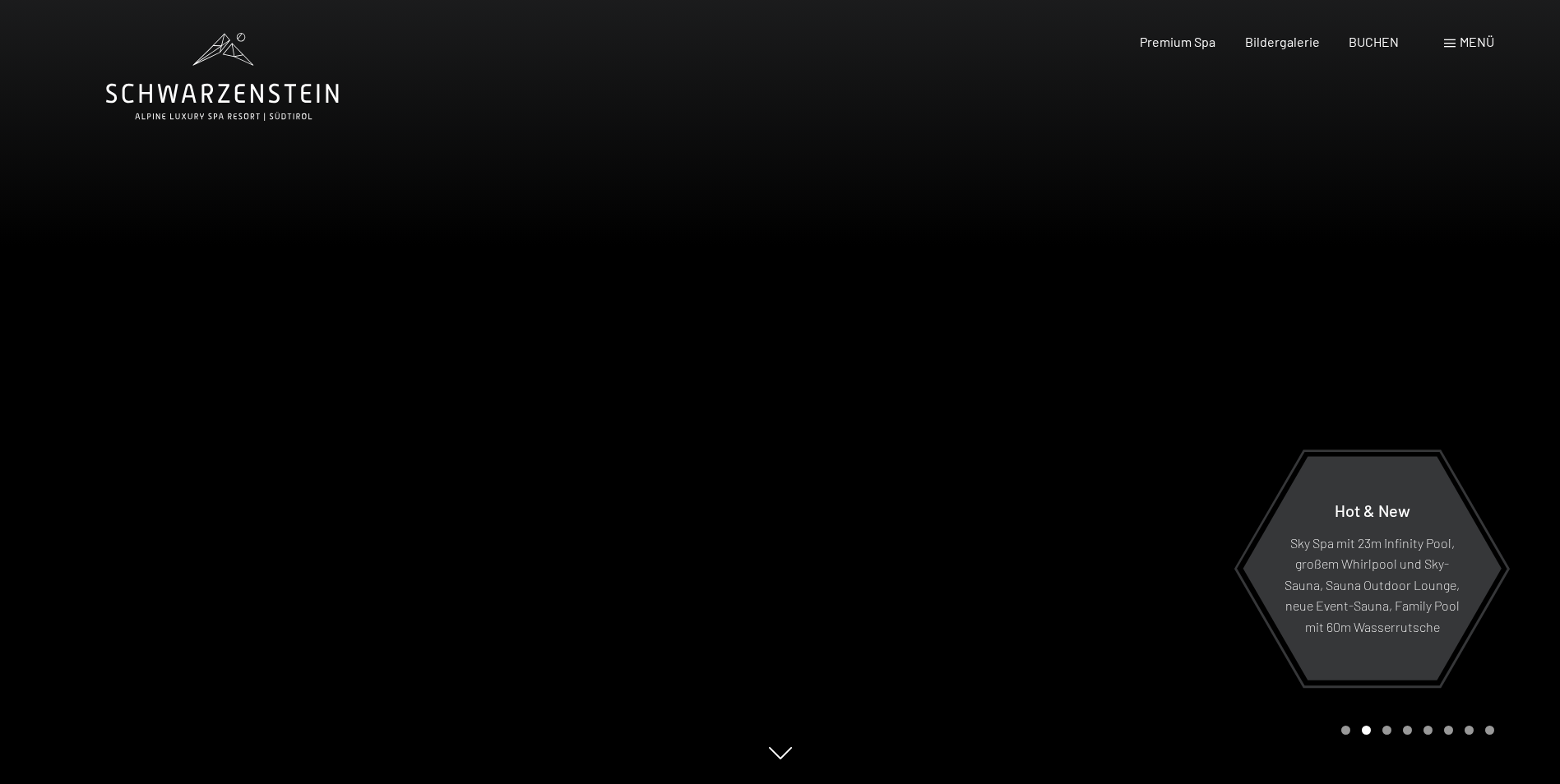
click at [1523, 568] on div at bounding box center [1171, 392] width 780 height 784
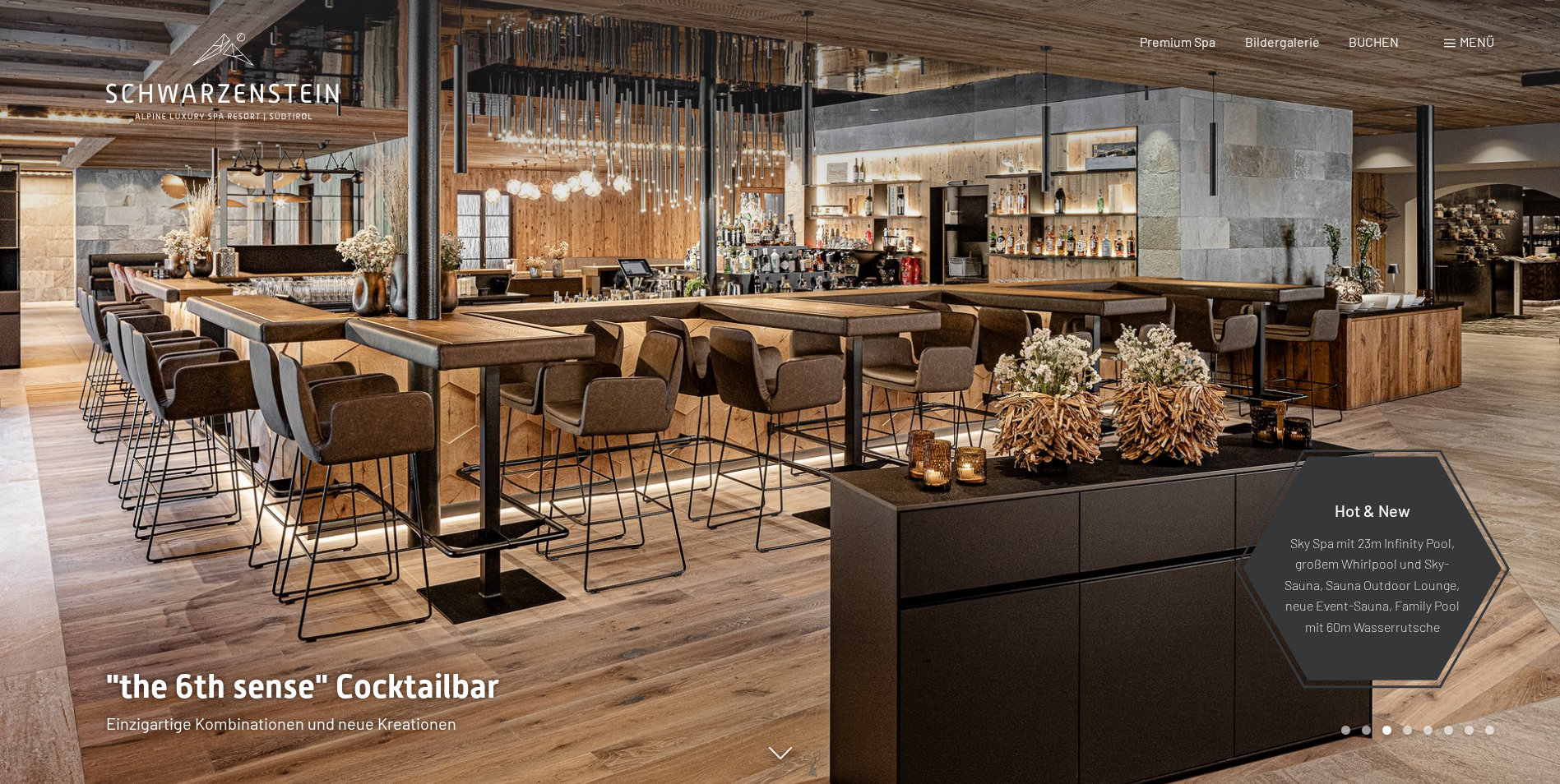
click at [1523, 568] on div at bounding box center [1171, 392] width 780 height 784
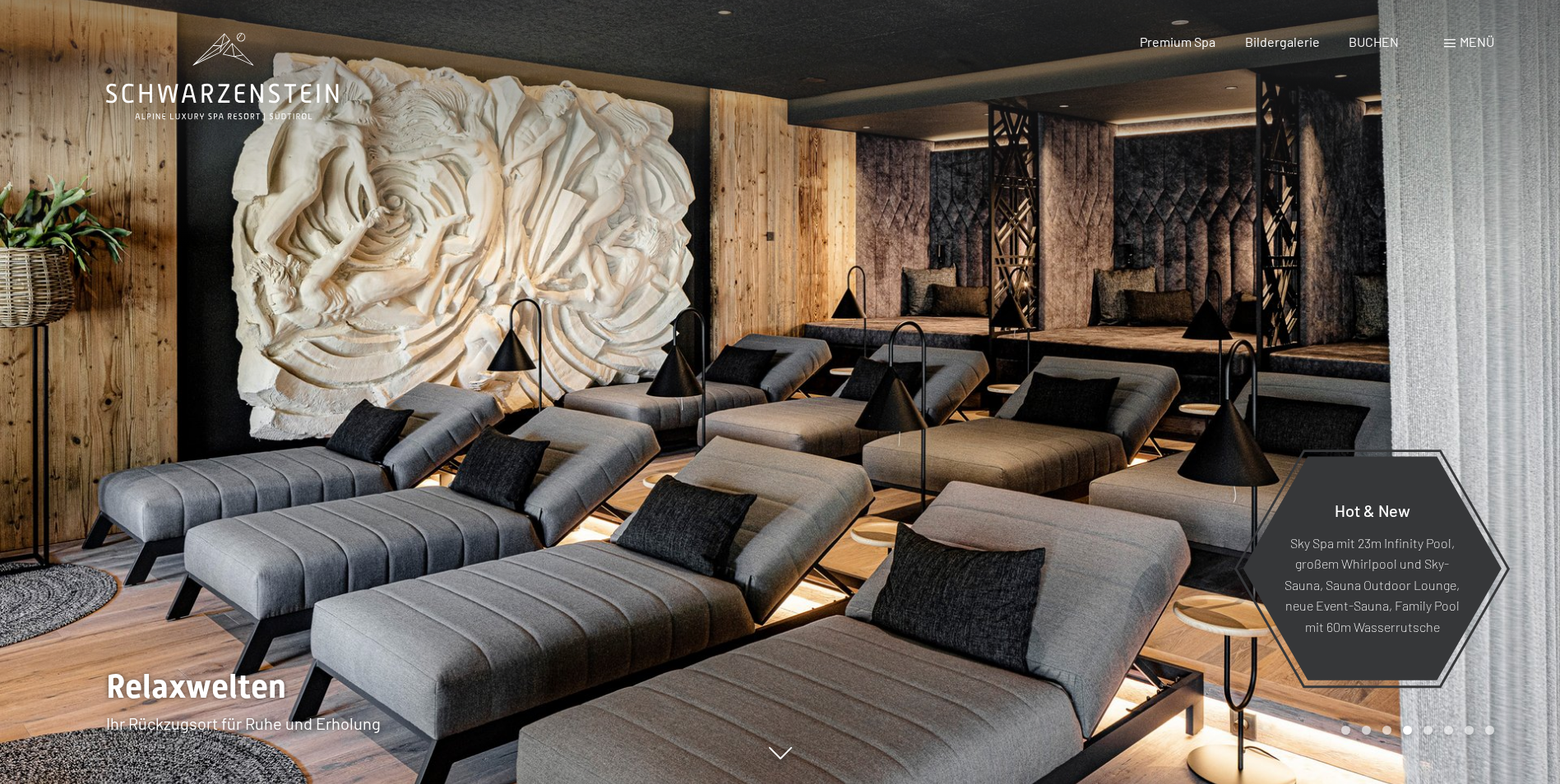
click at [1523, 568] on div at bounding box center [1171, 392] width 780 height 784
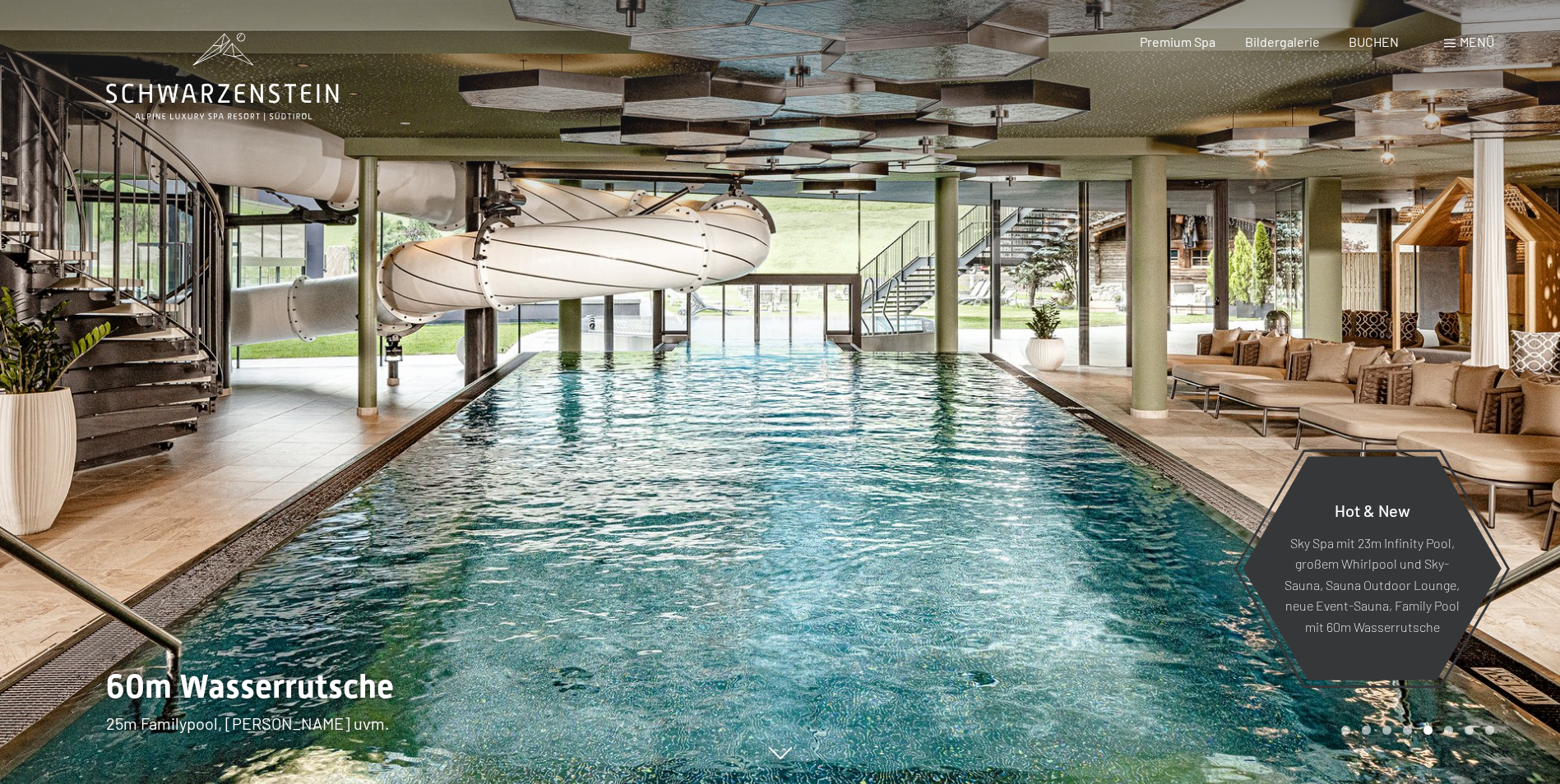
click at [1523, 568] on div at bounding box center [1171, 392] width 780 height 784
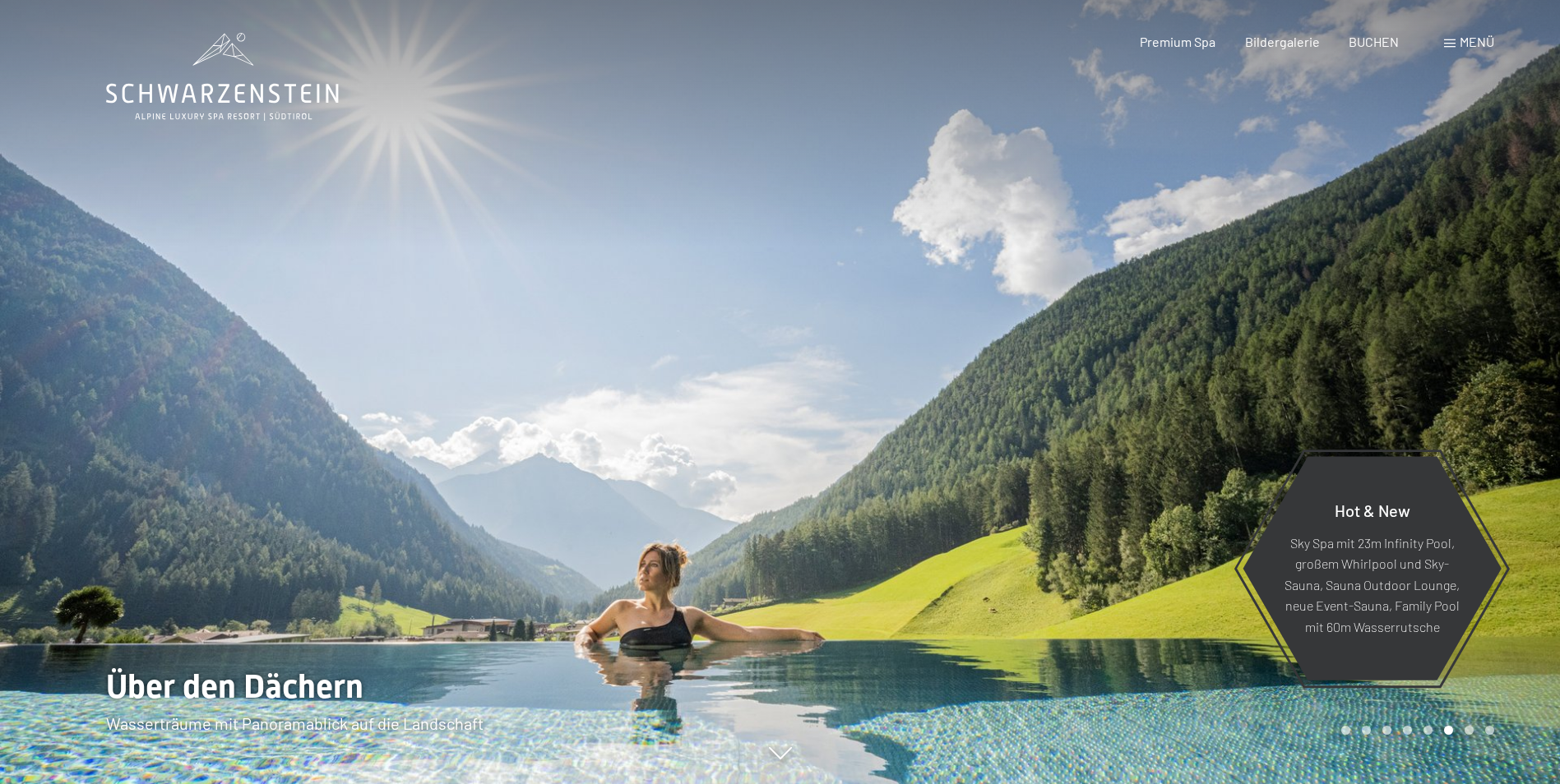
click at [1523, 568] on div at bounding box center [1171, 392] width 780 height 784
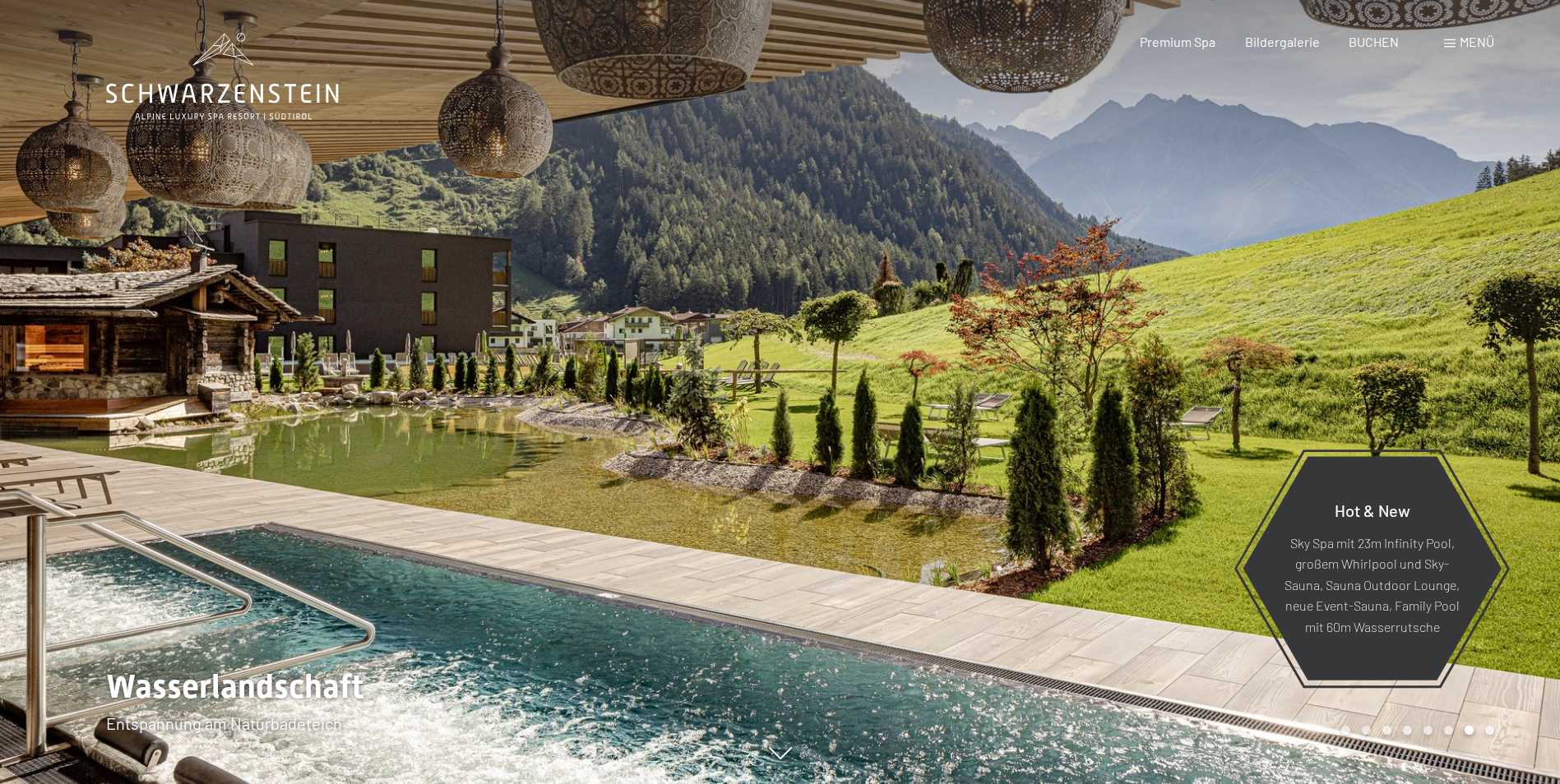
click at [1523, 568] on div at bounding box center [1171, 392] width 780 height 784
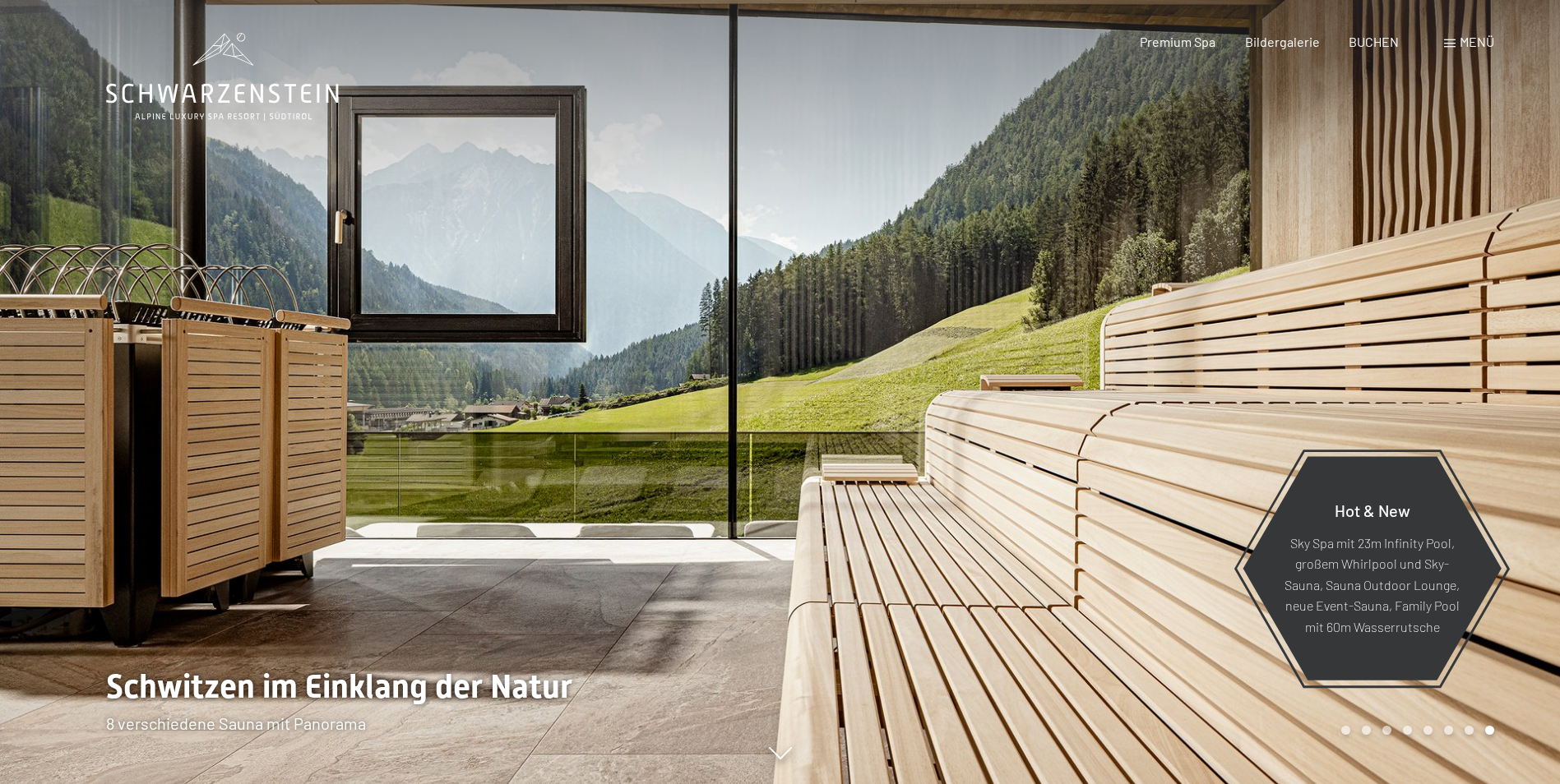
click at [1523, 568] on div at bounding box center [1171, 392] width 780 height 784
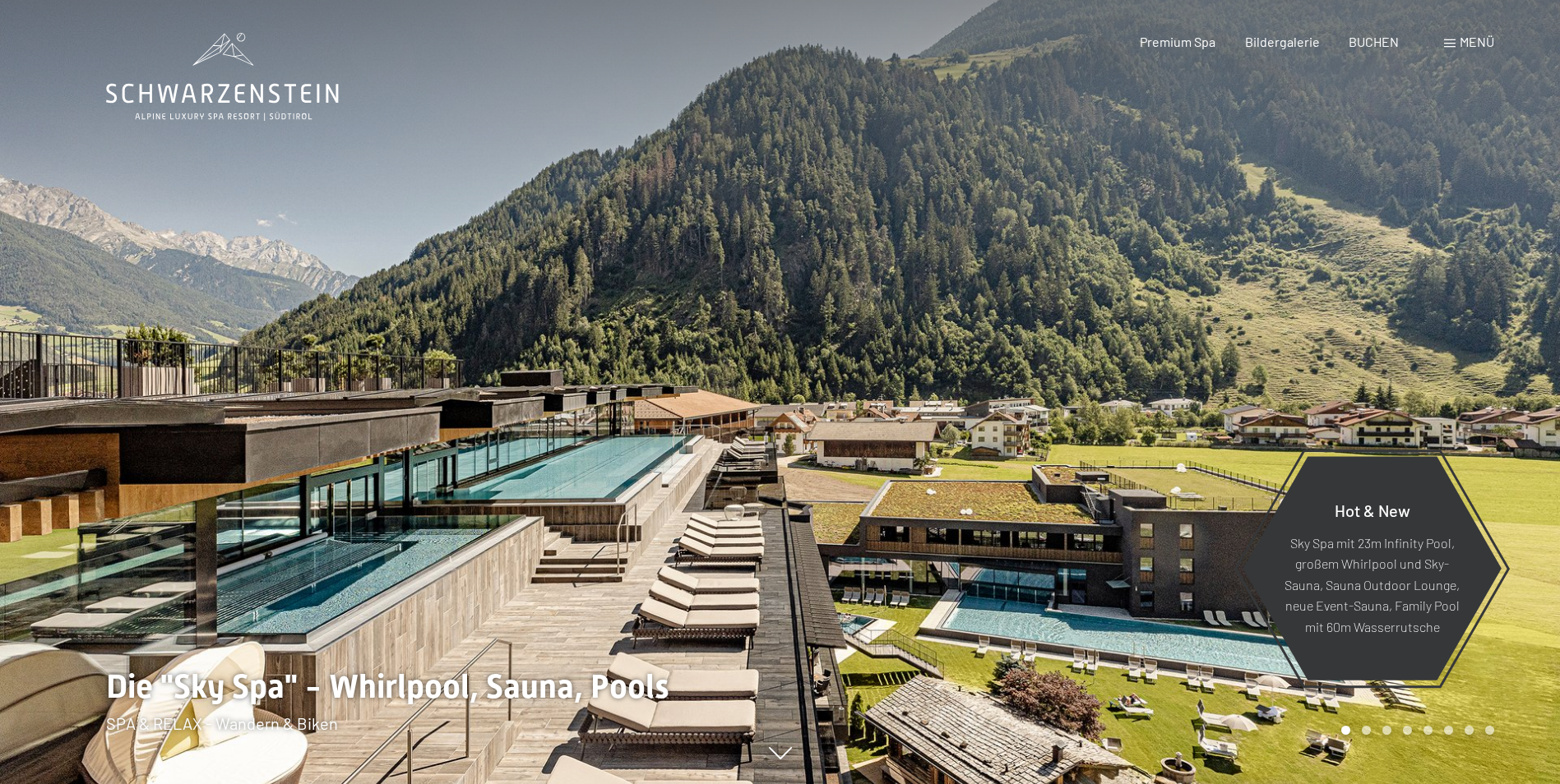
click at [1523, 568] on div at bounding box center [1171, 392] width 780 height 784
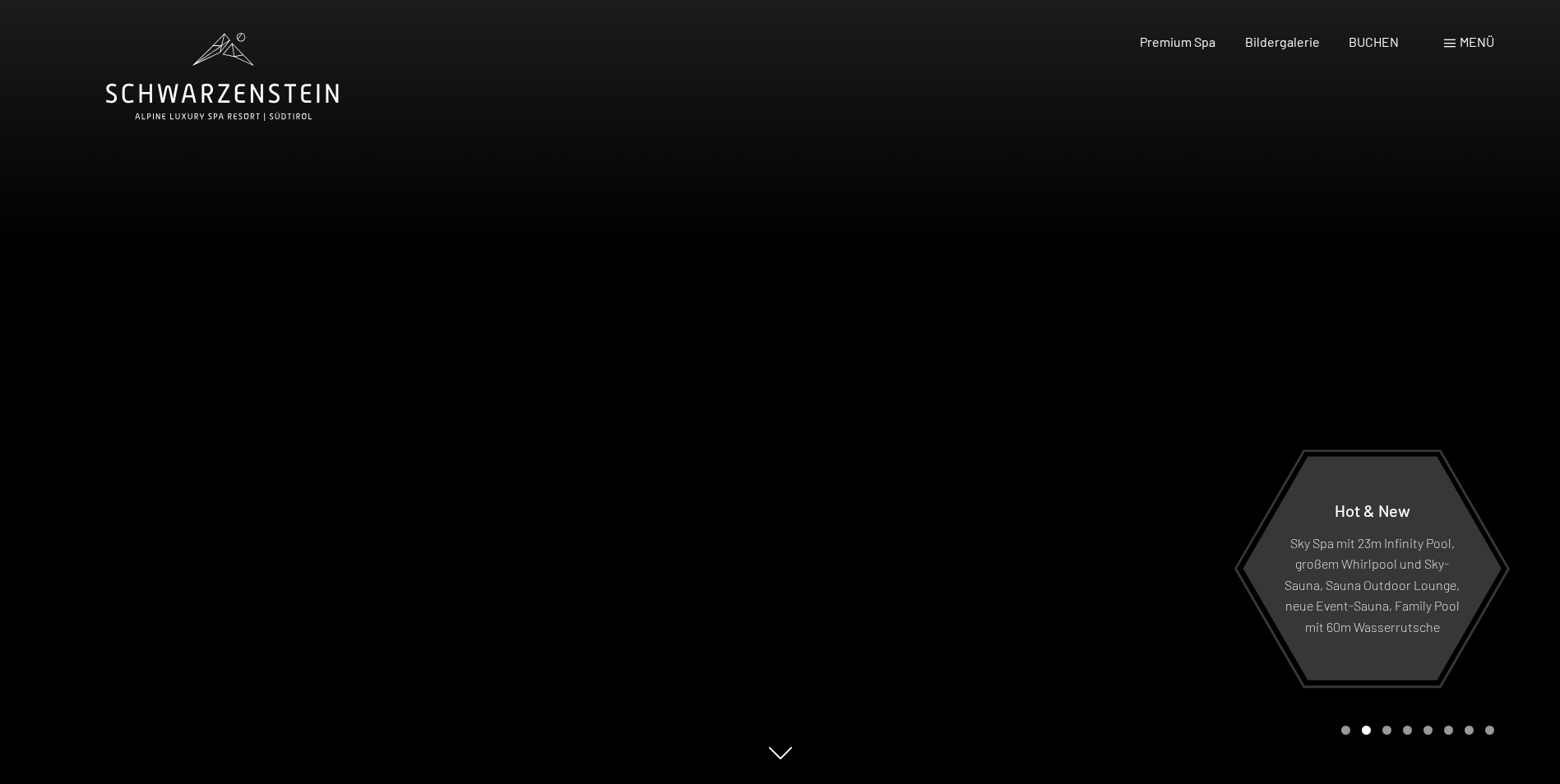
click at [1523, 568] on div at bounding box center [1171, 392] width 780 height 784
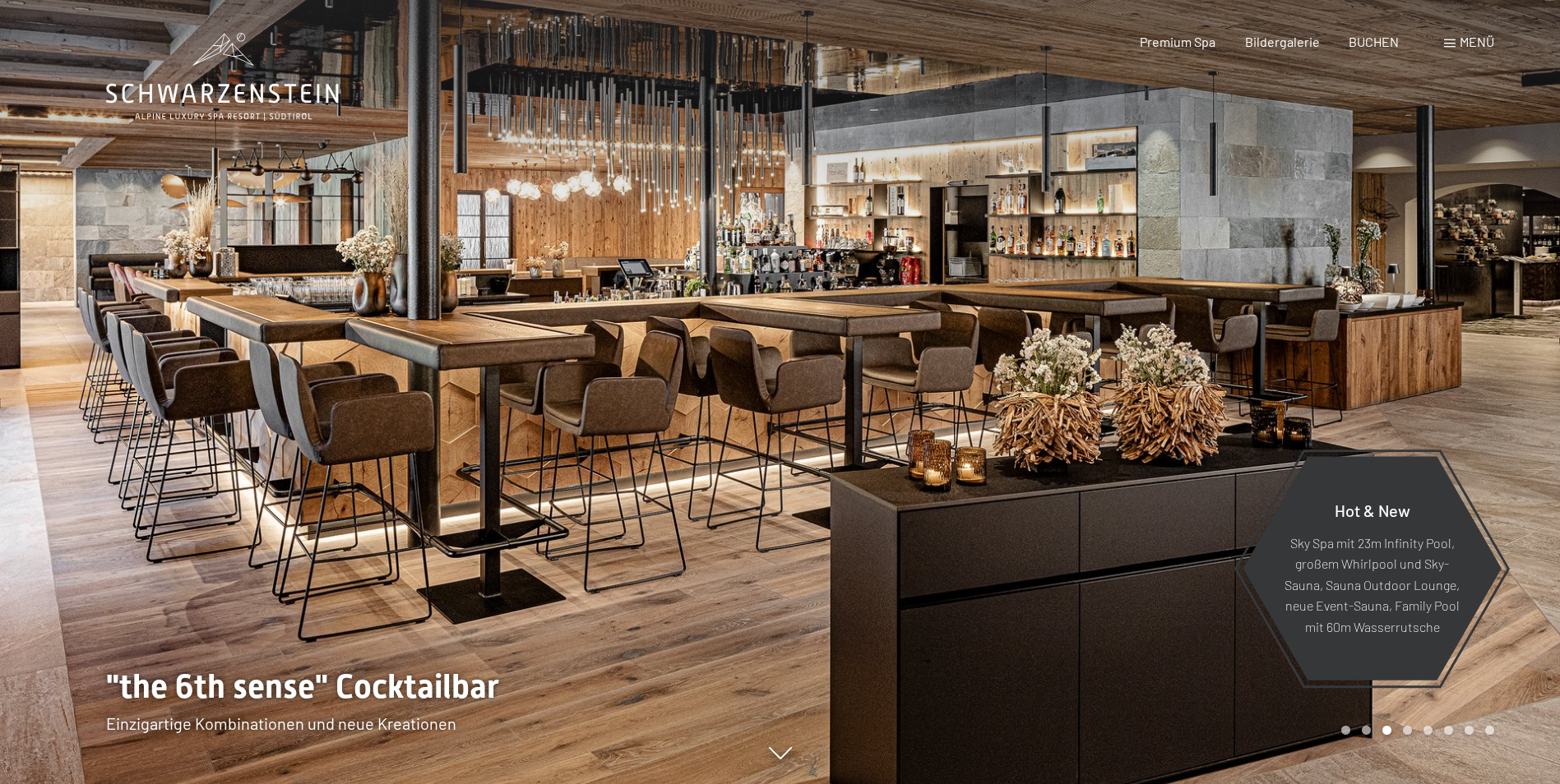
click at [1523, 568] on div at bounding box center [1171, 392] width 780 height 784
